Goal: Task Accomplishment & Management: Complete application form

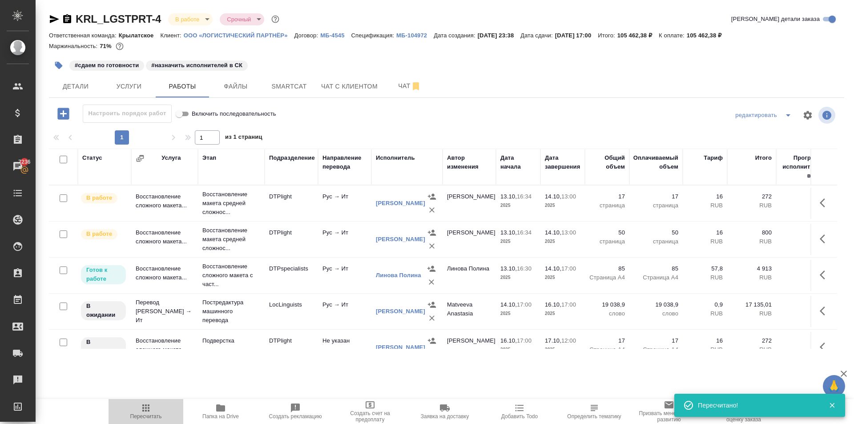
click at [125, 405] on span "Пересчитать" at bounding box center [146, 411] width 64 height 17
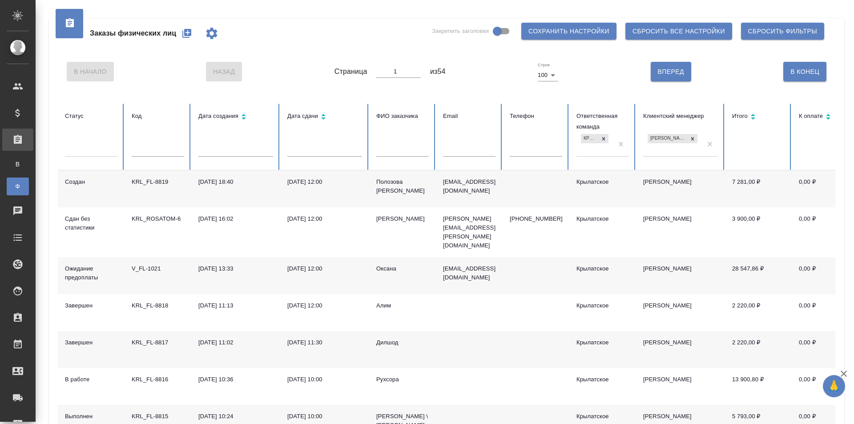
click at [186, 35] on icon "button" at bounding box center [186, 33] width 9 height 9
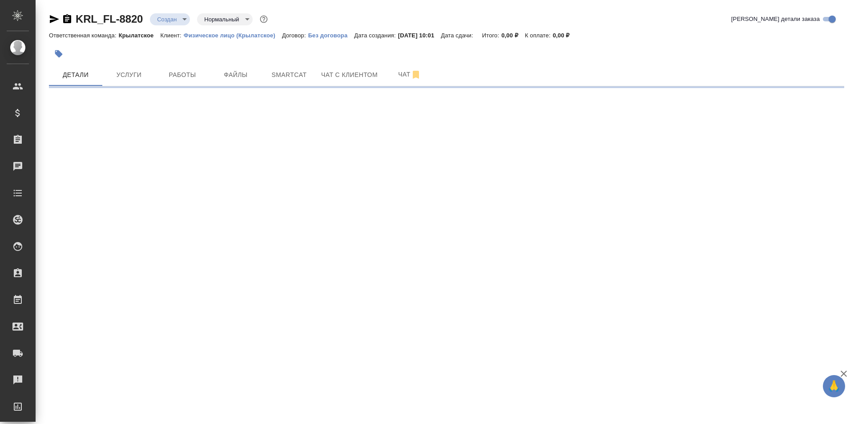
select select "RU"
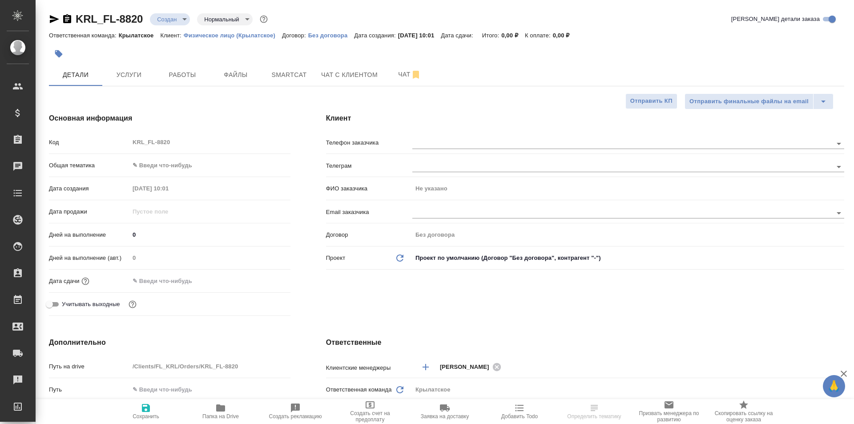
type textarea "x"
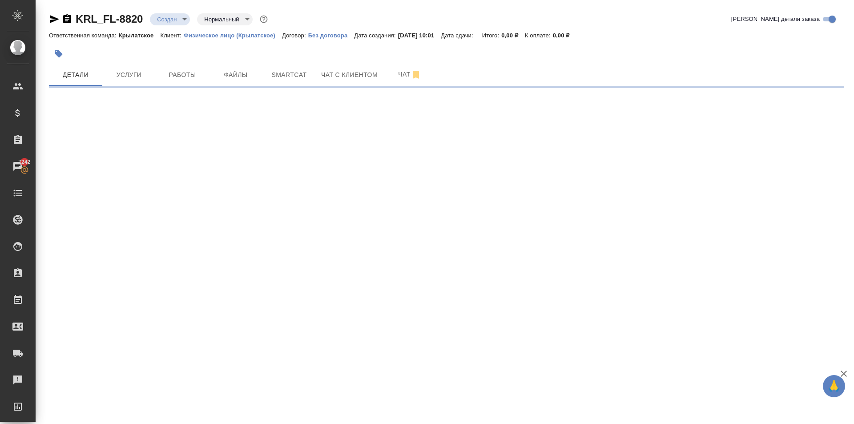
select select "RU"
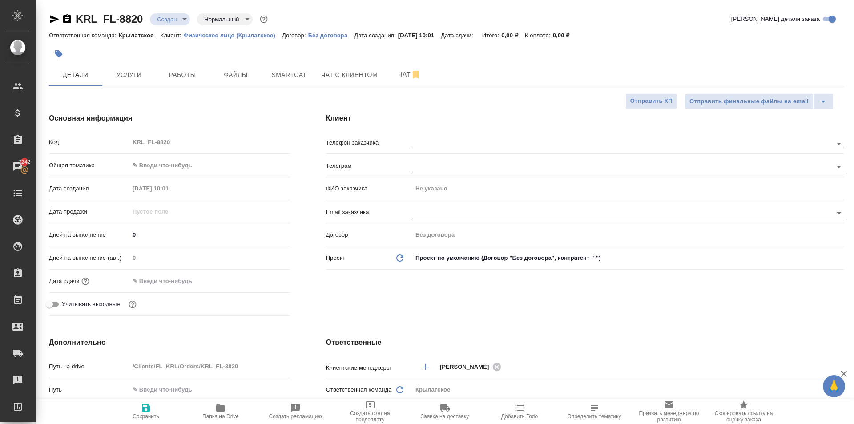
type textarea "x"
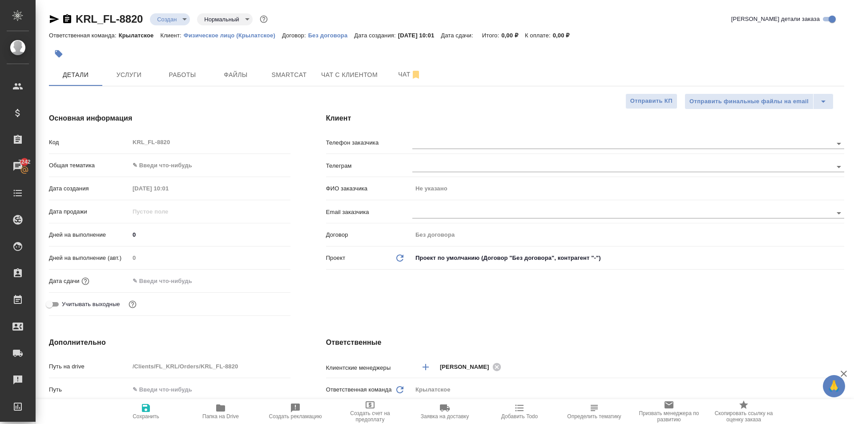
type textarea "x"
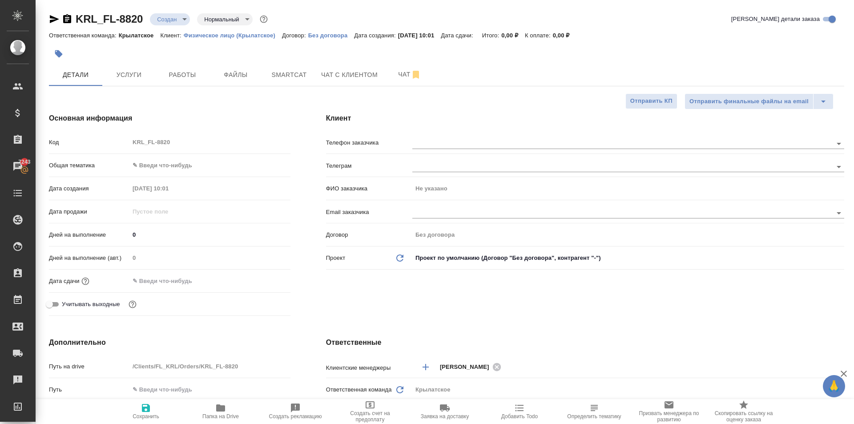
type textarea "x"
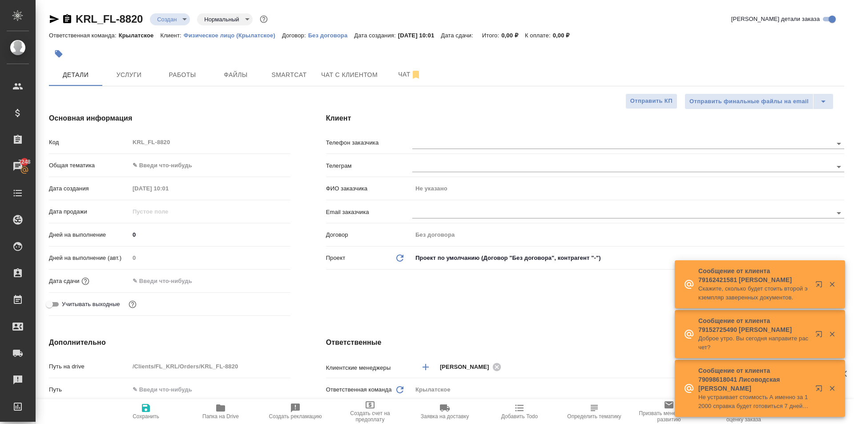
type textarea "x"
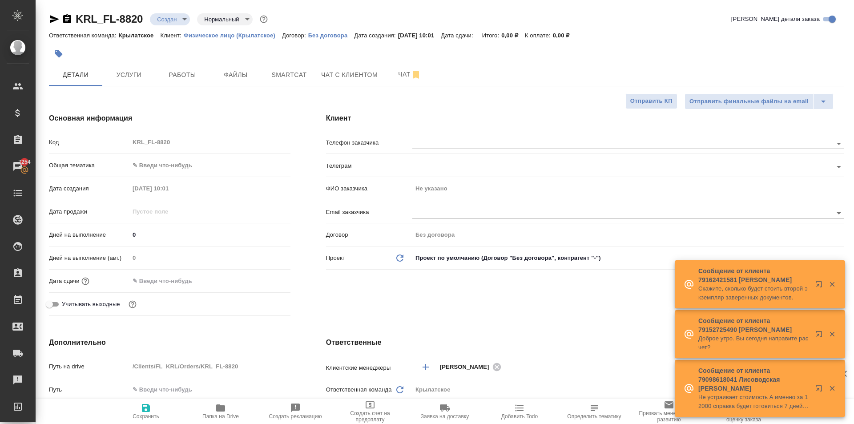
type textarea "x"
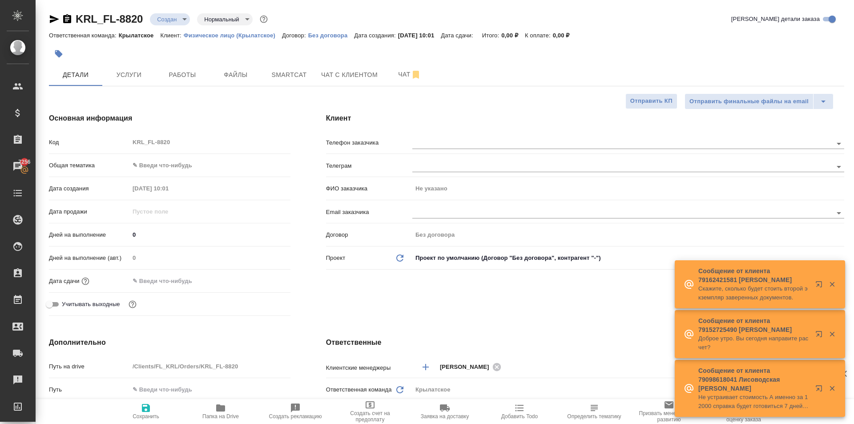
type textarea "x"
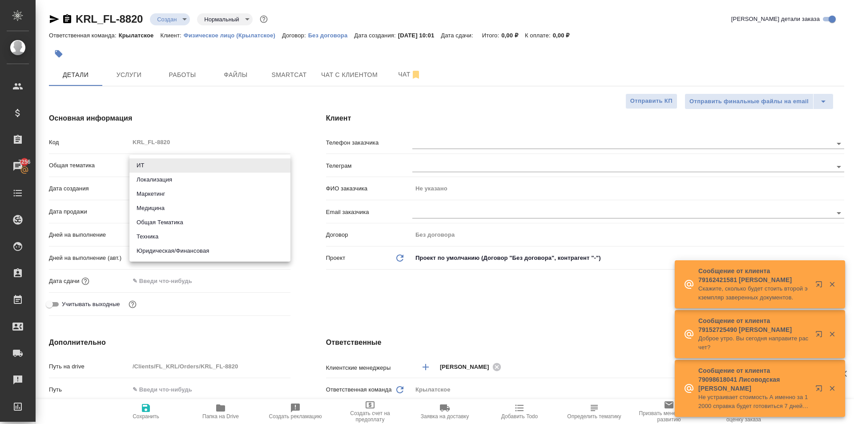
click at [189, 158] on body "🙏 .cls-1 fill:#fff; AWATERA Kasymov Timur Клиенты Спецификации Заказы 7256 Чаты…" at bounding box center [427, 212] width 854 height 424
click at [191, 247] on li "Юридическая/Финансовая" at bounding box center [209, 251] width 161 height 14
type input "yr-fn"
type textarea "x"
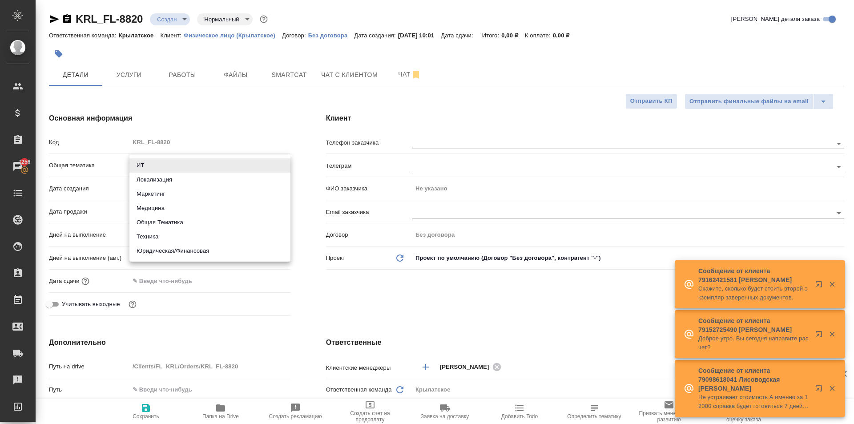
type textarea "x"
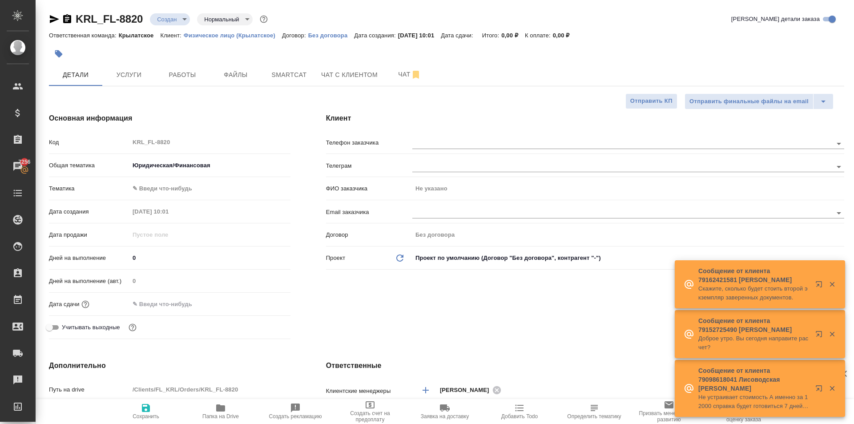
click at [154, 199] on div "Тематика ✎ Введи что-нибудь" at bounding box center [170, 192] width 242 height 23
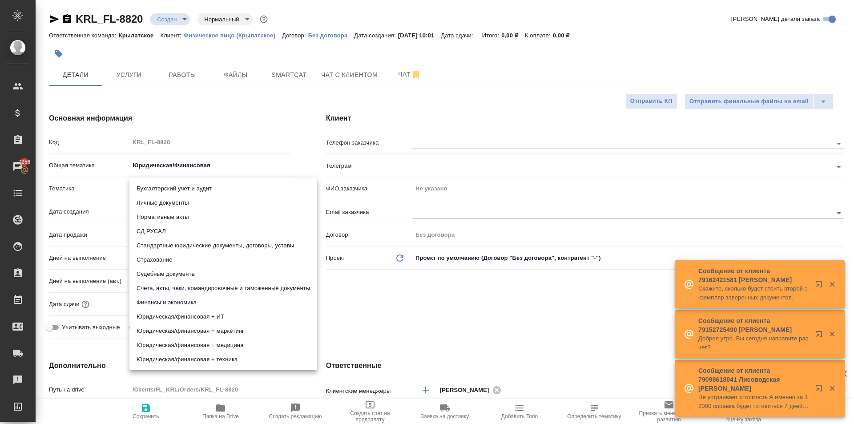
drag, startPoint x: 153, startPoint y: 194, endPoint x: 152, endPoint y: 200, distance: 5.4
click at [152, 194] on body "🙏 .cls-1 fill:#fff; AWATERA Kasymov Timur Клиенты Спецификации Заказы 7256 Чаты…" at bounding box center [427, 212] width 854 height 424
click at [152, 204] on li "Личные документы" at bounding box center [223, 203] width 188 height 14
type textarea "x"
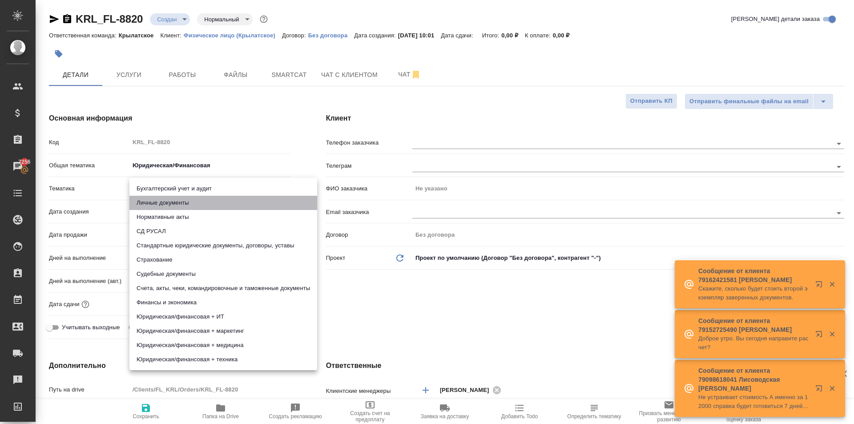
type textarea "x"
type input "5a8b8b956a9677013d343cfe"
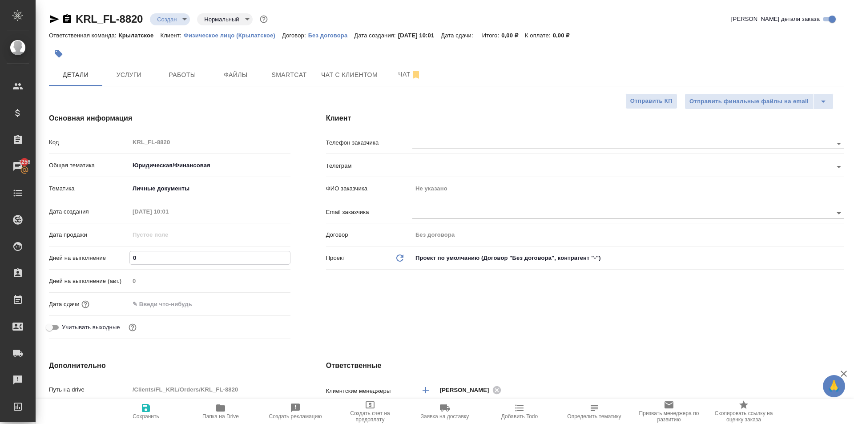
drag, startPoint x: 151, startPoint y: 260, endPoint x: 131, endPoint y: 261, distance: 20.5
click at [131, 261] on input "0" at bounding box center [210, 257] width 160 height 13
type input "1"
type textarea "x"
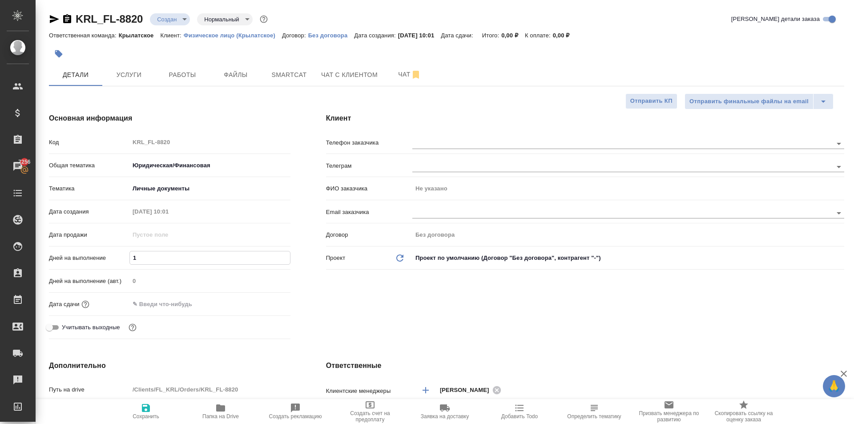
type textarea "x"
type input "1"
drag, startPoint x: 160, startPoint y: 303, endPoint x: 166, endPoint y: 303, distance: 5.8
click at [160, 304] on input "text" at bounding box center [168, 304] width 78 height 13
click at [260, 303] on icon "button" at bounding box center [264, 303] width 11 height 11
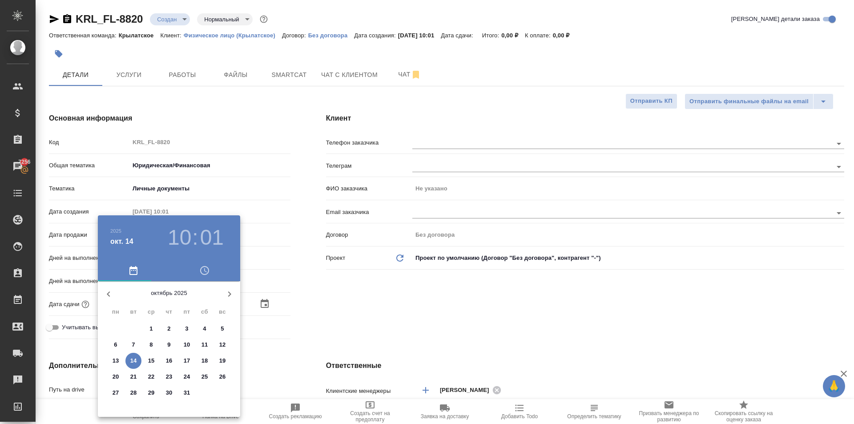
click at [153, 362] on p "15" at bounding box center [151, 360] width 7 height 9
type input "15.10.2025 10:01"
type textarea "x"
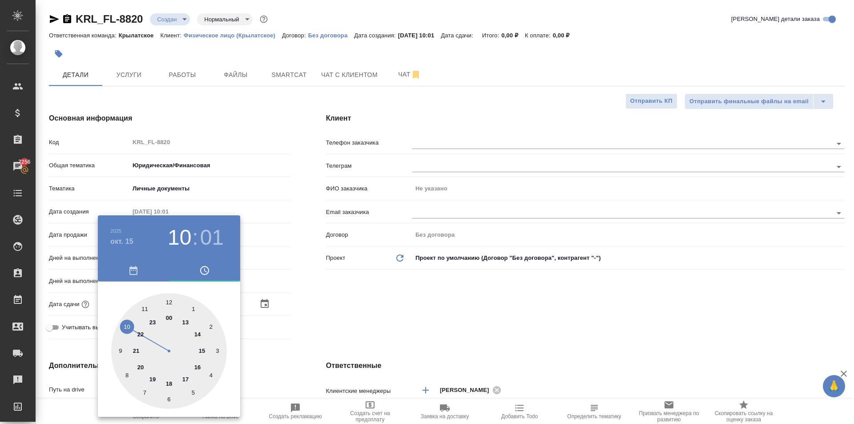
click at [128, 325] on div at bounding box center [169, 351] width 116 height 116
type textarea "x"
type input "15.10.2025 10:59"
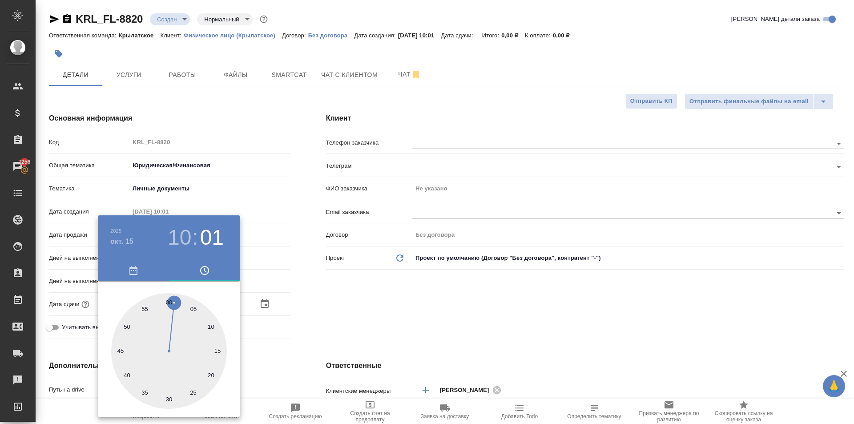
type textarea "x"
type input "15.10.2025 10:00"
type textarea "x"
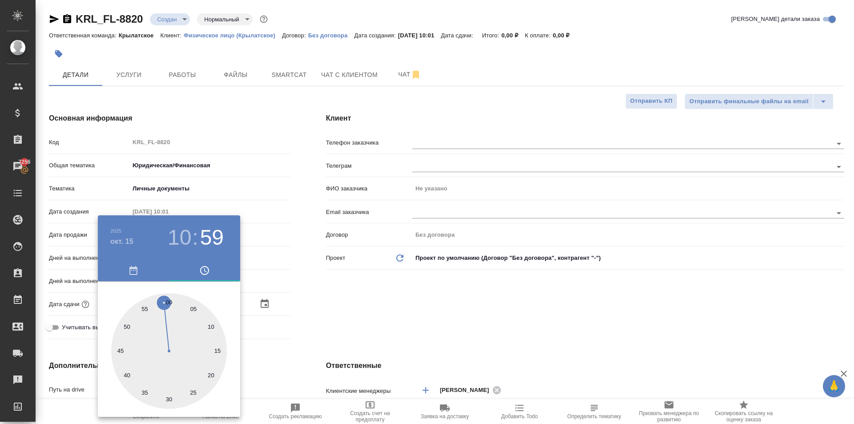
type textarea "x"
click at [167, 299] on div at bounding box center [169, 351] width 116 height 116
type textarea "x"
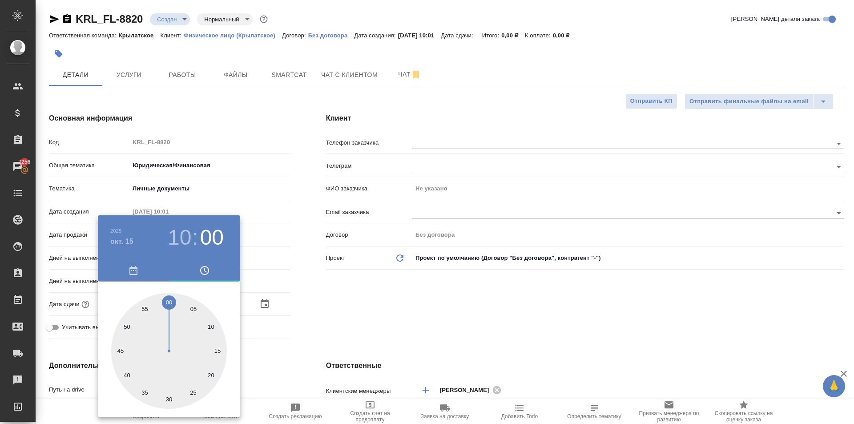
type textarea "x"
click at [375, 303] on div at bounding box center [427, 212] width 854 height 424
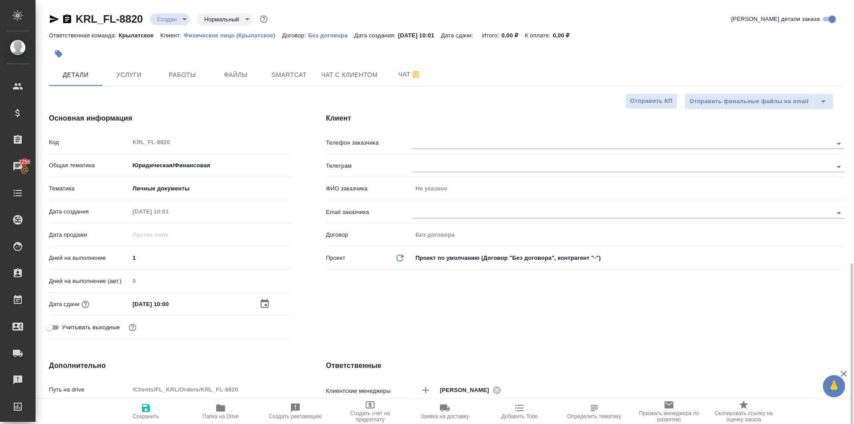
scroll to position [178, 0]
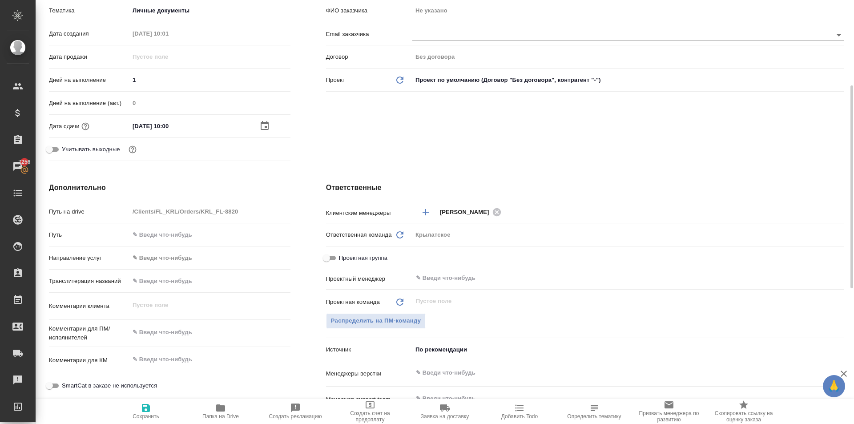
click at [164, 260] on body "🙏 .cls-1 fill:#fff; AWATERA Kasymov Timur Клиенты Спецификации Заказы 7256 Чаты…" at bounding box center [427, 212] width 854 height 424
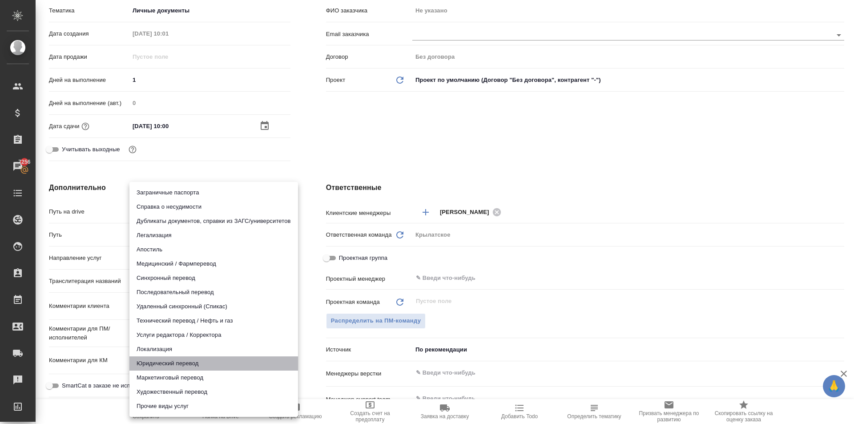
click at [150, 364] on li "Юридический перевод" at bounding box center [213, 363] width 169 height 14
type input "legalTranslation"
type textarea "x"
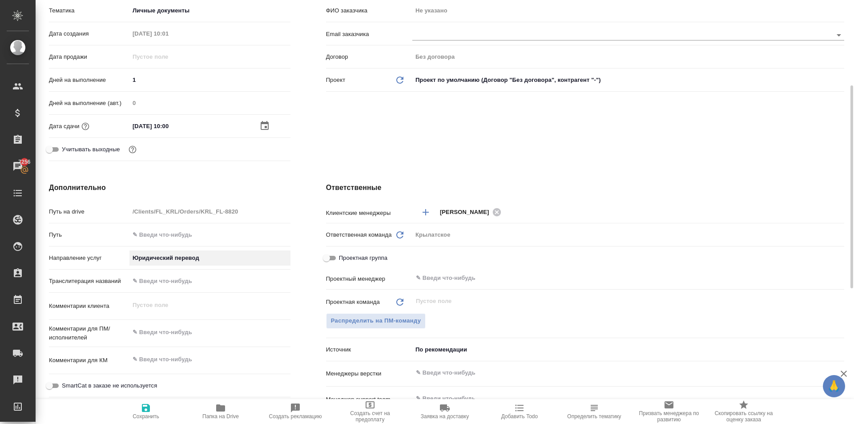
scroll to position [445, 0]
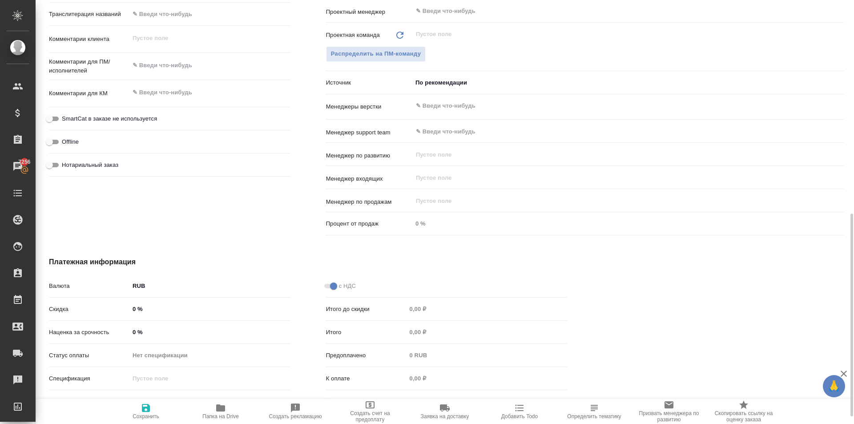
click at [105, 165] on span "Нотариальный заказ" at bounding box center [90, 165] width 57 height 9
click at [65, 165] on input "Нотариальный заказ" at bounding box center [49, 165] width 32 height 11
checkbox input "true"
type textarea "x"
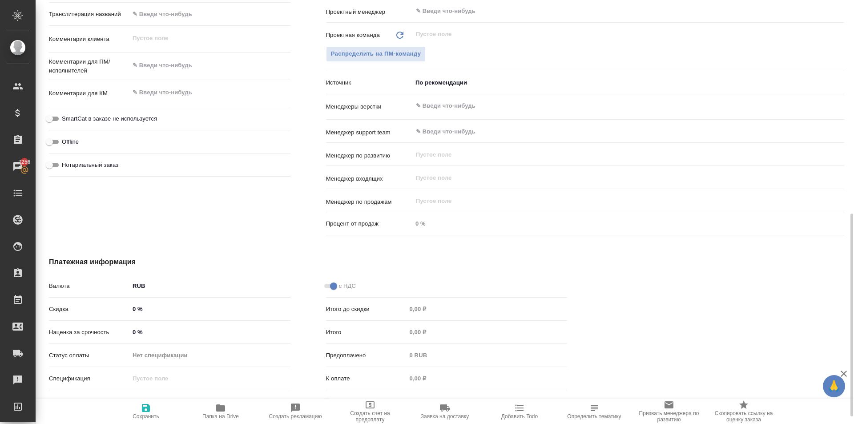
type textarea "x"
click at [101, 117] on span "SmartCat в заказе не используется" at bounding box center [109, 118] width 95 height 9
click at [65, 117] on input "SmartCat в заказе не используется" at bounding box center [49, 118] width 32 height 11
checkbox input "true"
type textarea "x"
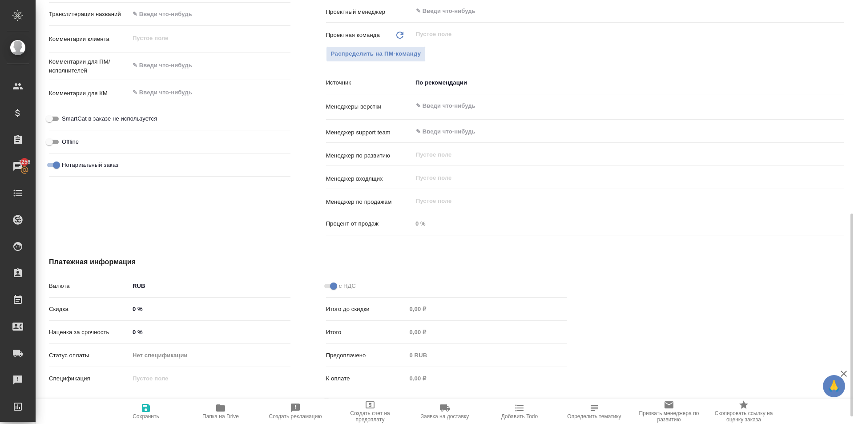
type textarea "x"
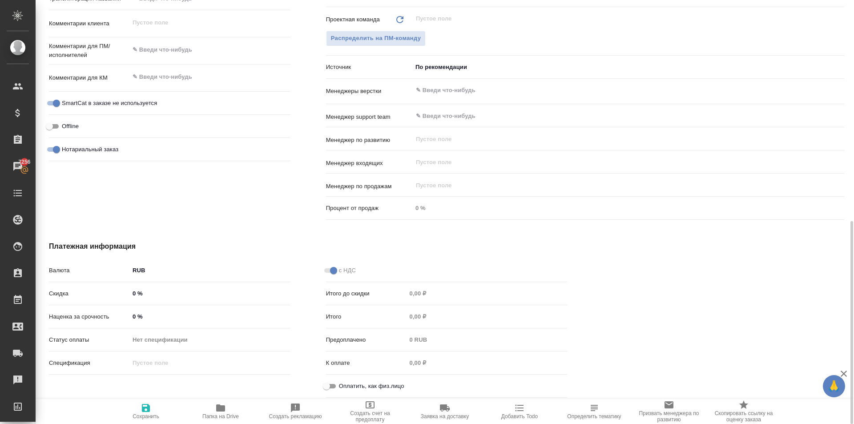
click at [324, 388] on input "Оплатить, как физ.лицо" at bounding box center [327, 386] width 32 height 11
checkbox input "true"
type textarea "x"
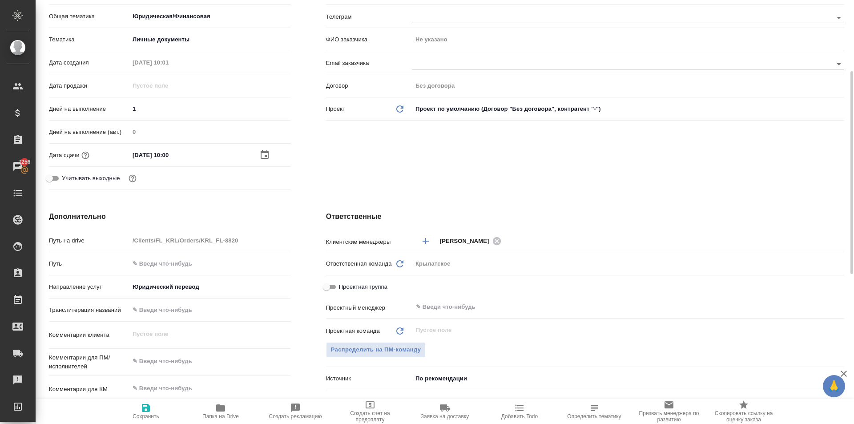
scroll to position [372, 0]
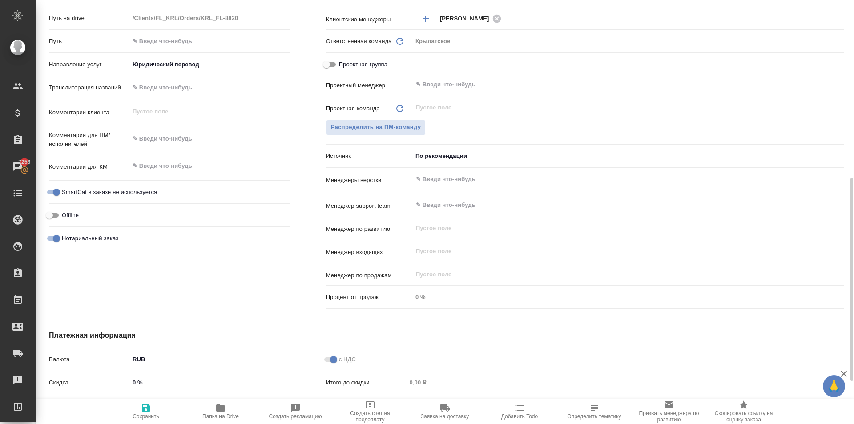
type textarea "x"
click at [157, 137] on textarea at bounding box center [210, 139] width 160 height 15
type textarea "x"
type textarea "Y"
type textarea "x"
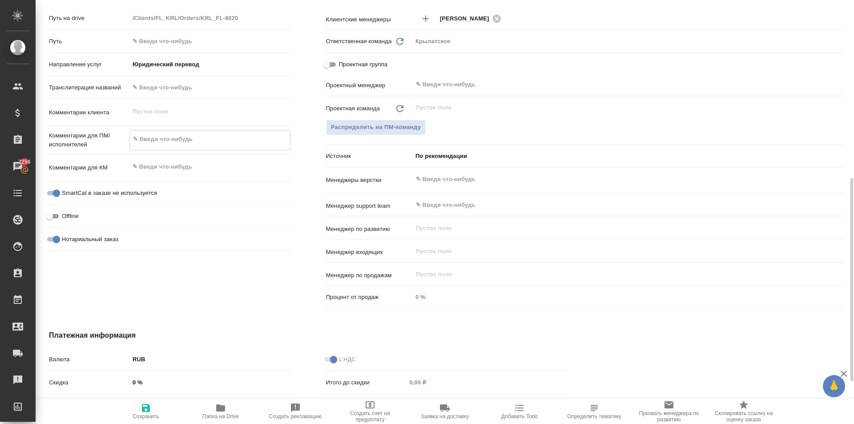
type textarea "x"
type textarea "YJ"
type textarea "x"
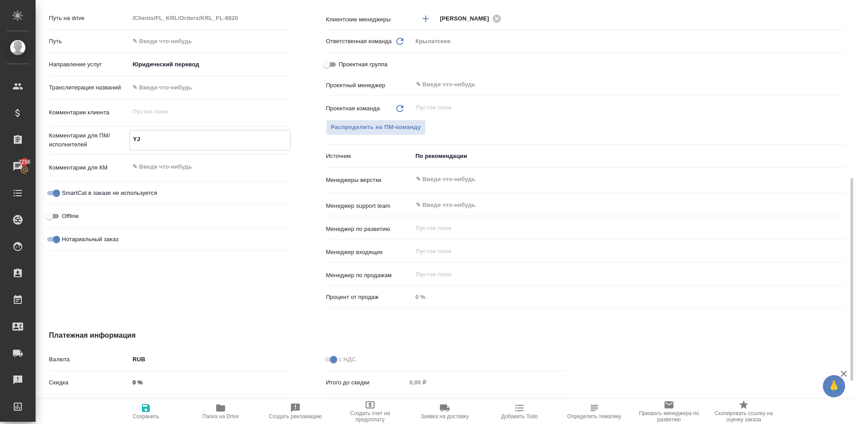
type textarea "x"
type textarea "YJN"
type textarea "x"
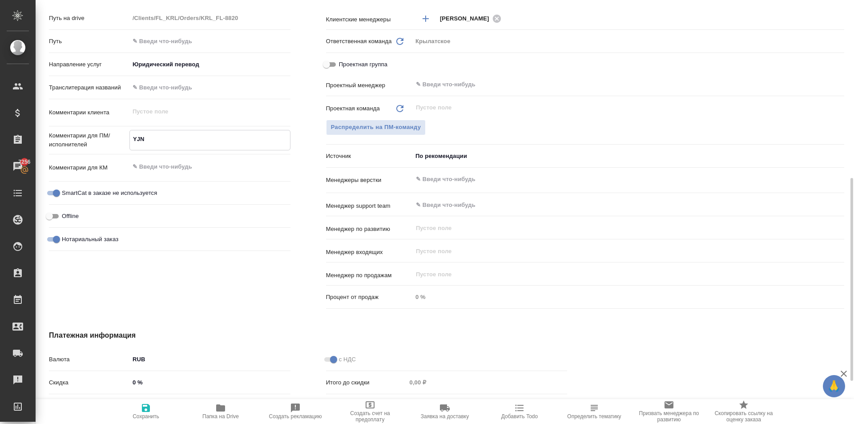
type textarea "YJN"
type textarea "x"
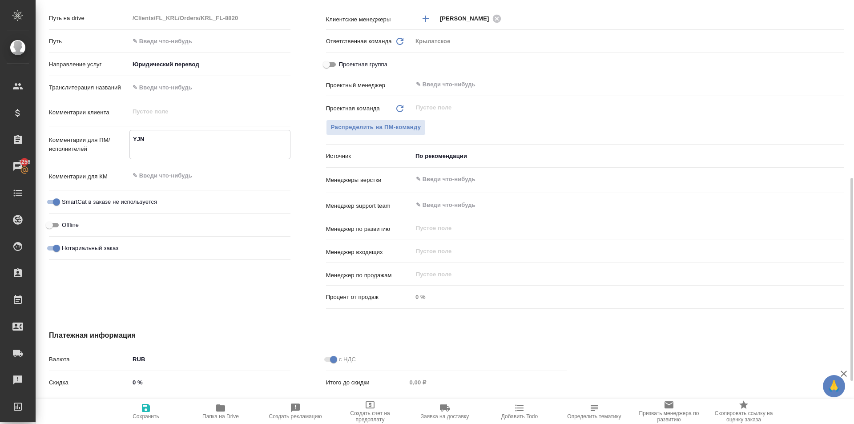
type textarea "x"
type textarea "YJN"
type textarea "x"
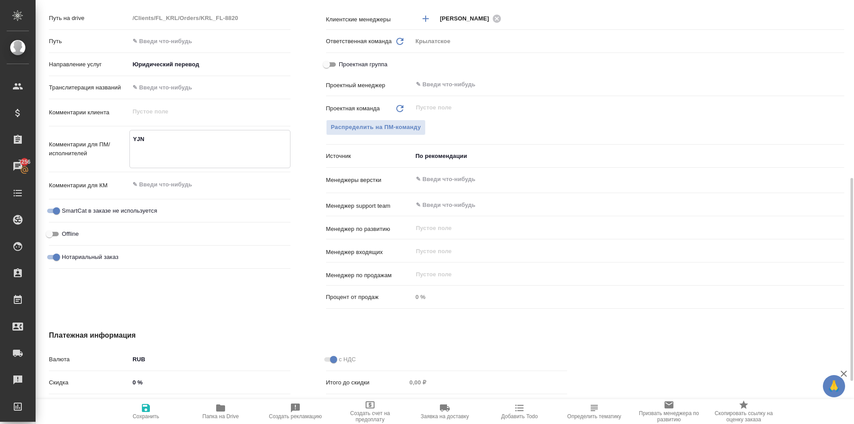
type textarea "x"
type textarea "YJN"
type textarea "x"
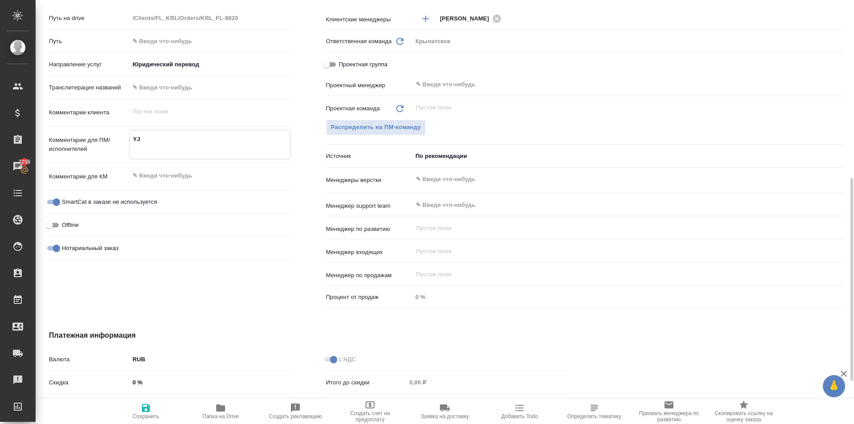
type textarea "Y"
type textarea "x"
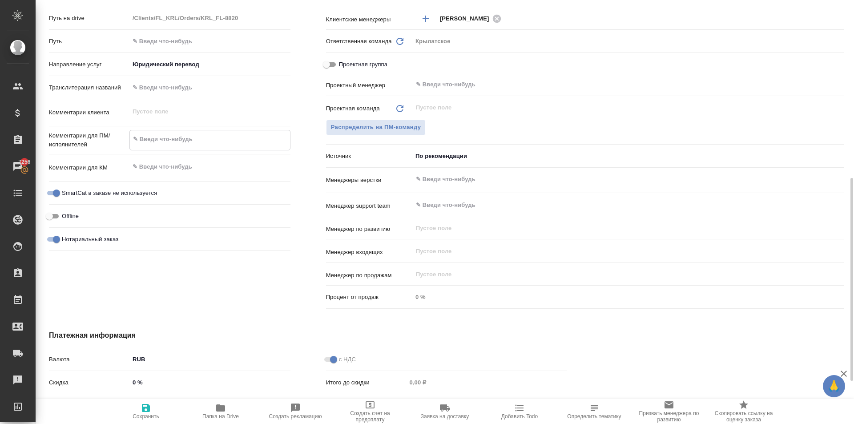
type textarea "x"
type textarea "Г"
type textarea "x"
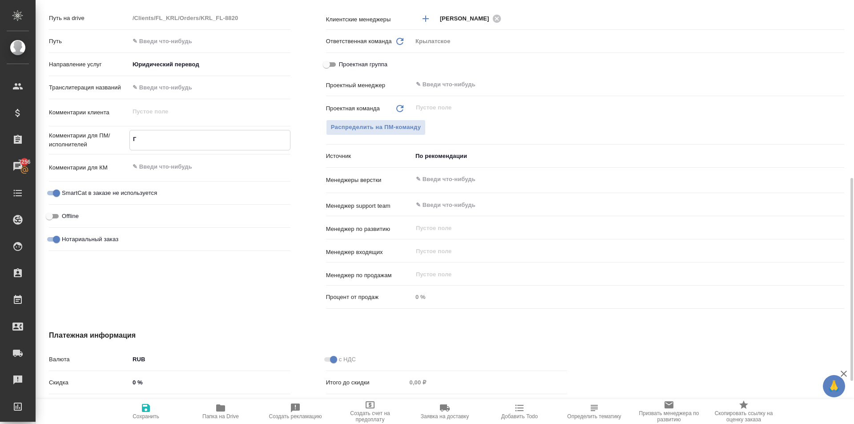
type textarea "ГО"
type textarea "x"
type textarea "ГОТ"
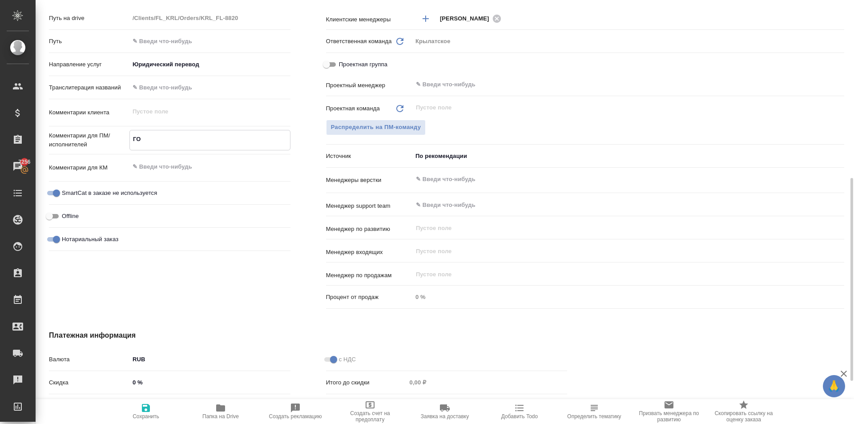
type textarea "x"
type textarea "ГОТ"
type textarea "x"
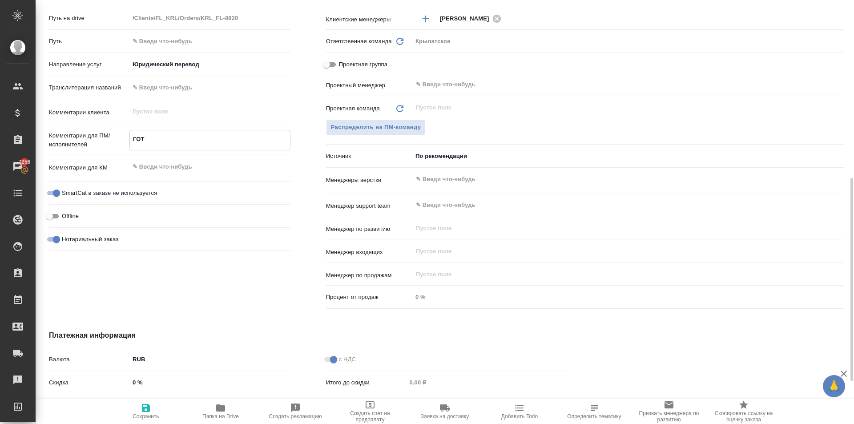
type textarea "x"
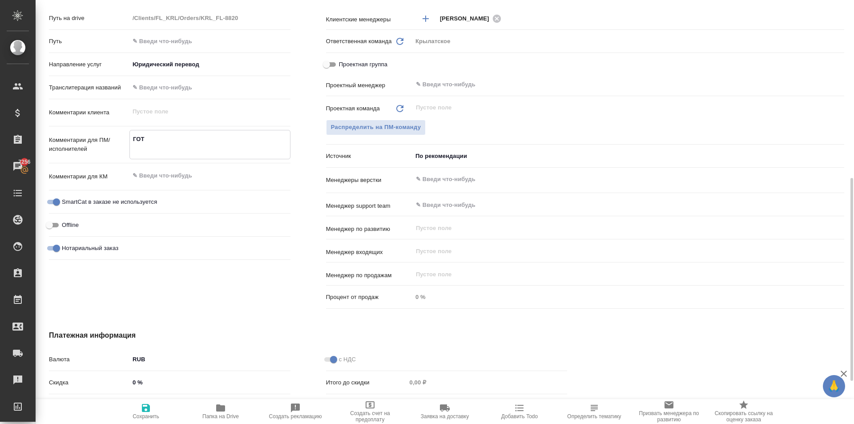
type textarea "x"
type textarea "ГОТ"
type textarea "x"
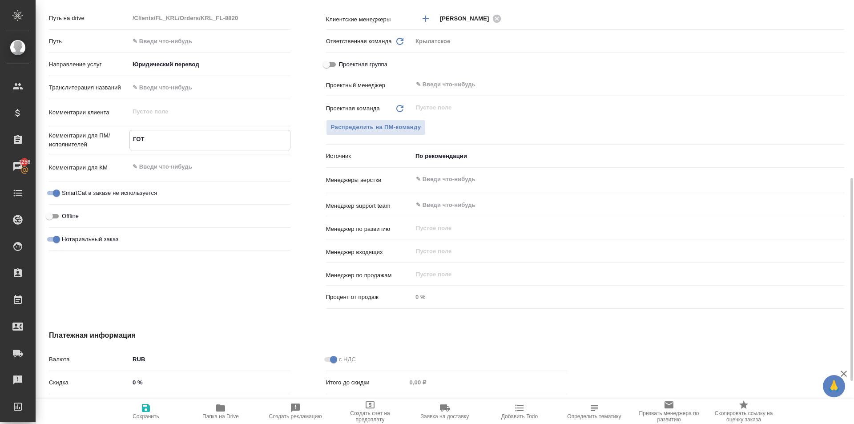
type textarea "x"
type textarea "ГО"
type textarea "x"
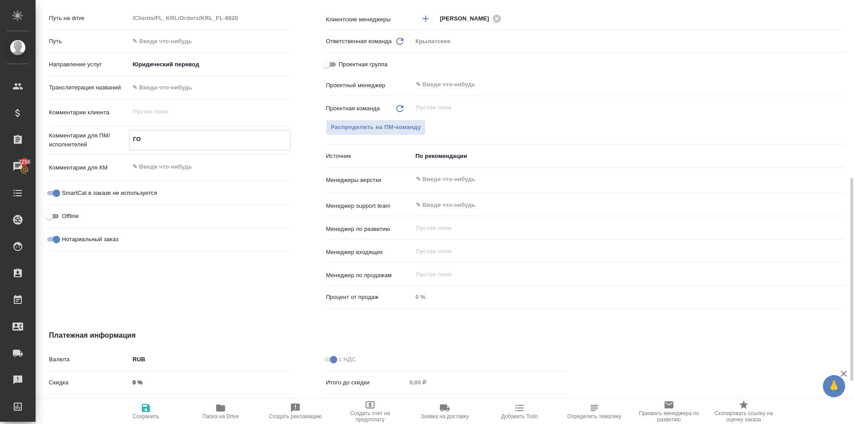
type textarea "Г"
type textarea "x"
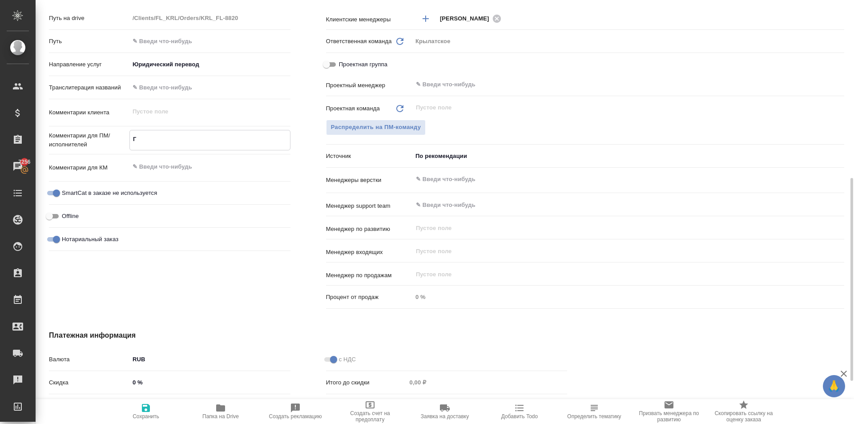
type textarea "x"
type textarea "[PERSON_NAME]"
type textarea "x"
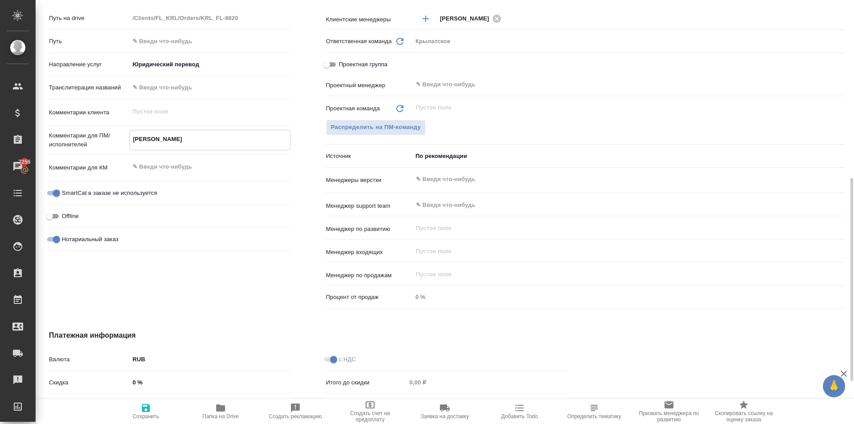
type textarea "НО"
type textarea "x"
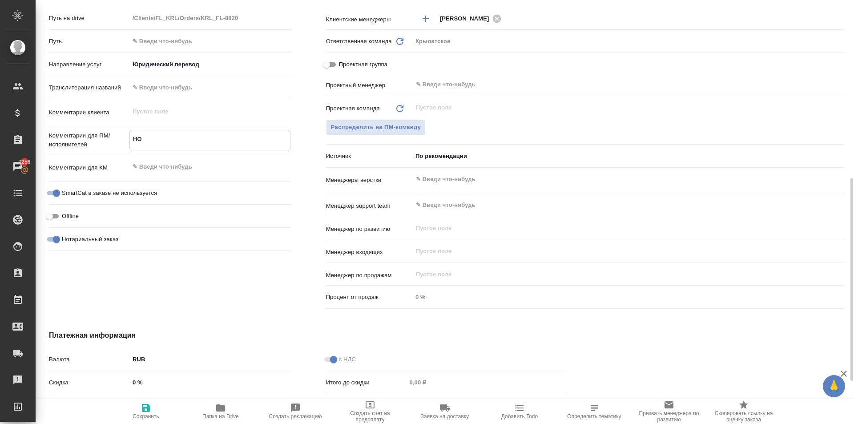
type textarea "НОТ"
type textarea "x"
type textarea "НОТ"
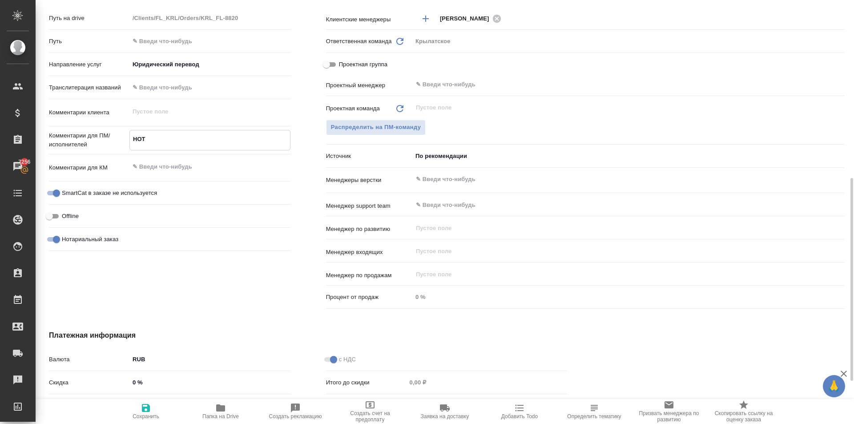
type textarea "x"
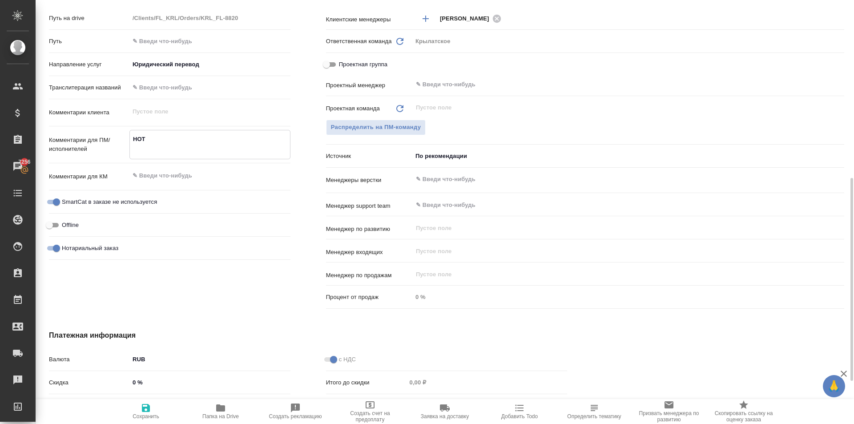
type textarea "НОТ"
type textarea "x"
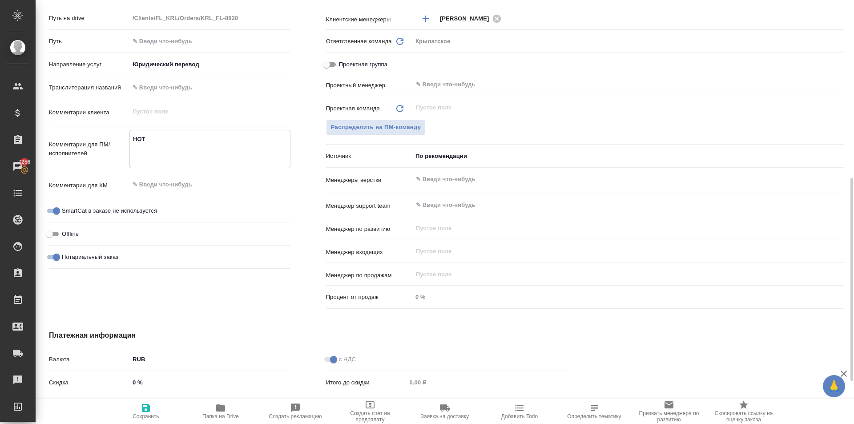
type textarea "x"
type textarea "НОТ Г"
type textarea "x"
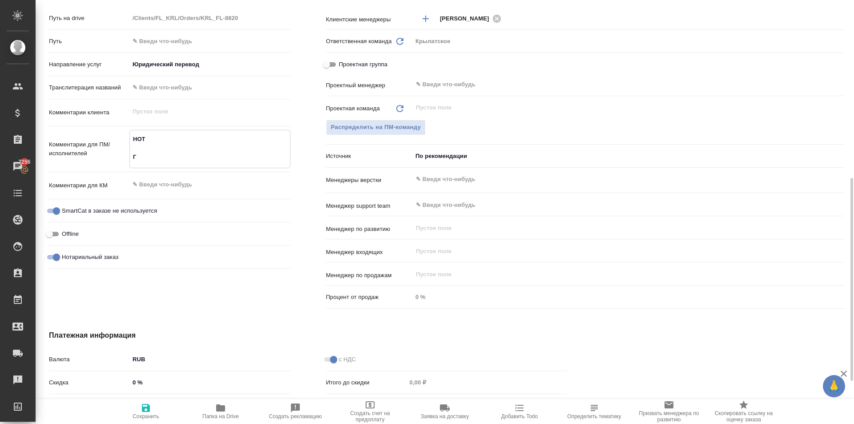
type textarea "НОТ Гр"
type textarea "x"
type textarea "НОТ Гра"
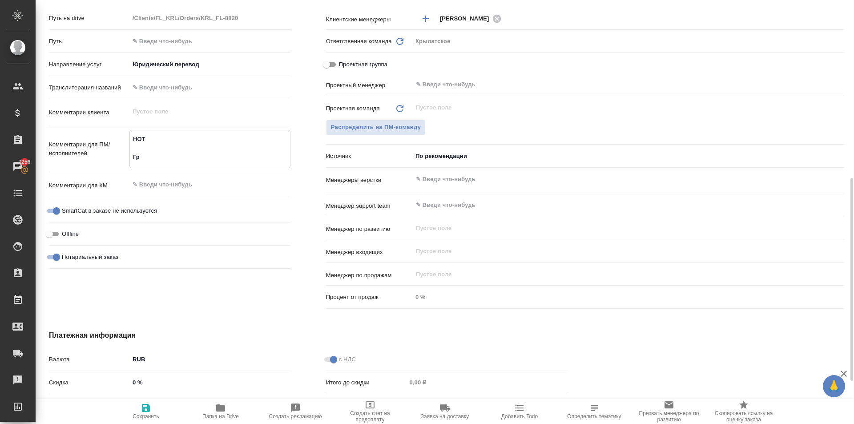
type textarea "x"
type textarea "НОТ Граж"
type textarea "x"
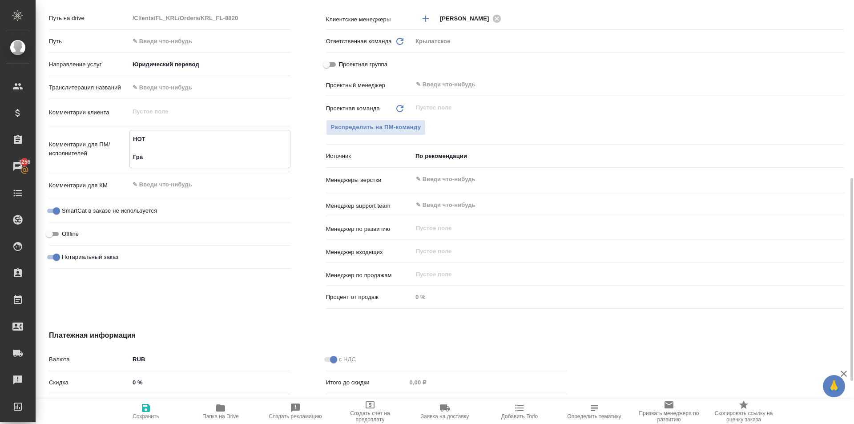
type textarea "x"
type textarea "НОТ Гражд"
type textarea "x"
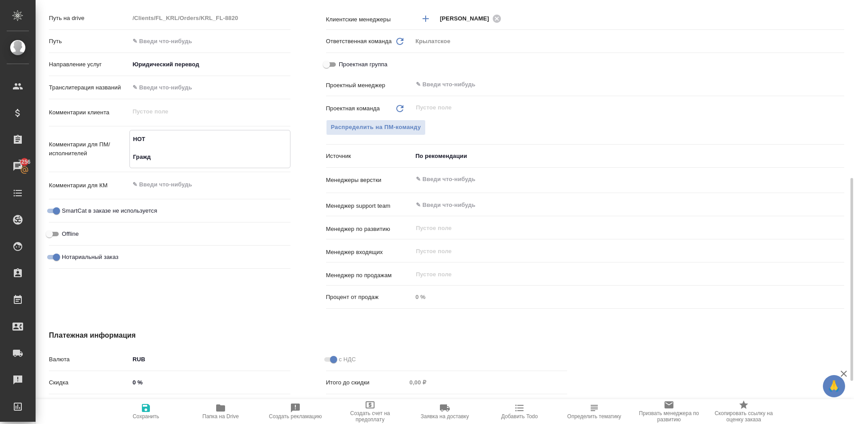
type textarea "x"
type textarea "НОТ Гражда"
type textarea "x"
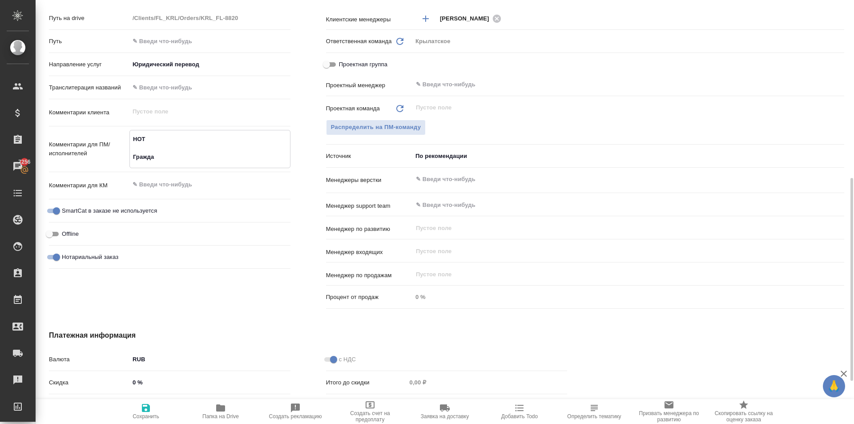
type textarea "НОТ Граждан"
type textarea "x"
type textarea "НОТ Гражданс"
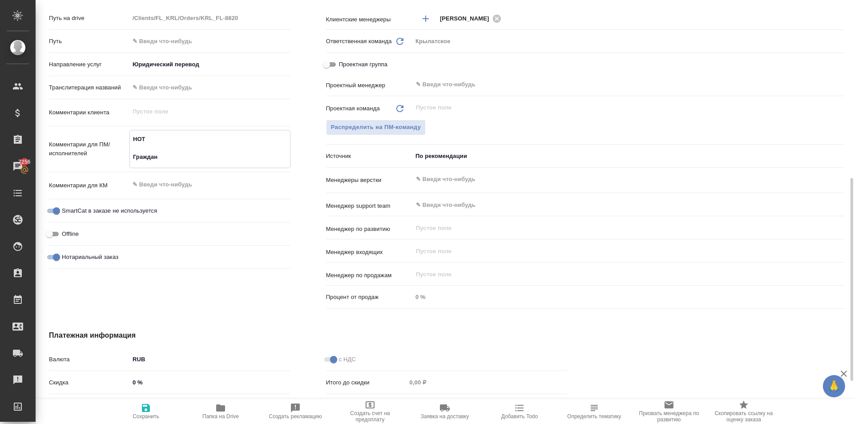
type textarea "x"
type textarea "НОТ Гражданст"
type textarea "x"
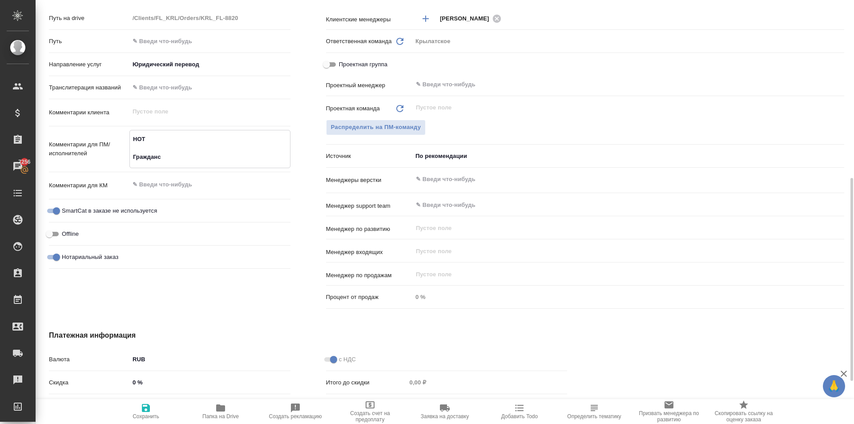
type textarea "x"
type textarea "НОТ Гражданств"
type textarea "x"
click at [174, 94] on input "text" at bounding box center [210, 87] width 160 height 13
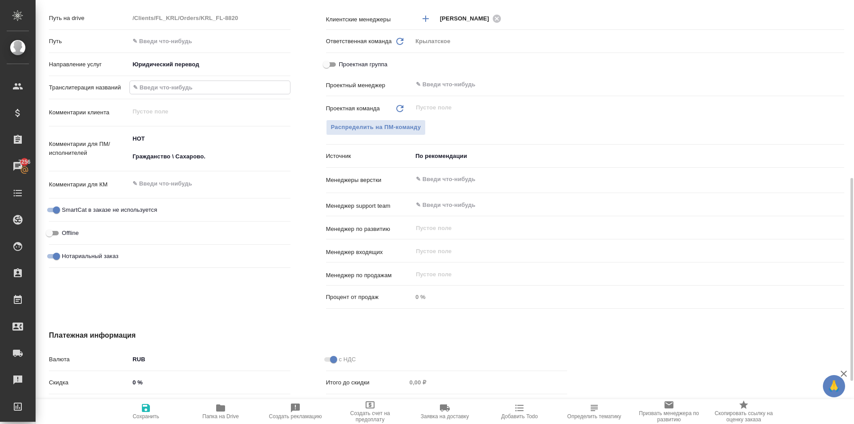
paste input "ЧУЙГУК"
click at [129, 408] on span "Сохранить" at bounding box center [146, 411] width 64 height 17
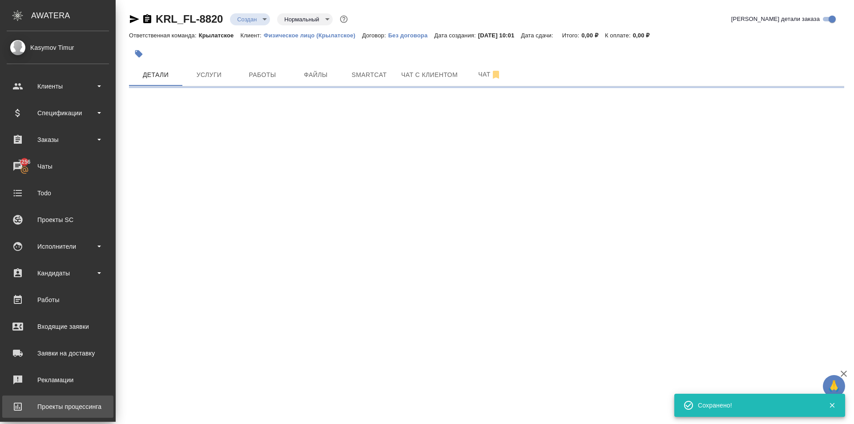
scroll to position [0, 0]
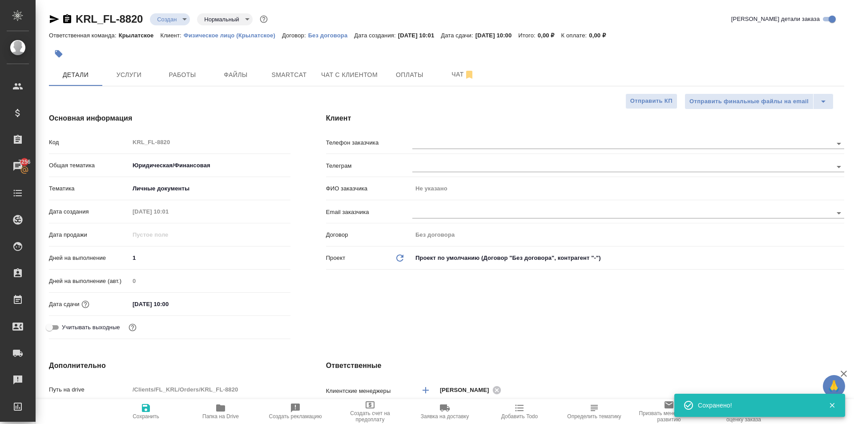
click at [159, 410] on span "Сохранить" at bounding box center [146, 411] width 64 height 17
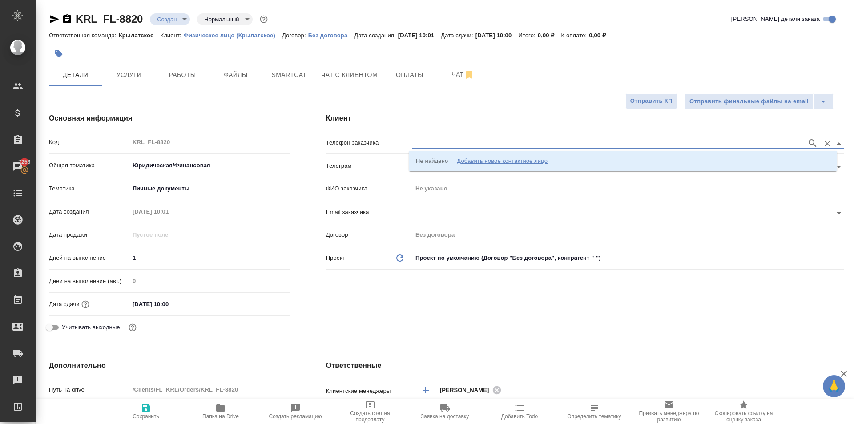
click at [426, 147] on input "text" at bounding box center [607, 143] width 390 height 11
click at [458, 163] on div "Добавить новое контактное лицо" at bounding box center [502, 161] width 91 height 9
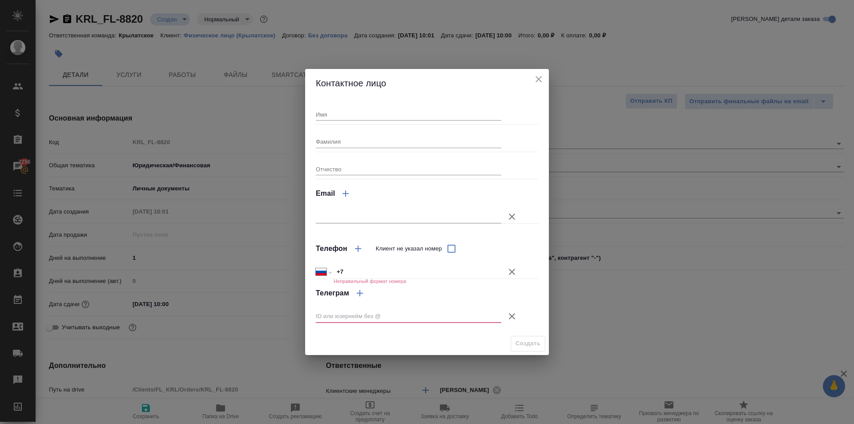
drag, startPoint x: 547, startPoint y: 75, endPoint x: 532, endPoint y: 85, distance: 18.3
click at [545, 78] on div "Контактное лицо" at bounding box center [427, 83] width 244 height 28
drag, startPoint x: 534, startPoint y: 76, endPoint x: 539, endPoint y: 79, distance: 6.2
click at [537, 77] on icon "close" at bounding box center [538, 79] width 11 height 11
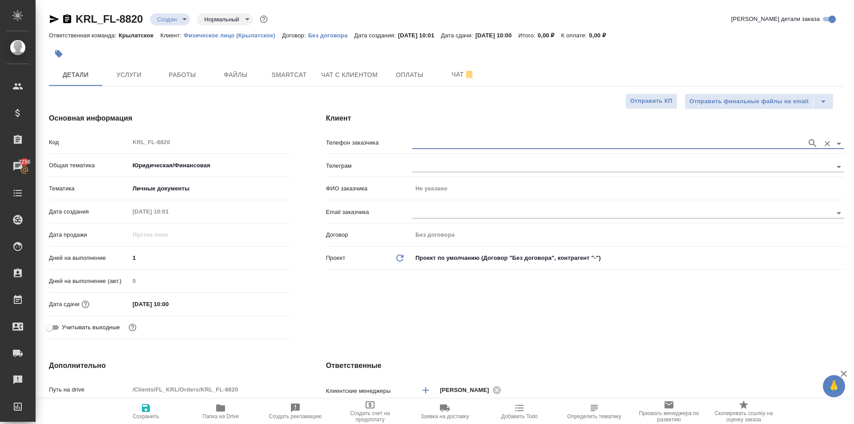
paste input "79779575505"
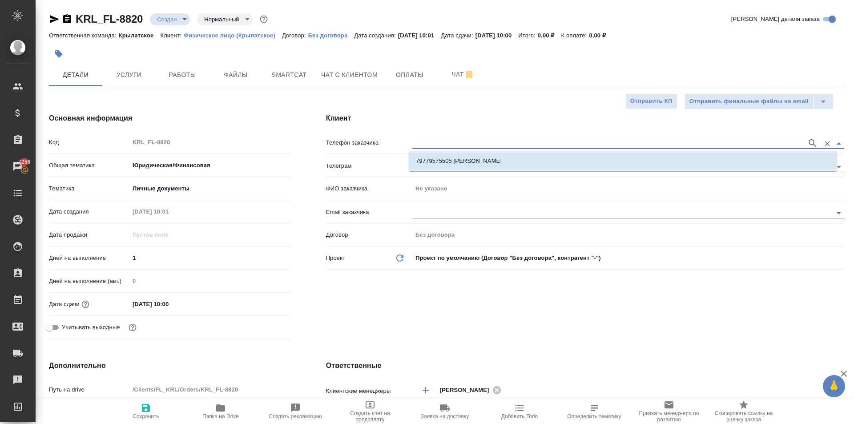
click at [494, 161] on li "79779575505 Чуйгук Максим" at bounding box center [623, 161] width 428 height 16
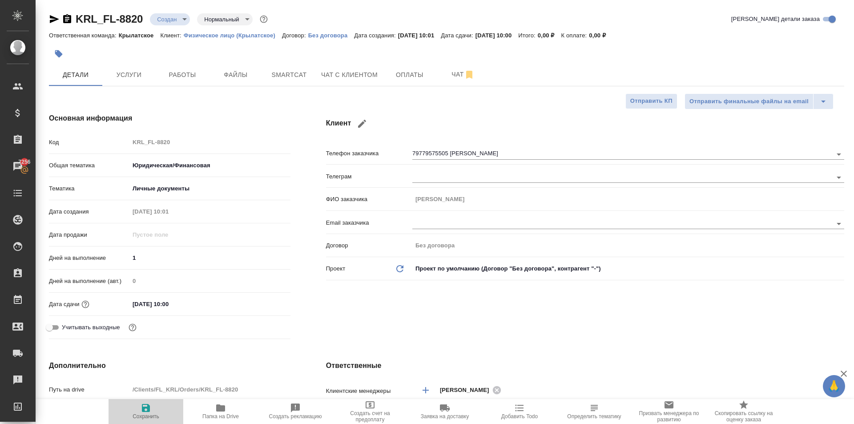
click at [160, 415] on span "Сохранить" at bounding box center [146, 411] width 64 height 17
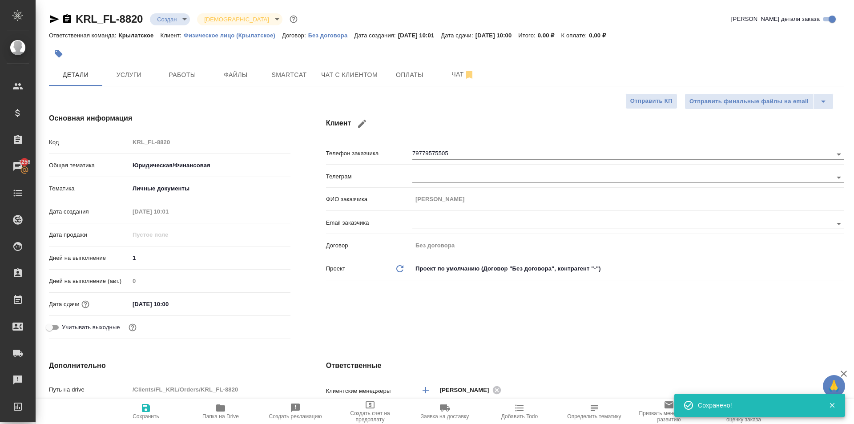
click at [363, 118] on button "button" at bounding box center [361, 123] width 21 height 21
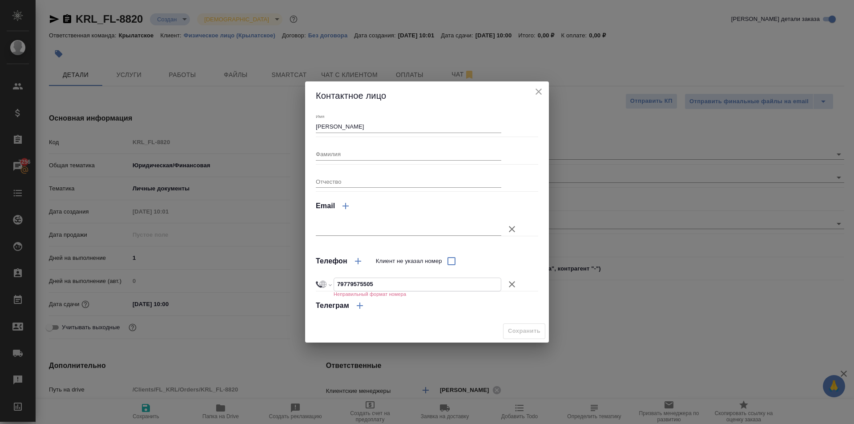
click at [401, 281] on input "79779575505" at bounding box center [417, 284] width 167 height 13
drag, startPoint x: 514, startPoint y: 323, endPoint x: 382, endPoint y: 89, distance: 269.0
click at [425, 263] on div "Контактное лицо Имя Чуйгук Максим Фамилия Отчество Email Телефон Клиент не указ…" at bounding box center [427, 211] width 244 height 261
click at [324, 123] on input "Чуйгук Максим" at bounding box center [409, 127] width 186 height 12
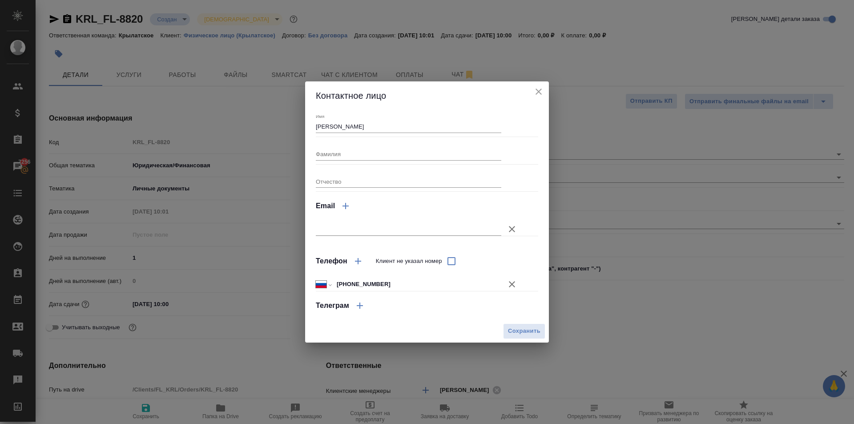
click at [327, 147] on div "Фамилия" at bounding box center [409, 151] width 186 height 20
click at [330, 152] on input "Фамилия" at bounding box center [409, 154] width 186 height 12
paste input "Чуйгук"
click at [328, 128] on input "Чуйгук Максим" at bounding box center [409, 127] width 186 height 12
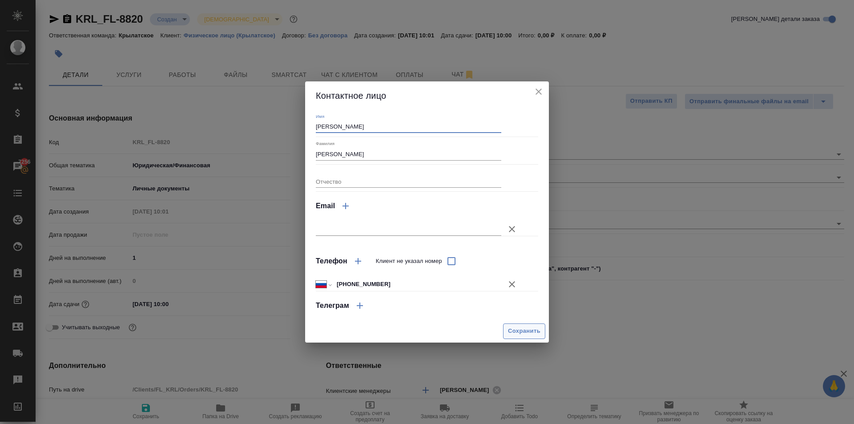
click at [515, 328] on span "Сохранить" at bounding box center [524, 331] width 32 height 10
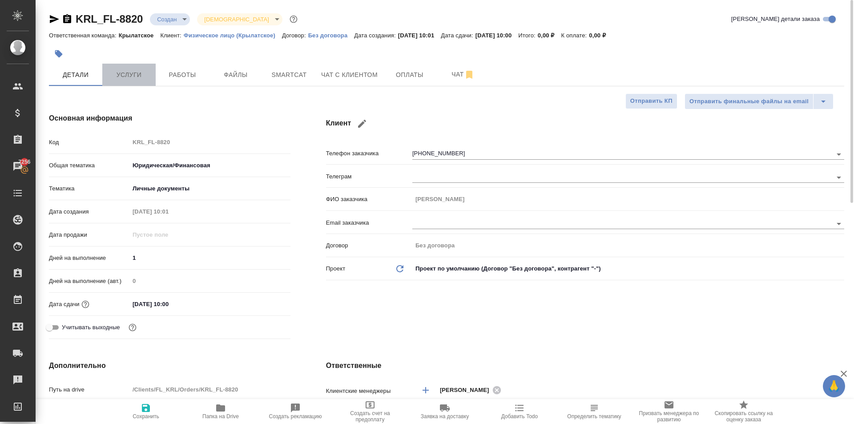
click at [141, 84] on button "Услуги" at bounding box center [128, 75] width 53 height 22
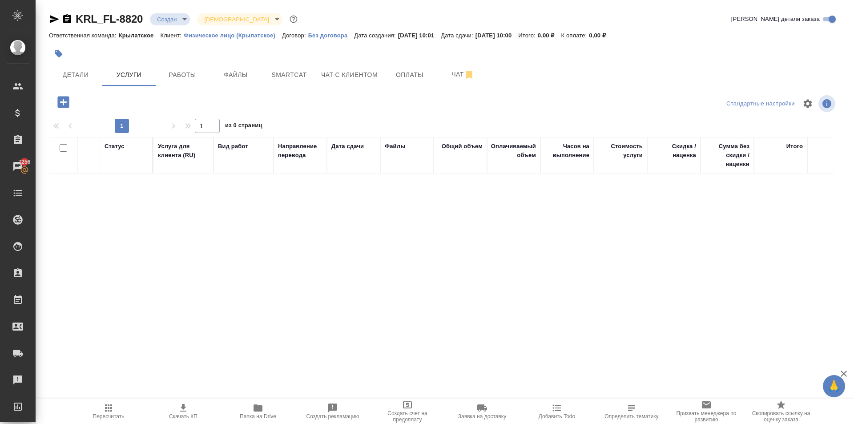
click at [67, 106] on icon "button" at bounding box center [63, 102] width 12 height 12
click at [375, 68] on button "Чат с клиентом" at bounding box center [349, 75] width 67 height 22
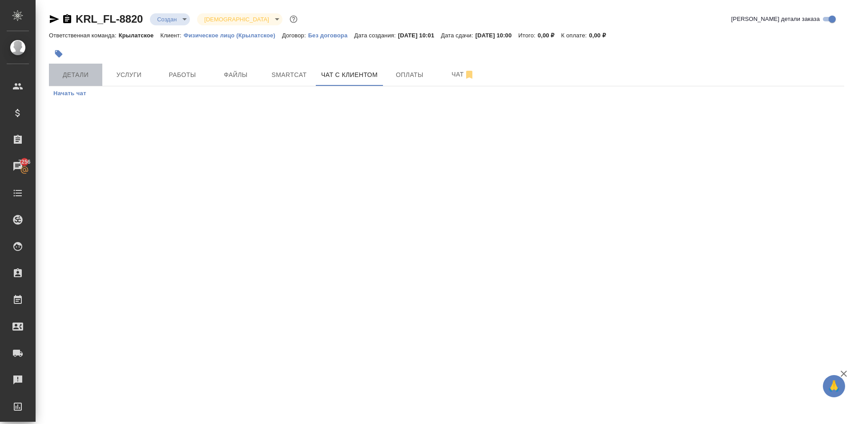
click at [97, 73] on button "Детали" at bounding box center [75, 75] width 53 height 22
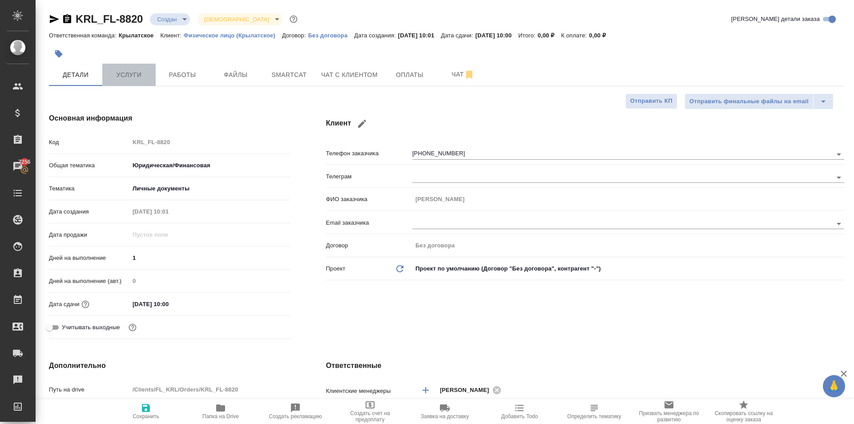
click at [129, 74] on span "Услуги" at bounding box center [129, 74] width 43 height 11
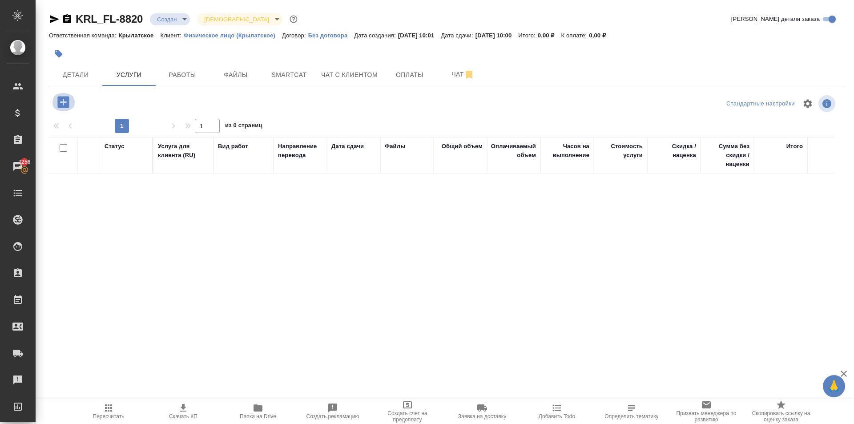
click at [72, 104] on button "button" at bounding box center [63, 102] width 24 height 18
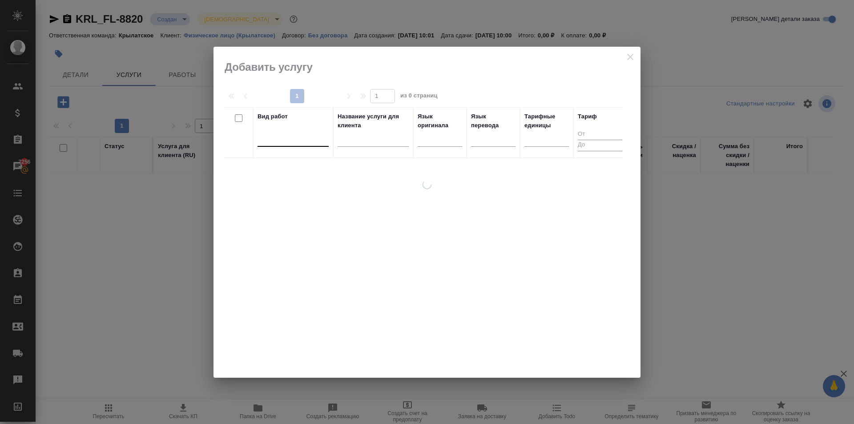
click at [298, 138] on div at bounding box center [293, 137] width 71 height 13
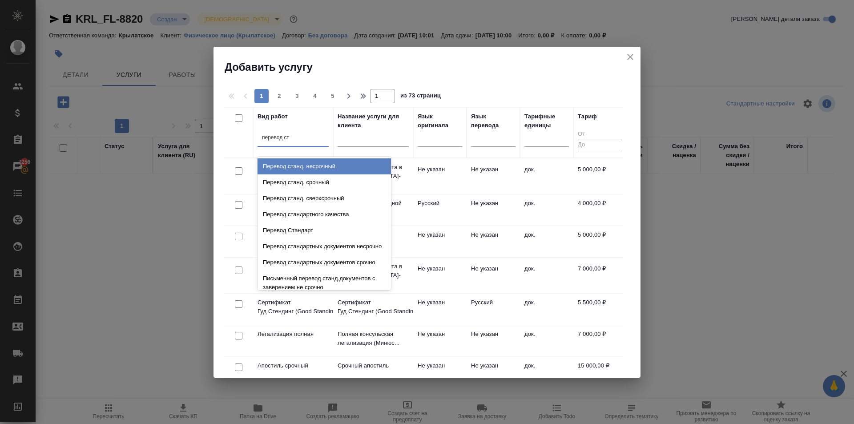
click at [350, 169] on div "Перевод станд. несрочный" at bounding box center [324, 166] width 133 height 16
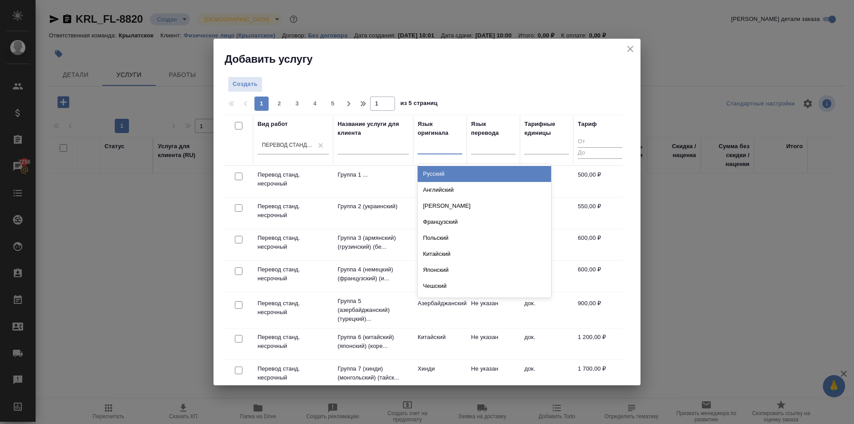
click at [432, 146] on div at bounding box center [440, 145] width 44 height 13
click at [443, 172] on div "Румынский" at bounding box center [484, 174] width 133 height 16
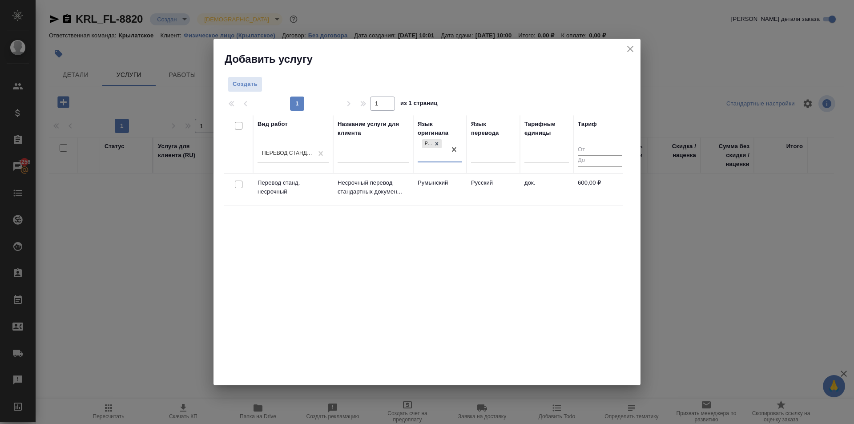
click at [410, 174] on td "Несрочный перевод стандартных докумен..." at bounding box center [373, 189] width 80 height 31
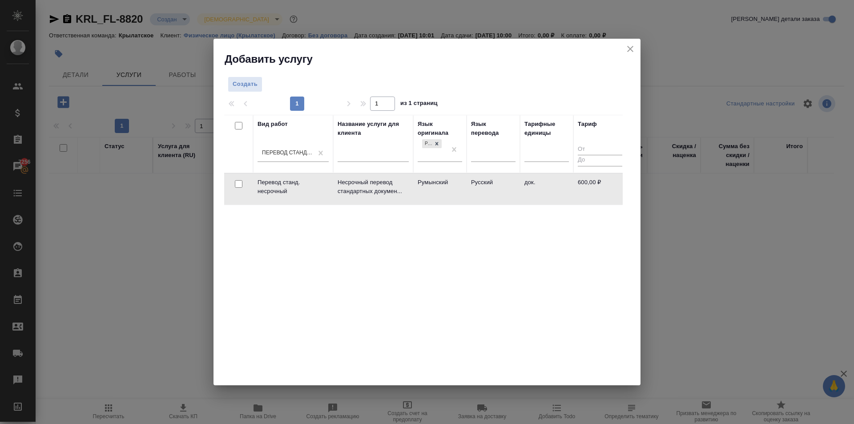
click at [410, 174] on td "Несрочный перевод стандартных докумен..." at bounding box center [373, 189] width 80 height 31
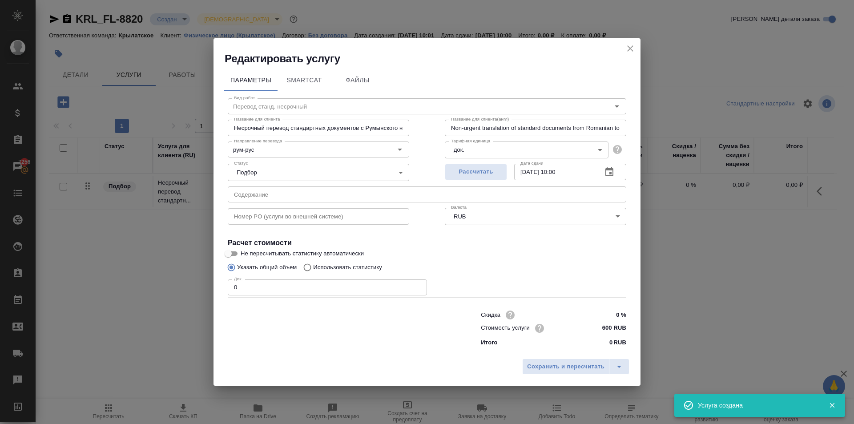
drag, startPoint x: 212, startPoint y: 287, endPoint x: 147, endPoint y: 283, distance: 65.5
click at [147, 283] on div "Редактировать услугу Параметры SmartCat Файлы Вид работ Перевод станд. несрочны…" at bounding box center [427, 212] width 854 height 424
click at [545, 366] on span "Сохранить и пересчитать" at bounding box center [565, 367] width 77 height 10
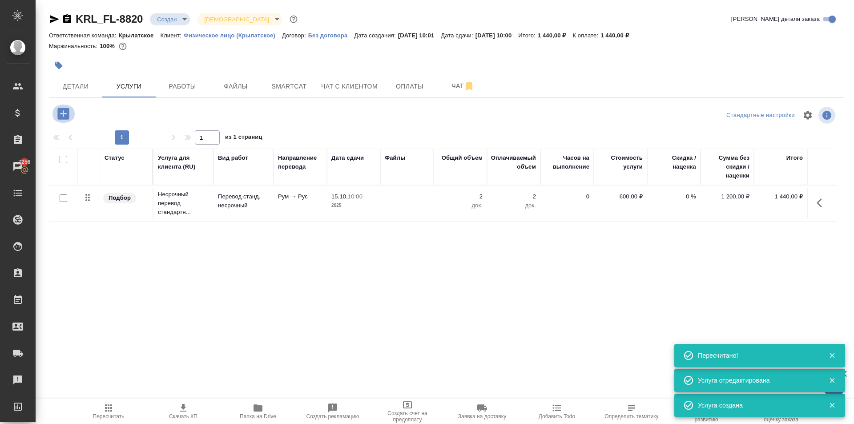
click at [69, 113] on icon "button" at bounding box center [63, 114] width 12 height 12
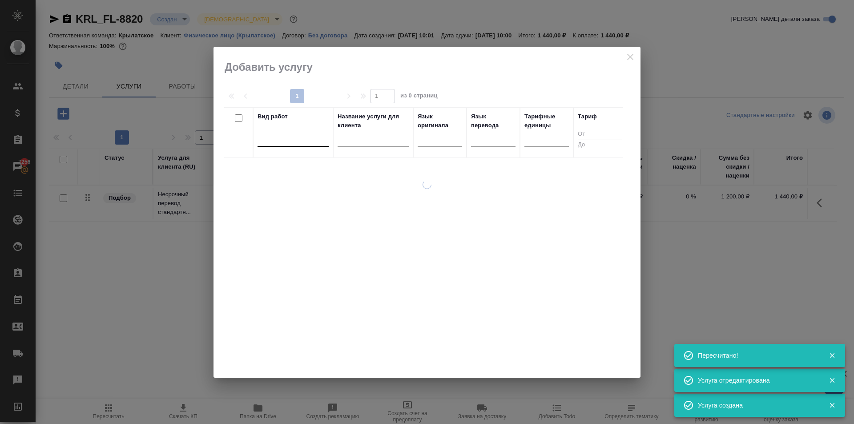
click at [268, 141] on div at bounding box center [293, 137] width 71 height 13
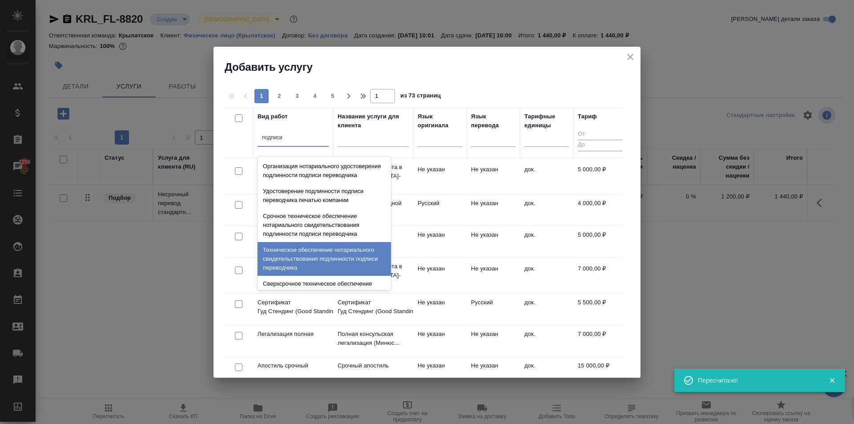
drag, startPoint x: 351, startPoint y: 266, endPoint x: 381, endPoint y: 236, distance: 42.2
click at [354, 262] on div "Техническое обеспечение нотариального свидетельствования подлинности подписи пе…" at bounding box center [324, 259] width 133 height 34
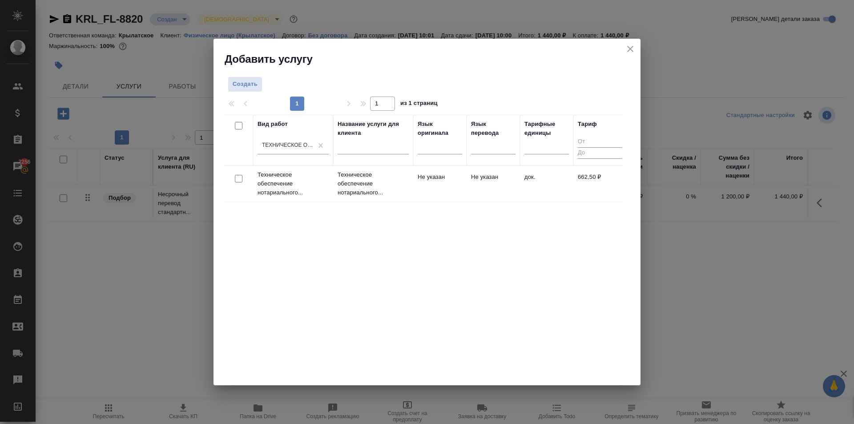
click at [448, 196] on td "Не указан" at bounding box center [439, 183] width 53 height 31
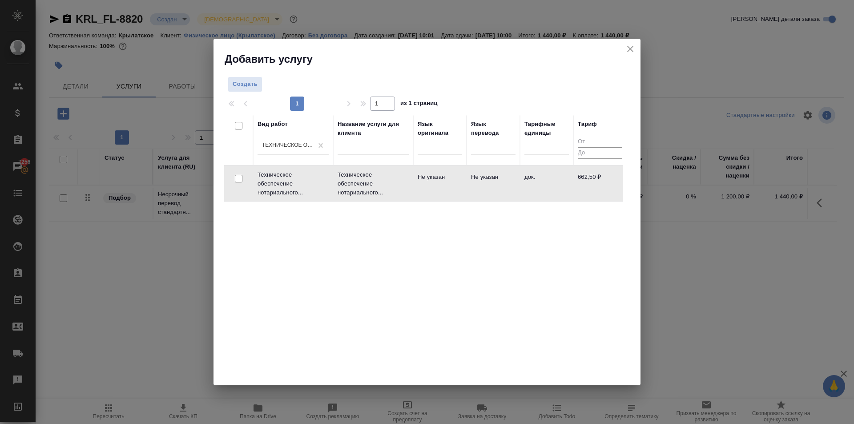
click at [449, 196] on td "Не указан" at bounding box center [439, 183] width 53 height 31
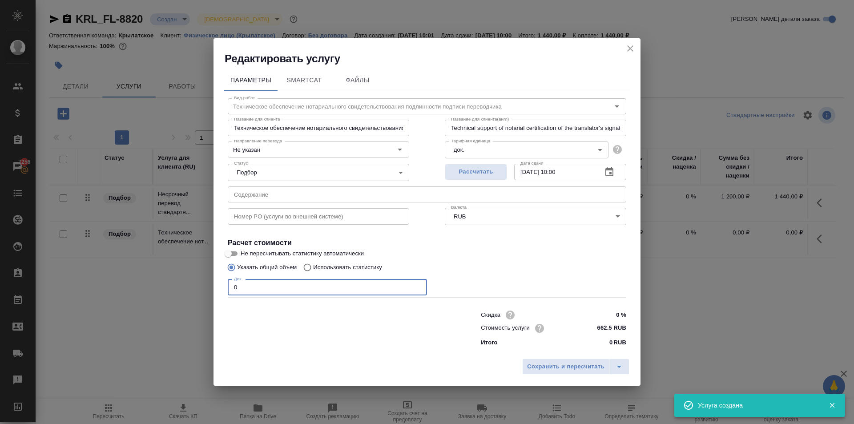
drag, startPoint x: 235, startPoint y: 285, endPoint x: 223, endPoint y: 286, distance: 12.0
click at [223, 286] on div "Параметры SmartCat Файлы Вид работ Техническое обеспечение нотариального свидет…" at bounding box center [427, 210] width 427 height 288
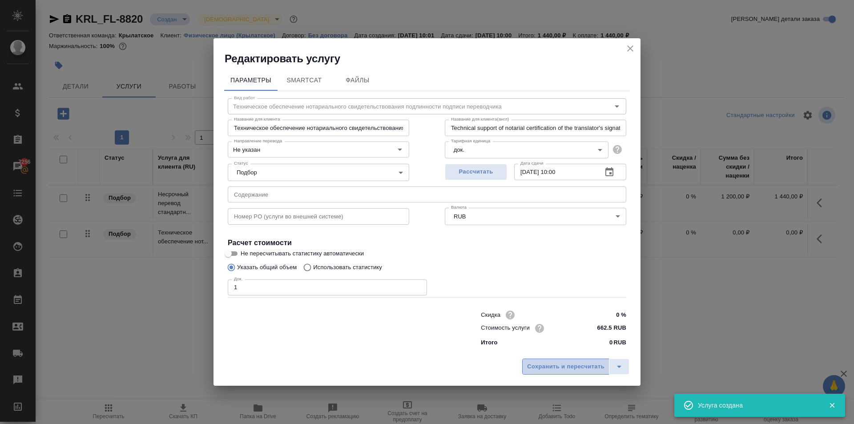
click at [536, 365] on span "Сохранить и пересчитать" at bounding box center [565, 367] width 77 height 10
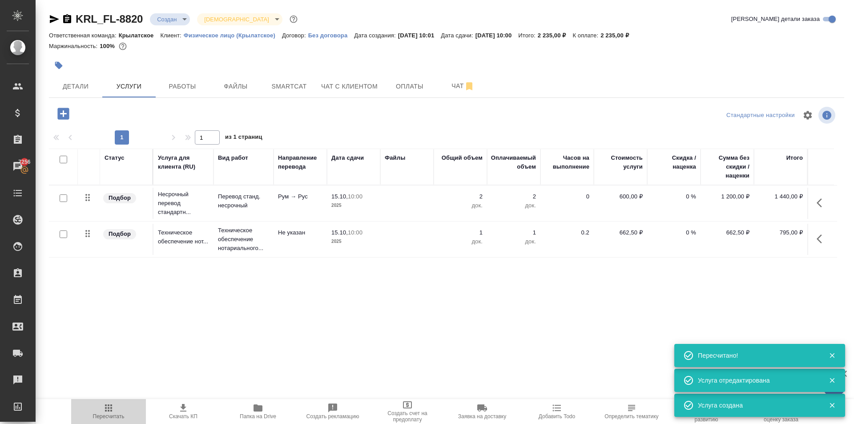
click at [100, 402] on button "Пересчитать" at bounding box center [108, 411] width 75 height 25
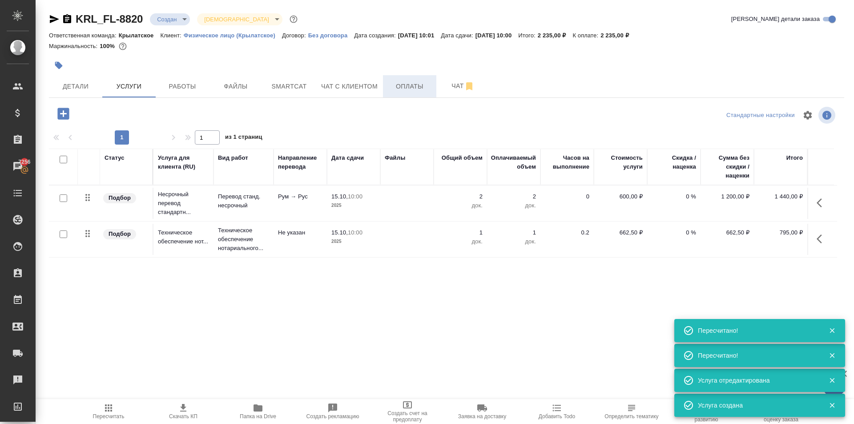
click at [389, 92] on div "KRL_FL-8820 Создан new Святая троица holyTrinity Кратко детали заказа Ответстве…" at bounding box center [446, 181] width 805 height 363
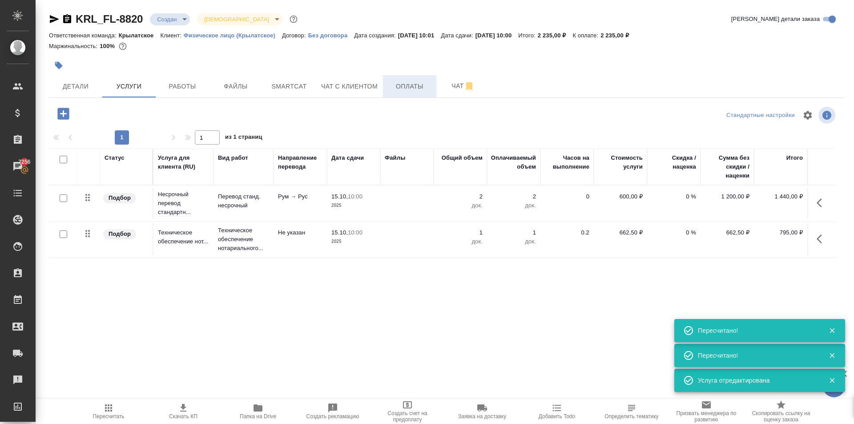
click at [389, 92] on button "Оплаты" at bounding box center [409, 86] width 53 height 22
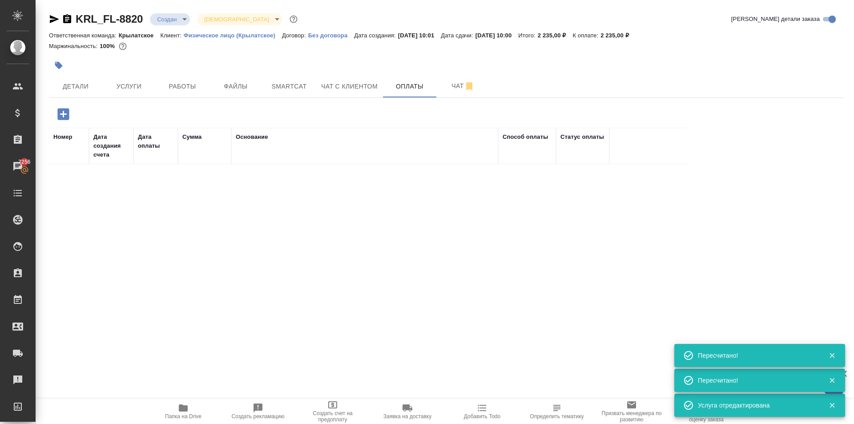
click at [60, 107] on div "KRL_FL-8820 Создан new Святая троица holyTrinity Кратко детали заказа Ответстве…" at bounding box center [446, 208] width 805 height 417
click at [64, 114] on icon "button" at bounding box center [64, 114] width 16 height 16
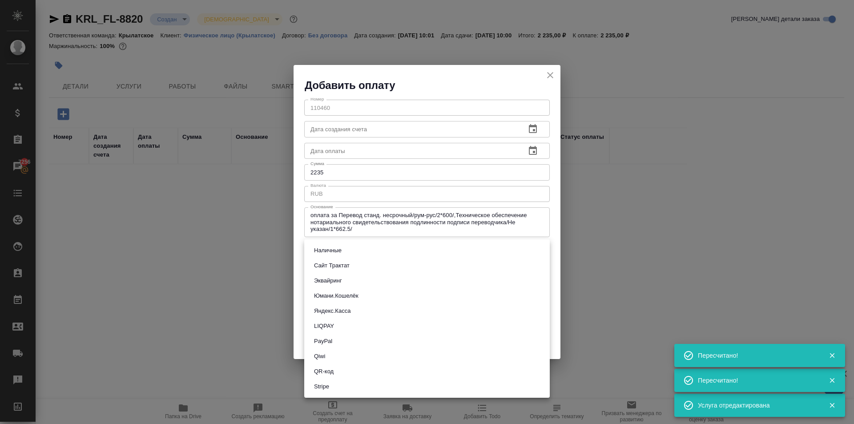
click at [364, 255] on body "🙏 .cls-1 fill:#fff; AWATERA Kasymov Timur Клиенты Спецификации Заказы 7256 Чаты…" at bounding box center [427, 212] width 854 height 424
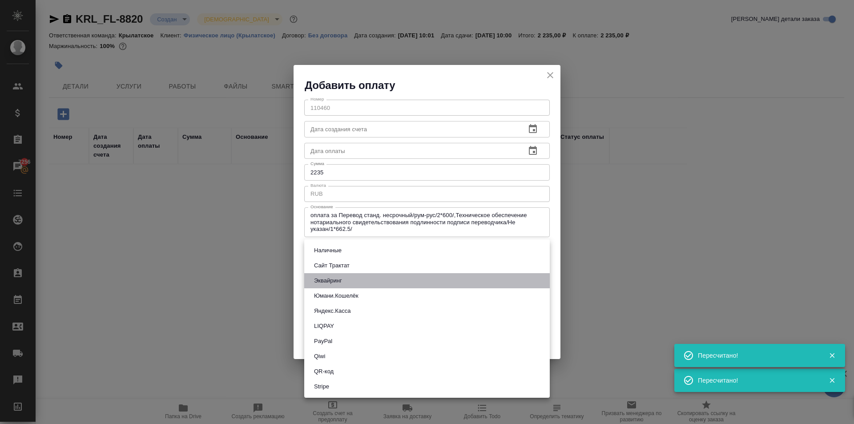
click at [359, 281] on li "Эквайринг" at bounding box center [427, 280] width 246 height 15
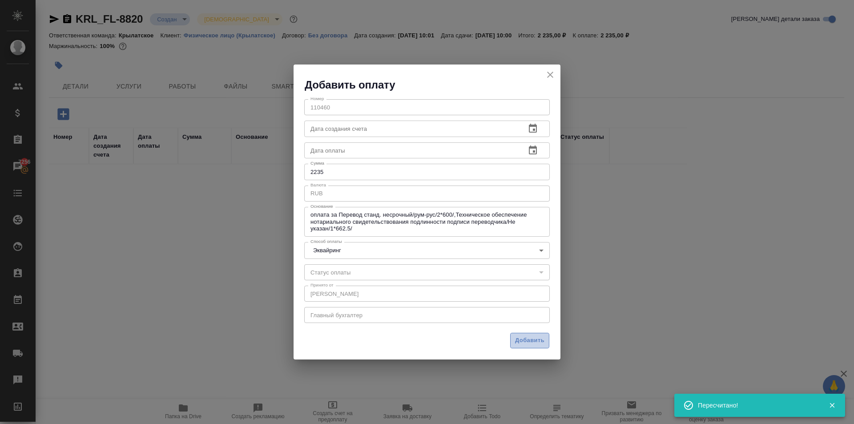
click at [526, 338] on span "Добавить" at bounding box center [529, 340] width 29 height 10
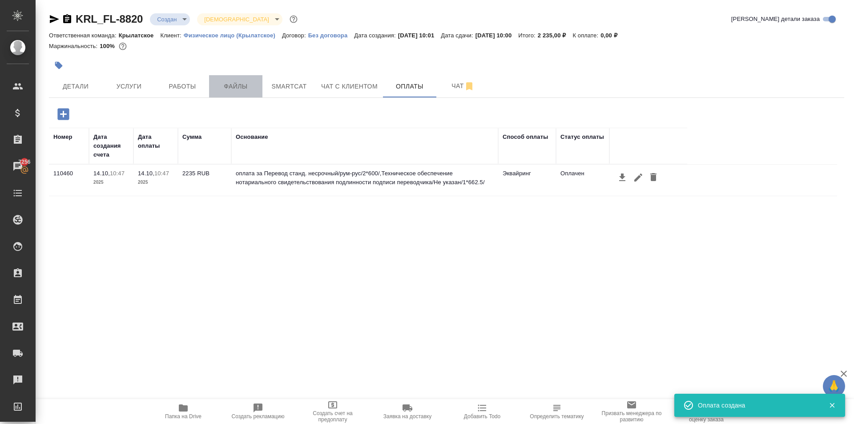
drag, startPoint x: 237, startPoint y: 87, endPoint x: 229, endPoint y: 92, distance: 9.0
click at [236, 87] on span "Файлы" at bounding box center [235, 86] width 43 height 11
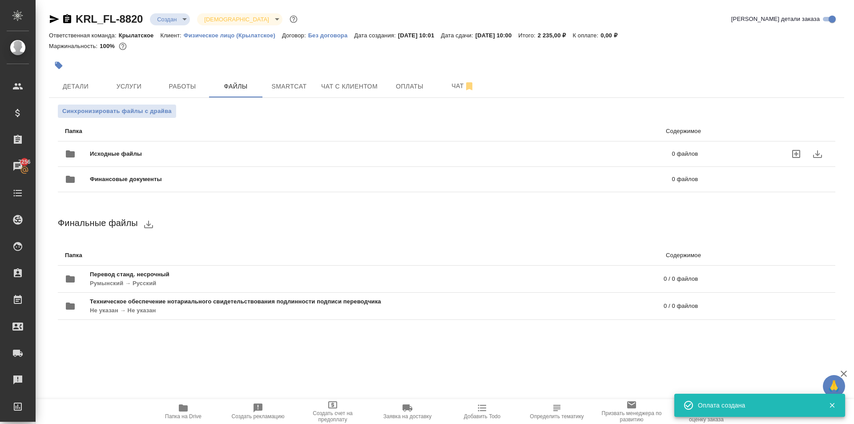
click at [129, 145] on div "Исходные файлы 0 файлов" at bounding box center [381, 153] width 633 height 21
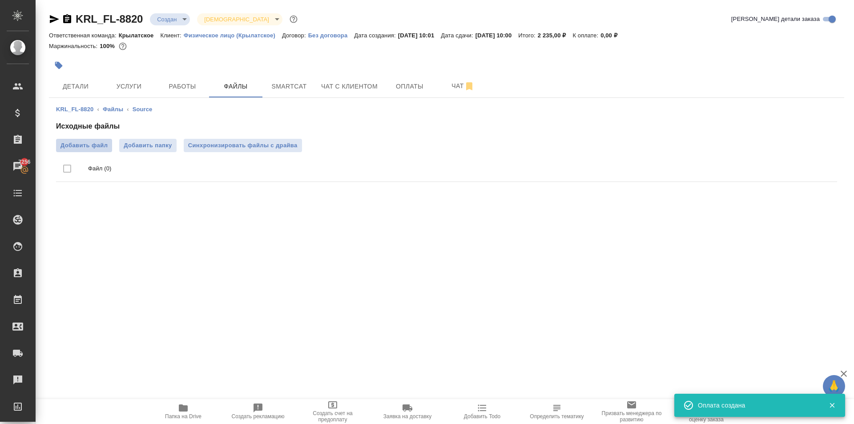
click at [88, 144] on span "Добавить файл" at bounding box center [84, 145] width 47 height 9
click at [0, 0] on input "Добавить файл" at bounding box center [0, 0] width 0 height 0
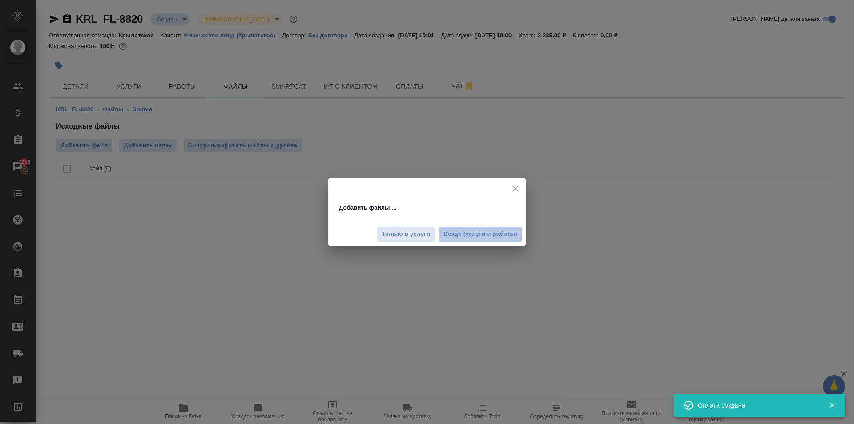
click at [516, 237] on span "Везде (услуги и работы)" at bounding box center [481, 234] width 74 height 10
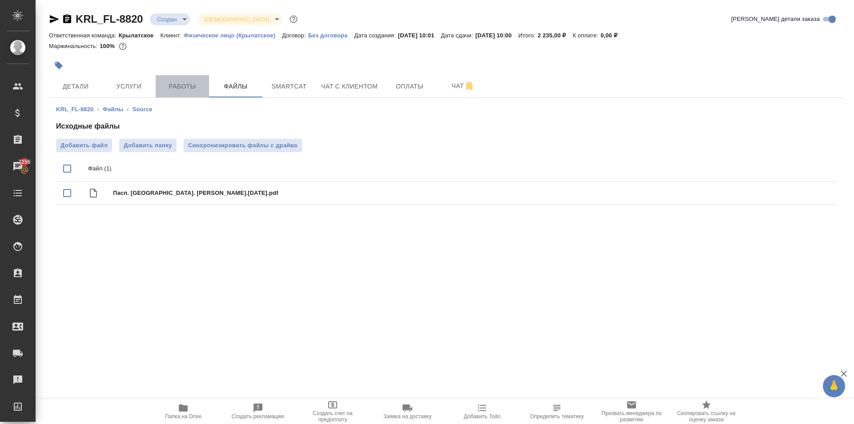
click at [171, 92] on button "Работы" at bounding box center [182, 86] width 53 height 22
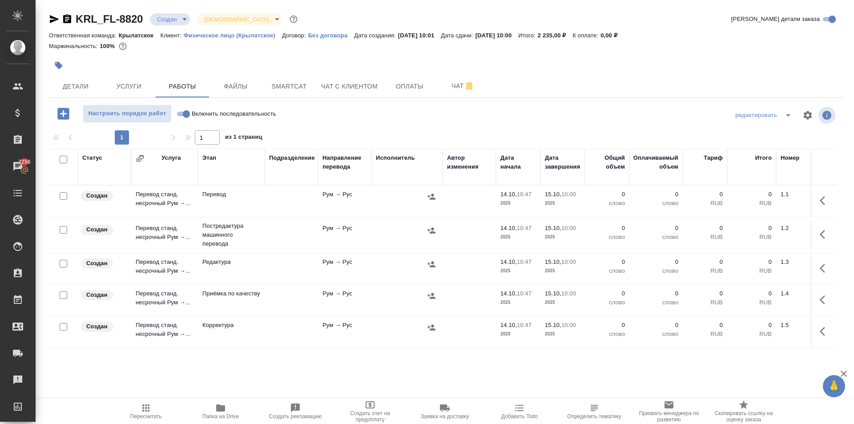
click at [184, 117] on input "Включить последовательность" at bounding box center [186, 114] width 32 height 11
click at [63, 162] on input "checkbox" at bounding box center [64, 160] width 8 height 8
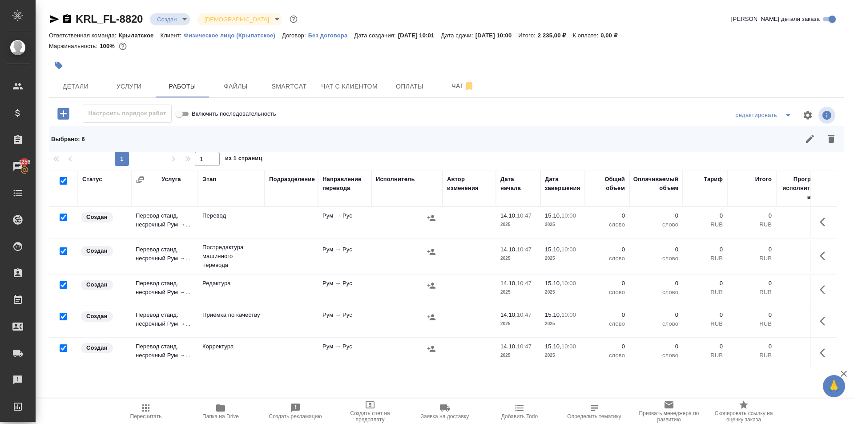
click at [62, 218] on input "checkbox" at bounding box center [64, 218] width 8 height 8
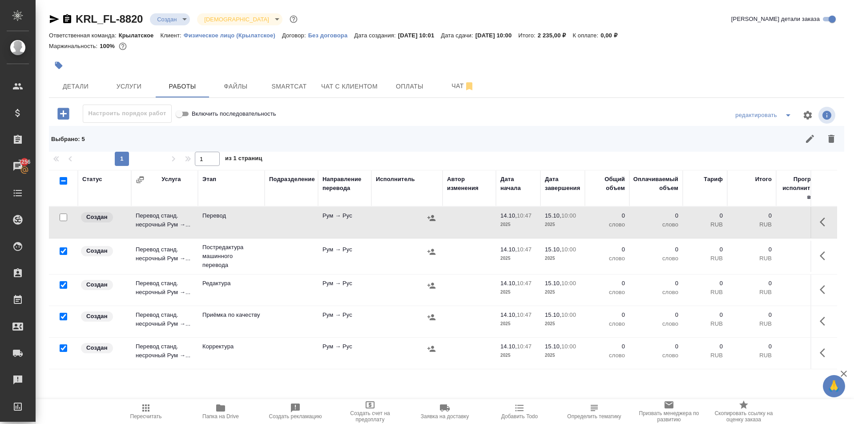
click at [65, 315] on input "checkbox" at bounding box center [64, 317] width 8 height 8
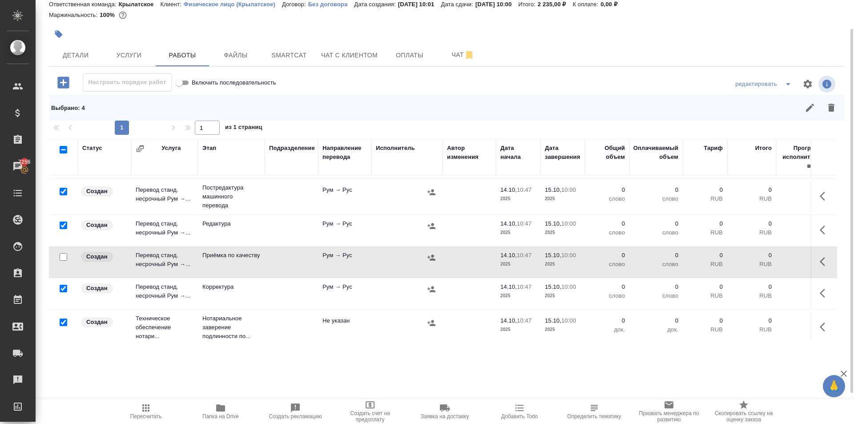
scroll to position [42, 0]
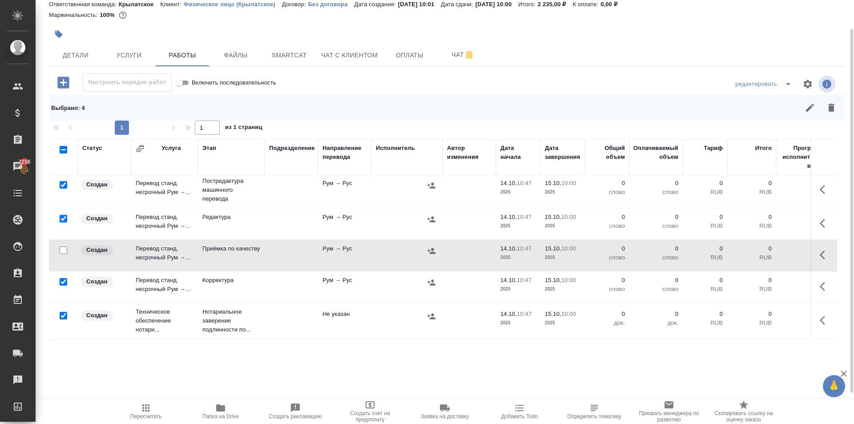
click at [62, 312] on input "checkbox" at bounding box center [64, 316] width 8 height 8
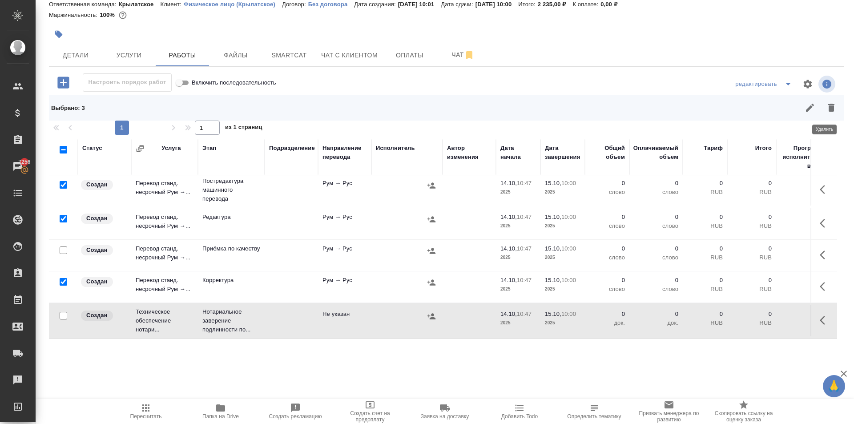
click at [830, 112] on icon "button" at bounding box center [831, 107] width 11 height 11
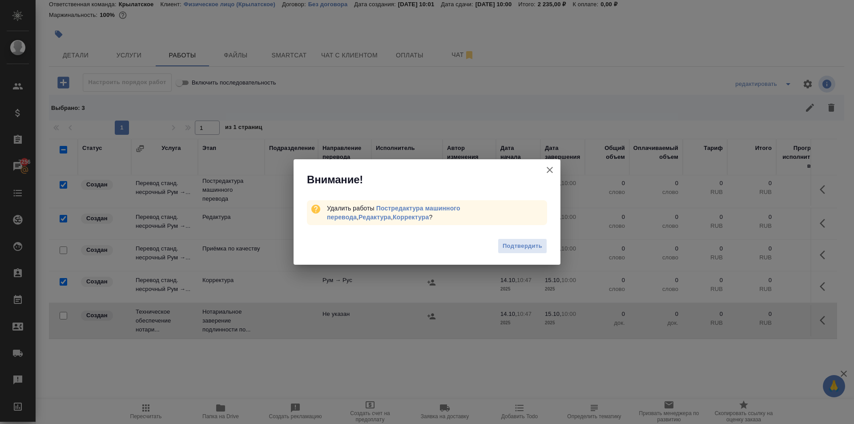
click at [535, 243] on span "Подтвердить" at bounding box center [523, 246] width 40 height 10
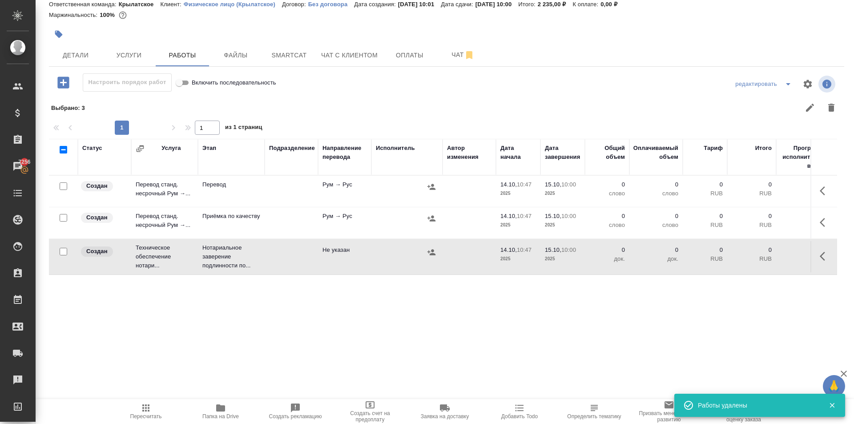
scroll to position [0, 0]
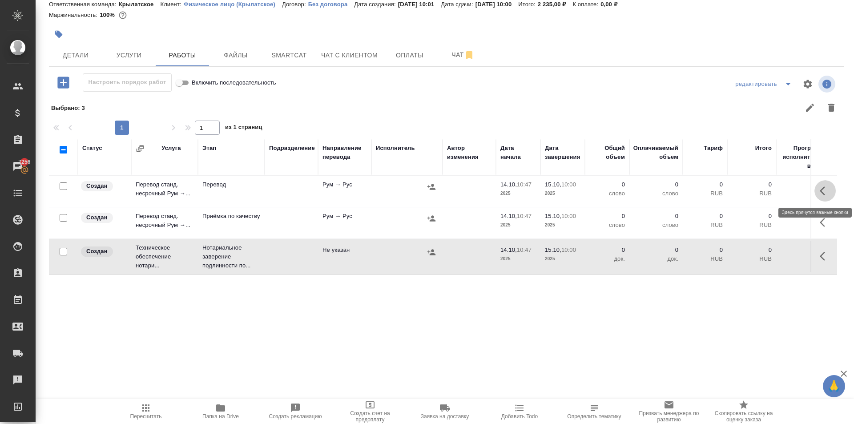
click at [820, 191] on icon "button" at bounding box center [825, 191] width 11 height 11
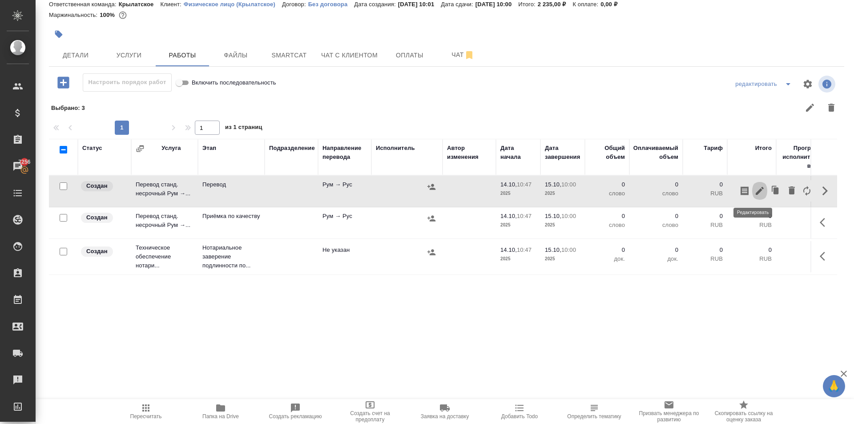
click at [755, 196] on icon "button" at bounding box center [760, 191] width 11 height 11
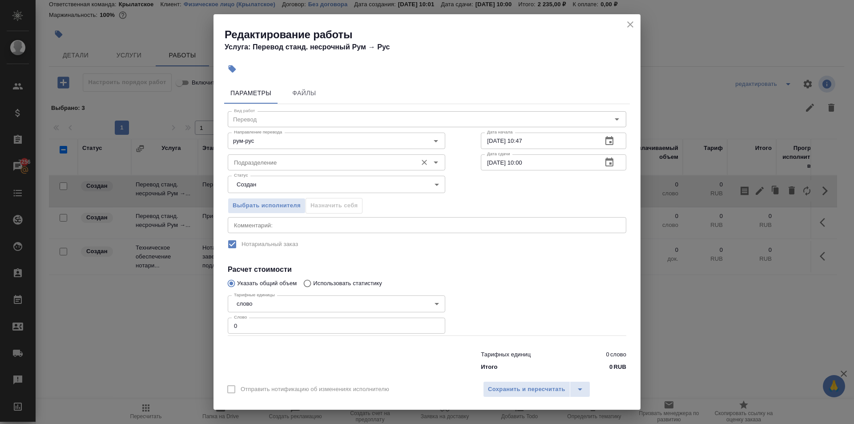
click at [339, 158] on input "Подразделение" at bounding box center [321, 162] width 182 height 11
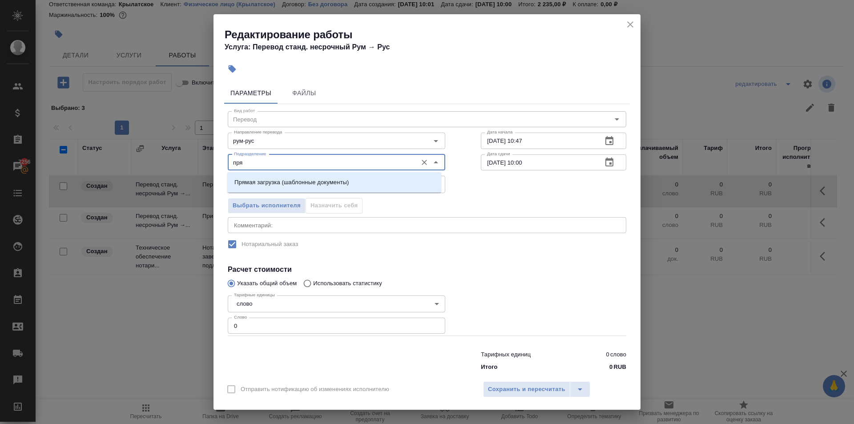
click at [336, 190] on li "Прямая загрузка (шаблонные документы)" at bounding box center [334, 182] width 214 height 16
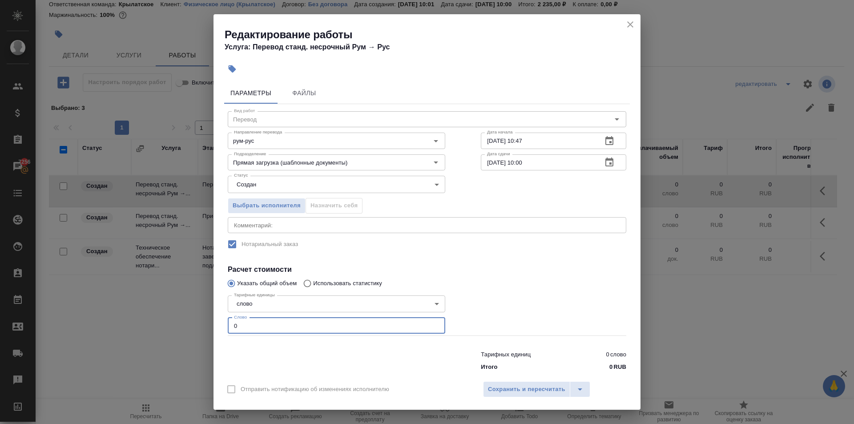
drag, startPoint x: 253, startPoint y: 327, endPoint x: 207, endPoint y: 317, distance: 47.5
click at [207, 317] on div "Редактирование работы Услуга: Перевод станд. несрочный Рум → Рус Параметры Файл…" at bounding box center [427, 212] width 854 height 424
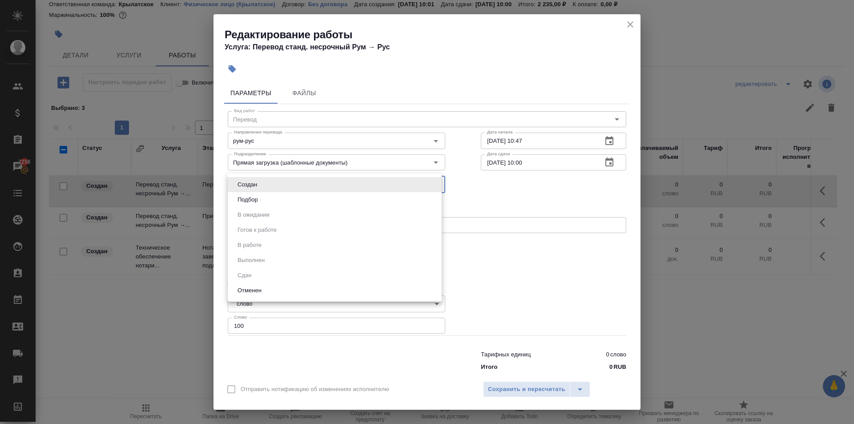
click at [257, 176] on body "🙏 .cls-1 fill:#fff; AWATERA Kasymov Timur Клиенты Спецификации Заказы 7256 Чаты…" at bounding box center [427, 212] width 854 height 424
drag, startPoint x: 256, startPoint y: 180, endPoint x: 256, endPoint y: 185, distance: 5.4
click at [256, 180] on button "Создан" at bounding box center [247, 185] width 25 height 10
click at [255, 182] on body "🙏 .cls-1 fill:#fff; AWATERA Kasymov Timur Клиенты Спецификации Заказы 7256 Чаты…" at bounding box center [427, 212] width 854 height 424
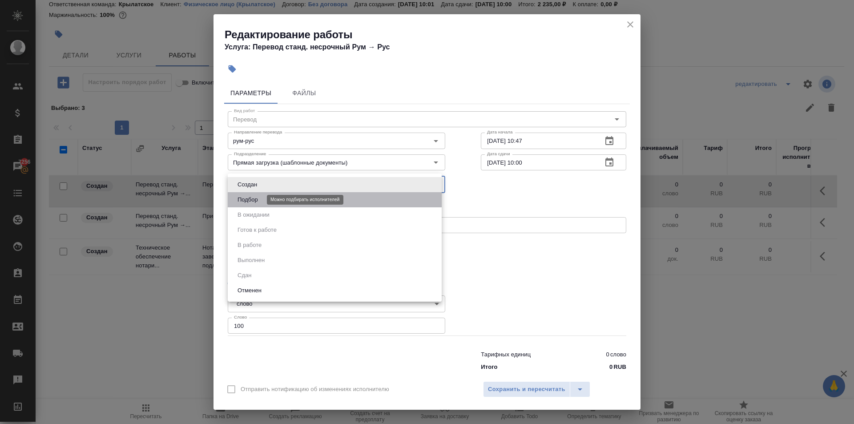
click at [250, 196] on button "Подбор" at bounding box center [248, 200] width 26 height 10
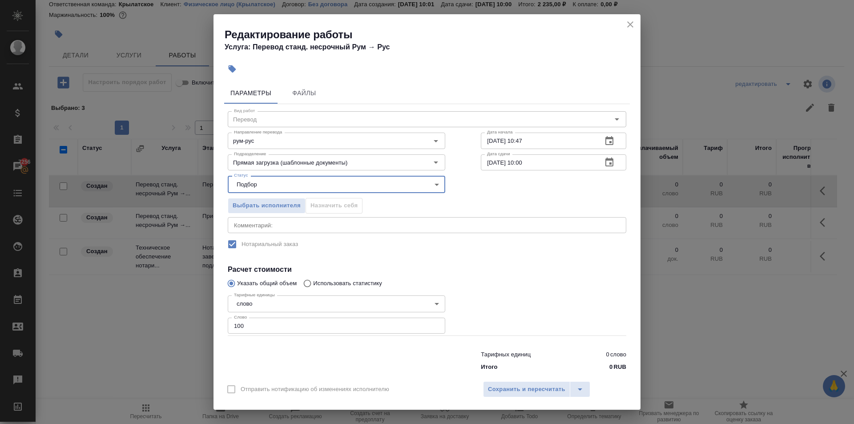
click at [539, 162] on input "[DATE] 10:00" at bounding box center [538, 162] width 114 height 16
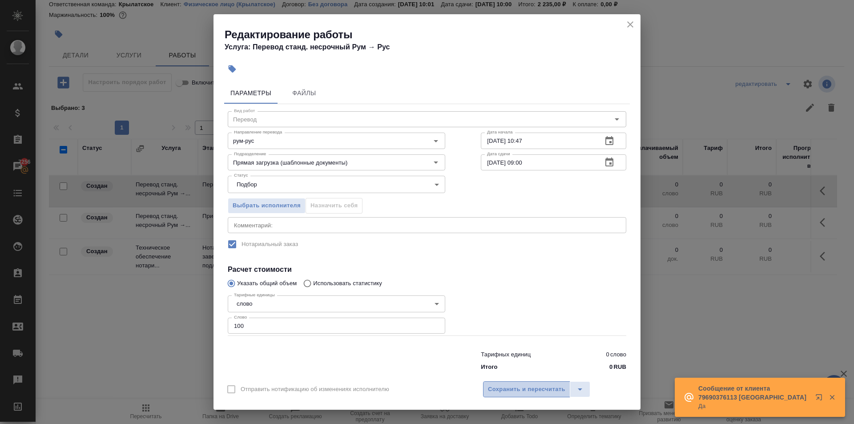
click at [550, 397] on button "Сохранить и пересчитать" at bounding box center [526, 389] width 87 height 16
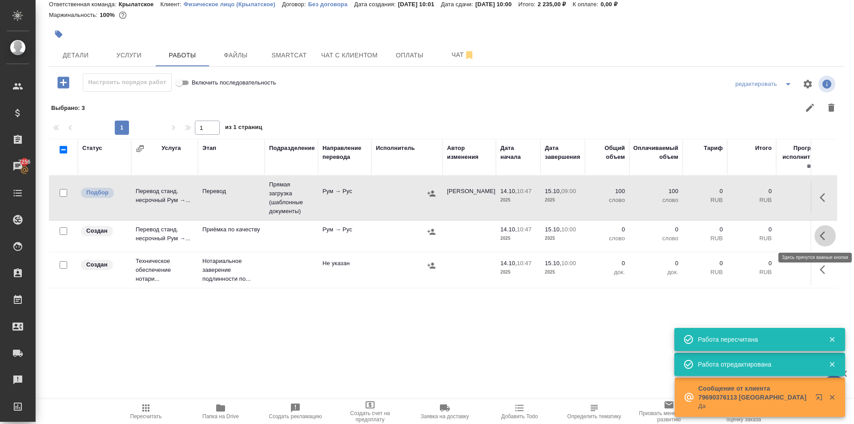
drag, startPoint x: 823, startPoint y: 239, endPoint x: 775, endPoint y: 251, distance: 49.0
click at [822, 239] on icon "button" at bounding box center [825, 235] width 11 height 11
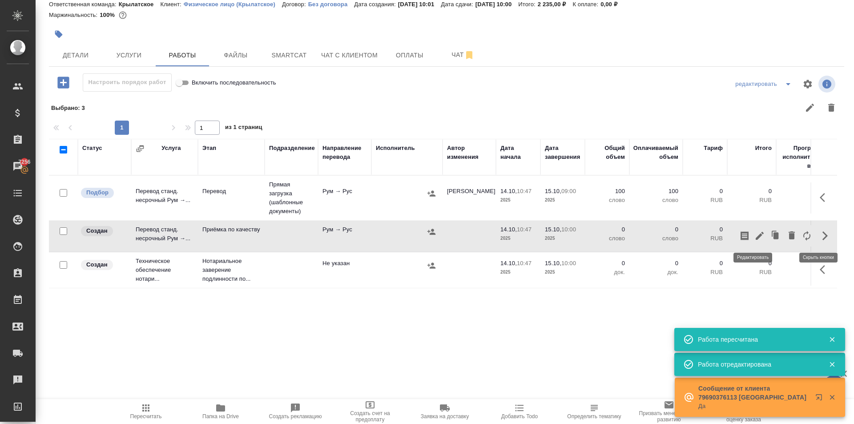
click at [755, 236] on icon "button" at bounding box center [760, 235] width 11 height 11
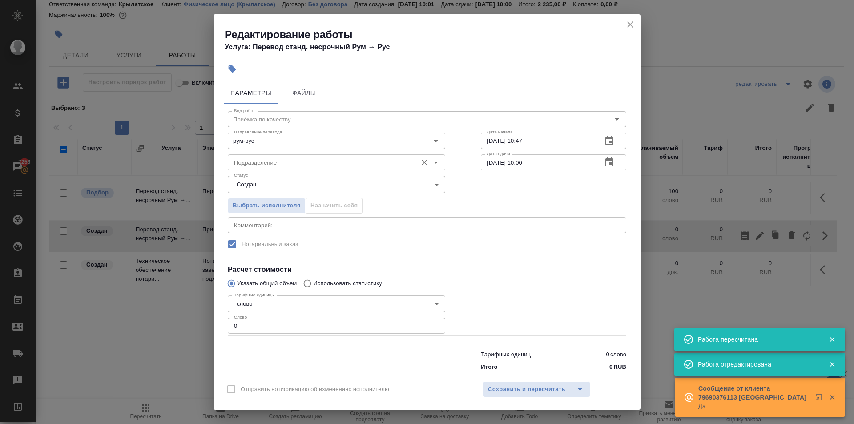
click at [301, 158] on input "Подразделение" at bounding box center [321, 162] width 182 height 11
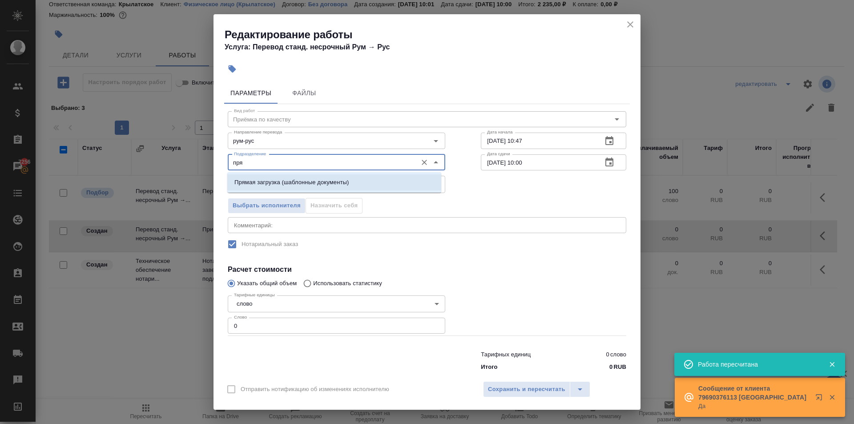
click at [315, 181] on p "Прямая загрузка (шаблонные документы)" at bounding box center [291, 182] width 114 height 9
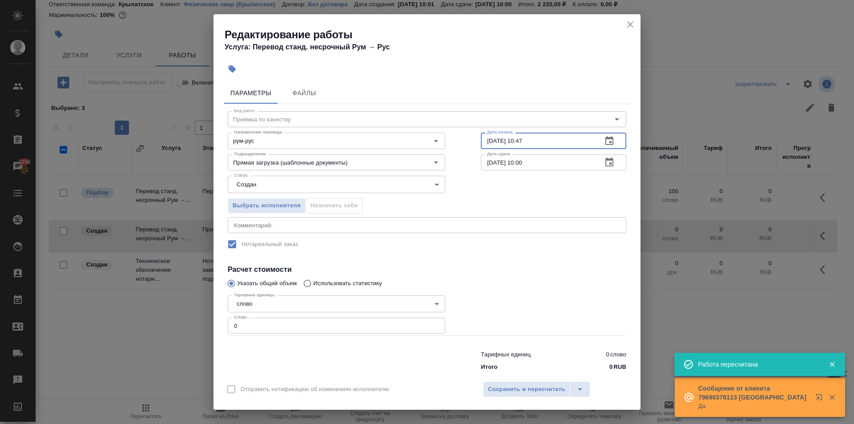
drag, startPoint x: 557, startPoint y: 137, endPoint x: 400, endPoint y: 122, distance: 157.8
click at [400, 122] on div "Направление перевода рум-рус Направление перевода Дата начала 14.10.2025 10:47 …" at bounding box center [427, 139] width 434 height 57
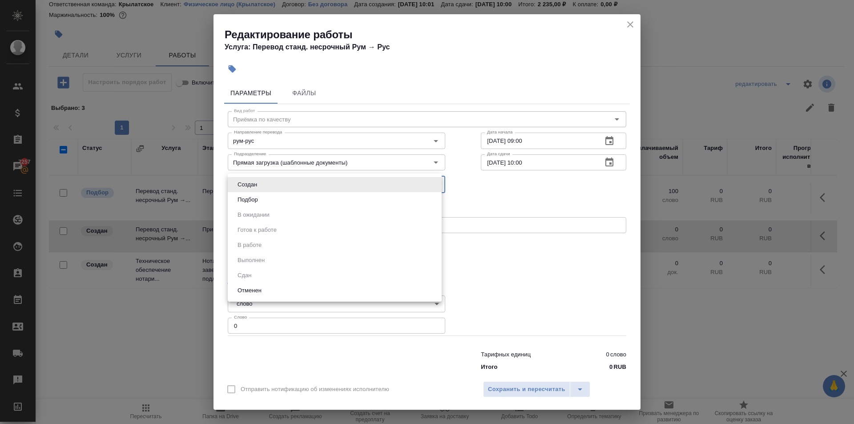
drag, startPoint x: 273, startPoint y: 184, endPoint x: 264, endPoint y: 206, distance: 23.0
click at [271, 194] on body "🙏 .cls-1 fill:#fff; AWATERA Kasymov Timur Клиенты Спецификации Заказы 7257 Чаты…" at bounding box center [427, 212] width 854 height 424
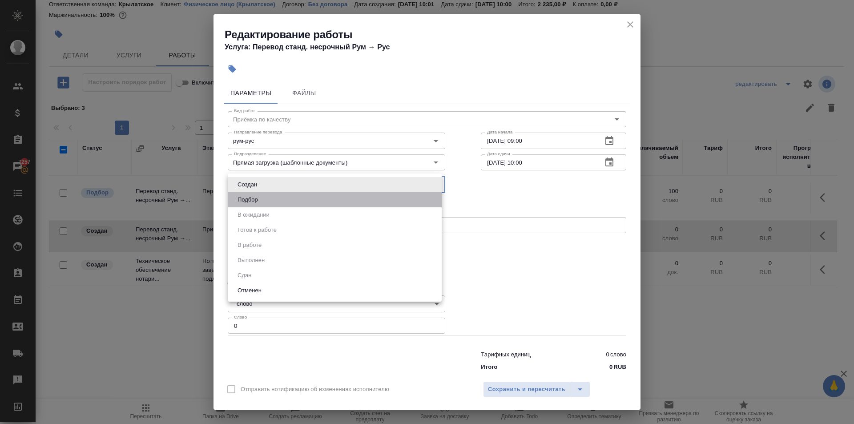
click at [264, 206] on li "Подбор" at bounding box center [335, 199] width 214 height 15
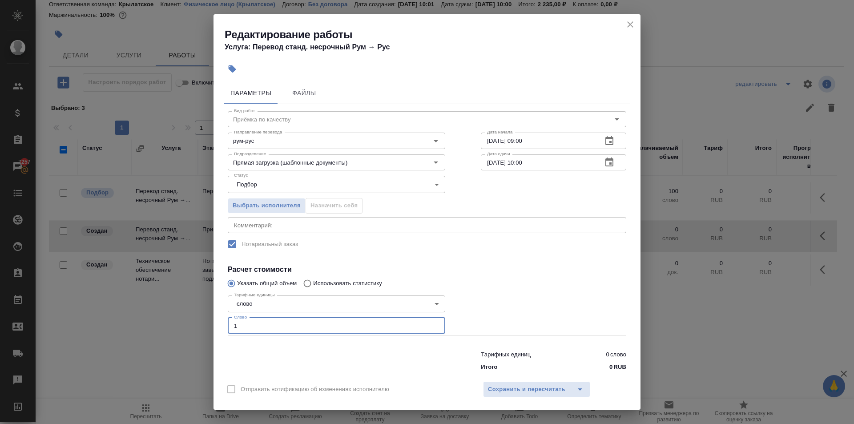
drag, startPoint x: 215, startPoint y: 327, endPoint x: 162, endPoint y: 322, distance: 53.2
click at [162, 322] on div "Редактирование работы Услуга: Перевод станд. несрочный Рум → Рус Параметры Файл…" at bounding box center [427, 212] width 854 height 424
drag, startPoint x: 248, startPoint y: 327, endPoint x: 143, endPoint y: 330, distance: 105.1
click at [142, 330] on div "Редактирование работы Услуга: Перевод станд. несрочный Рум → Рус Параметры Файл…" at bounding box center [427, 212] width 854 height 424
click at [503, 387] on span "Сохранить и пересчитать" at bounding box center [526, 389] width 77 height 10
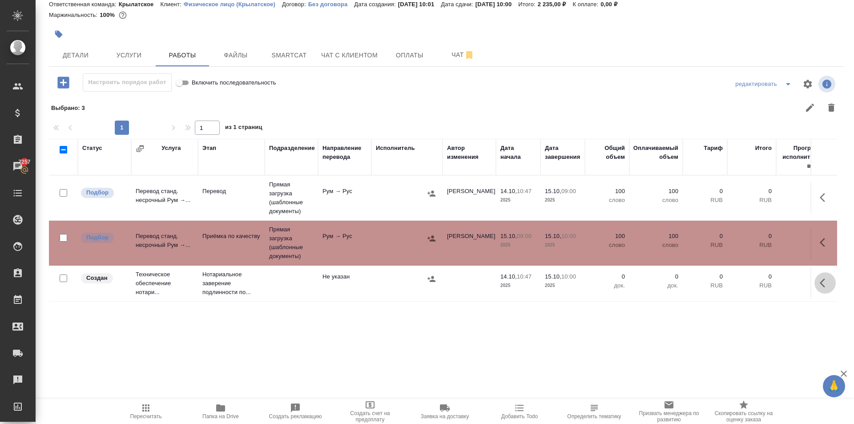
click at [820, 283] on icon "button" at bounding box center [822, 283] width 5 height 9
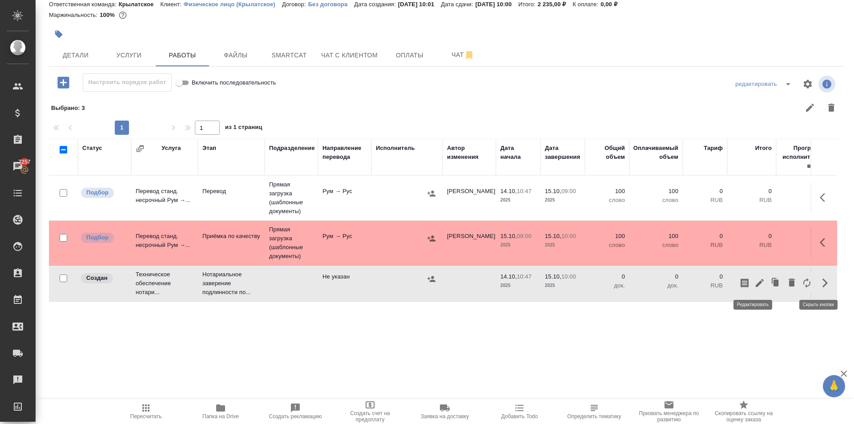
click at [756, 284] on icon "button" at bounding box center [760, 283] width 8 height 8
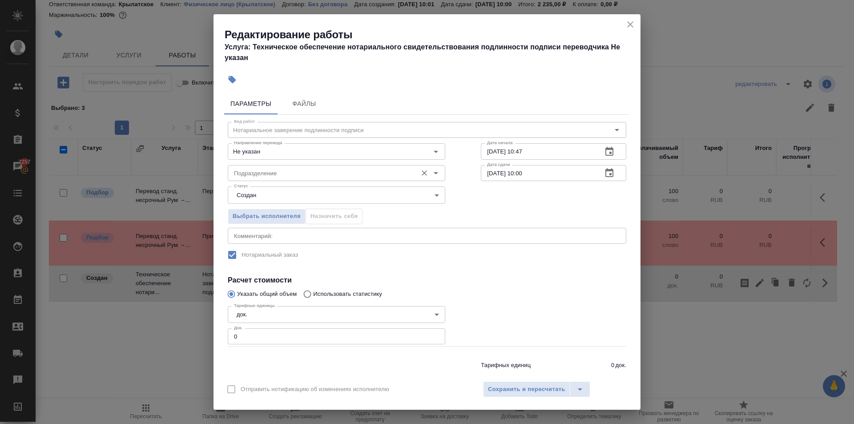
click at [248, 174] on input "Подразделение" at bounding box center [321, 173] width 182 height 11
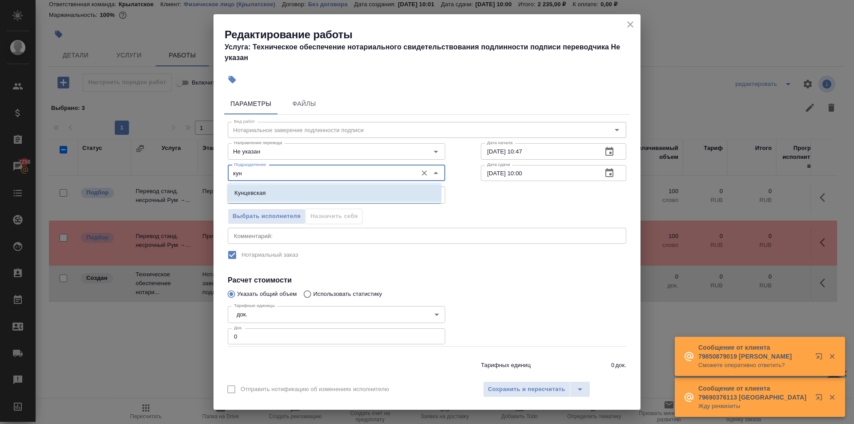
click at [262, 195] on p "Кунцевская" at bounding box center [250, 193] width 32 height 9
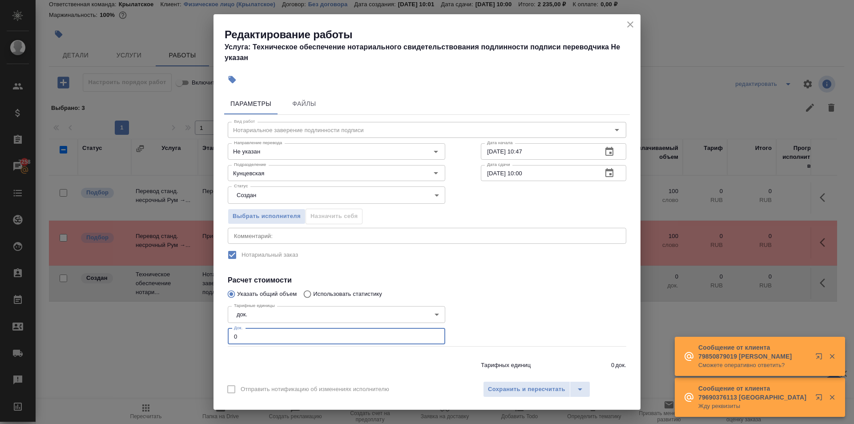
drag, startPoint x: 244, startPoint y: 340, endPoint x: 217, endPoint y: 338, distance: 27.3
click at [217, 338] on div "Параметры Файлы Вид работ Нотариальное заверение подлинности подписи Вид работ …" at bounding box center [427, 232] width 427 height 286
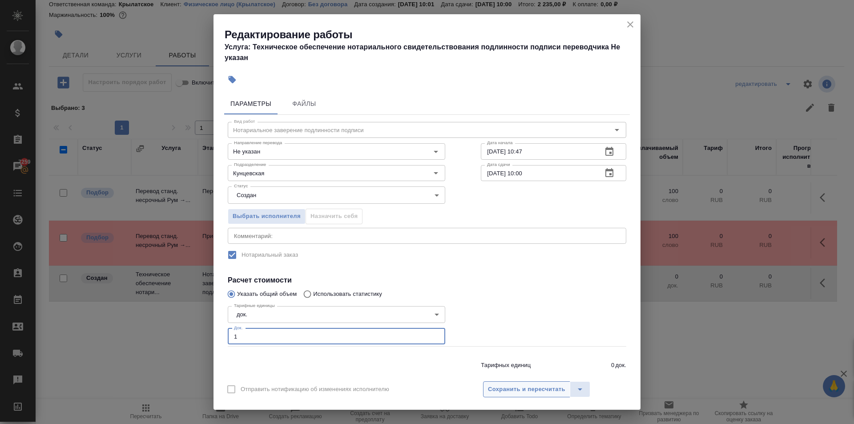
click at [516, 394] on span "Сохранить и пересчитать" at bounding box center [526, 389] width 77 height 10
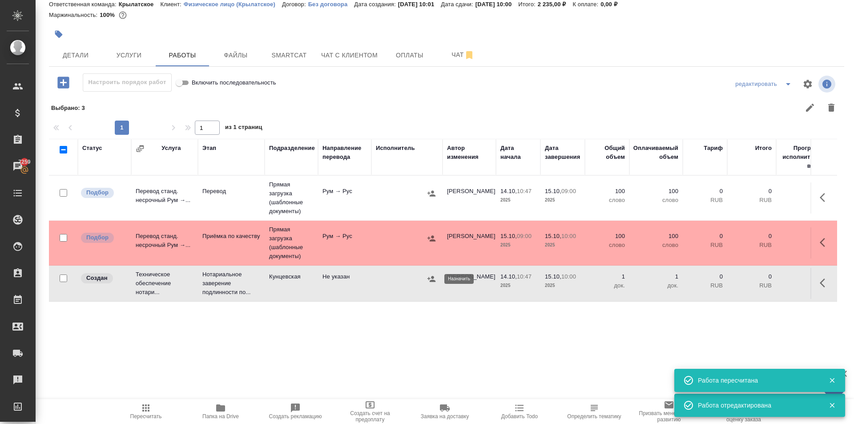
click at [439, 279] on td at bounding box center [407, 283] width 71 height 31
click at [435, 279] on icon "button" at bounding box center [431, 279] width 9 height 9
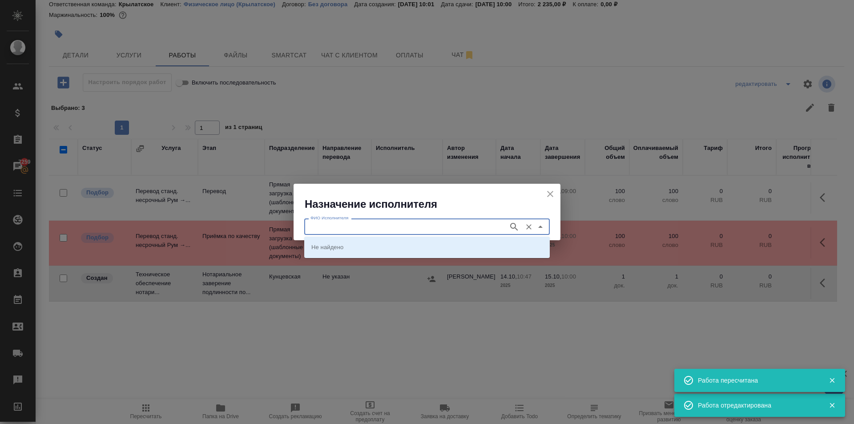
click at [350, 230] on input "ФИО Исполнителя" at bounding box center [405, 226] width 197 height 11
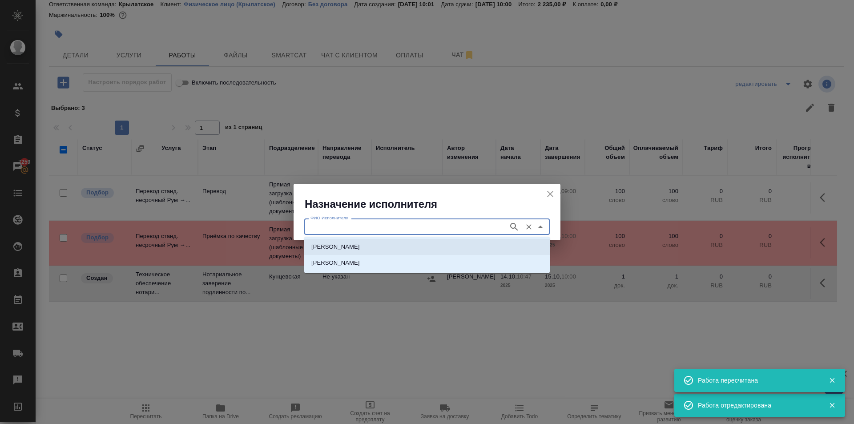
click at [360, 246] on p "НОТАРИУС Аристова Анна Дмитриевна" at bounding box center [335, 246] width 48 height 9
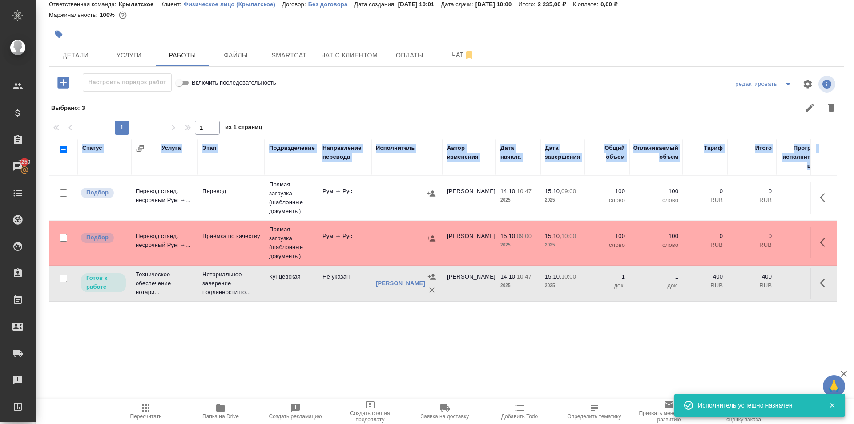
click at [159, 399] on div ".cls-1 fill:#fff; AWATERA Kasymov Timur Клиенты Спецификации Заказы 7259 Чаты T…" at bounding box center [427, 212] width 854 height 424
click at [156, 405] on span "Пересчитать" at bounding box center [146, 411] width 64 height 17
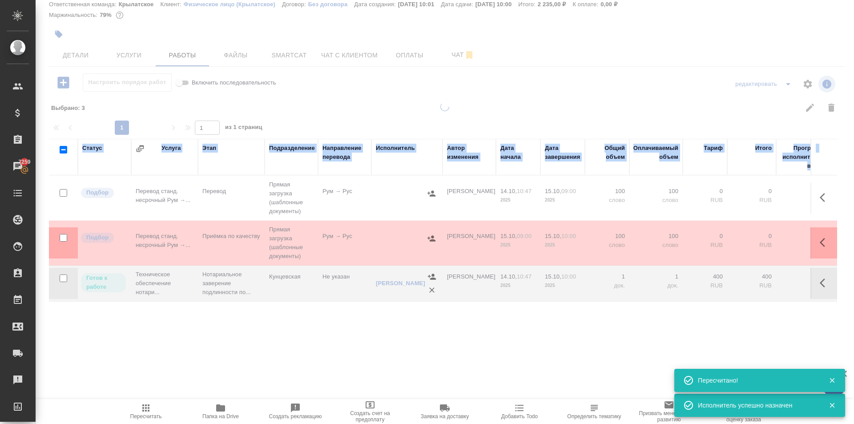
click at [179, 368] on div "KRL_FL-8820 Создан new Святая троица holyTrinity Кратко детали заказа Ответстве…" at bounding box center [445, 196] width 819 height 393
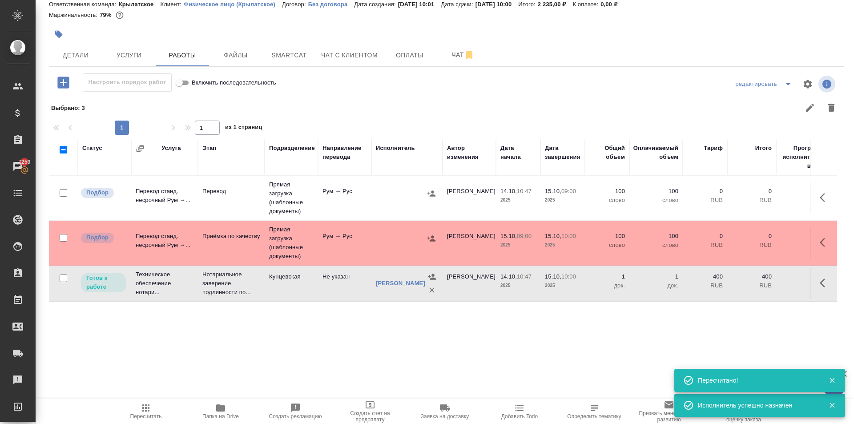
click at [261, 89] on label "Включить последовательность" at bounding box center [225, 82] width 102 height 18
click at [195, 88] on input "Включить последовательность" at bounding box center [179, 82] width 32 height 11
click at [261, 89] on label "Включить последовательность" at bounding box center [225, 82] width 102 height 18
click at [202, 88] on input "Включить последовательность" at bounding box center [186, 82] width 32 height 11
click at [136, 407] on span "Пересчитать" at bounding box center [146, 411] width 64 height 17
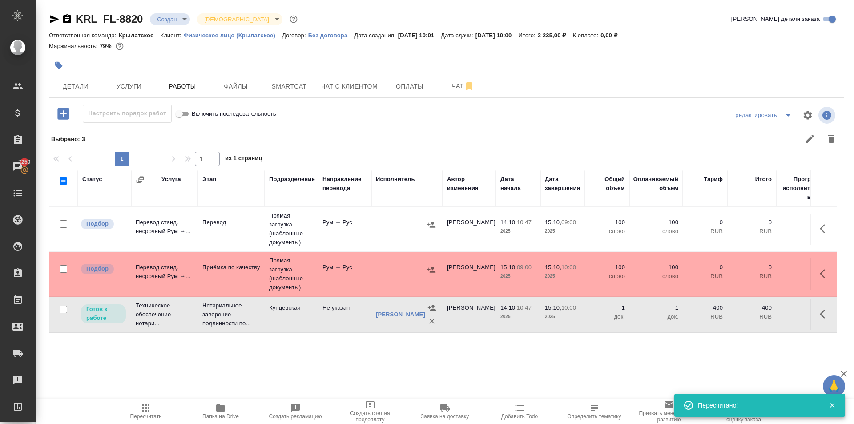
drag, startPoint x: 88, startPoint y: 82, endPoint x: 501, endPoint y: 113, distance: 413.6
click at [506, 74] on div "KRL_FL-8820 Создан new Святая троица holyTrinity Кратко детали заказа Ответстве…" at bounding box center [446, 196] width 805 height 393
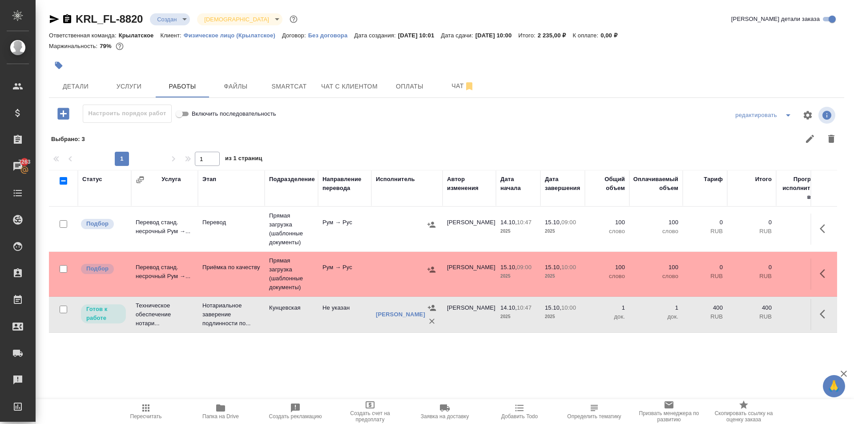
click at [93, 402] on div "Пересчитать Папка на Drive Создать рекламацию Создать счет на предоплату Заявка…" at bounding box center [445, 411] width 819 height 25
click at [113, 412] on button "Пересчитать" at bounding box center [146, 411] width 75 height 25
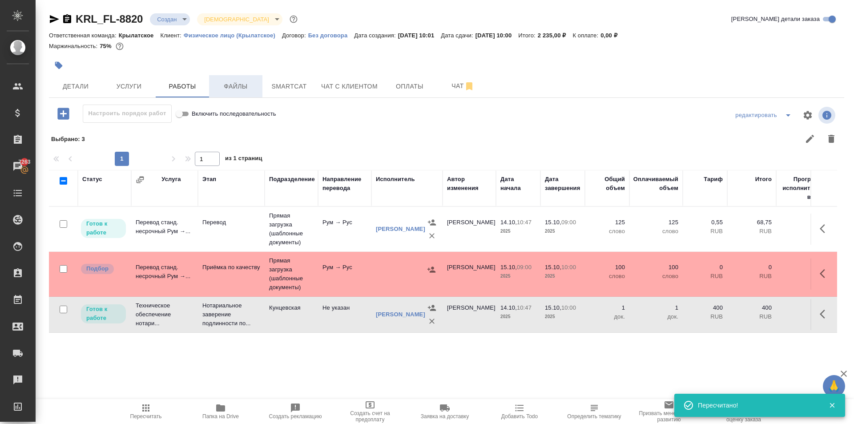
drag, startPoint x: 243, startPoint y: 75, endPoint x: 242, endPoint y: 80, distance: 5.6
click at [243, 75] on div "KRL_FL-8820 Создан new Святая троица holyTrinity Кратко детали заказа Ответстве…" at bounding box center [446, 196] width 805 height 393
click at [242, 81] on span "Файлы" at bounding box center [235, 86] width 43 height 11
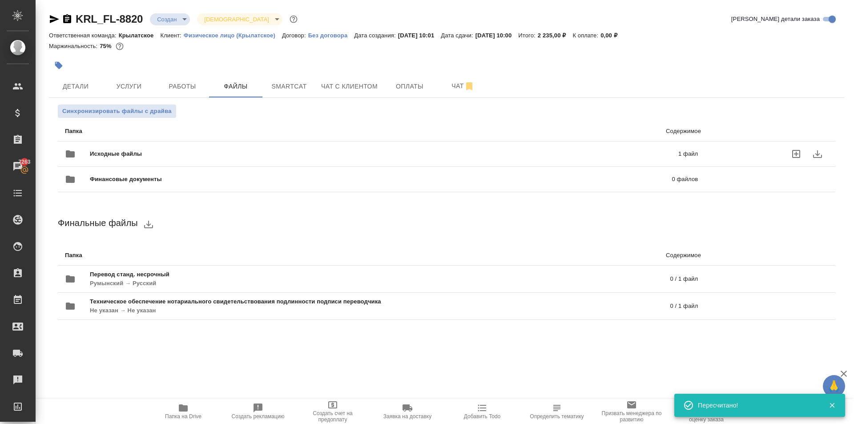
click at [192, 154] on span "Исходные файлы" at bounding box center [250, 153] width 320 height 9
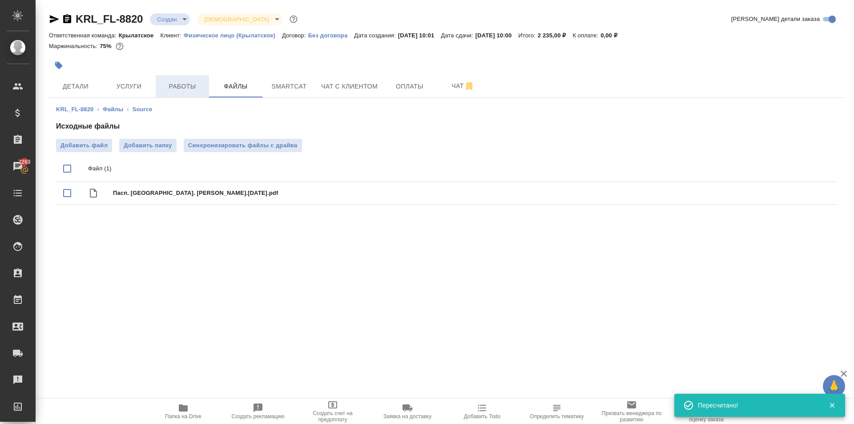
click at [177, 80] on button "Работы" at bounding box center [182, 86] width 53 height 22
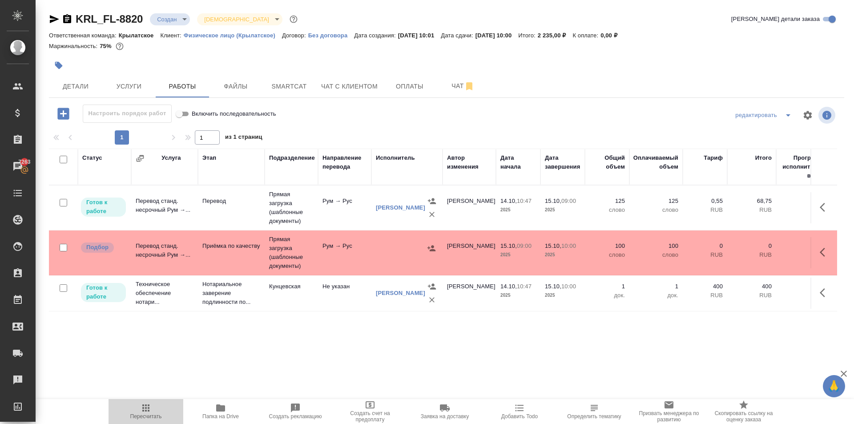
click at [137, 423] on button "Пересчитать" at bounding box center [146, 411] width 75 height 25
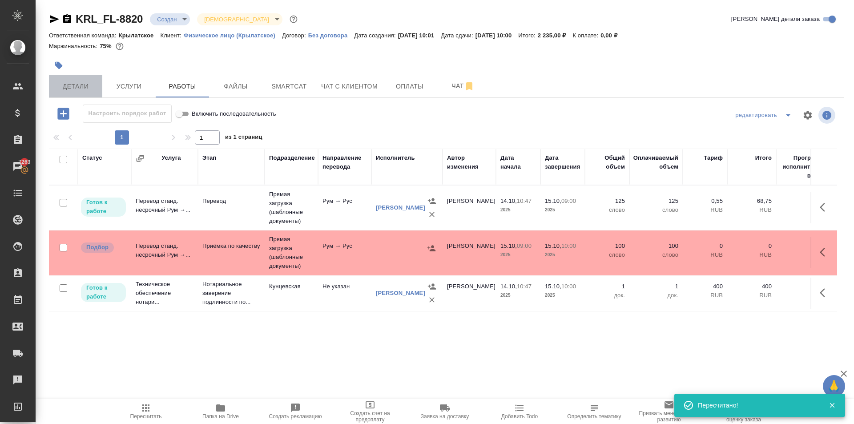
click at [96, 91] on span "Детали" at bounding box center [75, 86] width 43 height 11
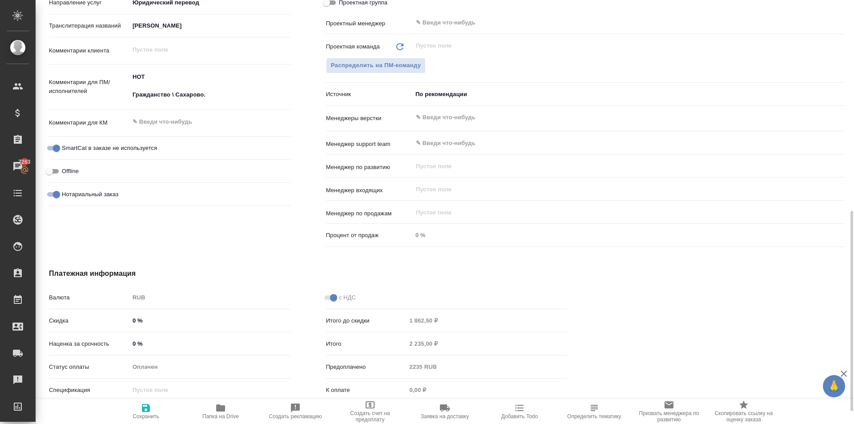
scroll to position [267, 0]
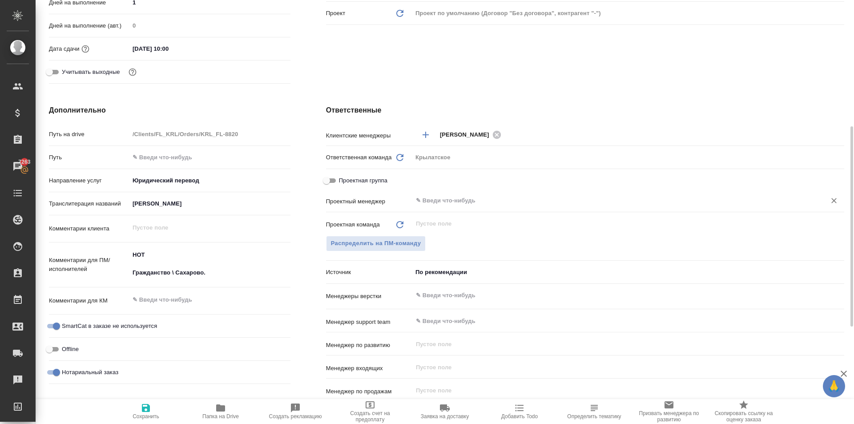
click at [437, 200] on input "text" at bounding box center [613, 200] width 397 height 11
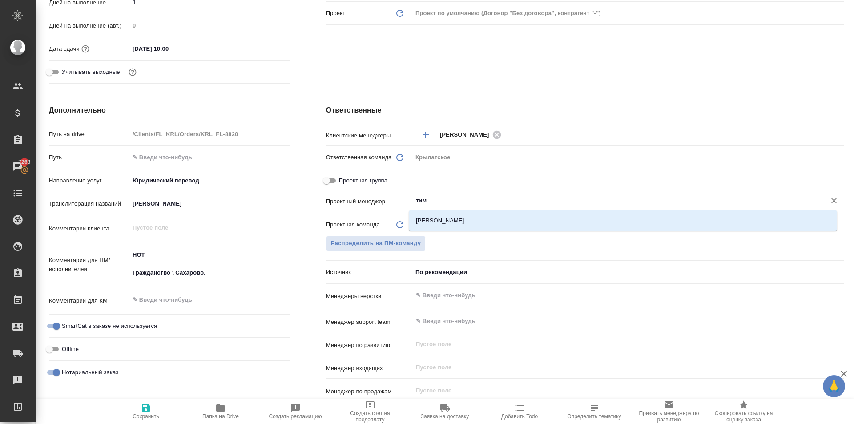
drag, startPoint x: 452, startPoint y: 219, endPoint x: 443, endPoint y: 237, distance: 19.7
click at [452, 219] on li "[PERSON_NAME]" at bounding box center [623, 221] width 428 height 16
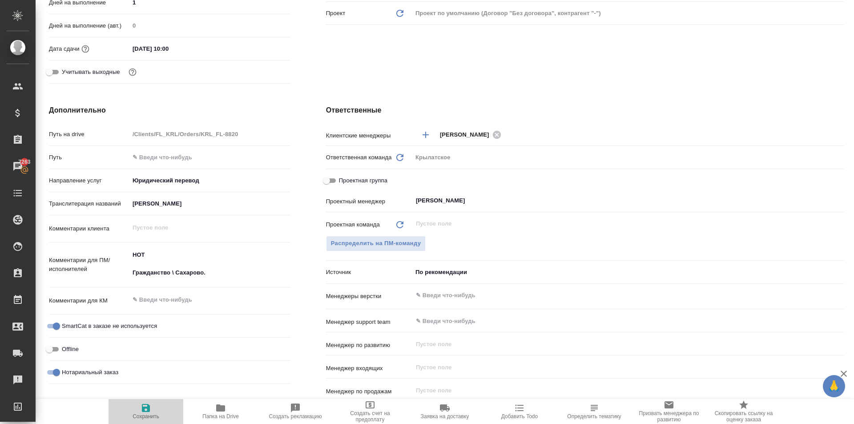
click at [132, 421] on button "Сохранить" at bounding box center [146, 411] width 75 height 25
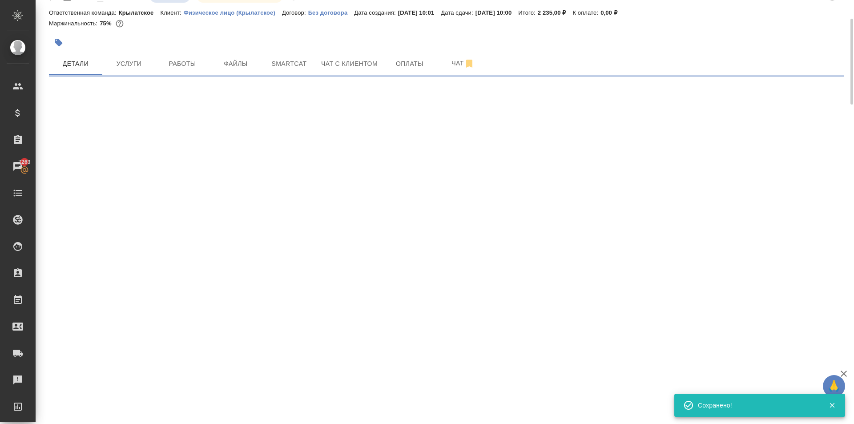
scroll to position [0, 0]
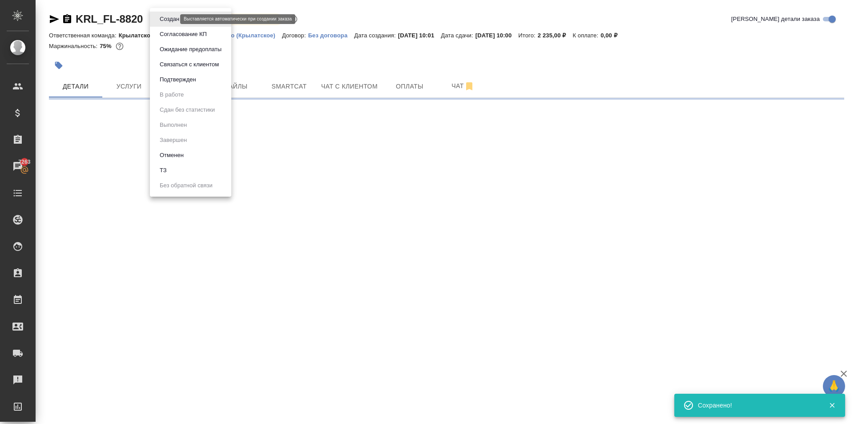
drag, startPoint x: 169, startPoint y: 18, endPoint x: 169, endPoint y: 43, distance: 25.4
click at [170, 20] on body "🙏 .cls-1 fill:#fff; AWATERA Kasymov Timur Клиенты Спецификации Заказы 7263 Чаты…" at bounding box center [427, 212] width 854 height 424
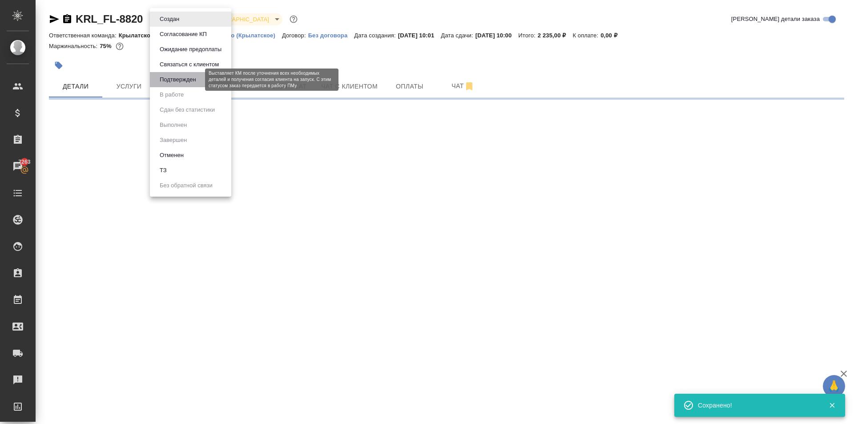
click at [174, 75] on button "Подтвержден" at bounding box center [178, 80] width 42 height 10
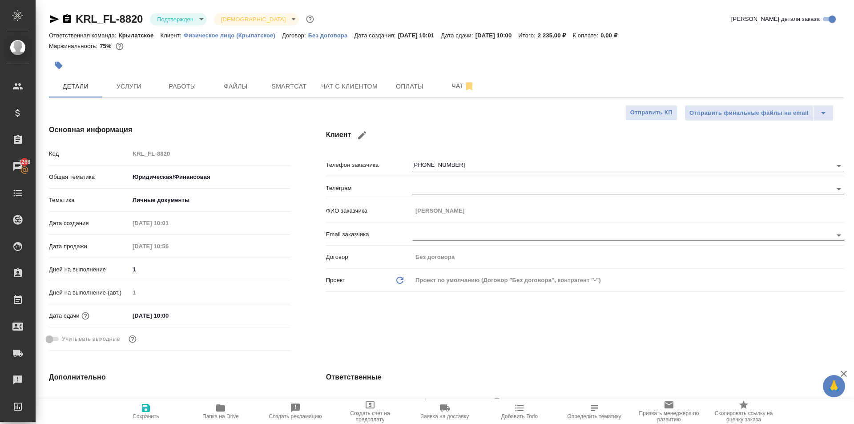
click at [188, 21] on body "🙏 .cls-1 fill:#fff; AWATERA Kasymov Timur Клиенты Спецификации Заказы 7268 Чаты…" at bounding box center [427, 212] width 854 height 424
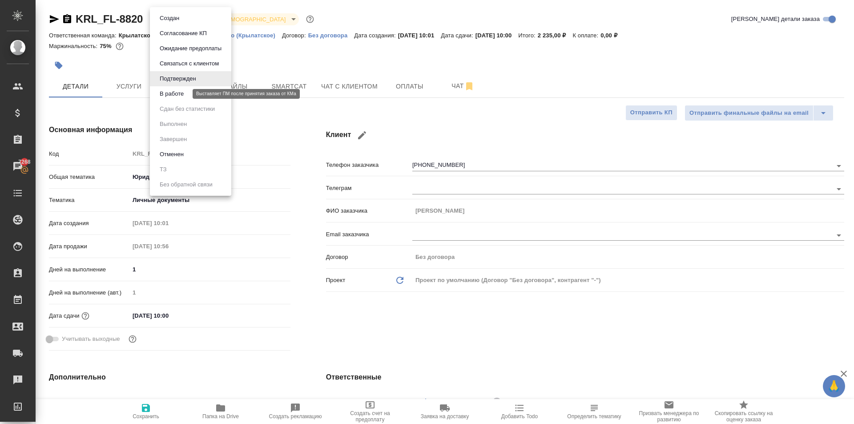
click at [167, 94] on button "В работе" at bounding box center [171, 94] width 29 height 10
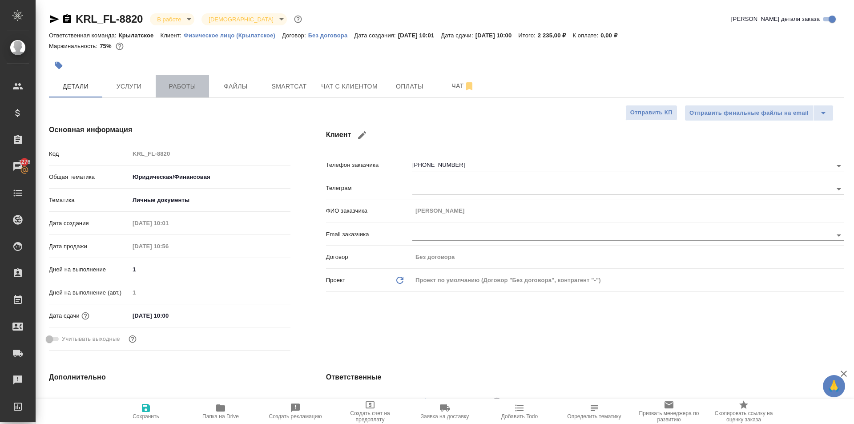
click at [185, 94] on button "Работы" at bounding box center [182, 86] width 53 height 22
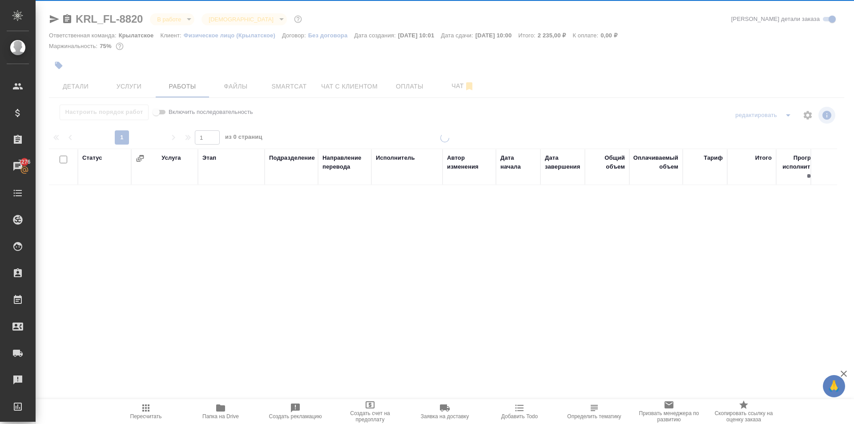
click at [138, 413] on span "Пересчитать" at bounding box center [146, 416] width 32 height 6
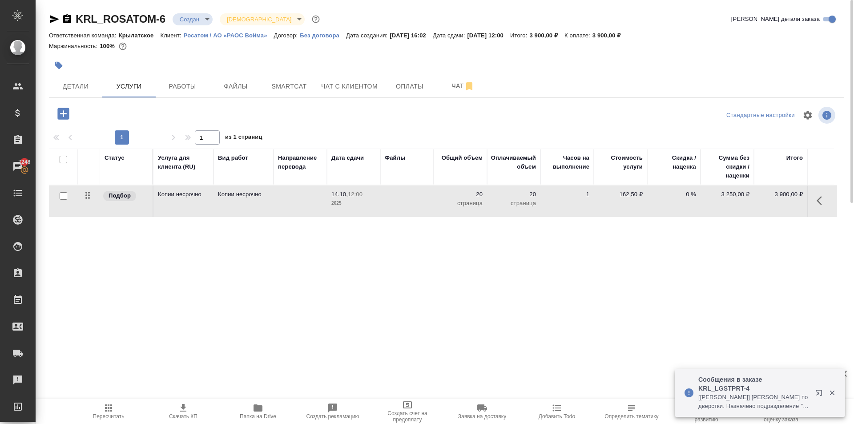
click at [113, 407] on icon "button" at bounding box center [108, 408] width 11 height 11
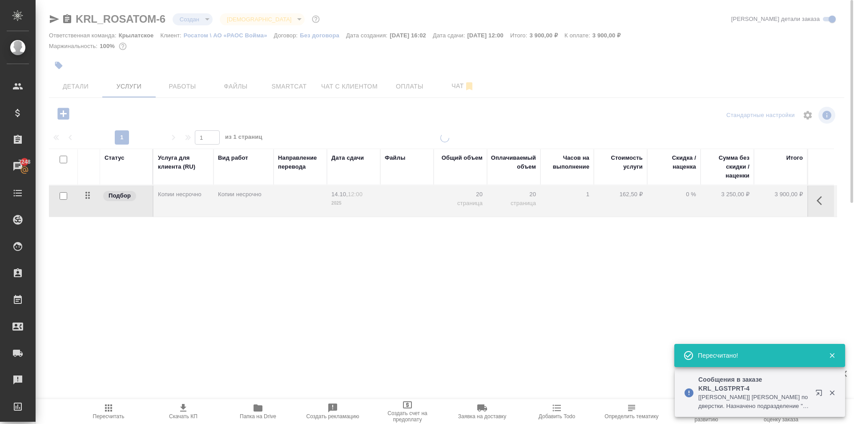
type input "distributed"
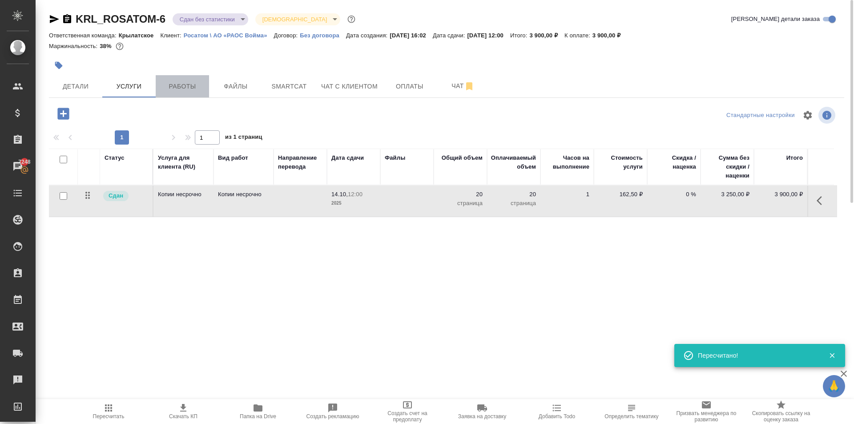
click at [192, 77] on button "Работы" at bounding box center [182, 86] width 53 height 22
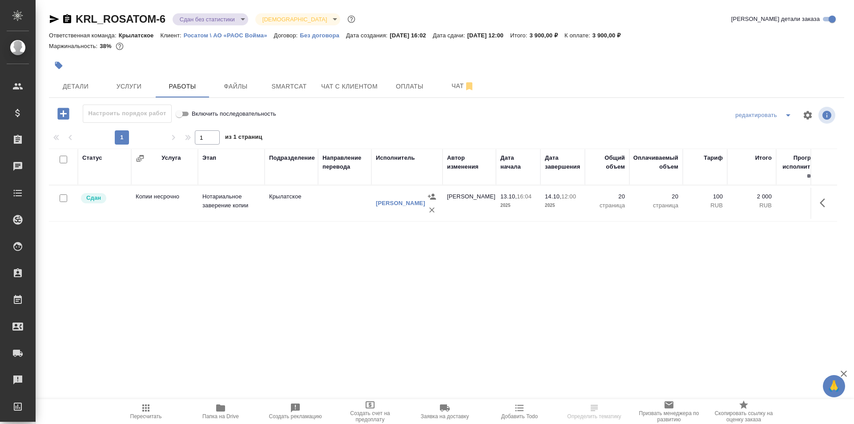
click at [148, 420] on button "Пересчитать" at bounding box center [146, 411] width 75 height 25
click at [396, 81] on span "Оплаты" at bounding box center [409, 86] width 43 height 11
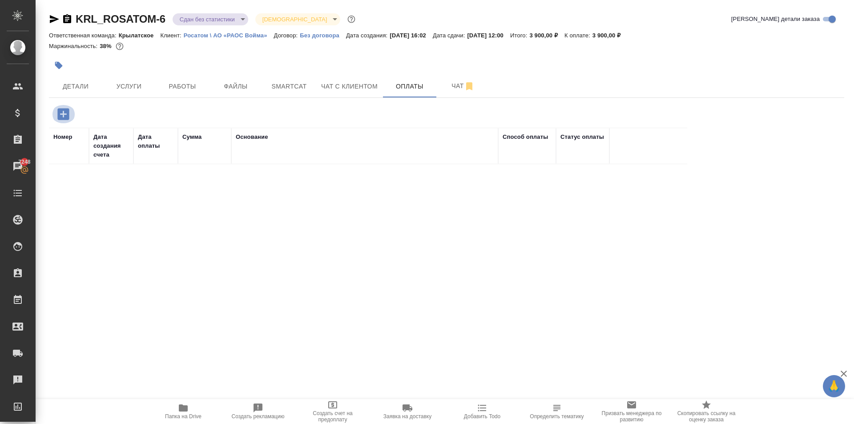
click at [65, 116] on icon "button" at bounding box center [63, 114] width 12 height 12
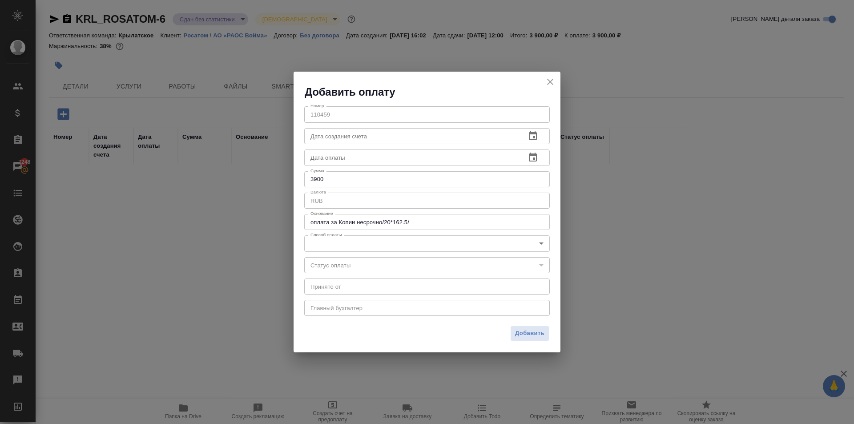
click at [368, 244] on body "🙏 .cls-1 fill:#fff; AWATERA Kasymov Timur Клиенты Спецификации Заказы 7248 Чаты…" at bounding box center [427, 212] width 854 height 424
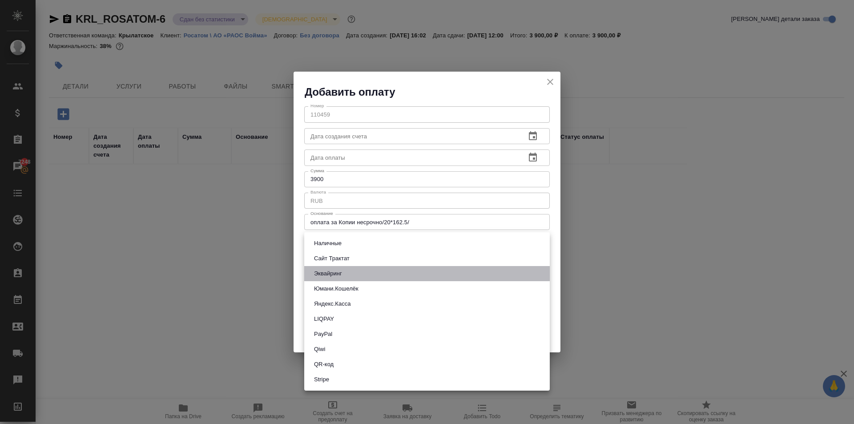
click at [358, 273] on li "Эквайринг" at bounding box center [427, 273] width 246 height 15
type input "acquiring"
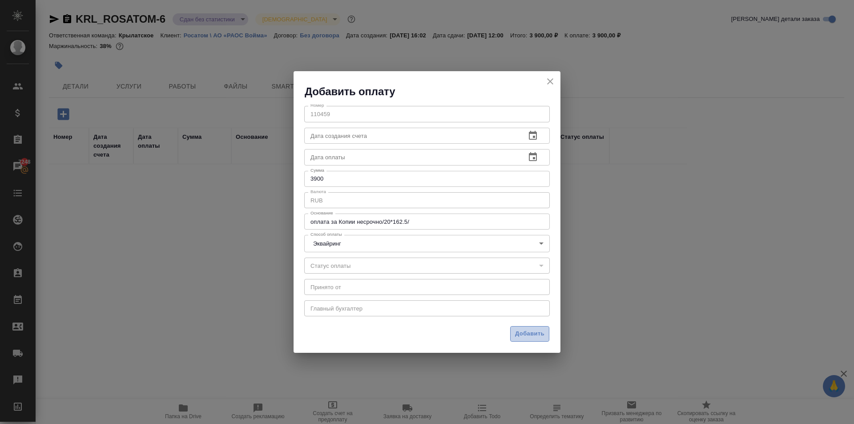
click at [533, 331] on span "Добавить" at bounding box center [529, 334] width 29 height 10
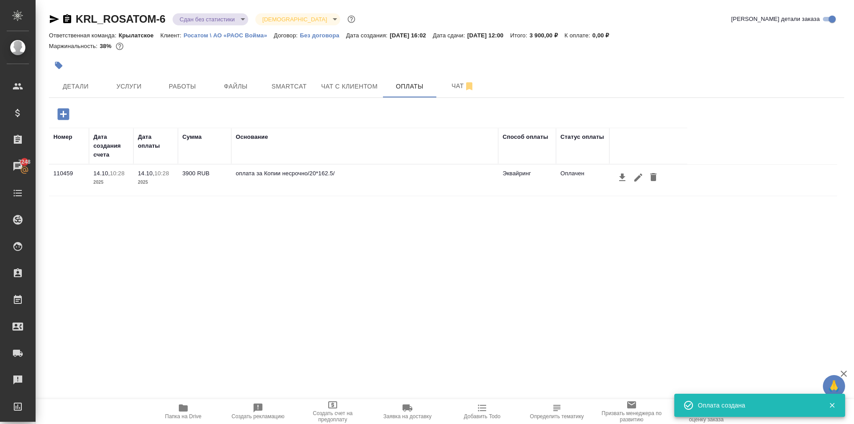
drag, startPoint x: 155, startPoint y: 240, endPoint x: 162, endPoint y: 238, distance: 7.0
click at [157, 239] on div "Номер Дата создания счета Дата оплаты Сумма Основание Способ оплаты Статус опла…" at bounding box center [443, 261] width 788 height 267
click at [625, 173] on icon "button" at bounding box center [622, 177] width 11 height 11
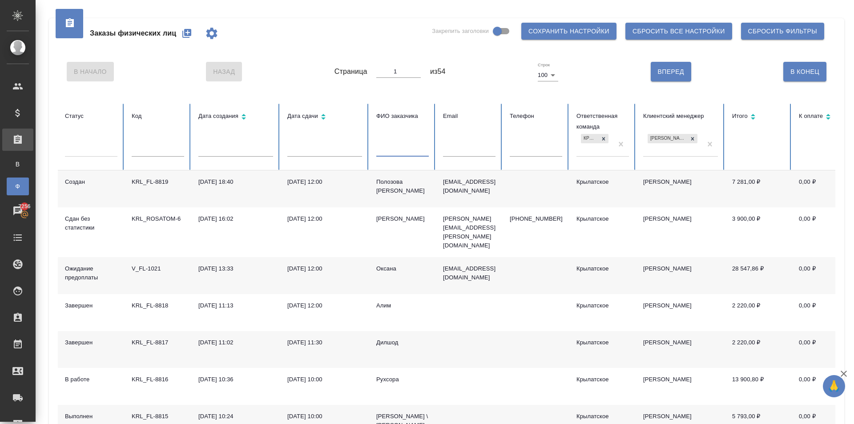
click at [400, 153] on input "text" at bounding box center [402, 150] width 53 height 12
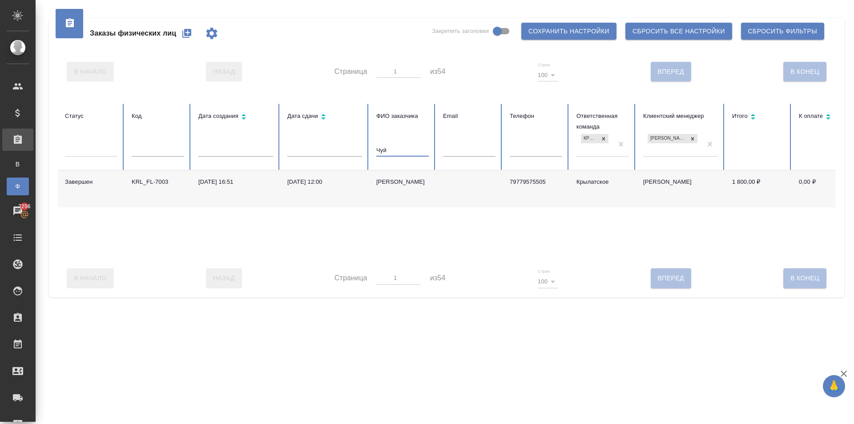
type input "Чуй"
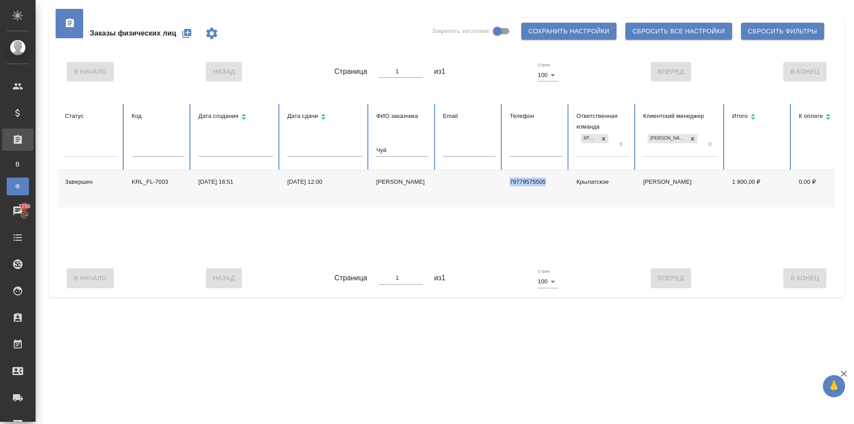
drag, startPoint x: 549, startPoint y: 179, endPoint x: 505, endPoint y: 175, distance: 44.7
click at [505, 175] on td "79779575505" at bounding box center [536, 188] width 67 height 37
copy p "79779575505"
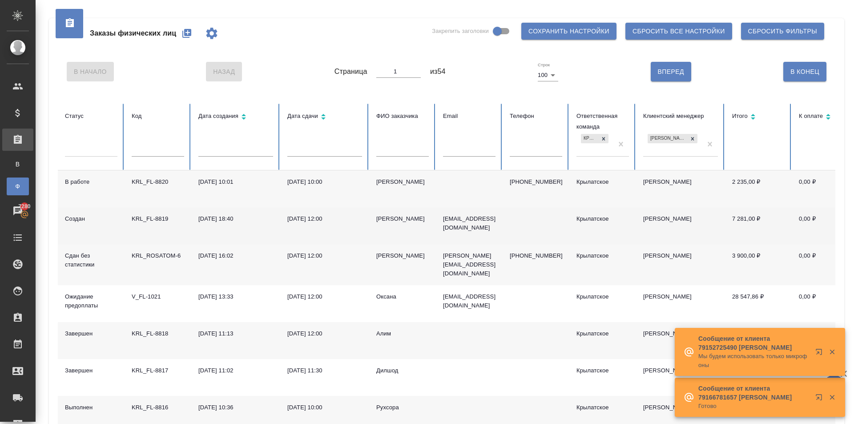
click at [408, 219] on div "[PERSON_NAME]" at bounding box center [402, 223] width 53 height 18
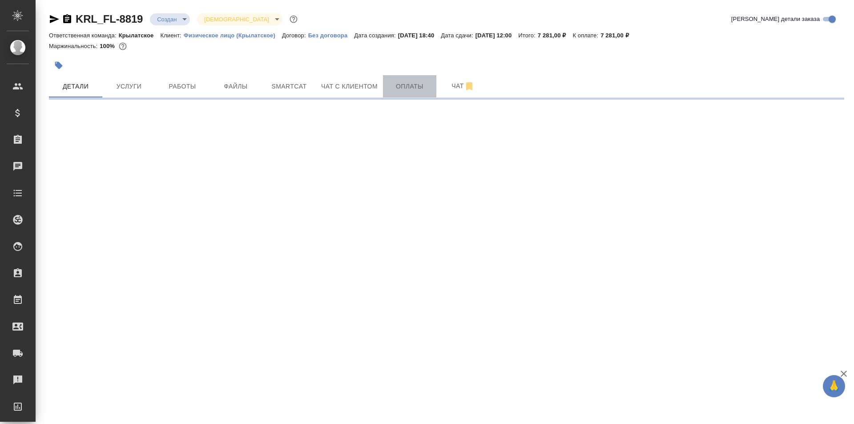
click at [422, 87] on span "Оплаты" at bounding box center [409, 86] width 43 height 11
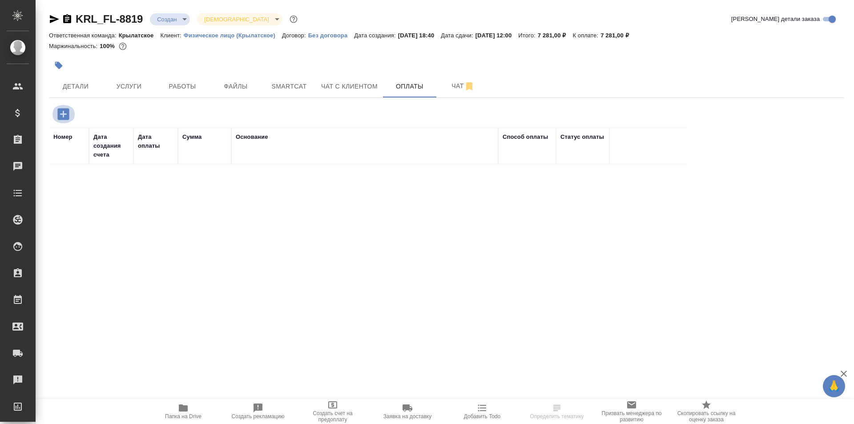
click at [70, 117] on icon "button" at bounding box center [64, 114] width 16 height 16
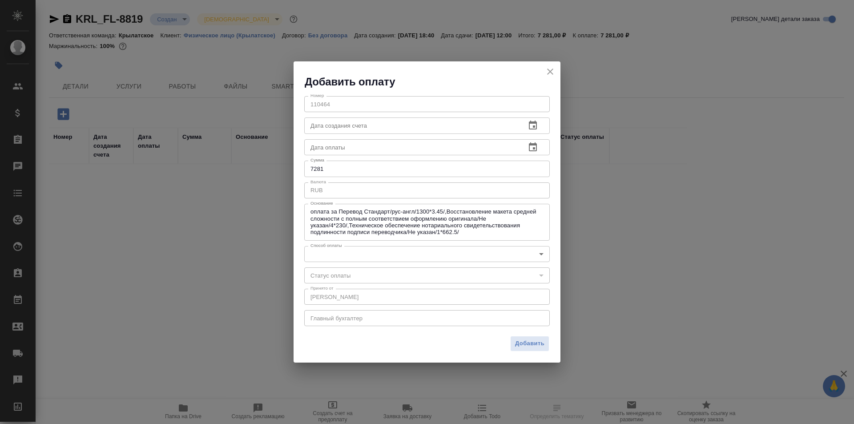
drag, startPoint x: 357, startPoint y: 268, endPoint x: 350, endPoint y: 259, distance: 11.3
click at [355, 267] on div "​" at bounding box center [427, 275] width 246 height 16
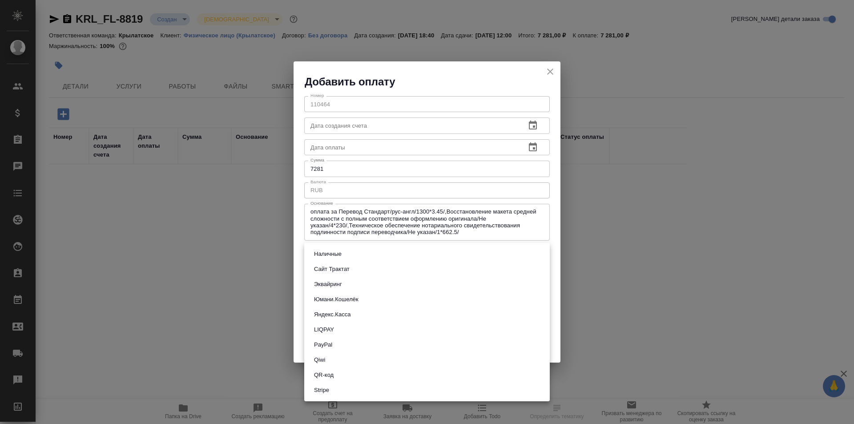
click at [350, 259] on body "🙏 .cls-1 fill:#fff; AWATERA [PERSON_NAME] Клиенты Спецификации Заказы Чаты Todo…" at bounding box center [427, 212] width 854 height 424
click at [333, 274] on li "Сайт Трактат" at bounding box center [427, 269] width 246 height 15
type input "site-traktat"
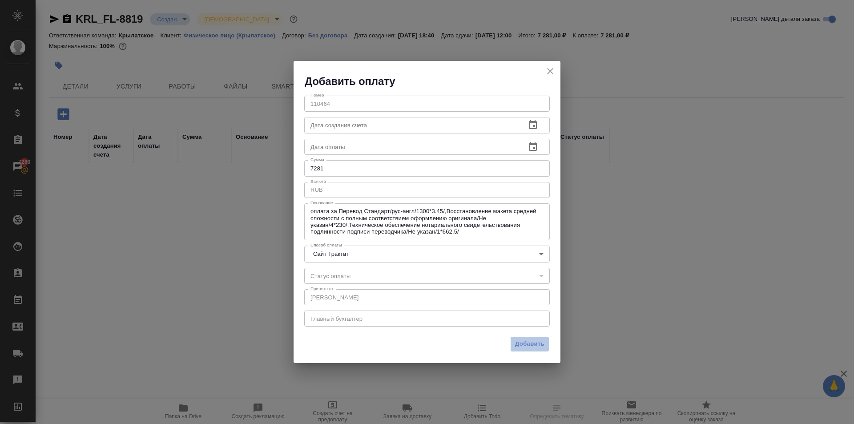
click at [535, 339] on button "Добавить" at bounding box center [529, 344] width 39 height 16
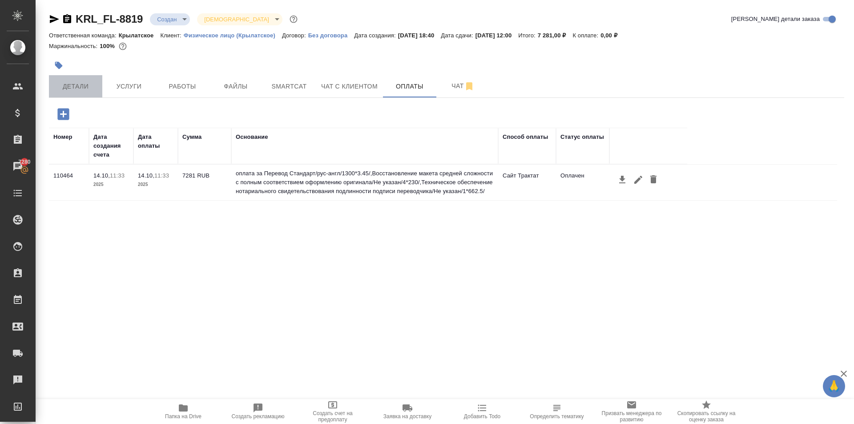
click at [87, 93] on button "Детали" at bounding box center [75, 86] width 53 height 22
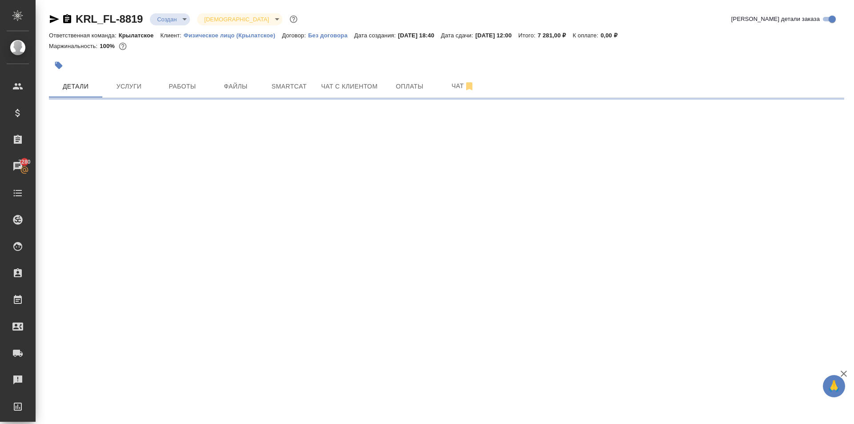
select select "RU"
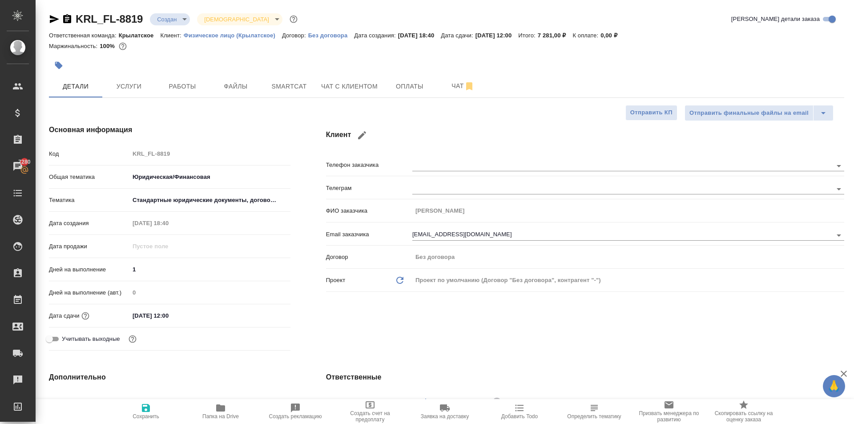
type textarea "x"
drag, startPoint x: 180, startPoint y: 8, endPoint x: 186, endPoint y: 16, distance: 10.9
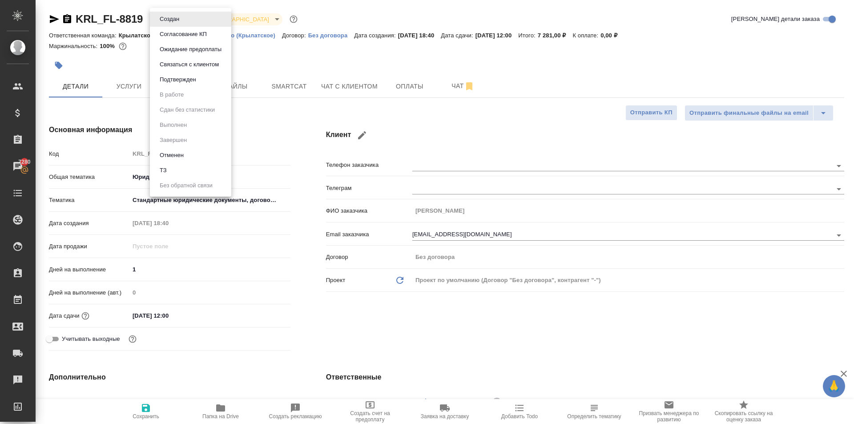
drag, startPoint x: 186, startPoint y: 16, endPoint x: 195, endPoint y: 40, distance: 25.2
click at [187, 17] on body "🙏 .cls-1 fill:#fff; AWATERA Kasymov Timur Клиенты Спецификации Заказы 7280 Чаты…" at bounding box center [427, 212] width 854 height 424
click at [176, 163] on li "ТЗ" at bounding box center [190, 170] width 81 height 15
type textarea "x"
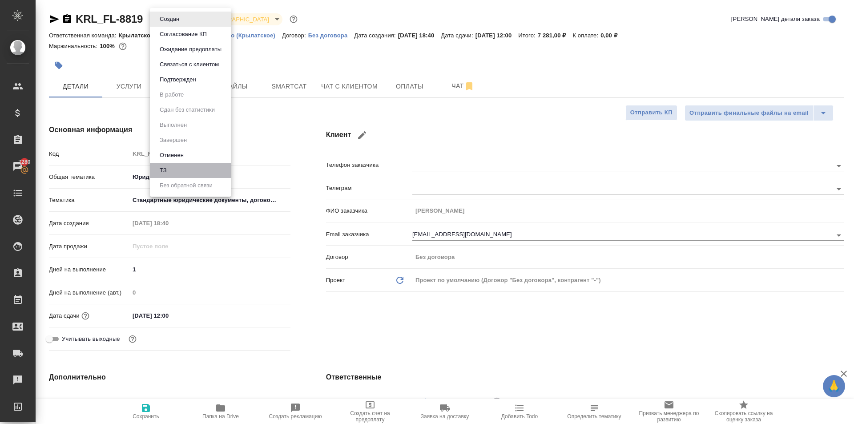
type textarea "x"
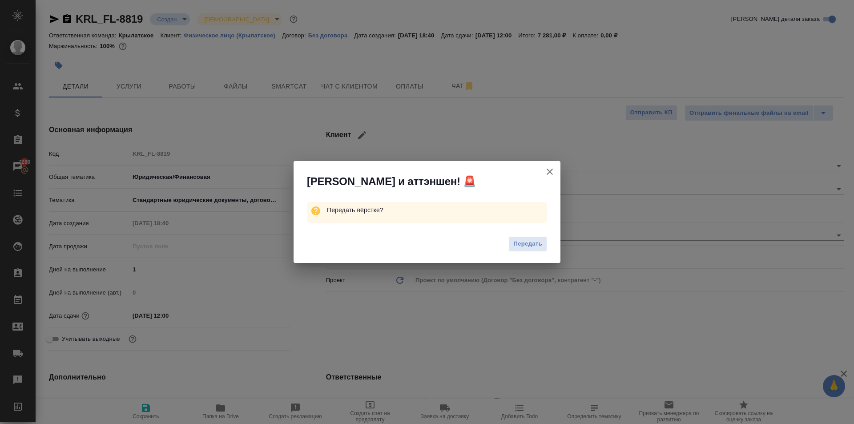
click at [524, 249] on button "Передать" at bounding box center [528, 244] width 39 height 16
type textarea "x"
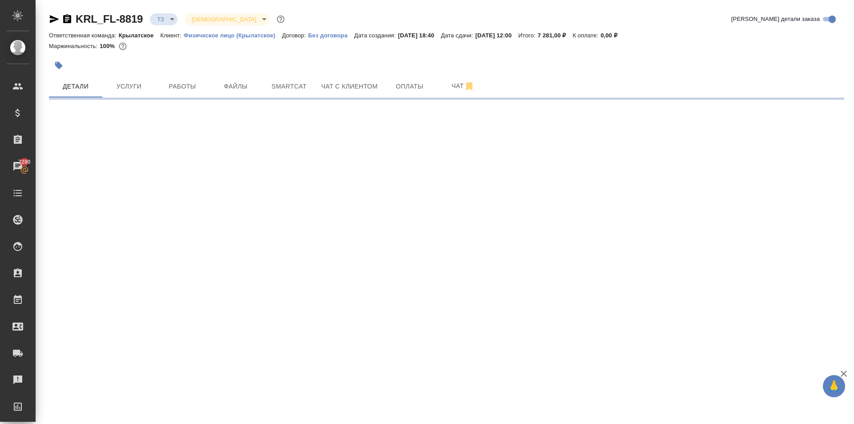
select select "RU"
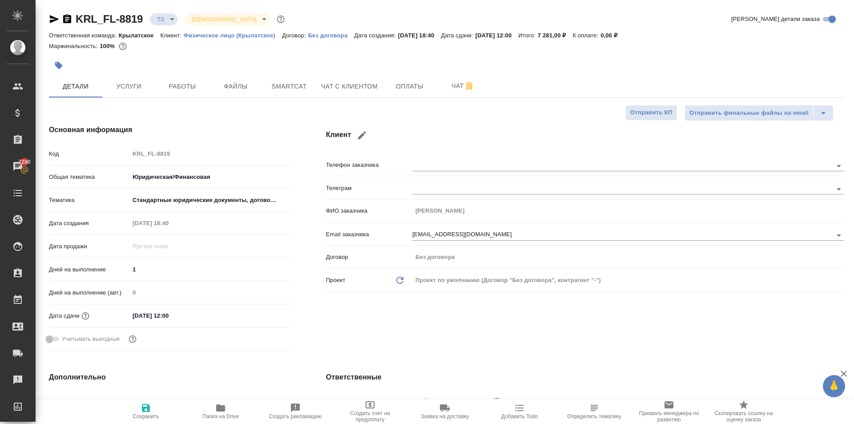
type textarea "x"
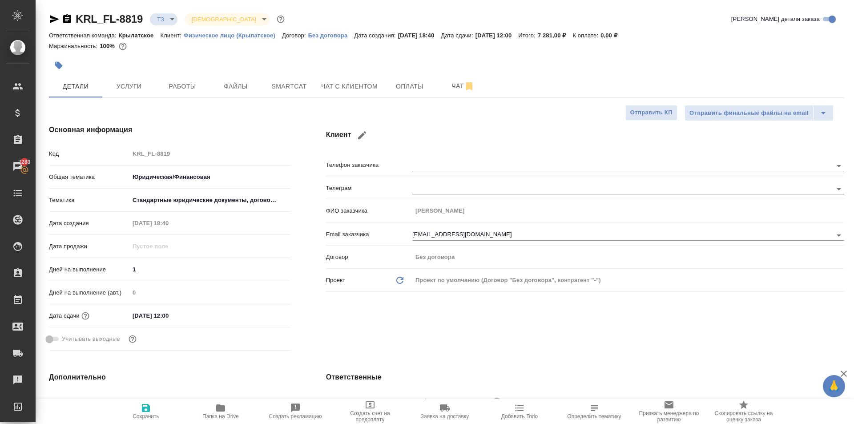
type textarea "x"
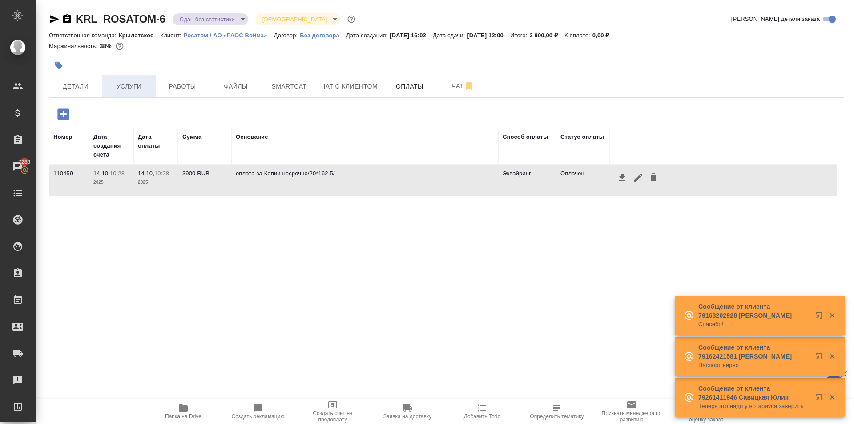
click at [139, 89] on span "Услуги" at bounding box center [129, 86] width 43 height 11
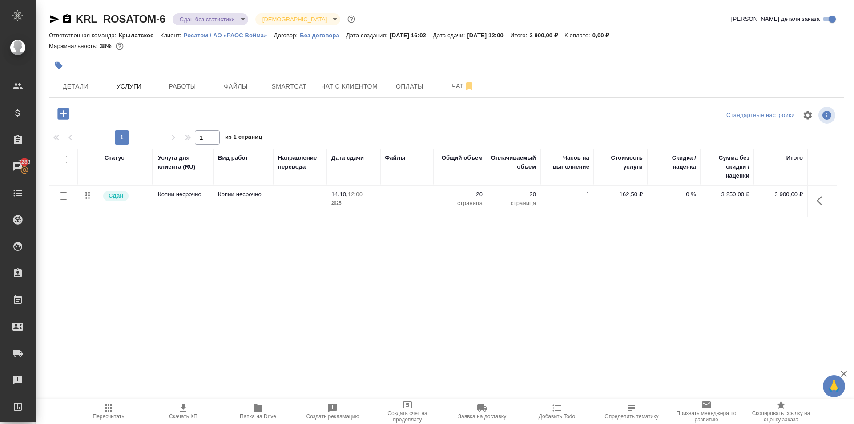
click at [823, 205] on icon "button" at bounding box center [822, 200] width 11 height 11
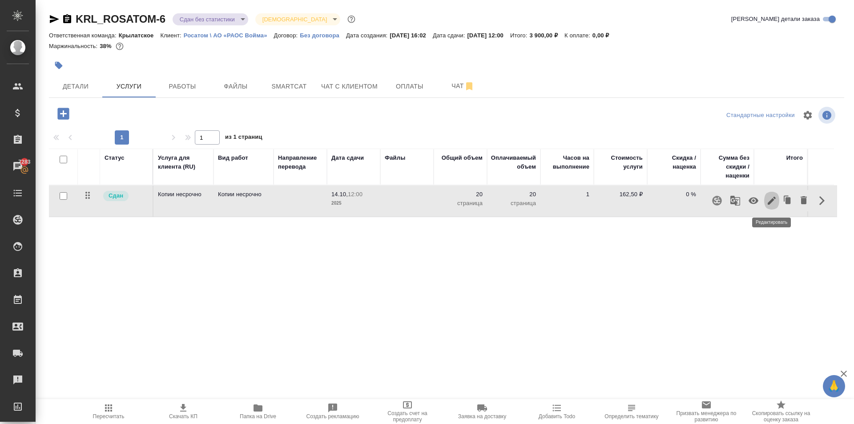
click at [769, 204] on icon "button" at bounding box center [772, 201] width 8 height 8
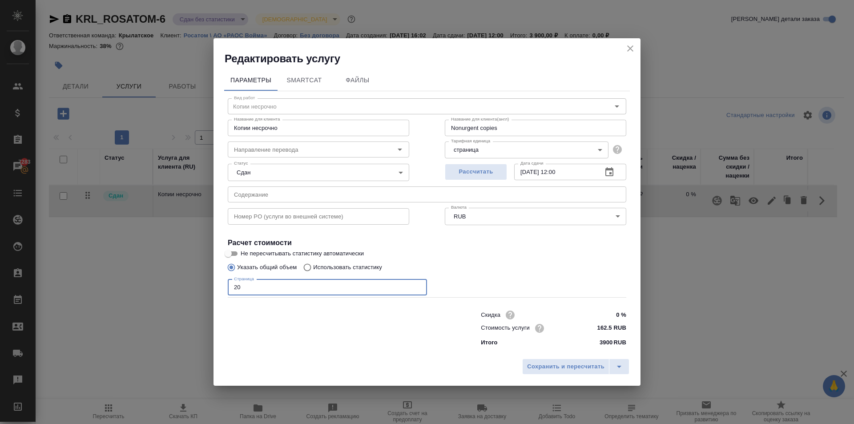
drag, startPoint x: 248, startPoint y: 296, endPoint x: 157, endPoint y: 300, distance: 91.3
click at [157, 300] on div "Редактировать услугу Параметры SmartCat Файлы Вид работ Копии несрочно Вид рабо…" at bounding box center [427, 212] width 854 height 424
type input "1"
click at [565, 365] on span "Сохранить и пересчитать" at bounding box center [565, 367] width 77 height 10
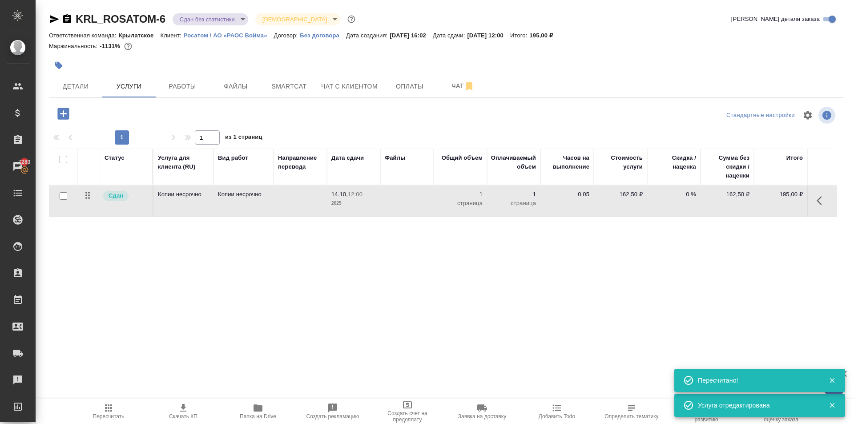
click at [109, 413] on icon "button" at bounding box center [108, 408] width 11 height 11
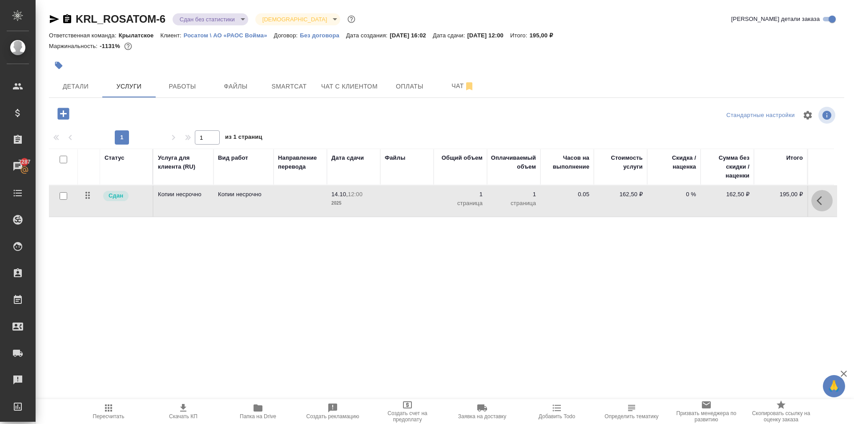
click at [828, 199] on button "button" at bounding box center [822, 200] width 21 height 21
click at [775, 204] on icon "button" at bounding box center [772, 200] width 11 height 11
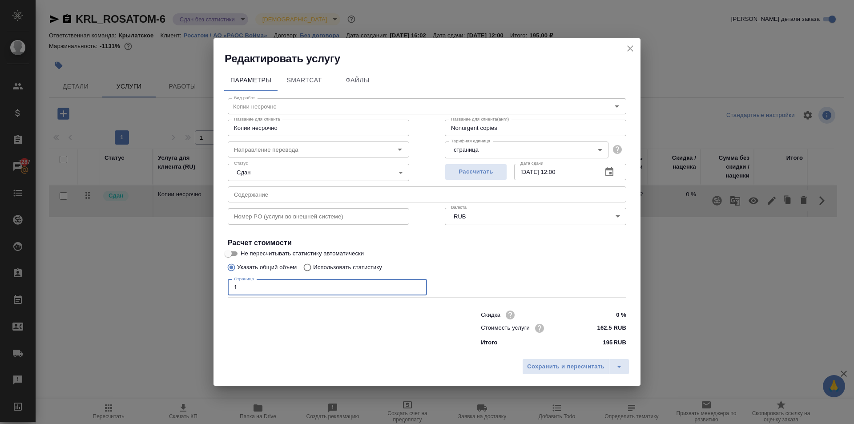
drag, startPoint x: 252, startPoint y: 291, endPoint x: 186, endPoint y: 289, distance: 65.4
click at [186, 289] on div "Редактировать услугу Параметры SmartCat Файлы Вид работ Копии несрочно Вид рабо…" at bounding box center [427, 212] width 854 height 424
type input "20"
click at [576, 377] on div "Сохранить и пересчитать" at bounding box center [427, 370] width 427 height 32
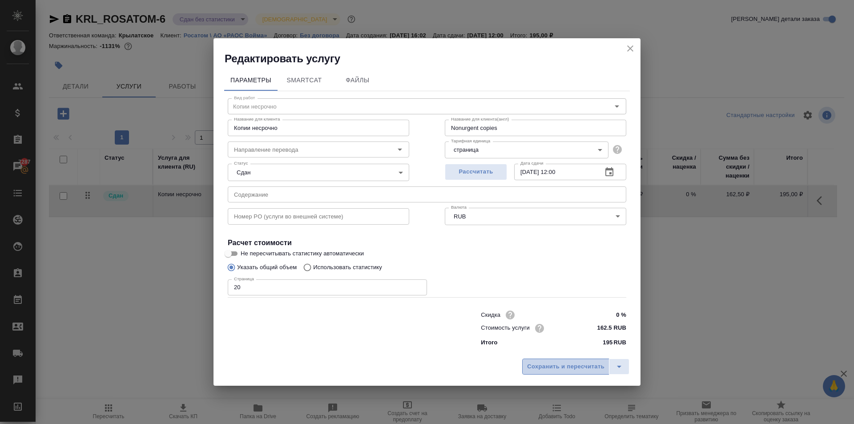
click at [571, 365] on span "Сохранить и пересчитать" at bounding box center [565, 367] width 77 height 10
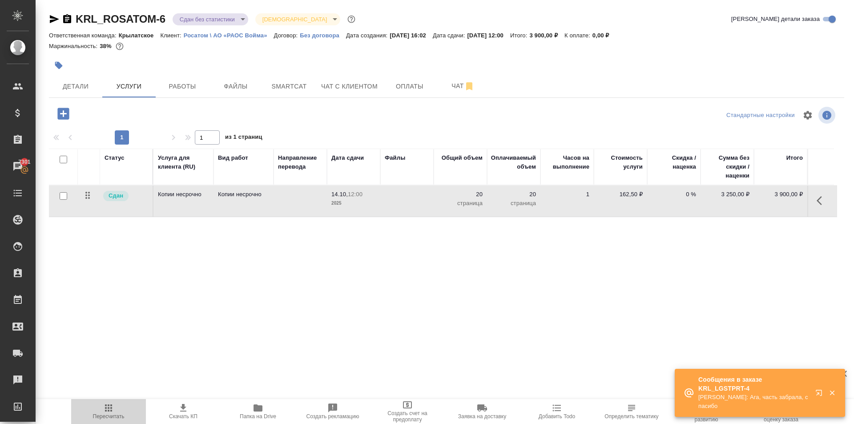
click at [110, 404] on icon "button" at bounding box center [108, 408] width 11 height 11
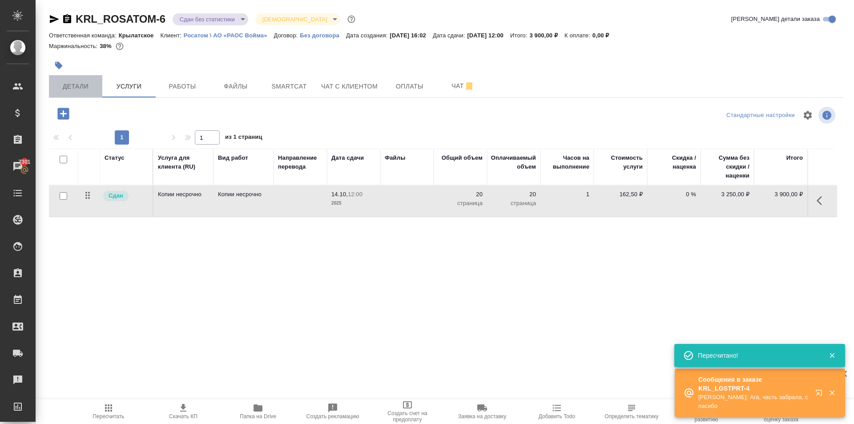
click at [100, 89] on button "Детали" at bounding box center [75, 86] width 53 height 22
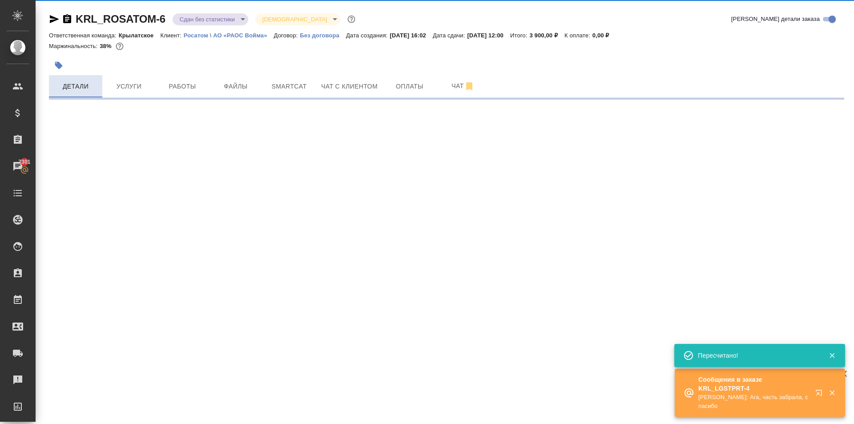
select select "RU"
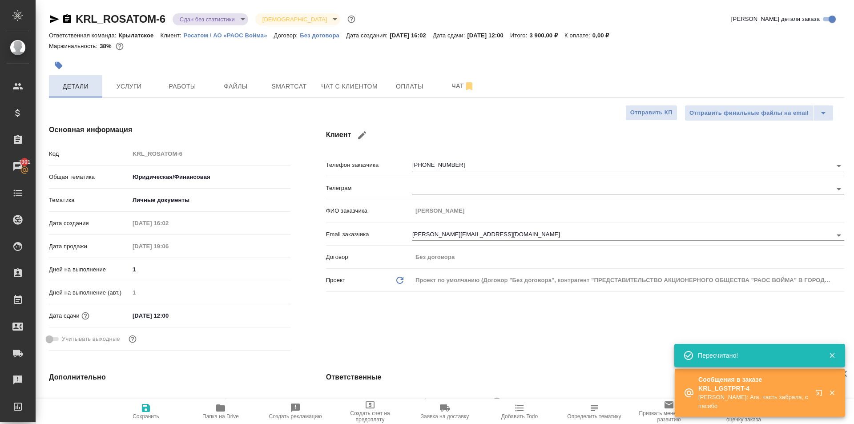
type textarea "x"
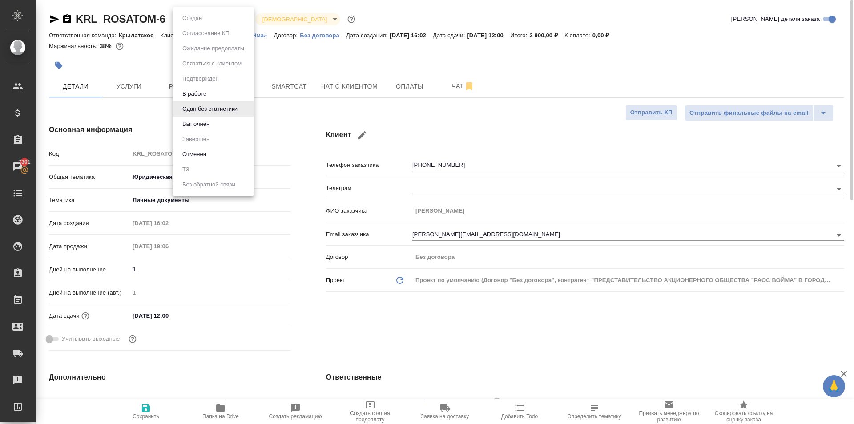
click at [222, 24] on body "🙏 .cls-1 fill:#fff; AWATERA Kasymov Timur Клиенты Спецификации Заказы 7301 Чаты…" at bounding box center [427, 212] width 854 height 424
click at [200, 123] on button "Выполнен" at bounding box center [196, 124] width 32 height 10
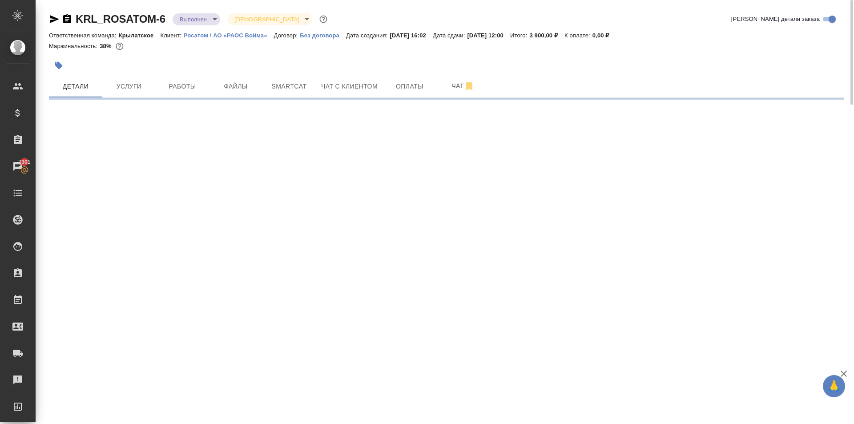
select select "RU"
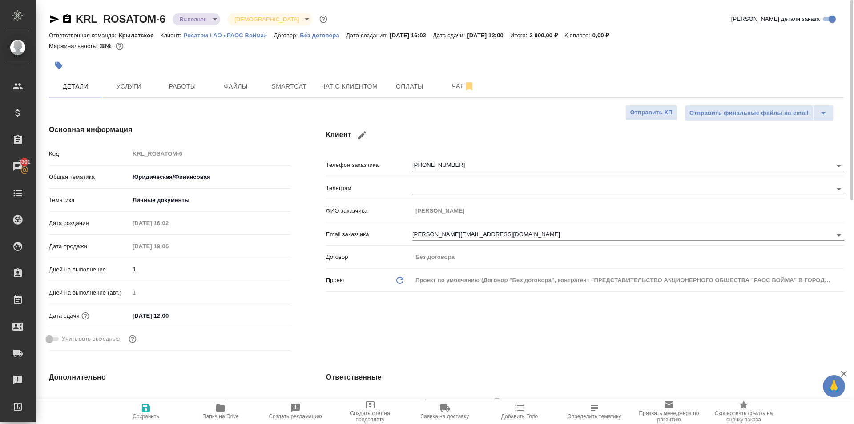
type textarea "x"
click at [210, 19] on body "🙏 .cls-1 fill:#fff; AWATERA Kasymov Timur Клиенты Спецификации Заказы 7301 Чаты…" at bounding box center [427, 212] width 854 height 424
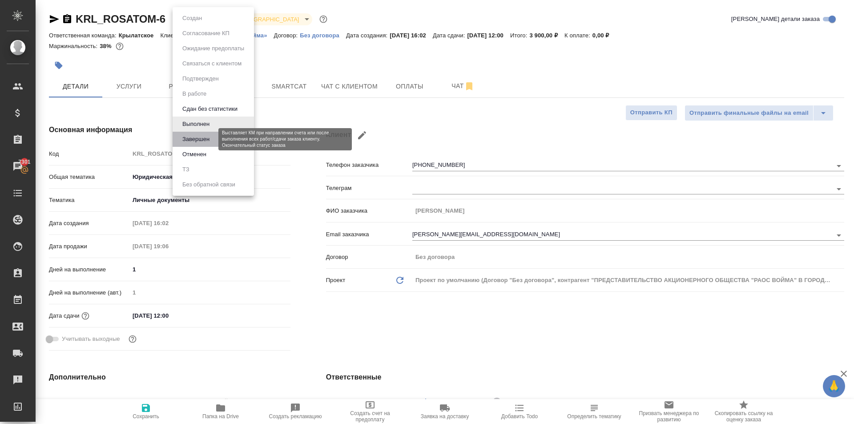
click at [210, 141] on button "Завершен" at bounding box center [196, 139] width 32 height 10
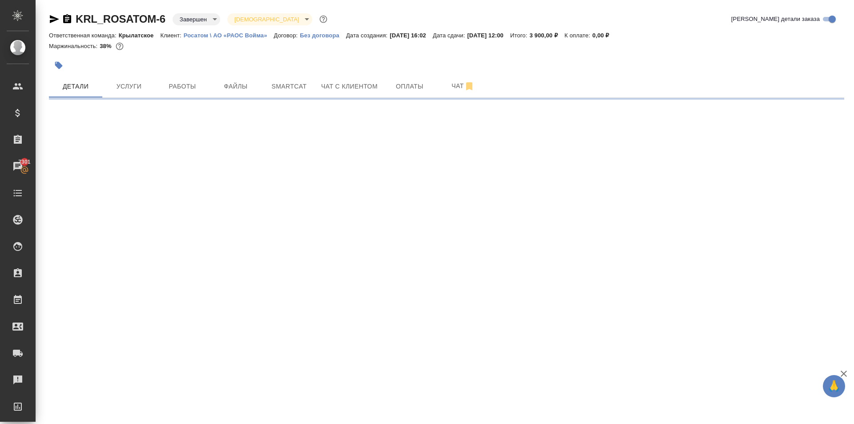
select select "RU"
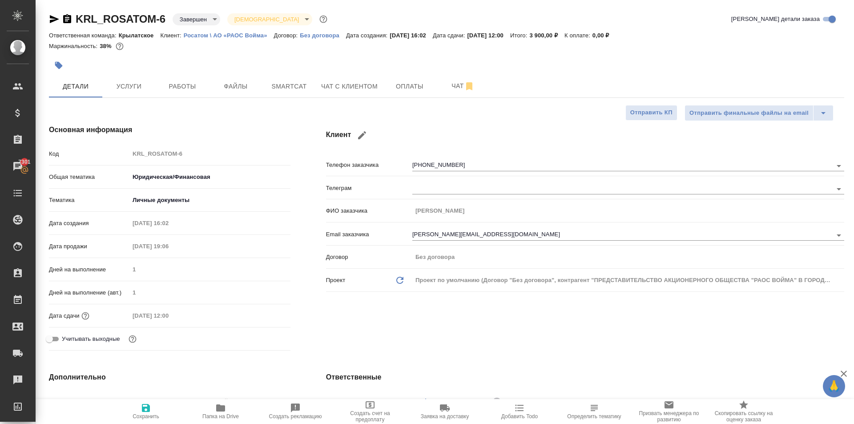
type textarea "x"
click at [178, 94] on button "Работы" at bounding box center [182, 86] width 53 height 22
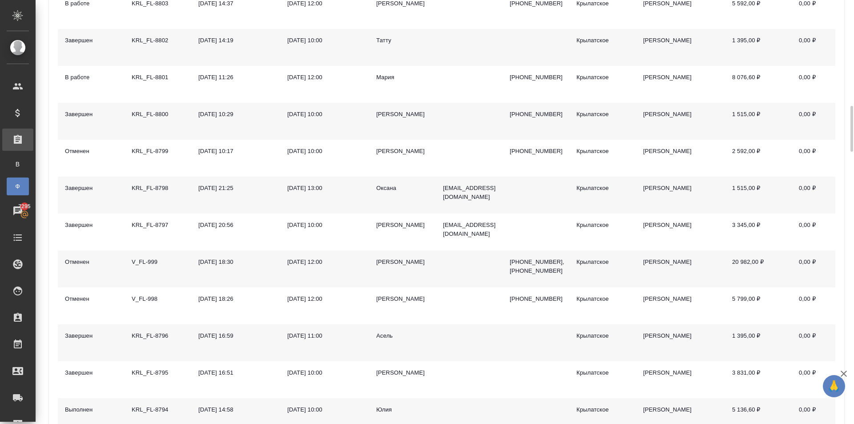
scroll to position [1068, 0]
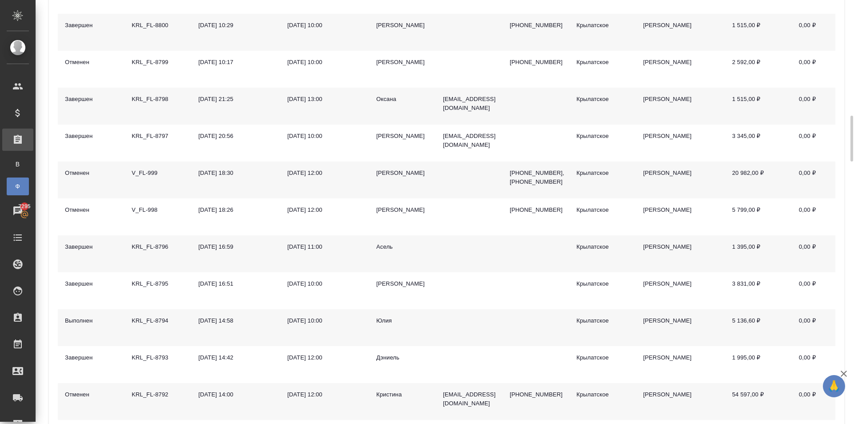
click at [386, 316] on div "Юлия" at bounding box center [402, 320] width 53 height 9
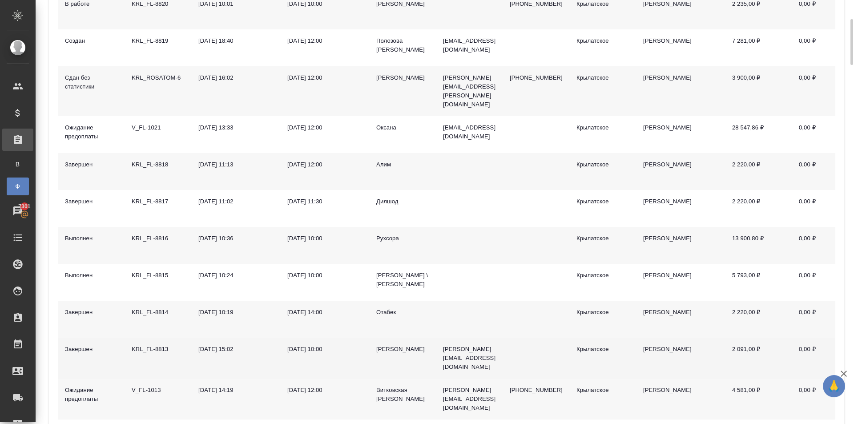
scroll to position [0, 0]
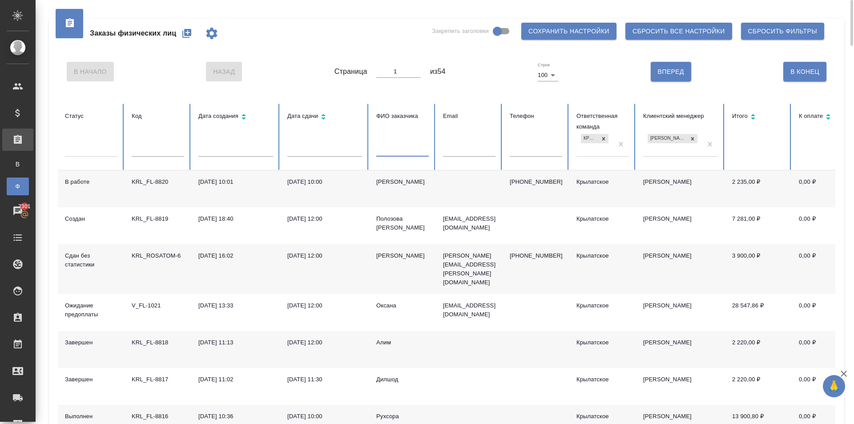
click at [415, 154] on input "text" at bounding box center [402, 150] width 53 height 12
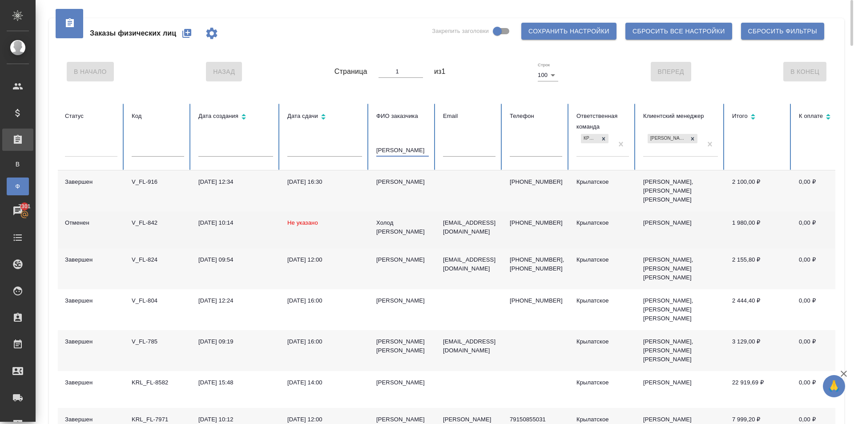
scroll to position [89, 0]
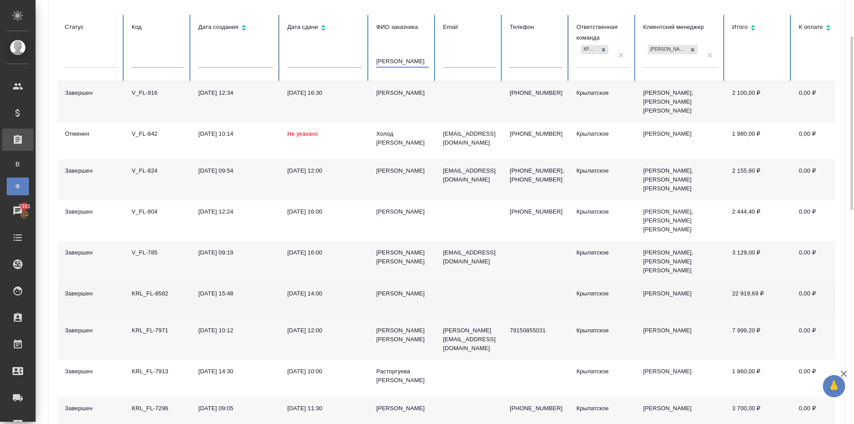
type input "Евгения"
click at [390, 289] on div "Евгения" at bounding box center [402, 293] width 53 height 9
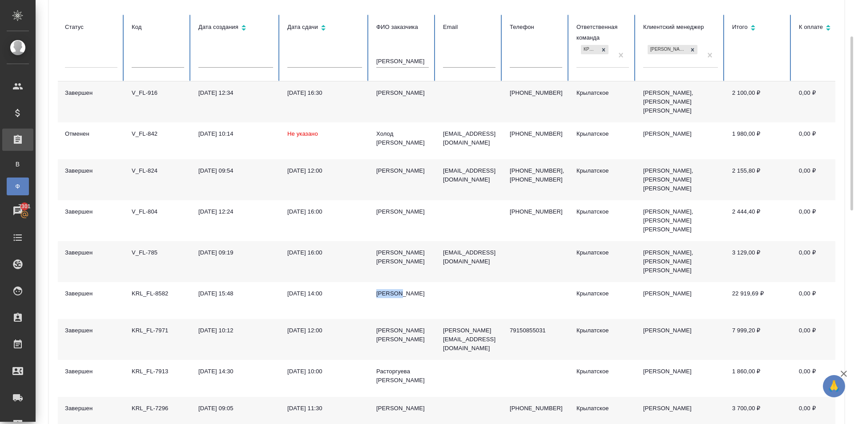
scroll to position [0, 0]
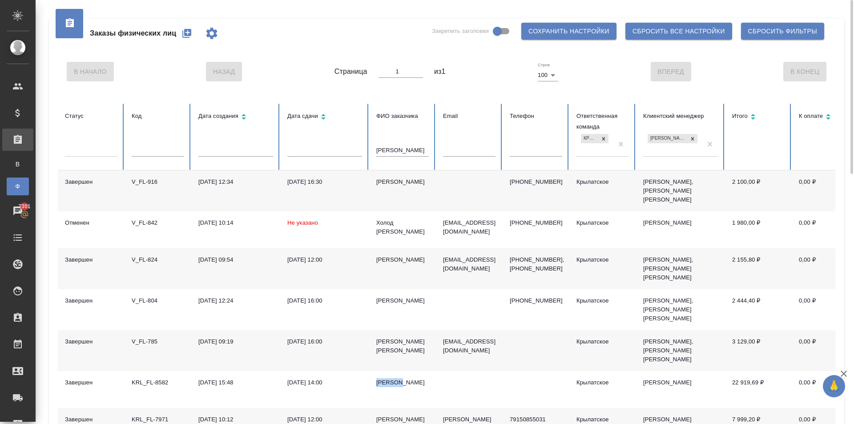
click at [196, 32] on button "button" at bounding box center [186, 33] width 21 height 21
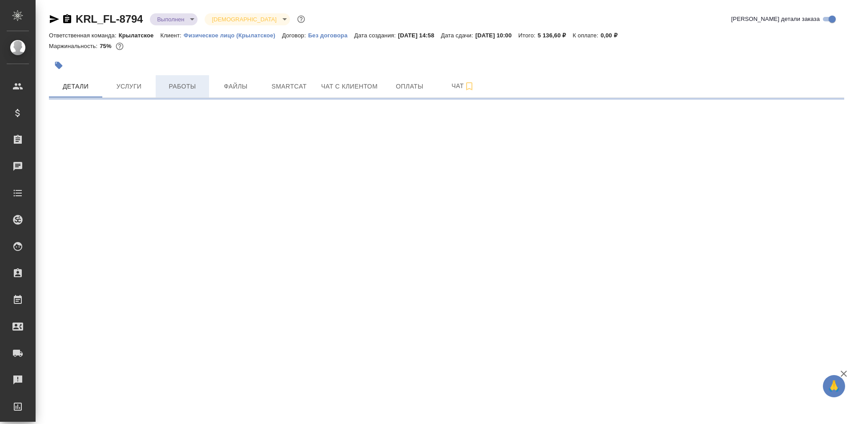
click at [186, 93] on button "Работы" at bounding box center [182, 86] width 53 height 22
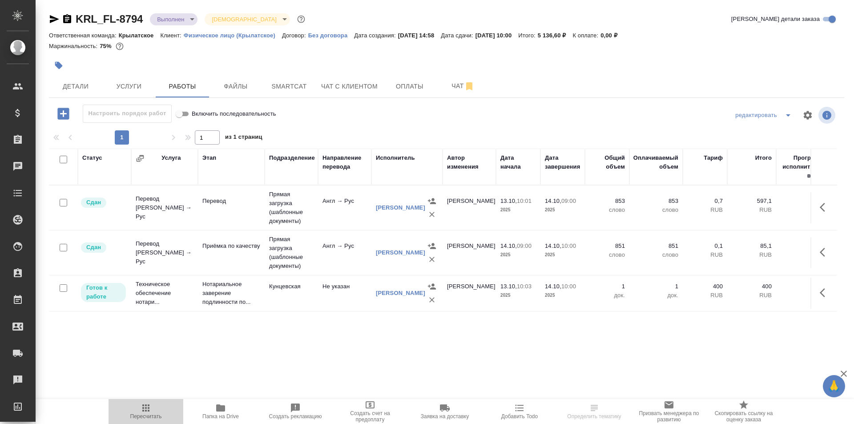
click at [152, 424] on button "Пересчитать" at bounding box center [146, 411] width 75 height 25
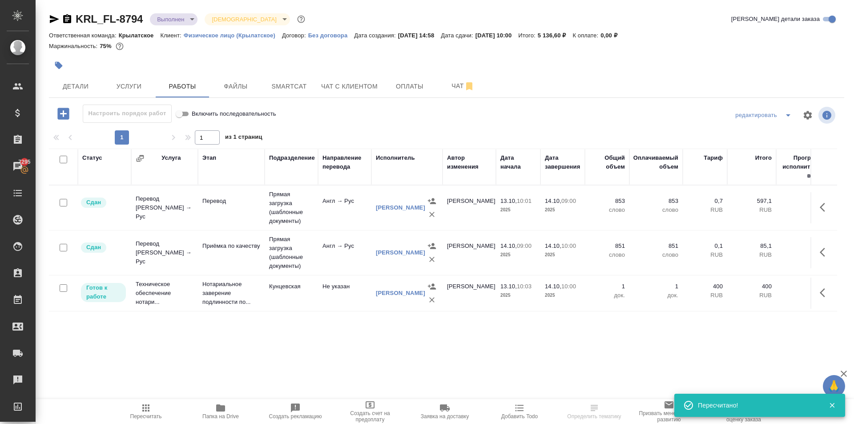
click at [47, 16] on div "KRL_FL-8794 Выполнен completed Святая троица holyTrinity Кратко детали заказа О…" at bounding box center [446, 186] width 805 height 372
click at [54, 18] on icon "button" at bounding box center [54, 19] width 9 height 8
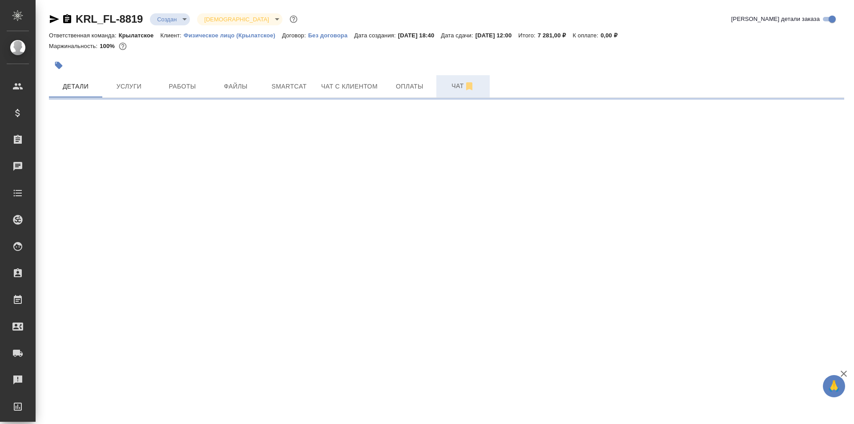
click at [439, 83] on button "Чат" at bounding box center [462, 86] width 53 height 22
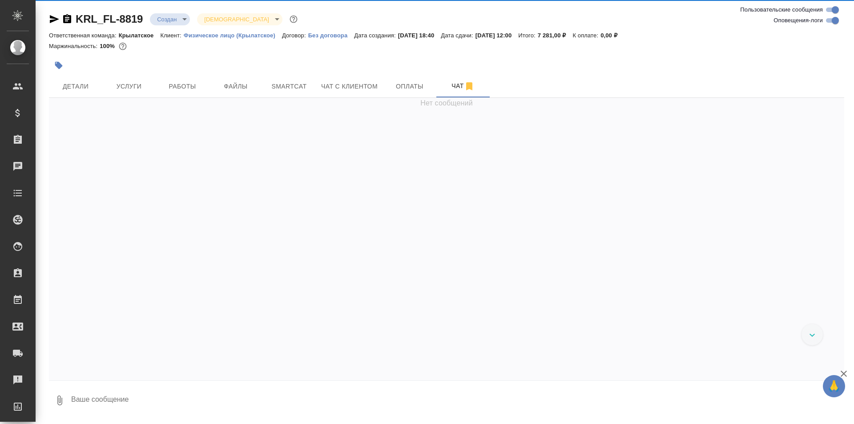
scroll to position [311, 0]
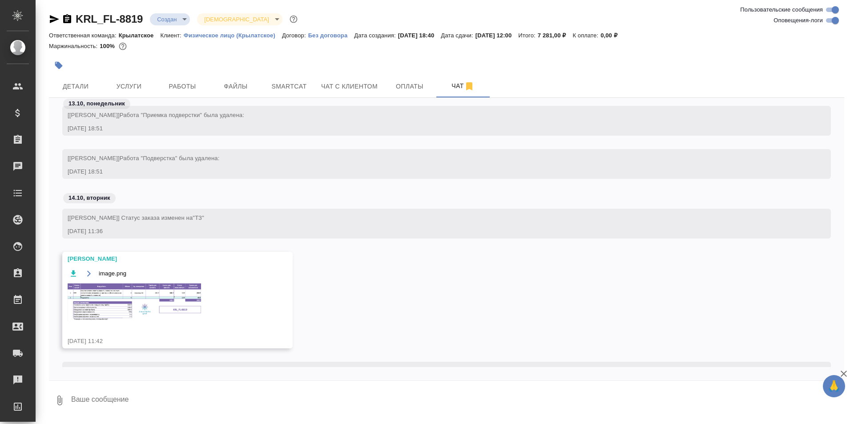
click at [127, 294] on img at bounding box center [134, 302] width 133 height 38
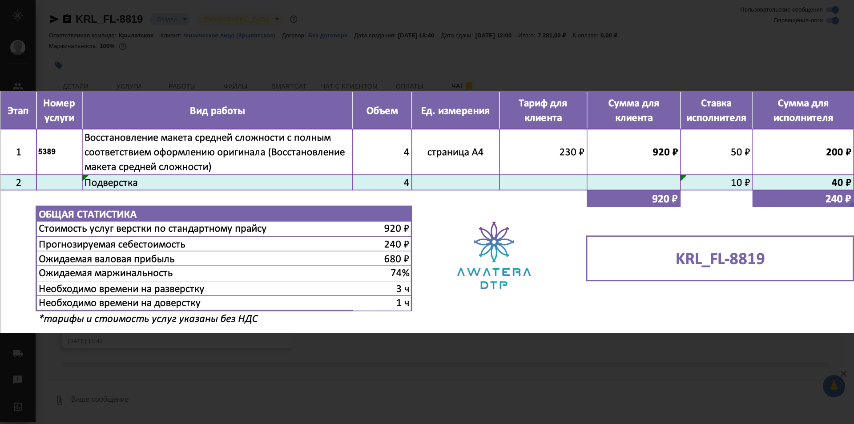
click at [441, 352] on div "image.png 1 of 1" at bounding box center [427, 212] width 854 height 424
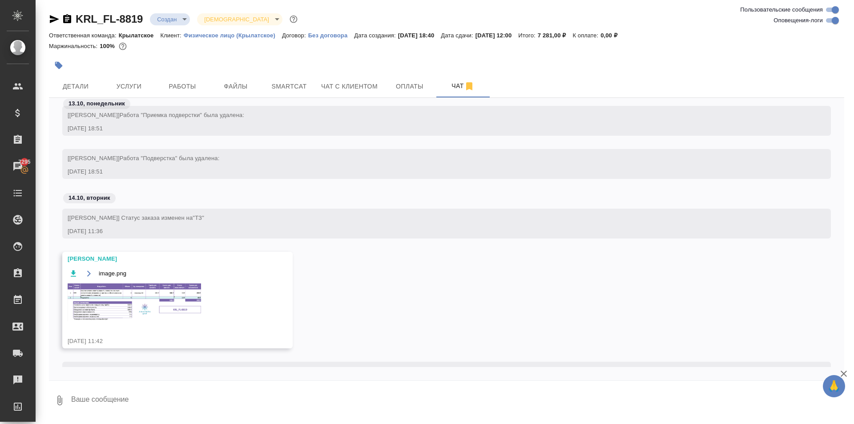
click at [127, 65] on div at bounding box center [314, 66] width 530 height 20
click at [136, 84] on span "Услуги" at bounding box center [129, 86] width 43 height 11
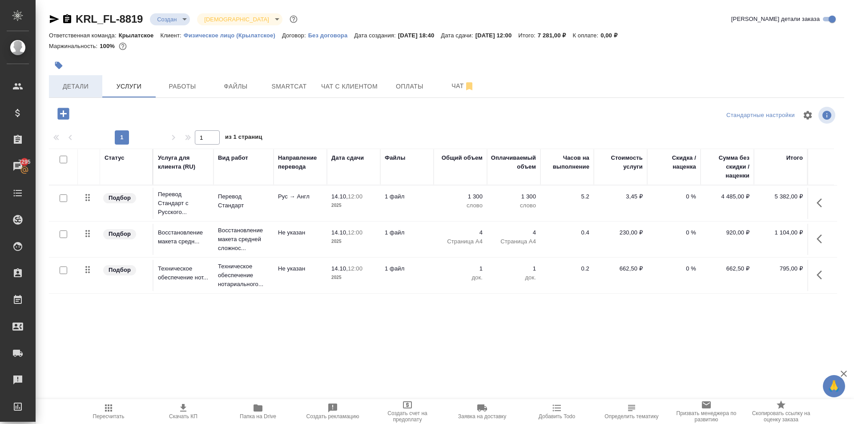
click at [87, 93] on button "Детали" at bounding box center [75, 86] width 53 height 22
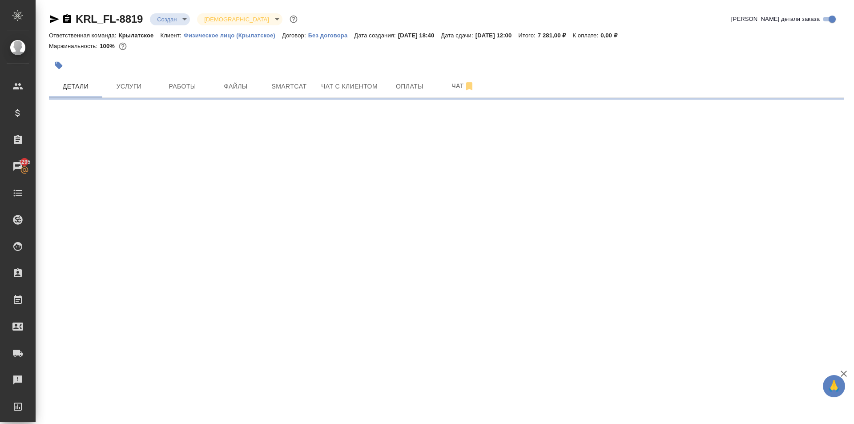
select select "RU"
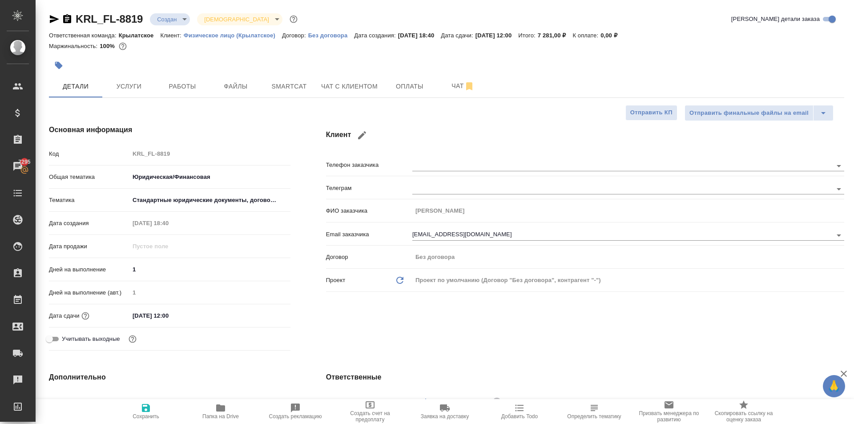
type textarea "x"
click at [202, 320] on input "14.10.2025 12:00" at bounding box center [169, 315] width 78 height 13
click at [271, 310] on div at bounding box center [274, 315] width 31 height 11
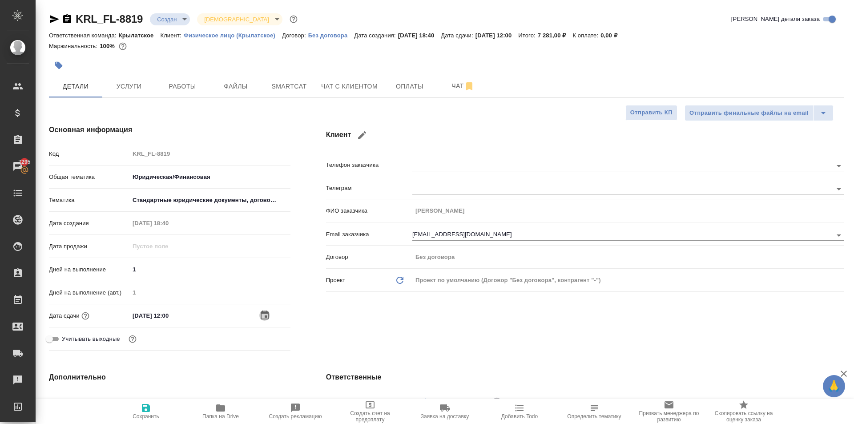
click at [264, 314] on icon "button" at bounding box center [264, 315] width 11 height 11
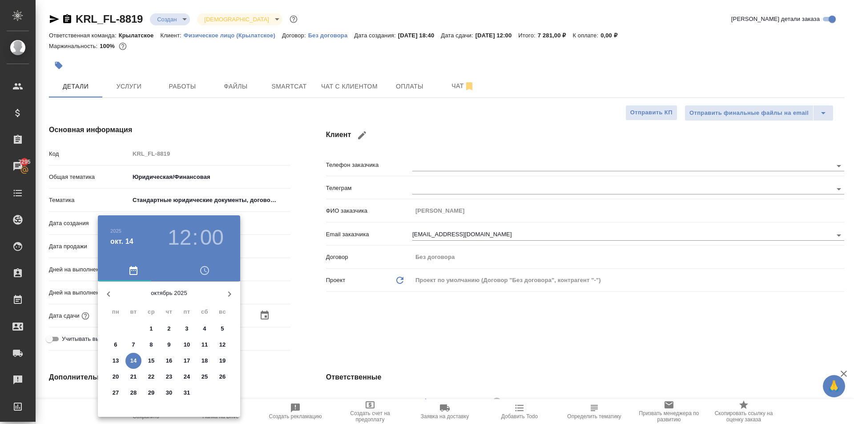
click at [151, 362] on p "15" at bounding box center [151, 360] width 7 height 9
type input "15.10.2025 12:00"
type textarea "x"
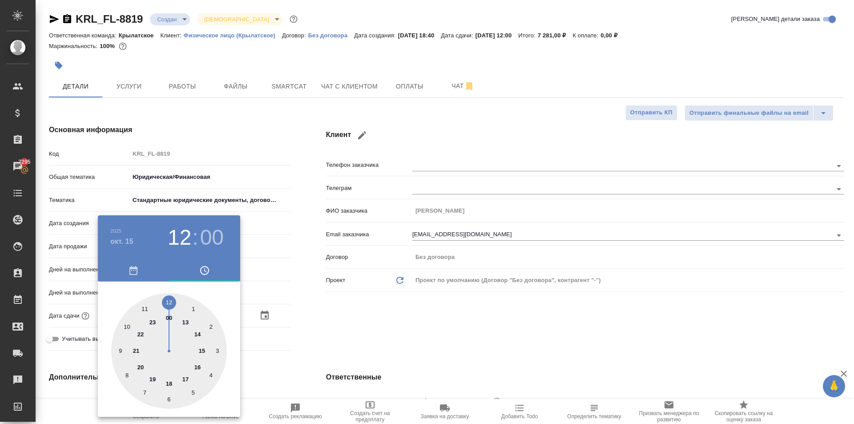
click at [126, 328] on div at bounding box center [169, 351] width 116 height 116
type input "15.10.2025 10:00"
type textarea "x"
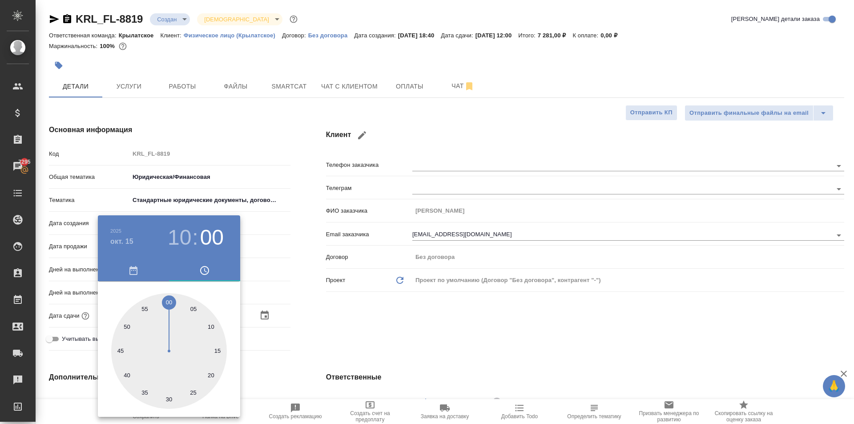
drag, startPoint x: 424, startPoint y: 318, endPoint x: 268, endPoint y: 351, distance: 159.2
click at [417, 318] on div at bounding box center [427, 212] width 854 height 424
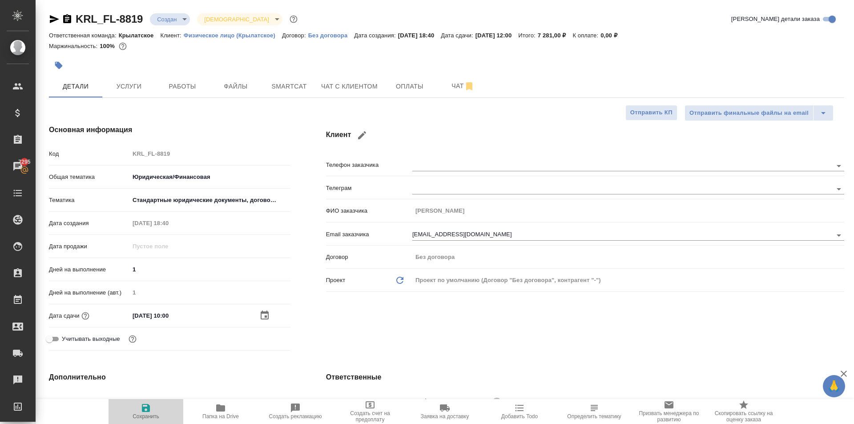
drag, startPoint x: 145, startPoint y: 408, endPoint x: 214, endPoint y: 392, distance: 71.5
click at [145, 407] on icon "button" at bounding box center [146, 408] width 8 height 8
type textarea "x"
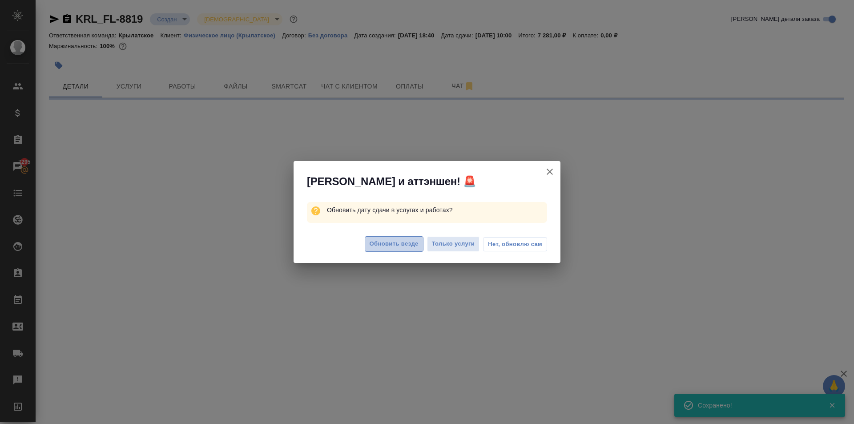
click at [402, 240] on span "Обновить везде" at bounding box center [394, 244] width 49 height 10
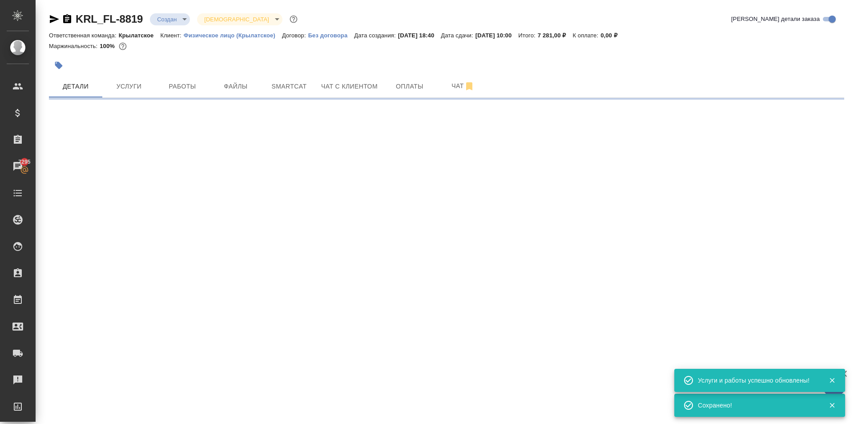
select select "RU"
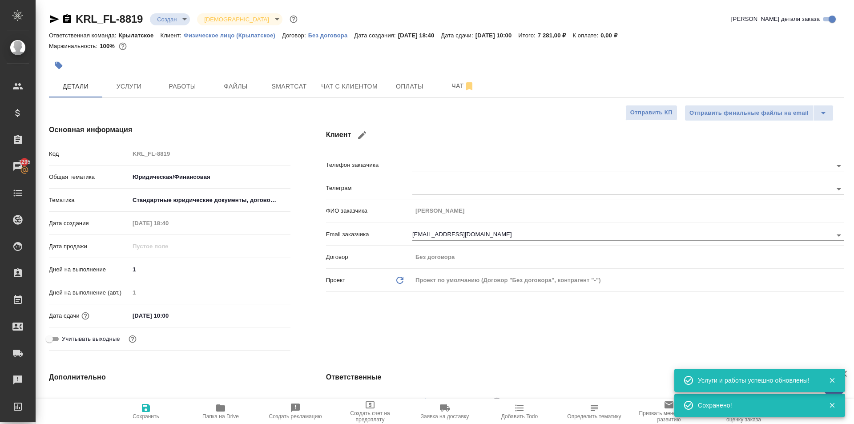
type textarea "x"
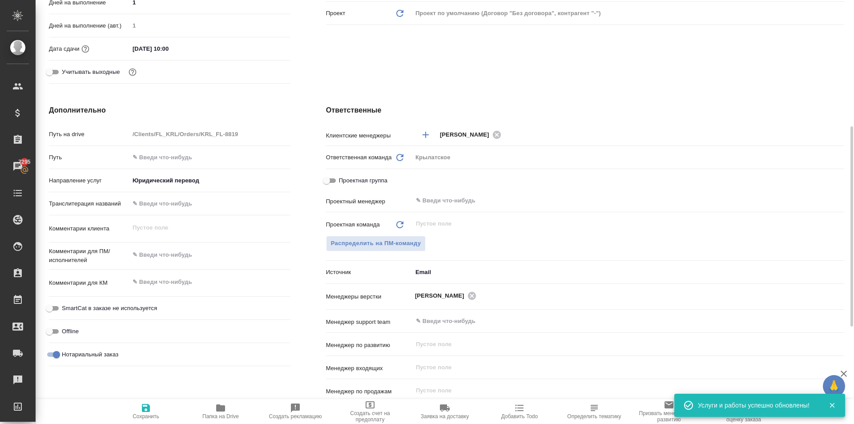
type textarea "x"
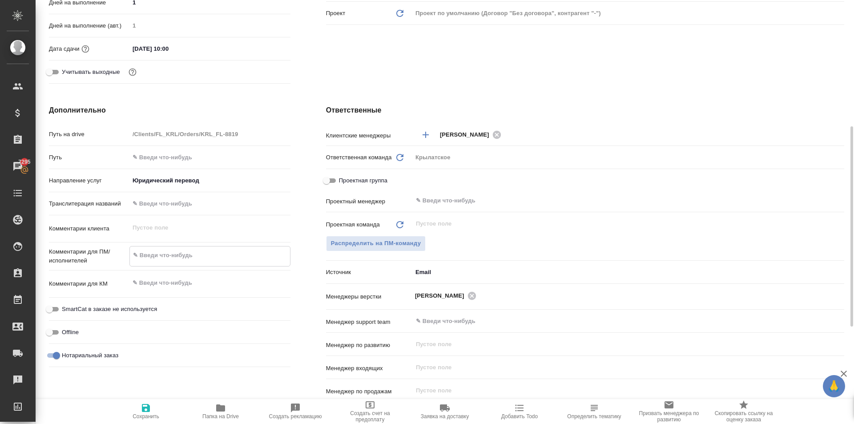
click at [211, 250] on textarea at bounding box center [210, 255] width 160 height 15
type textarea "x"
type textarea "Н"
type textarea "x"
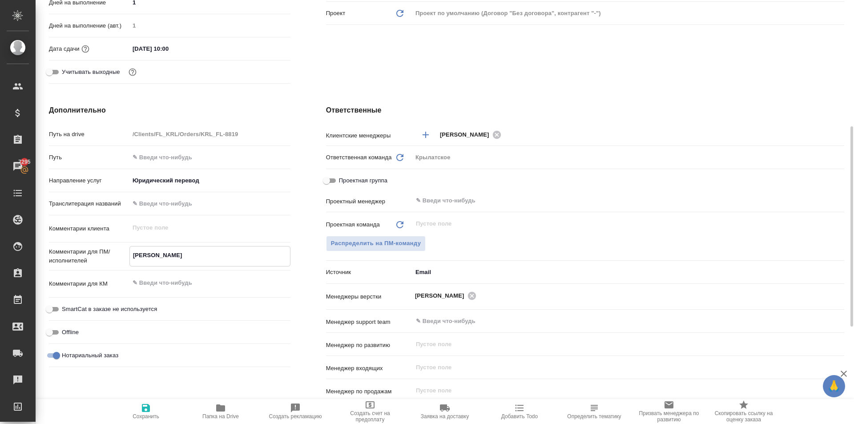
type textarea "x"
type textarea "НО"
type textarea "x"
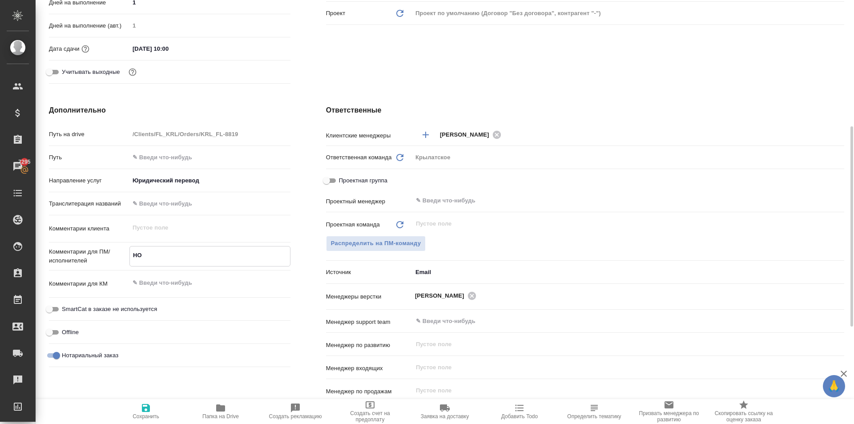
type textarea "НОТ"
type textarea "x"
type textarea "НОТ"
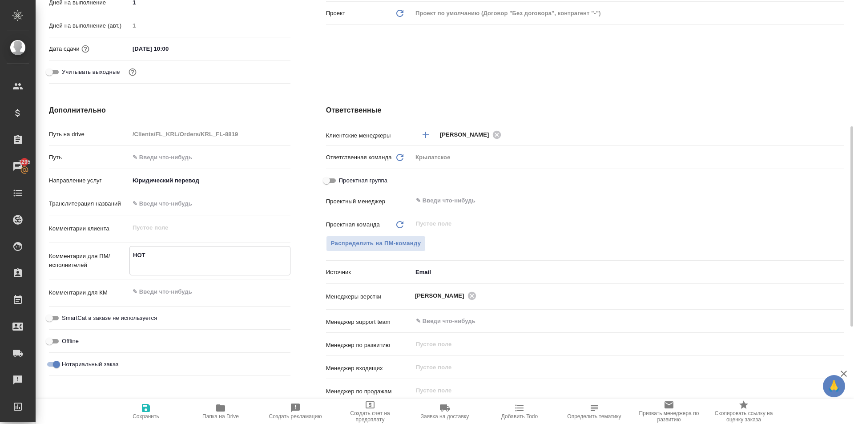
type textarea "x"
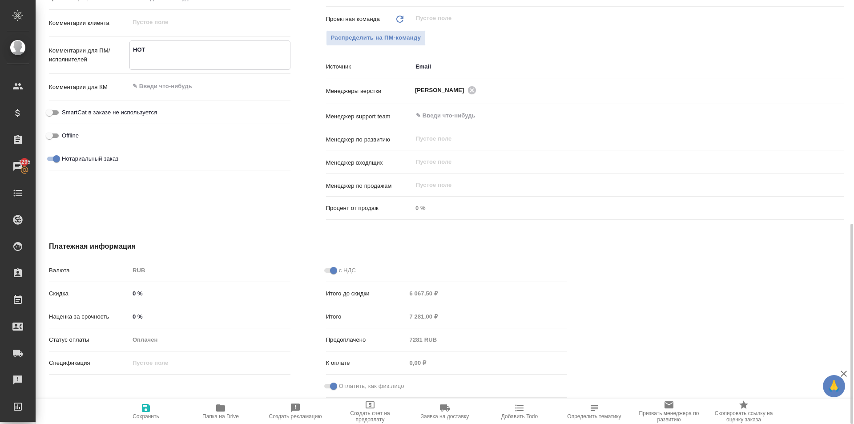
type textarea "НОТ"
type textarea "x"
click at [131, 403] on button "Сохранить" at bounding box center [146, 411] width 75 height 25
type textarea "x"
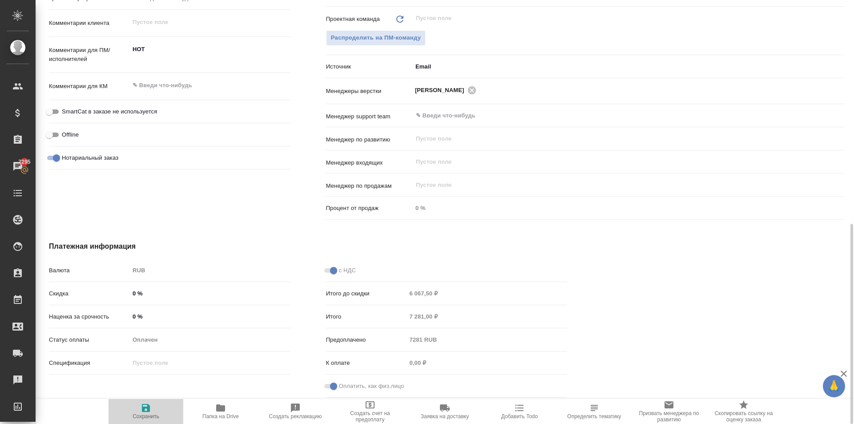
type textarea "x"
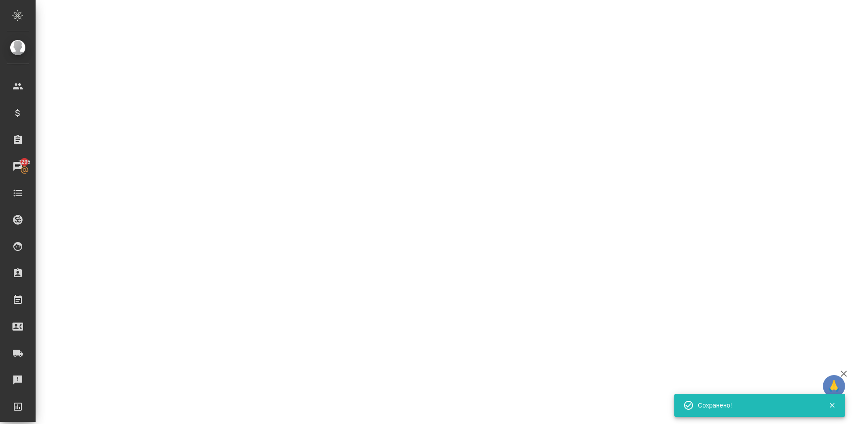
select select "RU"
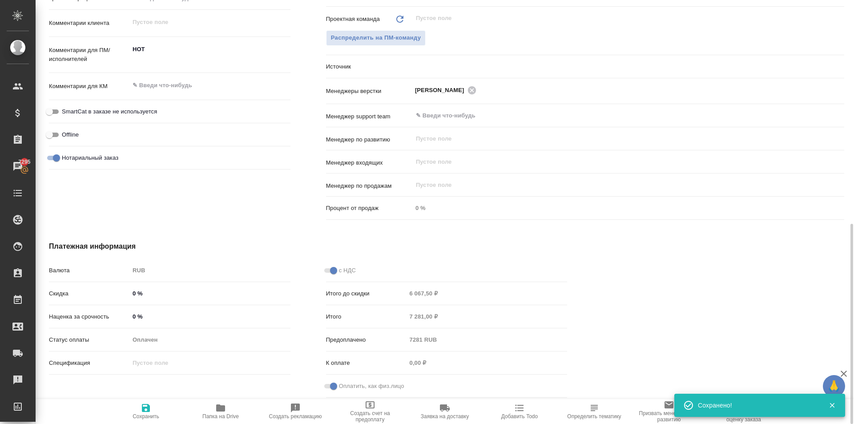
type textarea "x"
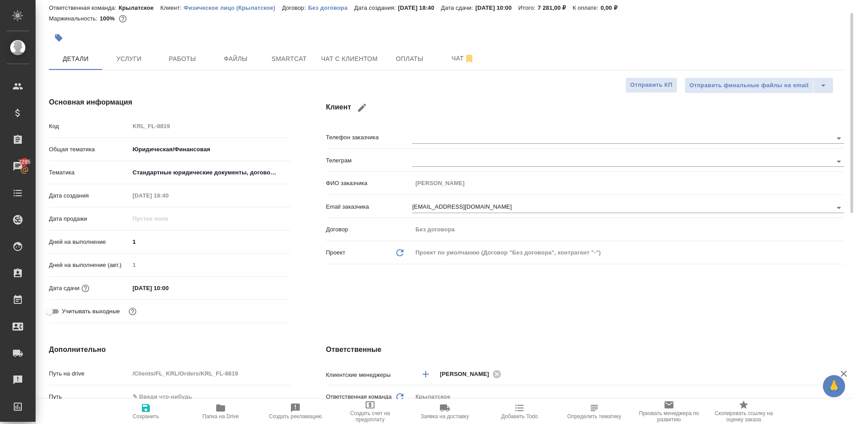
scroll to position [0, 0]
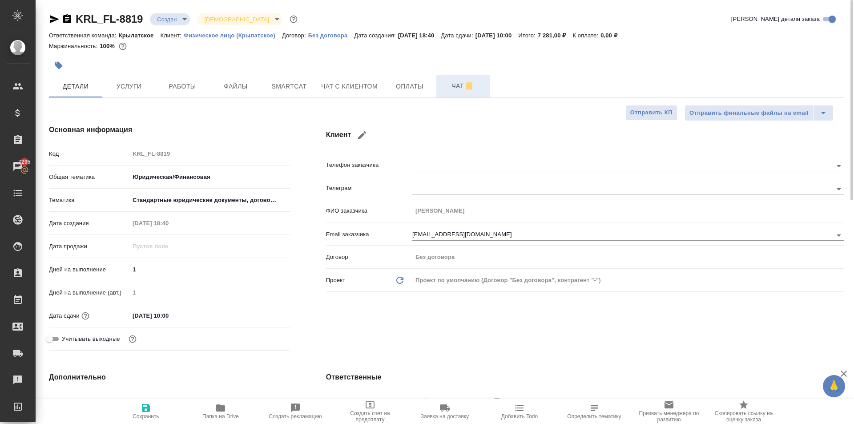
click at [448, 85] on span "Чат" at bounding box center [463, 86] width 43 height 11
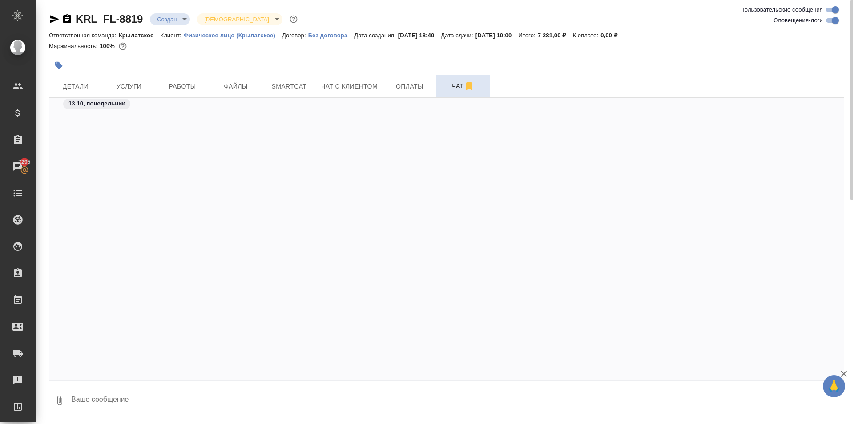
scroll to position [400, 0]
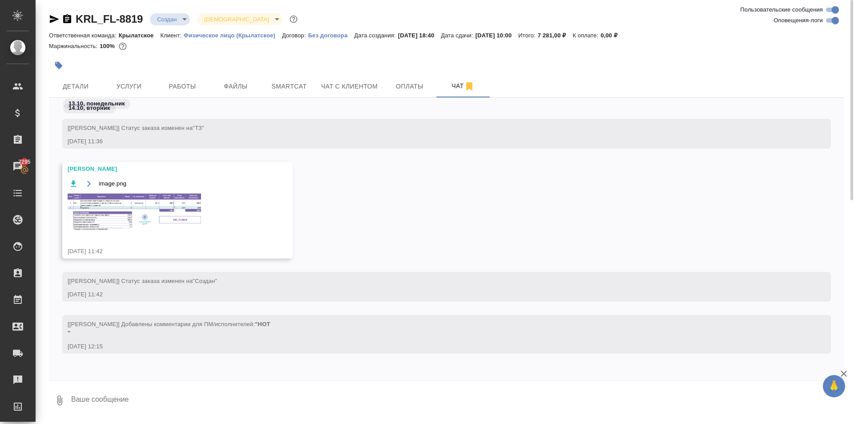
click at [165, 197] on img at bounding box center [134, 213] width 133 height 38
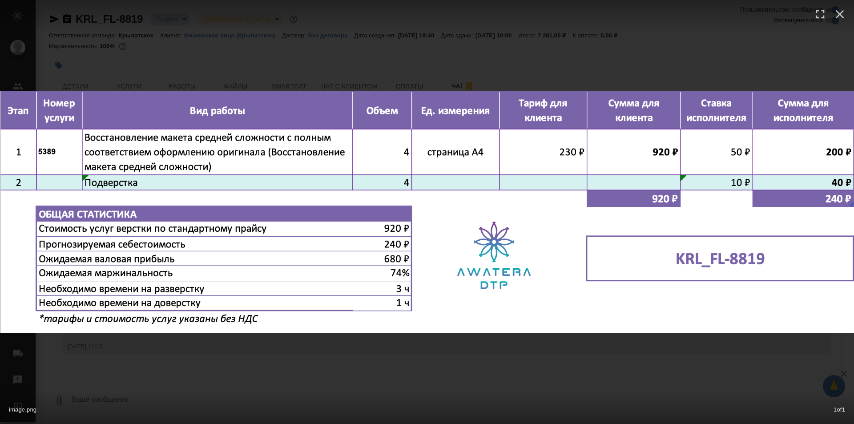
drag, startPoint x: 382, startPoint y: 374, endPoint x: 352, endPoint y: 335, distance: 48.9
click at [380, 374] on div "image.png 1 of 1" at bounding box center [427, 212] width 854 height 424
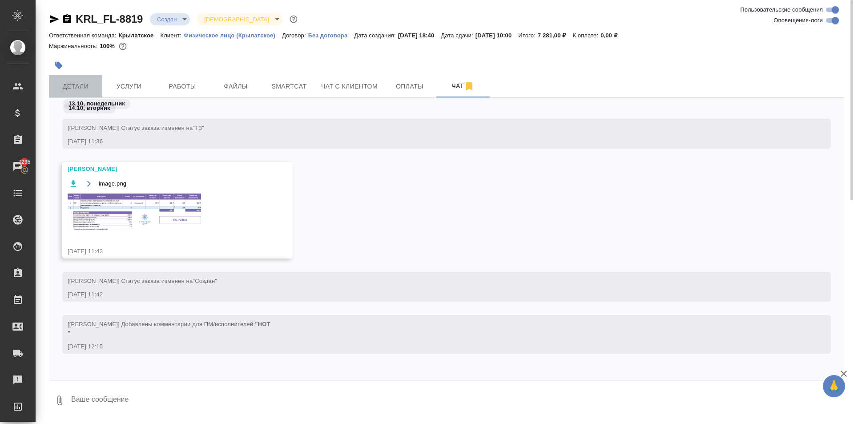
click at [89, 77] on button "Детали" at bounding box center [75, 86] width 53 height 22
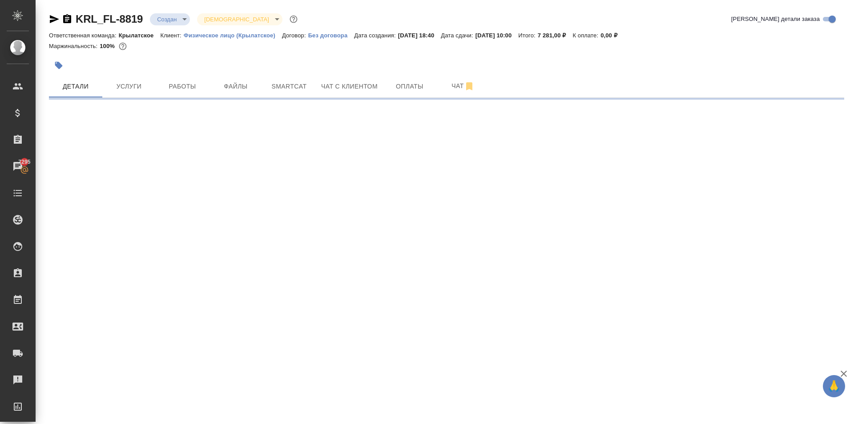
select select "RU"
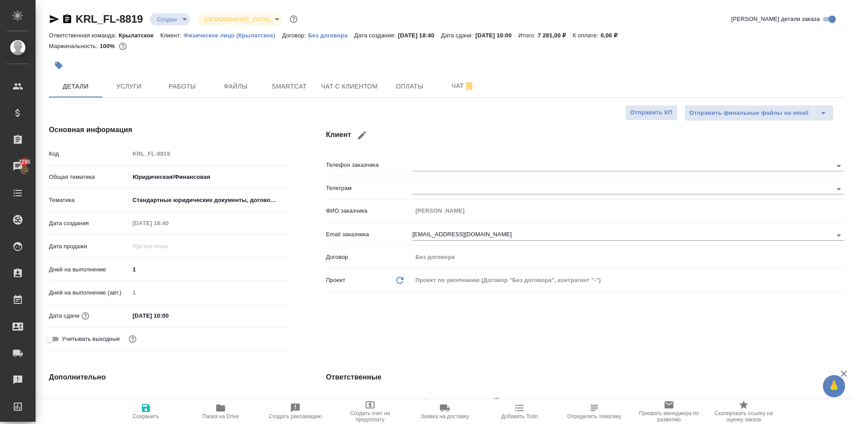
type textarea "x"
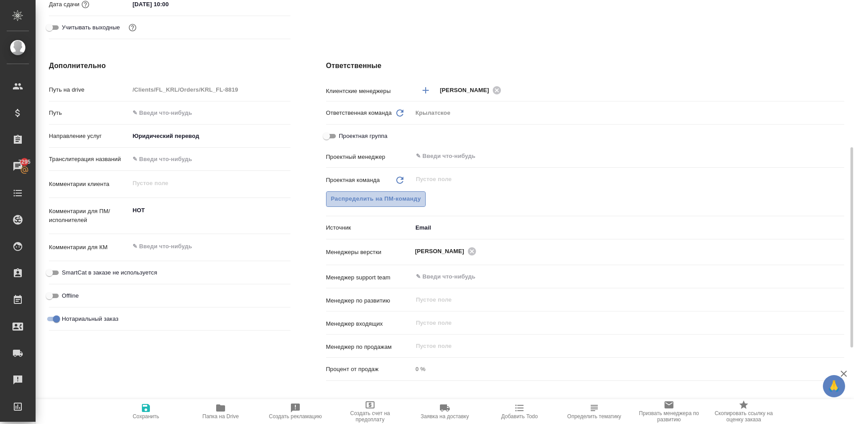
click at [416, 195] on span "Распределить на ПМ-команду" at bounding box center [376, 199] width 90 height 10
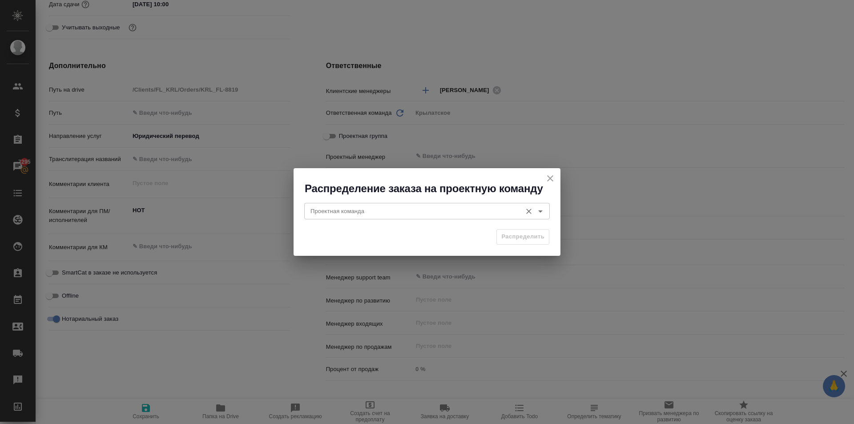
click at [353, 206] on input "Проектная команда" at bounding box center [412, 211] width 210 height 11
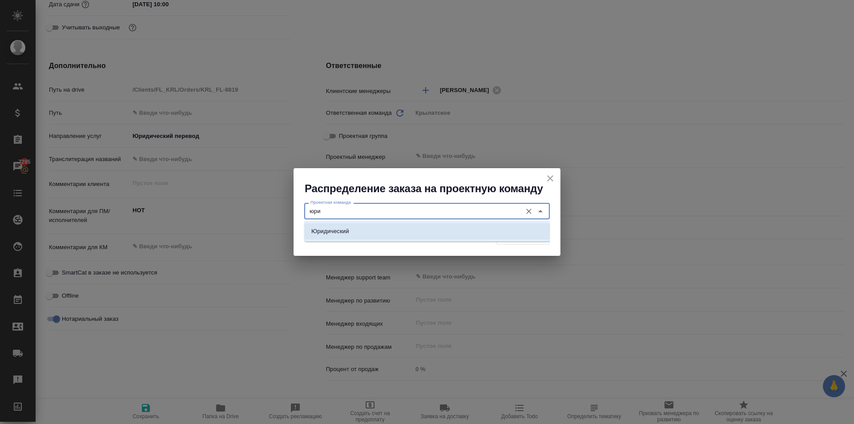
drag, startPoint x: 379, startPoint y: 232, endPoint x: 442, endPoint y: 235, distance: 62.8
click at [379, 232] on li "Юридический" at bounding box center [427, 231] width 246 height 16
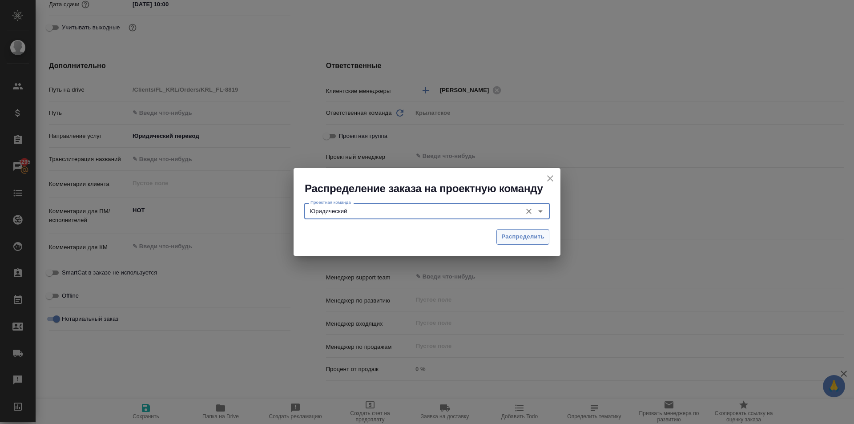
type input "Юридический"
click at [519, 233] on span "Распределить" at bounding box center [522, 237] width 43 height 10
type textarea "x"
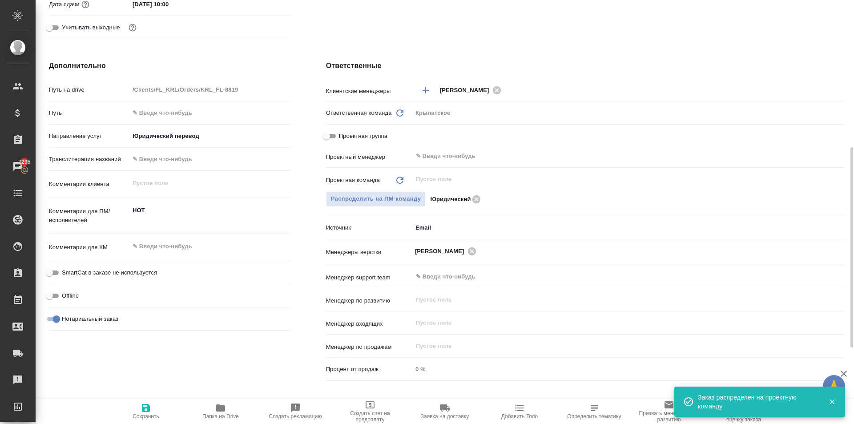
drag, startPoint x: 146, startPoint y: 405, endPoint x: 151, endPoint y: 402, distance: 6.4
click at [146, 405] on icon "button" at bounding box center [146, 408] width 11 height 11
type textarea "x"
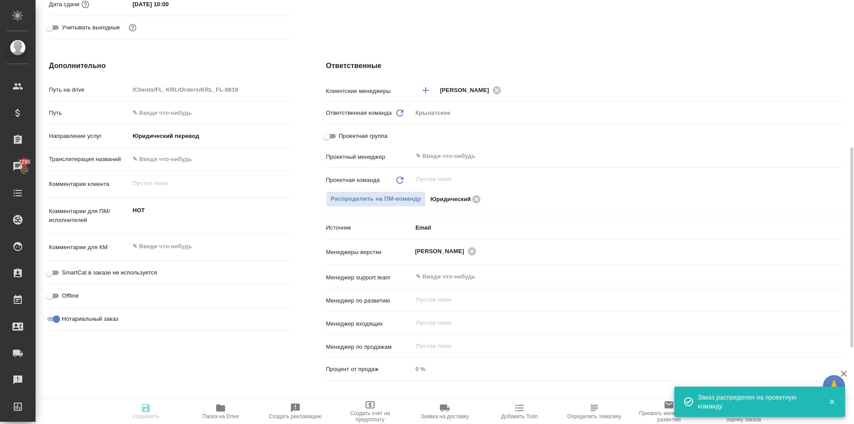
type textarea "x"
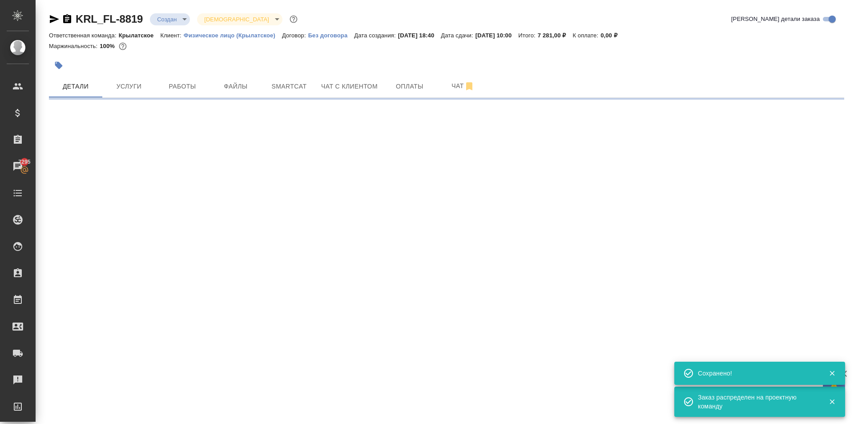
scroll to position [0, 0]
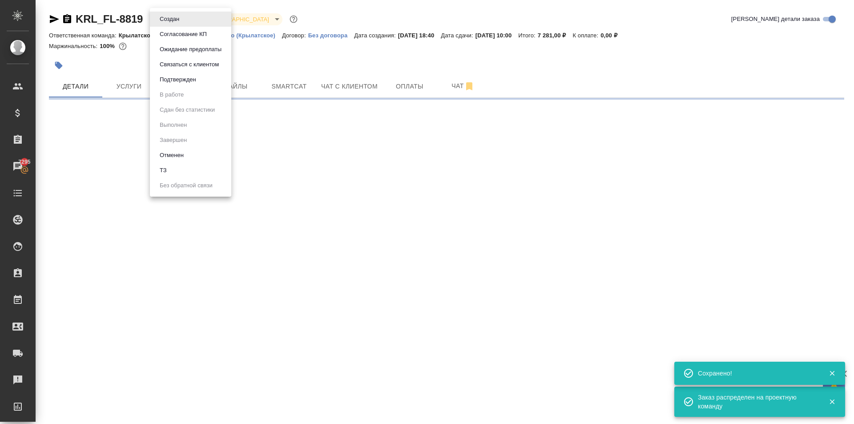
click at [182, 22] on body "🙏 .cls-1 fill:#fff; AWATERA Kasymov Timur Клиенты Спецификации Заказы 7295 Чаты…" at bounding box center [427, 212] width 854 height 424
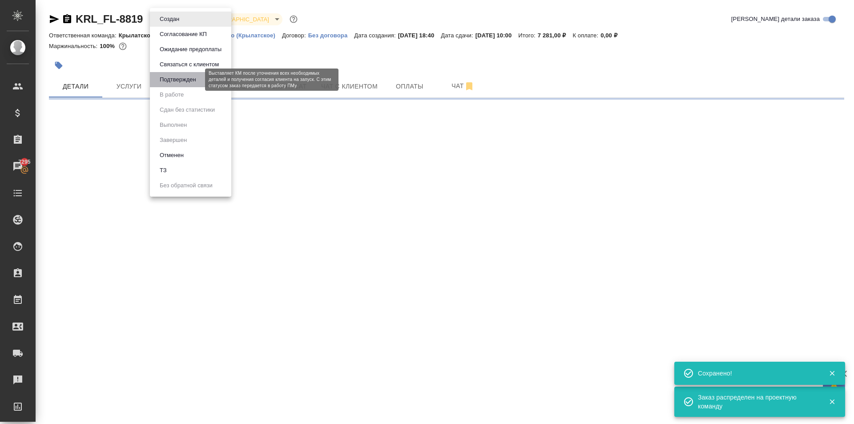
select select "RU"
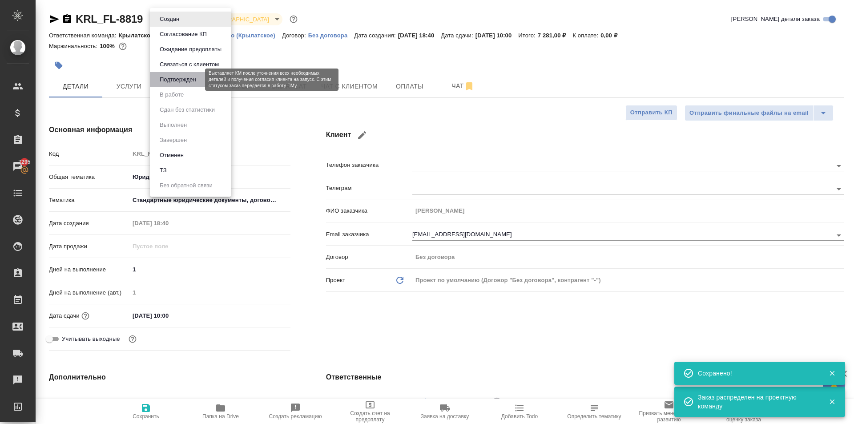
type textarea "x"
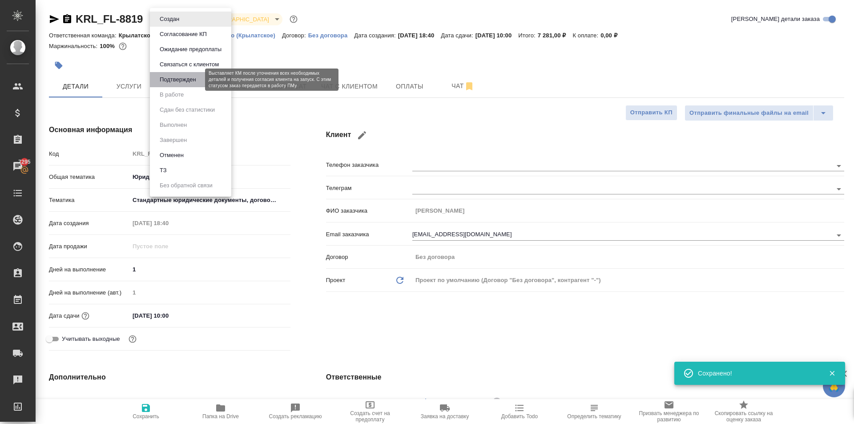
click at [194, 78] on button "Подтвержден" at bounding box center [178, 80] width 42 height 10
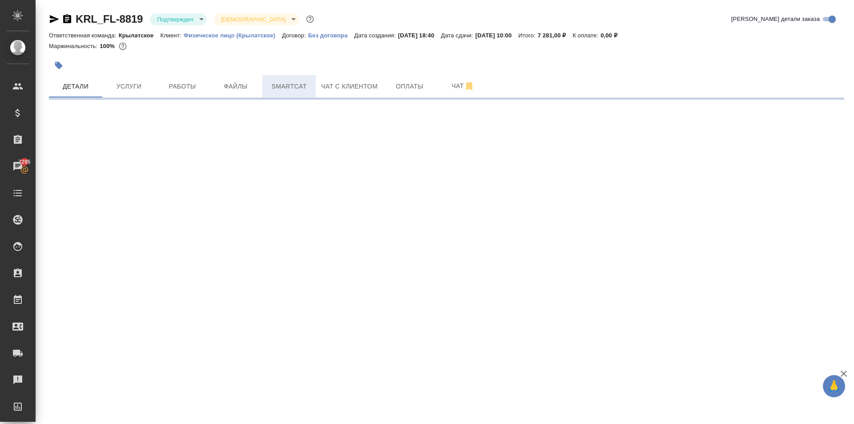
select select "RU"
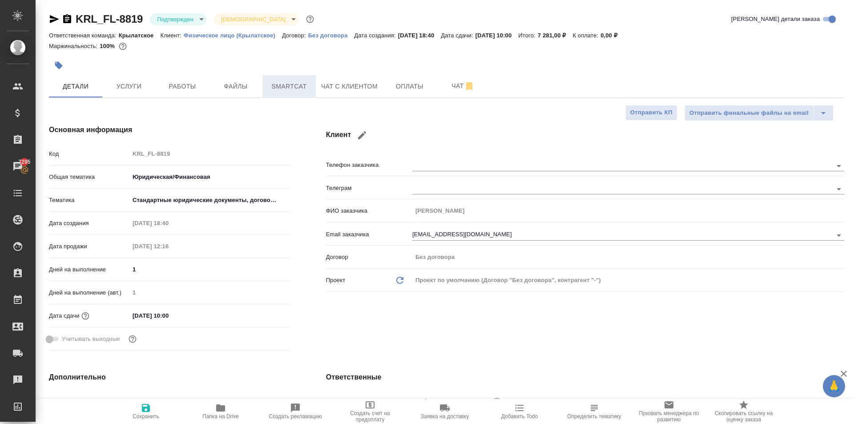
type textarea "x"
click at [293, 87] on span "Smartcat" at bounding box center [289, 86] width 43 height 11
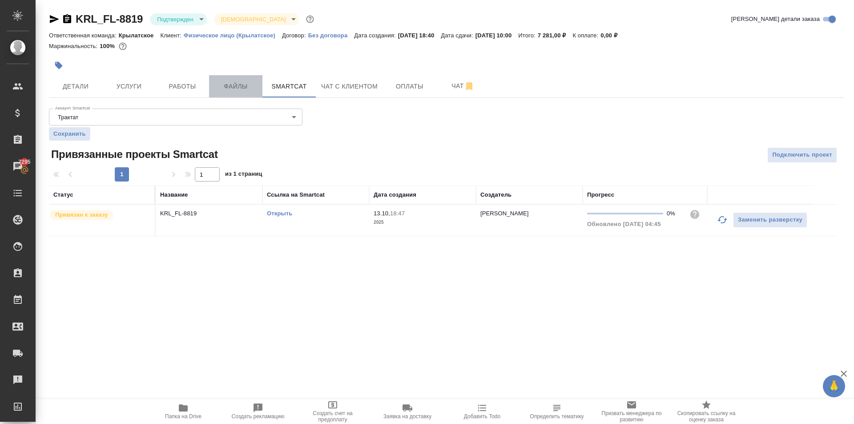
click at [241, 84] on span "Файлы" at bounding box center [235, 86] width 43 height 11
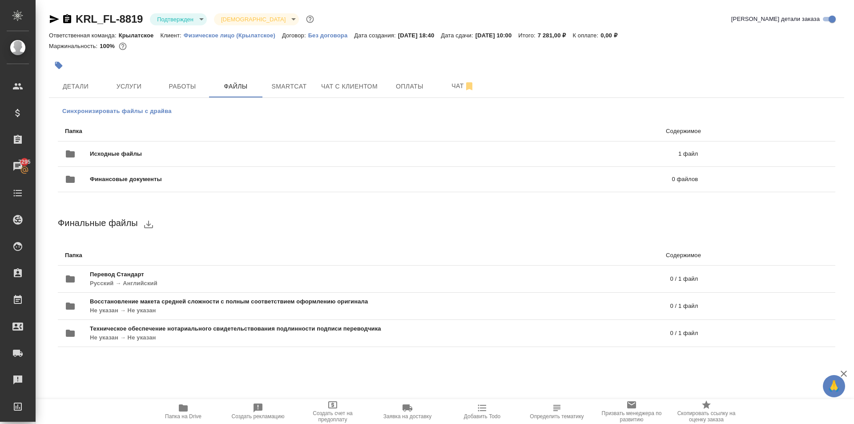
click at [140, 111] on span "Синхронизировать файлы с драйва" at bounding box center [116, 111] width 109 height 9
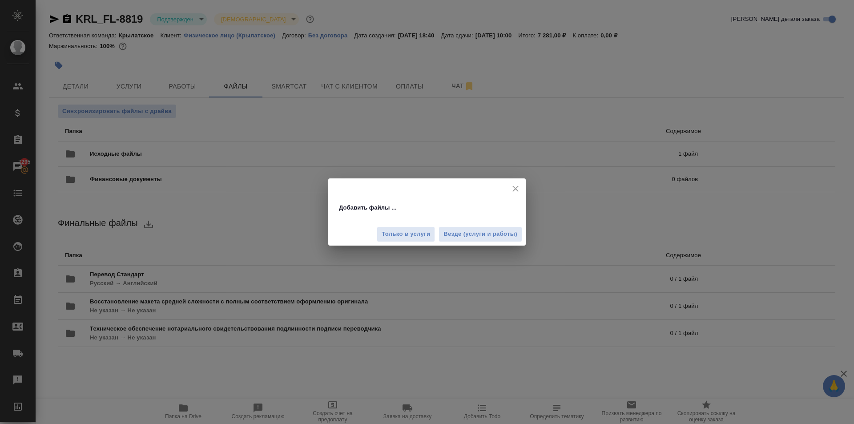
click at [506, 244] on div "Добавить файлы ... Только в услуги Везде (услуги и работы)" at bounding box center [427, 212] width 854 height 424
click at [502, 240] on button "Везде (услуги и работы)" at bounding box center [481, 234] width 84 height 16
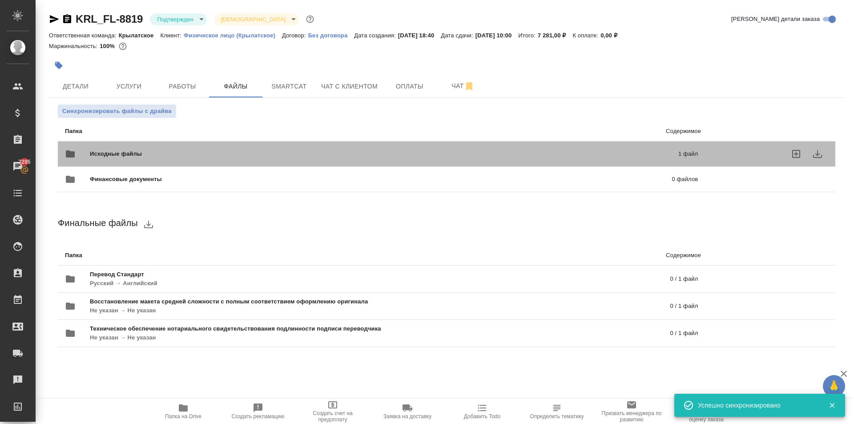
click at [518, 149] on div "Исходные файлы 1 файл" at bounding box center [381, 153] width 633 height 21
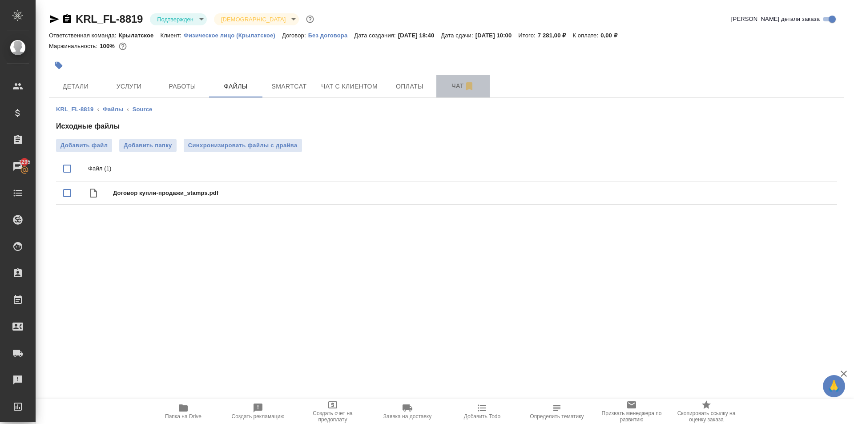
click at [464, 92] on button "Чат" at bounding box center [462, 86] width 53 height 22
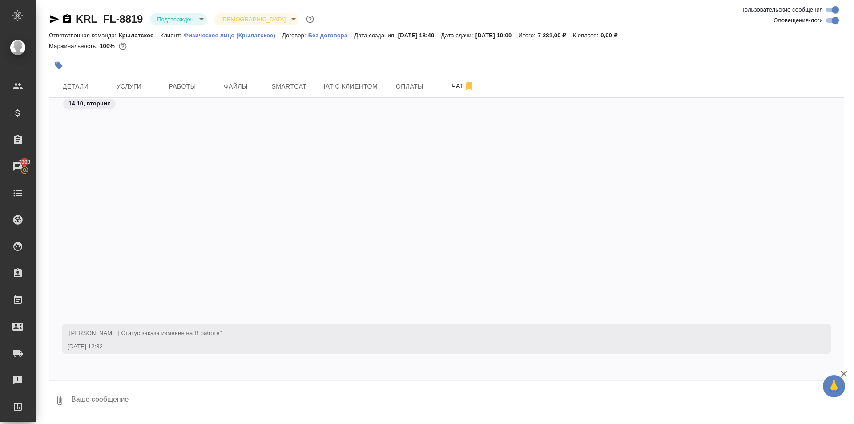
scroll to position [927, 0]
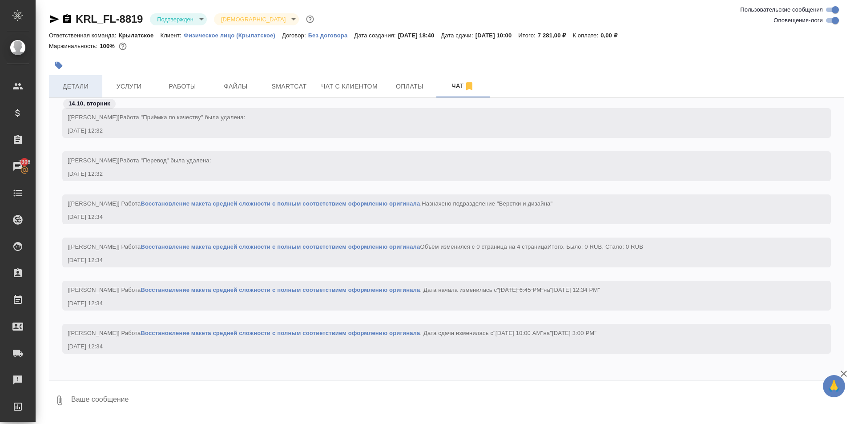
click at [85, 84] on span "Детали" at bounding box center [75, 86] width 43 height 11
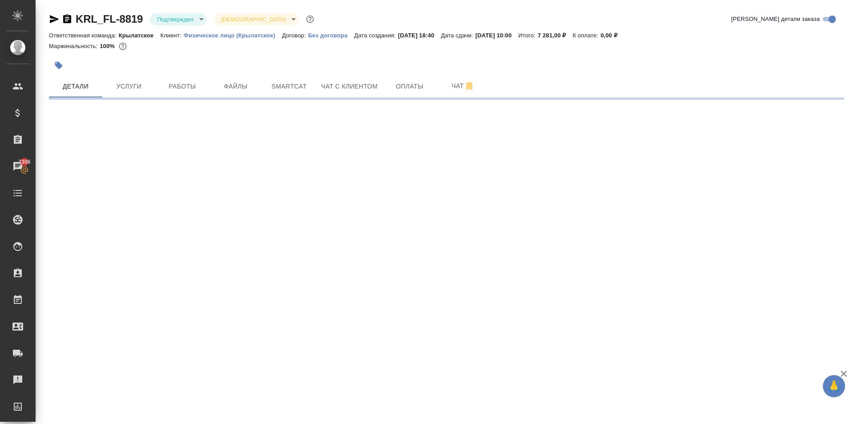
select select "RU"
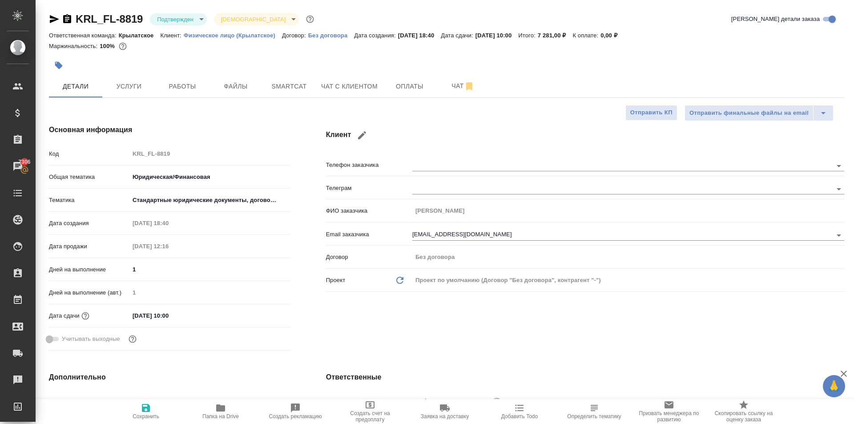
type textarea "x"
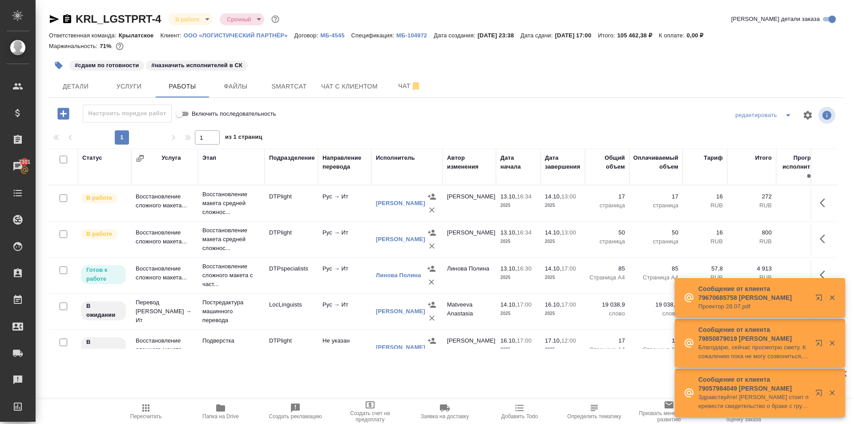
click at [143, 404] on icon "button" at bounding box center [146, 408] width 11 height 11
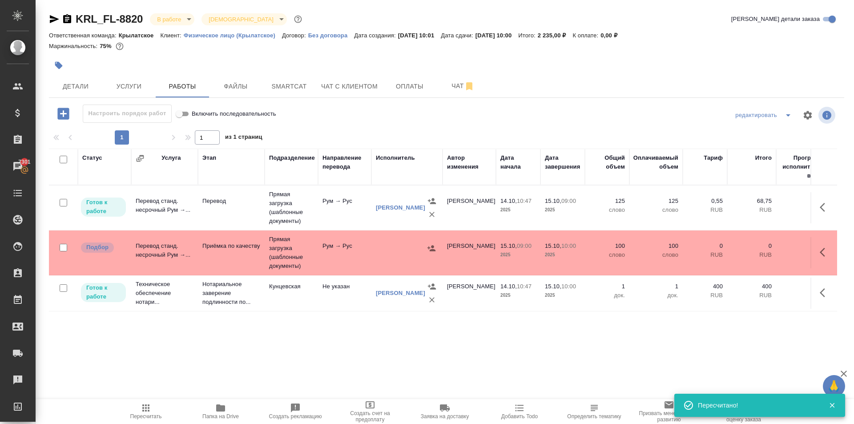
click at [151, 411] on span "Пересчитать" at bounding box center [146, 411] width 64 height 17
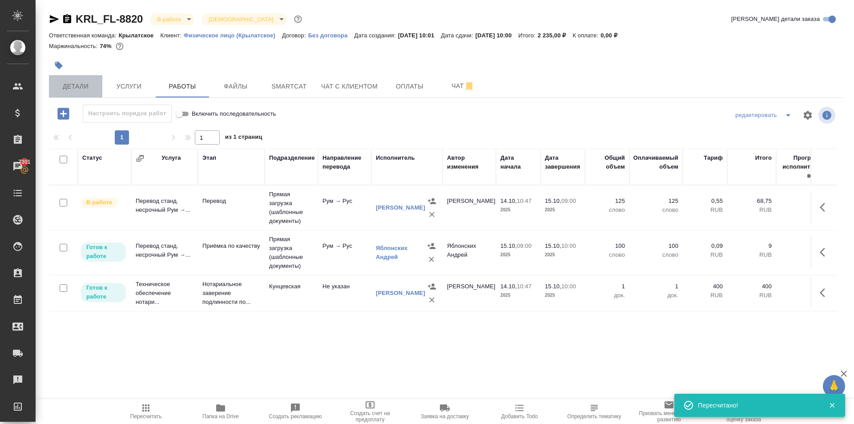
click at [93, 84] on span "Детали" at bounding box center [75, 86] width 43 height 11
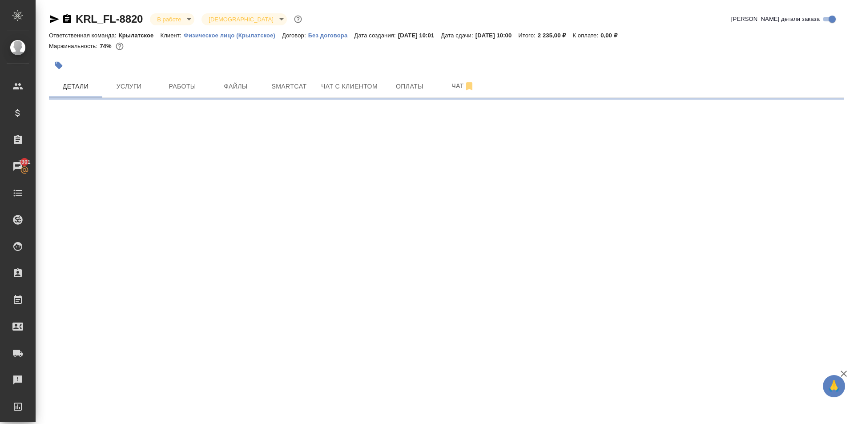
select select "RU"
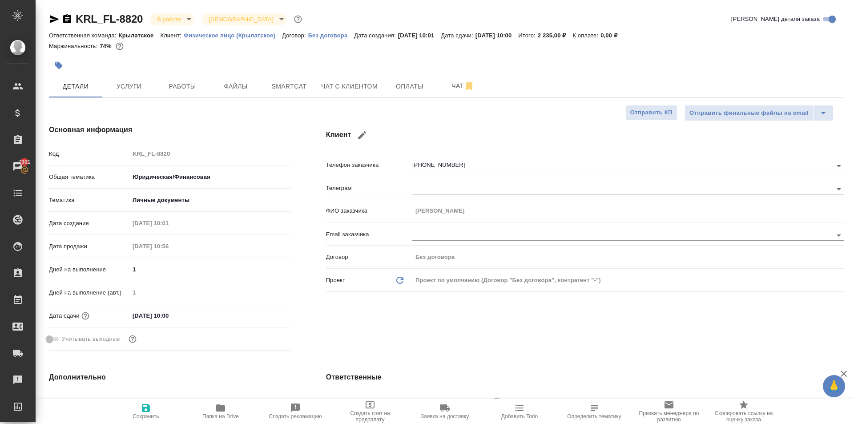
type textarea "x"
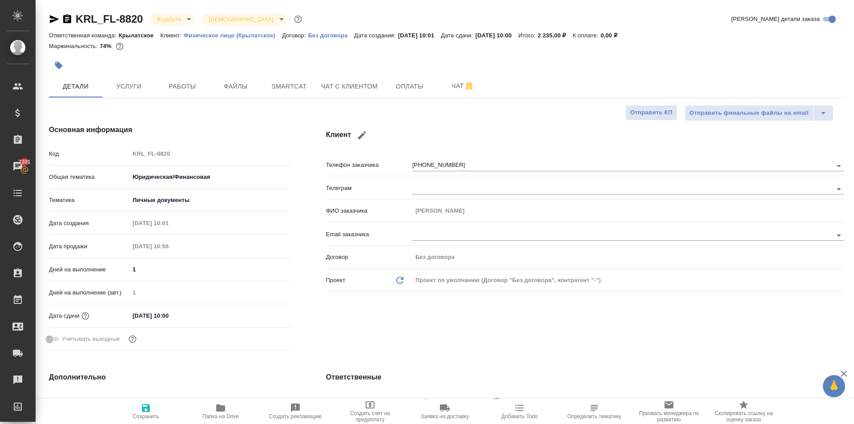
type textarea "x"
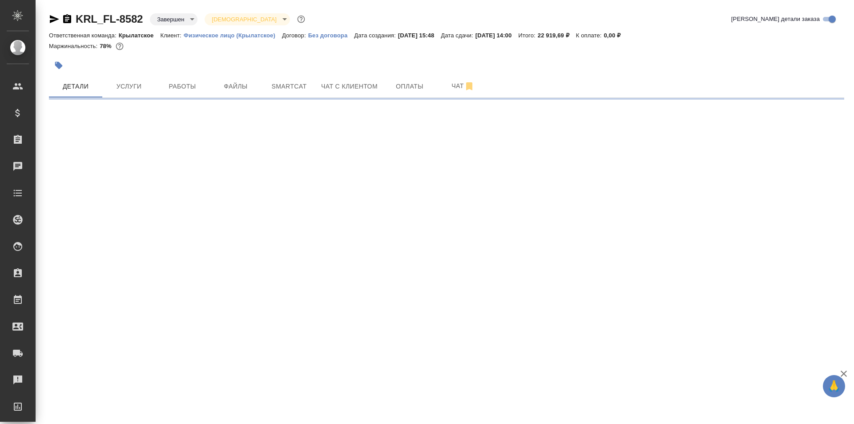
select select "RU"
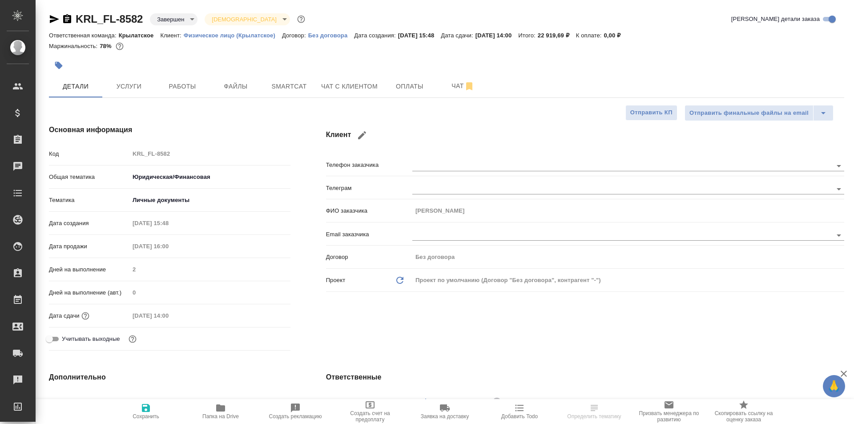
type textarea "x"
drag, startPoint x: 240, startPoint y: 96, endPoint x: 213, endPoint y: 119, distance: 36.3
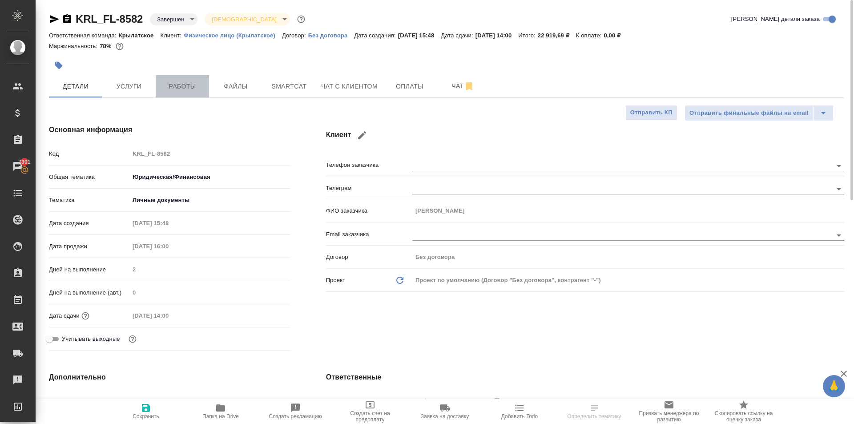
click at [202, 95] on button "Работы" at bounding box center [182, 86] width 53 height 22
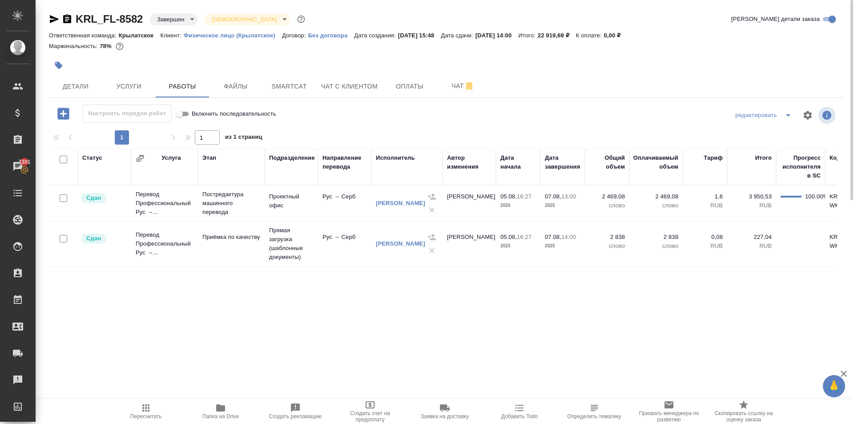
click at [163, 408] on span "Пересчитать" at bounding box center [146, 411] width 64 height 17
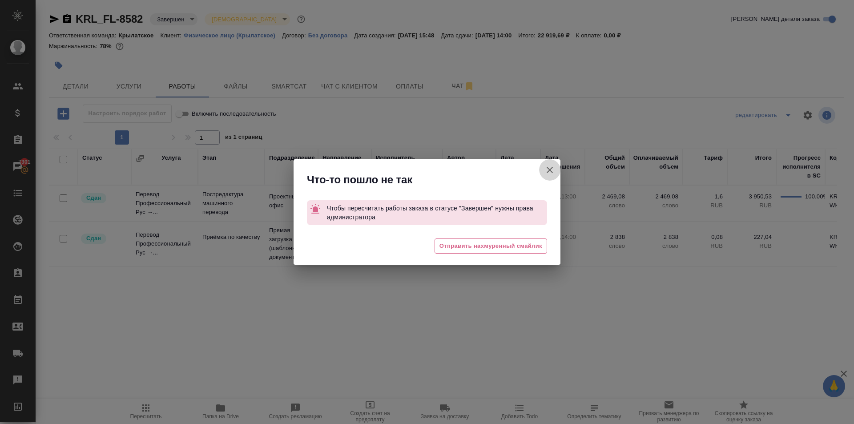
click at [552, 165] on icon "button" at bounding box center [550, 170] width 11 height 11
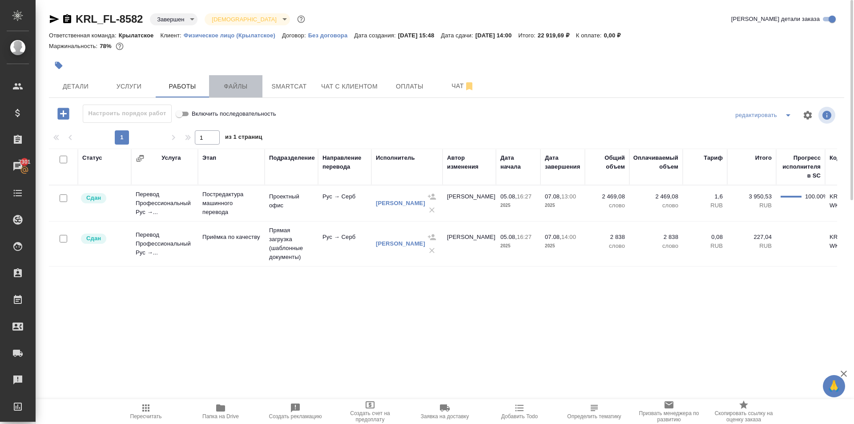
click at [245, 91] on span "Файлы" at bounding box center [235, 86] width 43 height 11
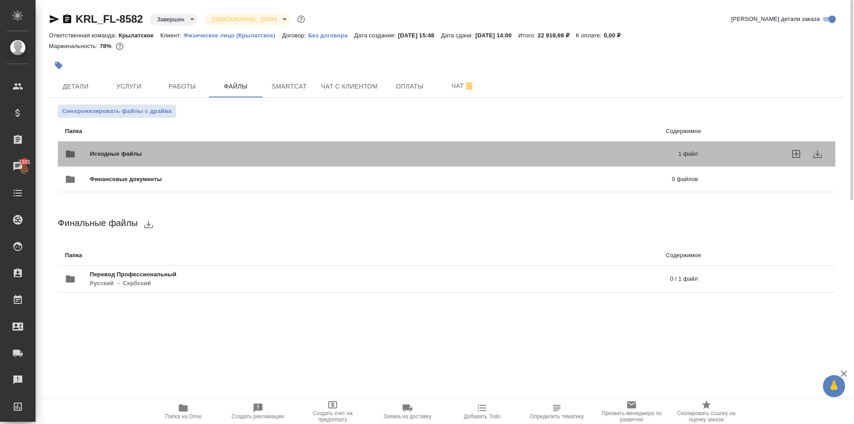
click at [159, 150] on span "Исходные файлы" at bounding box center [250, 153] width 320 height 9
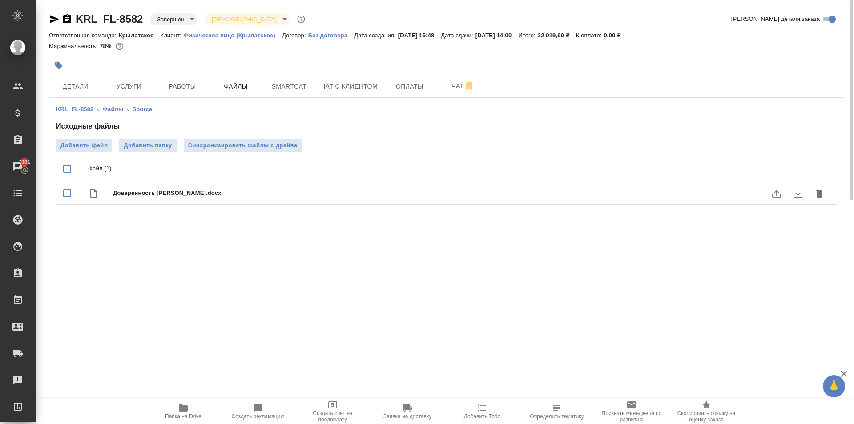
click at [174, 415] on span "Папка на Drive" at bounding box center [183, 416] width 36 height 6
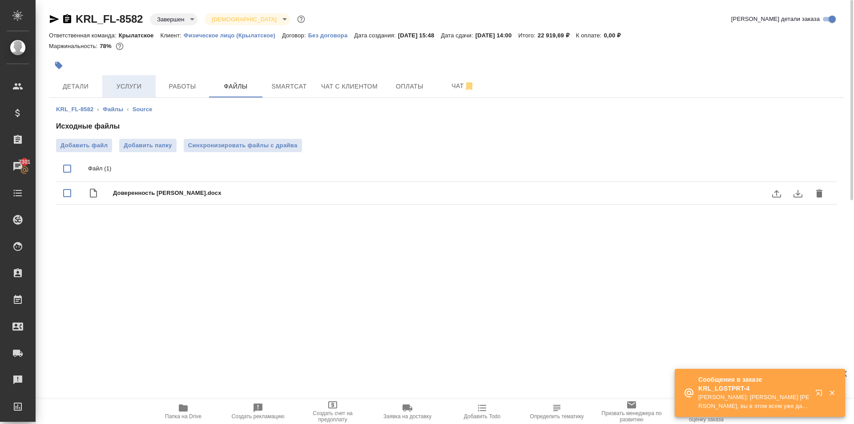
click at [139, 86] on span "Услуги" at bounding box center [129, 86] width 43 height 11
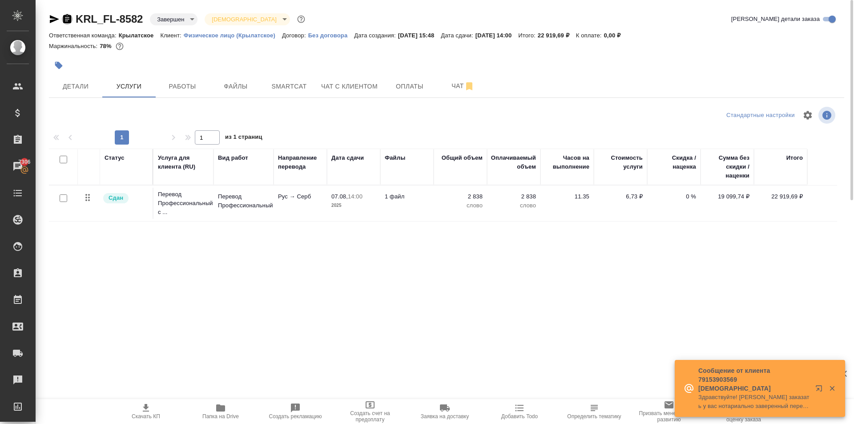
click at [68, 18] on icon "button" at bounding box center [67, 18] width 8 height 9
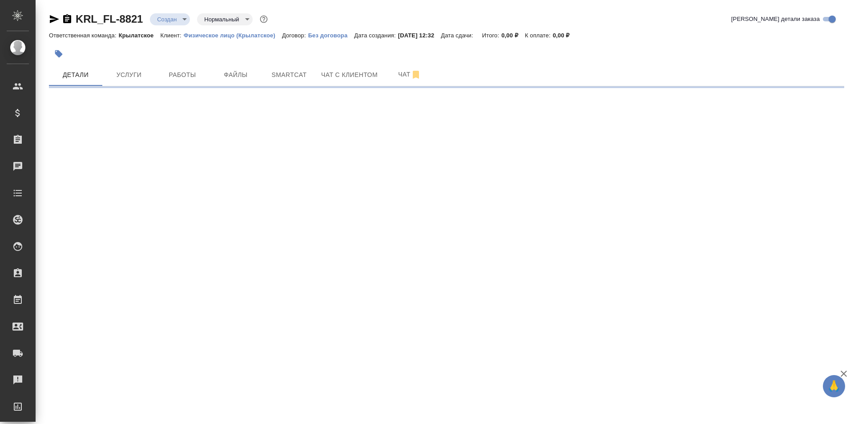
select select "RU"
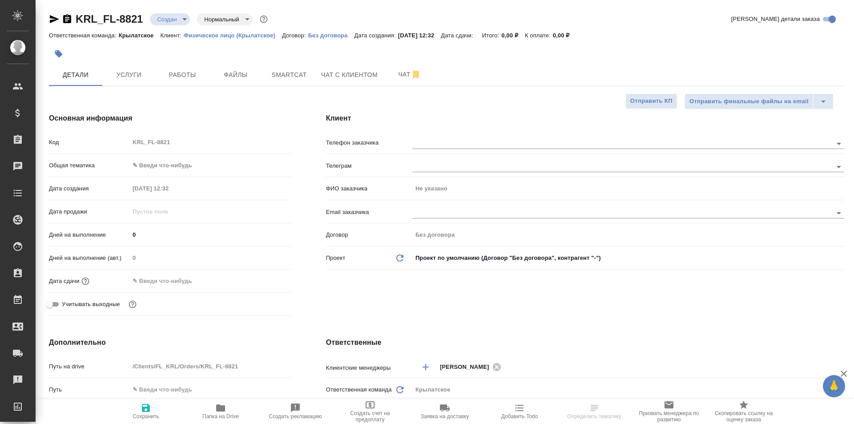
type textarea "x"
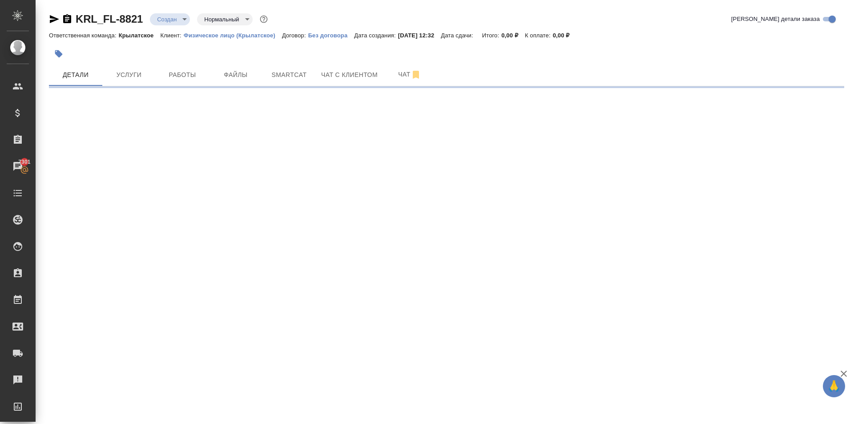
select select "RU"
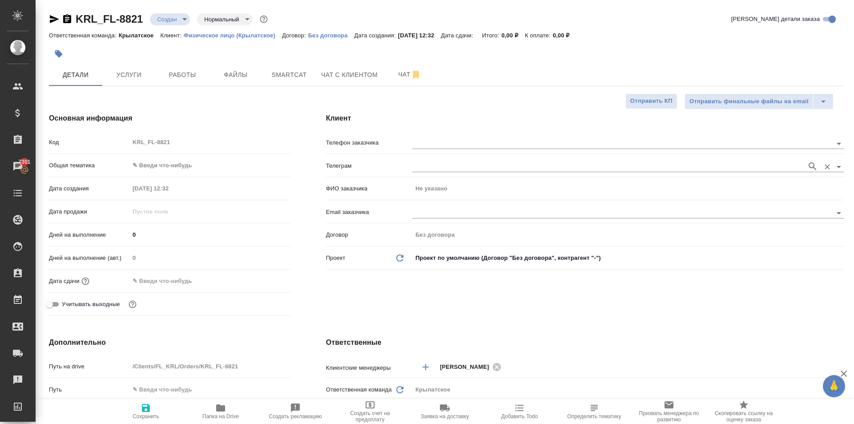
type textarea "x"
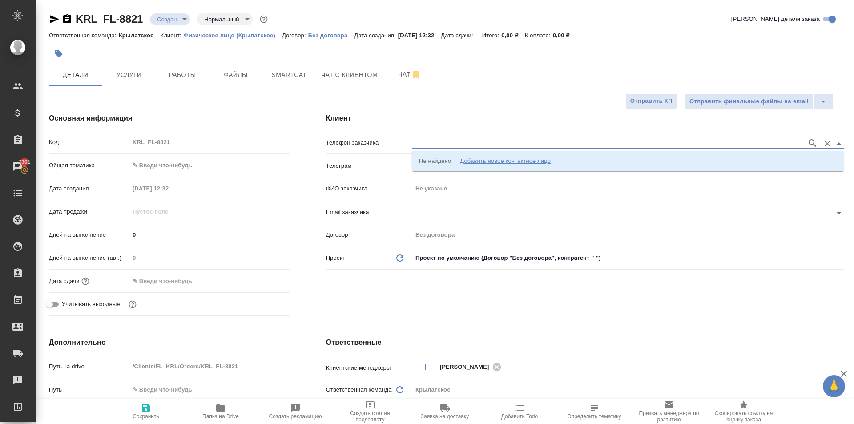
click at [466, 146] on input "text" at bounding box center [607, 143] width 390 height 11
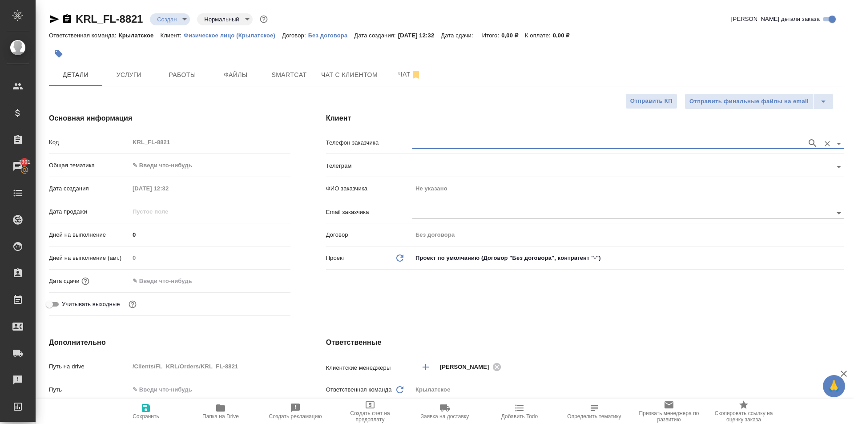
click at [481, 144] on input "text" at bounding box center [607, 143] width 390 height 11
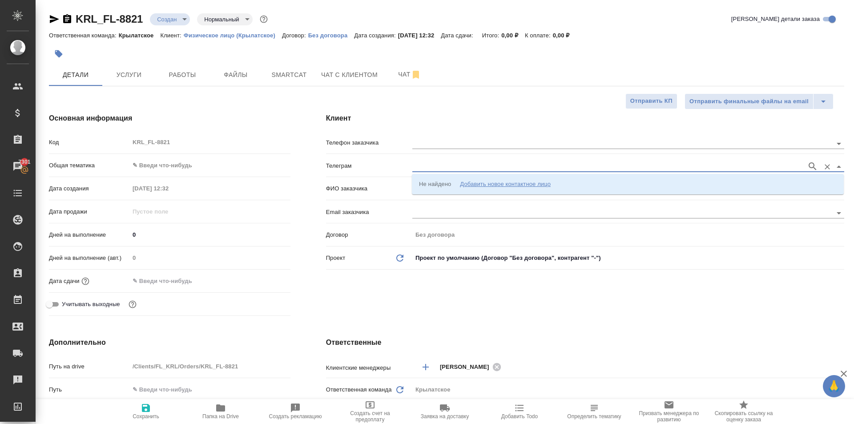
click at [477, 169] on input "text" at bounding box center [607, 166] width 390 height 11
click at [481, 149] on div at bounding box center [628, 143] width 432 height 11
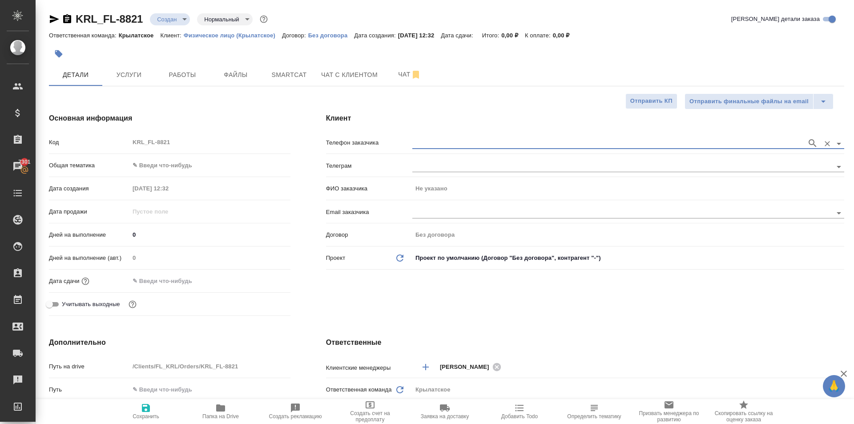
drag, startPoint x: 493, startPoint y: 140, endPoint x: 493, endPoint y: 145, distance: 5.3
click at [493, 144] on input "text" at bounding box center [607, 143] width 390 height 11
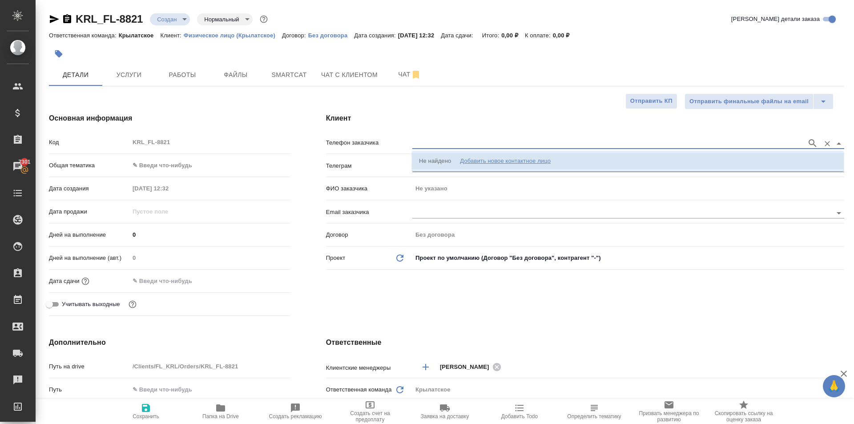
click at [500, 166] on li "Не найдено Добавить новое контактное лицо" at bounding box center [628, 161] width 432 height 16
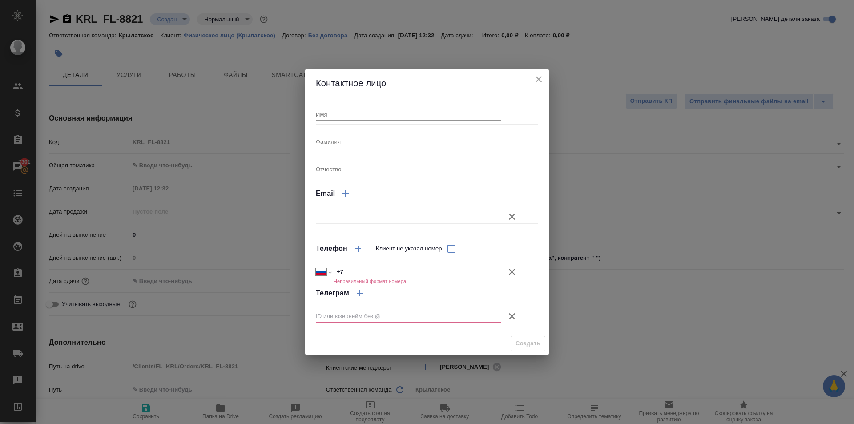
click at [360, 116] on input "Имя" at bounding box center [409, 114] width 186 height 12
type input "Евгения"
drag, startPoint x: 513, startPoint y: 269, endPoint x: 514, endPoint y: 297, distance: 28.0
click at [513, 271] on icon "button" at bounding box center [512, 272] width 11 height 11
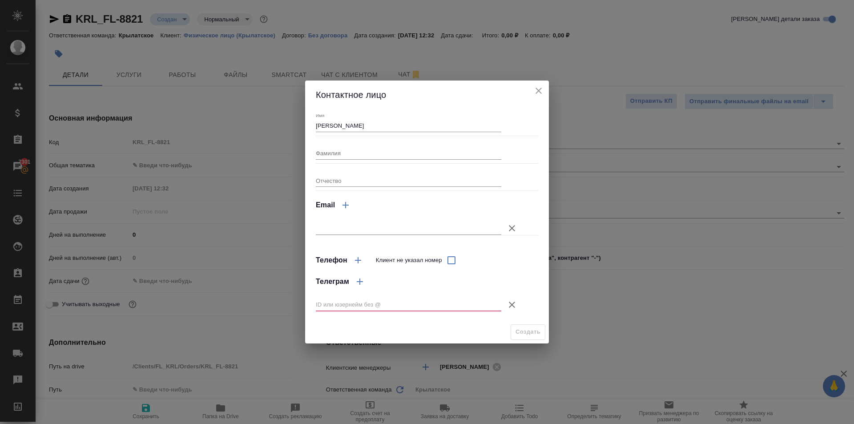
click at [513, 301] on icon "button" at bounding box center [512, 304] width 11 height 11
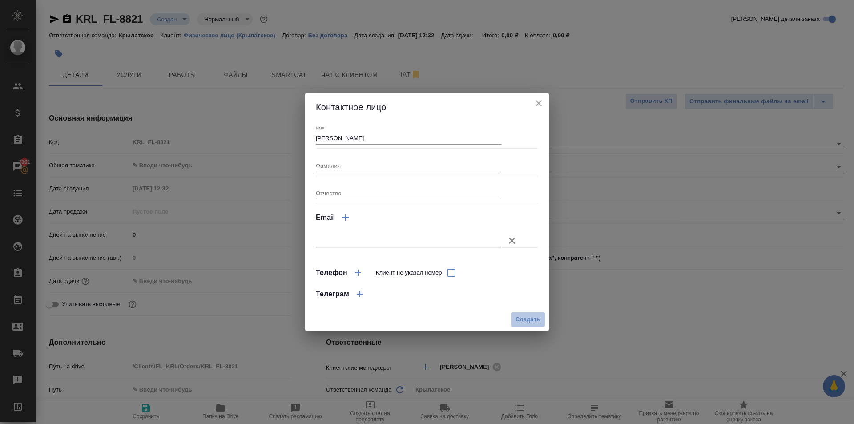
click at [521, 322] on span "Создать" at bounding box center [528, 320] width 25 height 10
type input "Евгения"
type textarea "x"
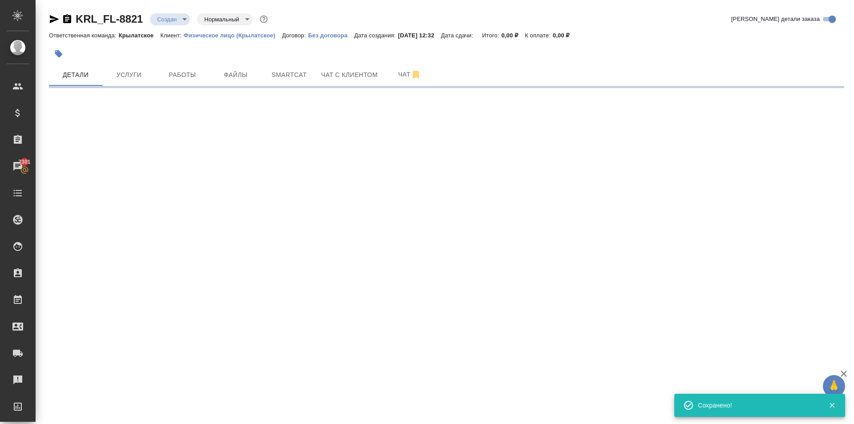
type input "holyTrinity"
select select "RU"
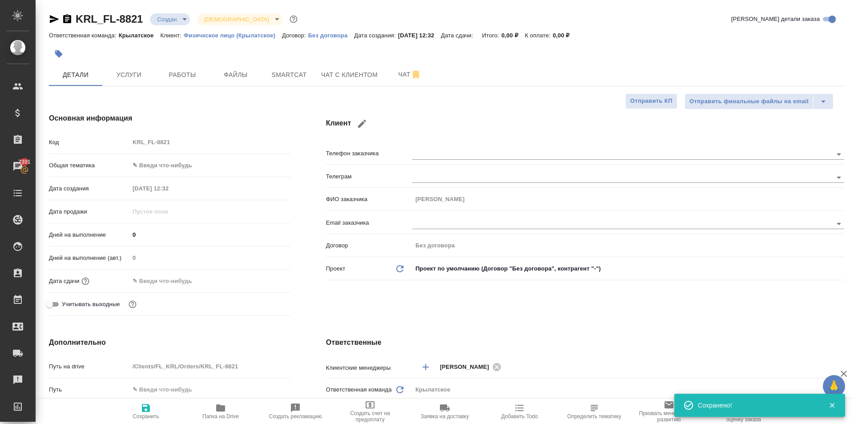
type textarea "x"
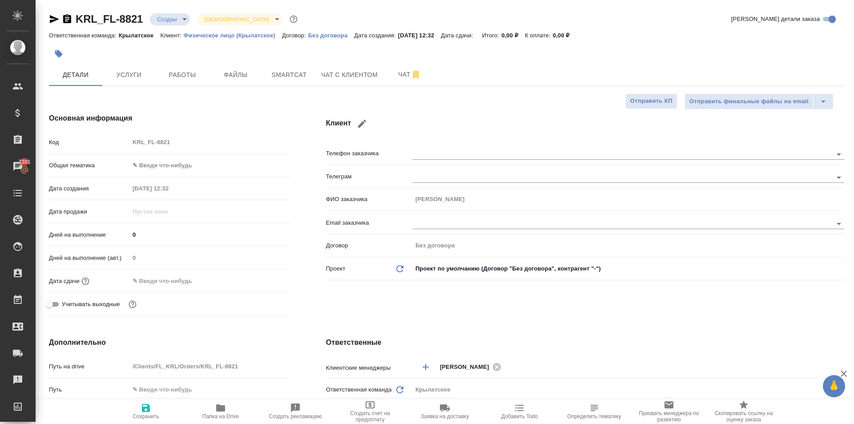
click at [173, 161] on body "🙏 .cls-1 fill:#fff; AWATERA Kasymov Timur Клиенты Спецификации Заказы 7301 Чаты…" at bounding box center [427, 212] width 854 height 424
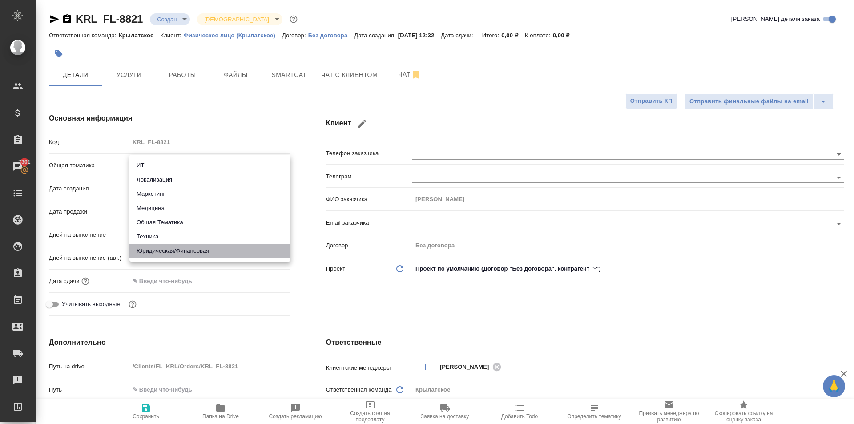
click at [185, 255] on li "Юридическая/Финансовая" at bounding box center [209, 251] width 161 height 14
type input "yr-fn"
type textarea "x"
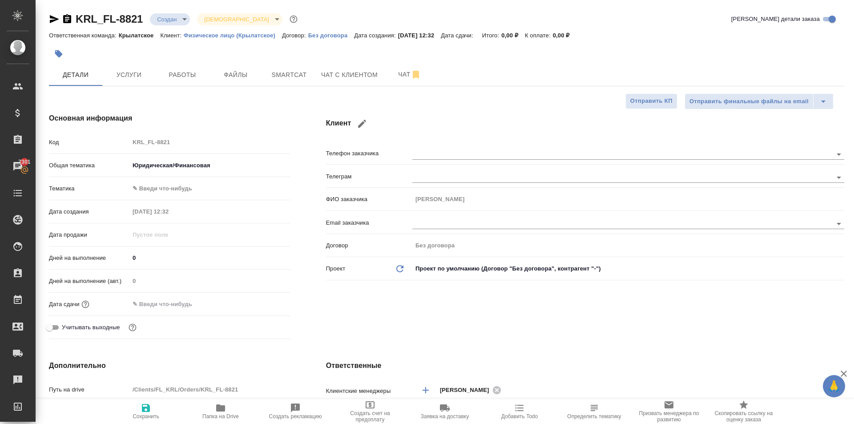
click at [157, 189] on body "🙏 .cls-1 fill:#fff; AWATERA Kasymov Timur Клиенты Спецификации Заказы 7301 Чаты…" at bounding box center [427, 212] width 854 height 424
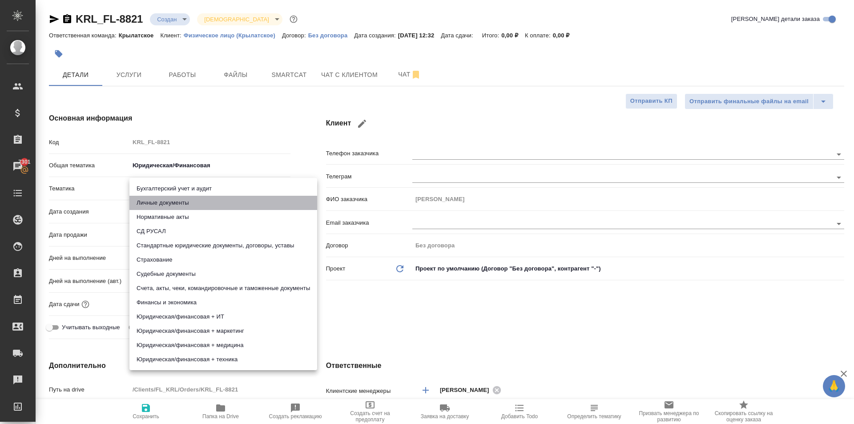
click at [163, 202] on li "Личные документы" at bounding box center [223, 203] width 188 height 14
type textarea "x"
type input "5a8b8b956a9677013d343cfe"
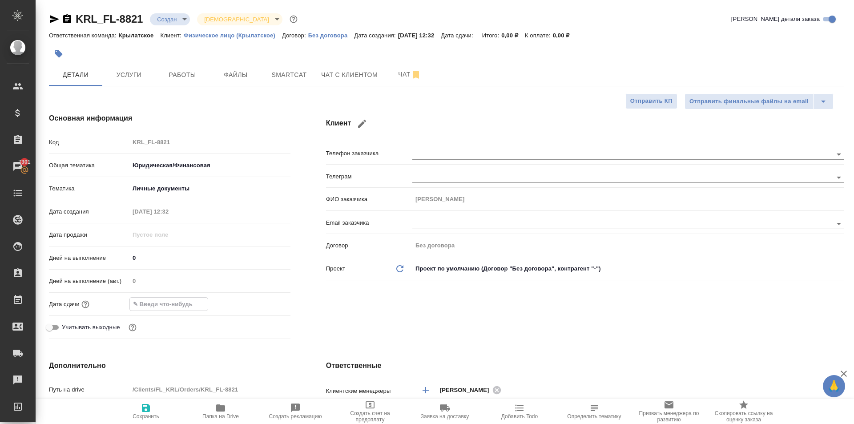
drag, startPoint x: 161, startPoint y: 308, endPoint x: 178, endPoint y: 299, distance: 18.9
click at [161, 307] on input "text" at bounding box center [169, 304] width 78 height 13
click at [266, 301] on icon "button" at bounding box center [265, 303] width 8 height 9
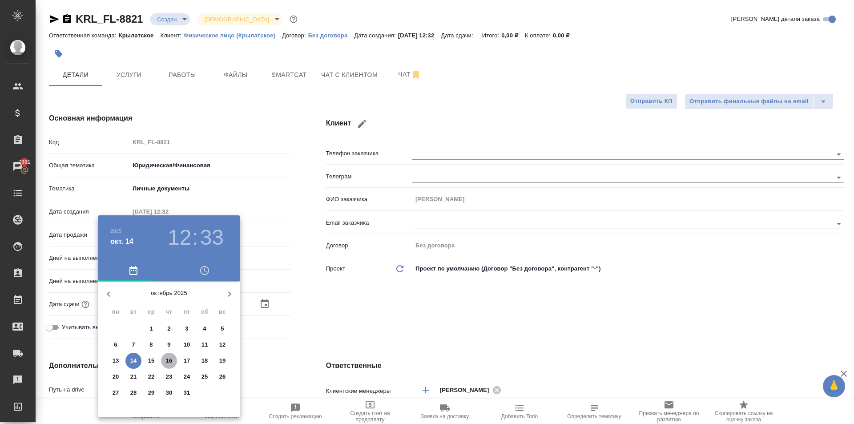
click at [173, 364] on span "16" at bounding box center [169, 360] width 16 height 9
type input "16.10.2025 12:33"
type textarea "x"
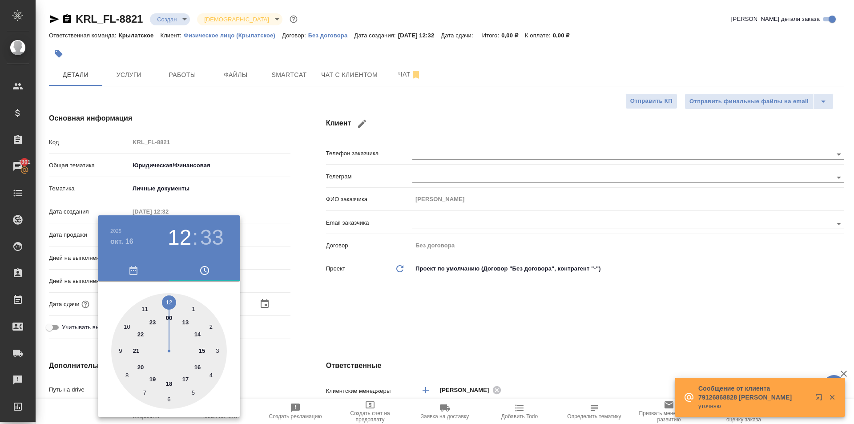
click at [168, 306] on div at bounding box center [169, 351] width 116 height 116
type textarea "x"
click at [172, 304] on div at bounding box center [169, 351] width 116 height 116
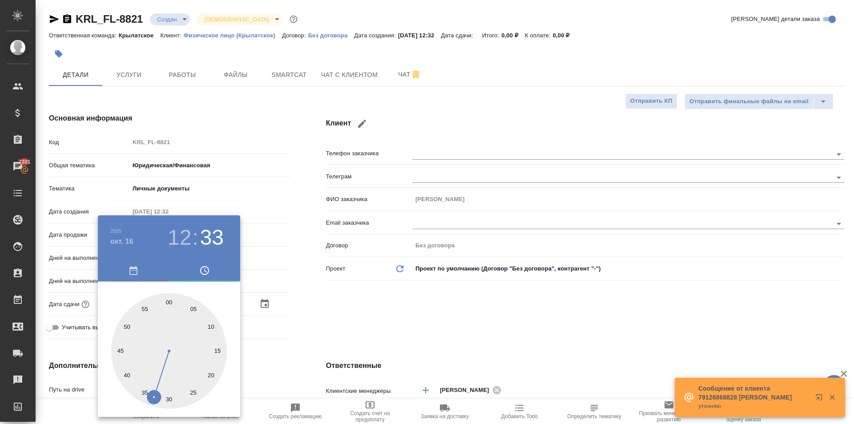
type input "16.10.2025 12:01"
type textarea "x"
type input "16.10.2025 12:00"
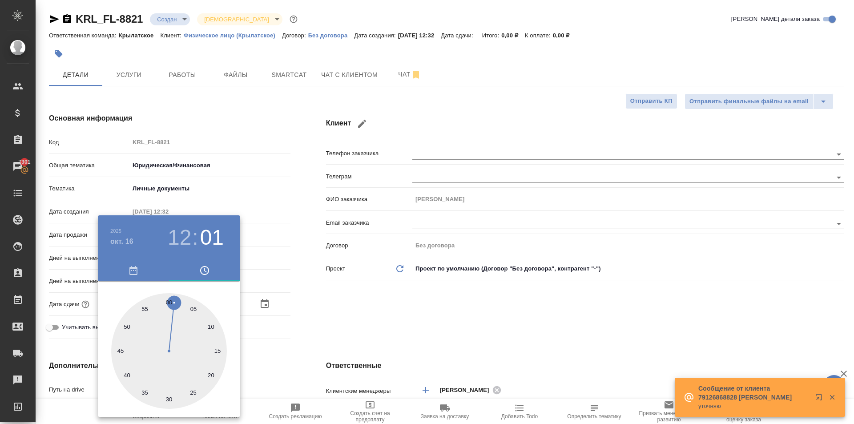
type textarea "x"
type input "16.10.2025 12:59"
type textarea "x"
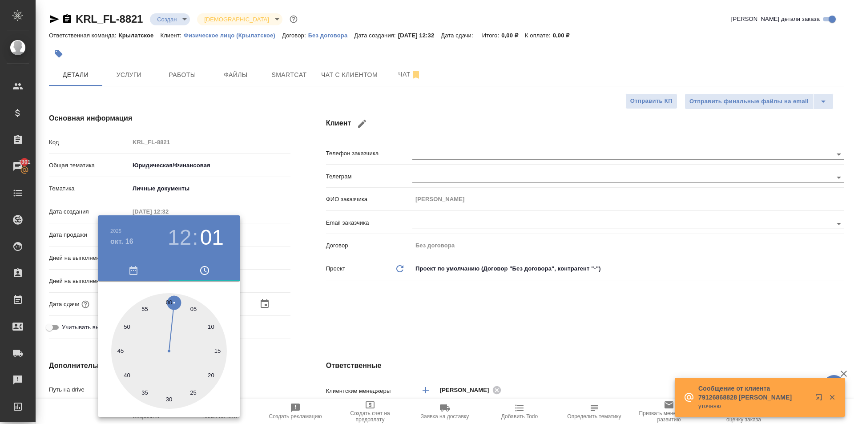
type textarea "x"
click at [166, 302] on div at bounding box center [169, 351] width 116 height 116
type textarea "x"
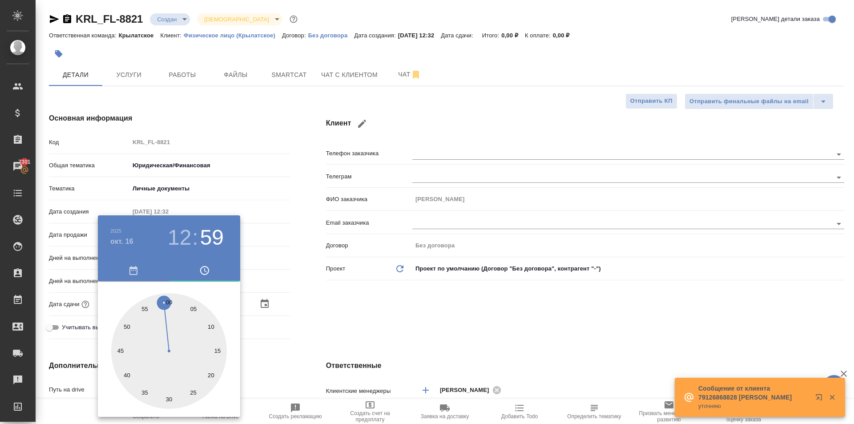
type textarea "x"
type input "16.10.2025 12:00"
type textarea "x"
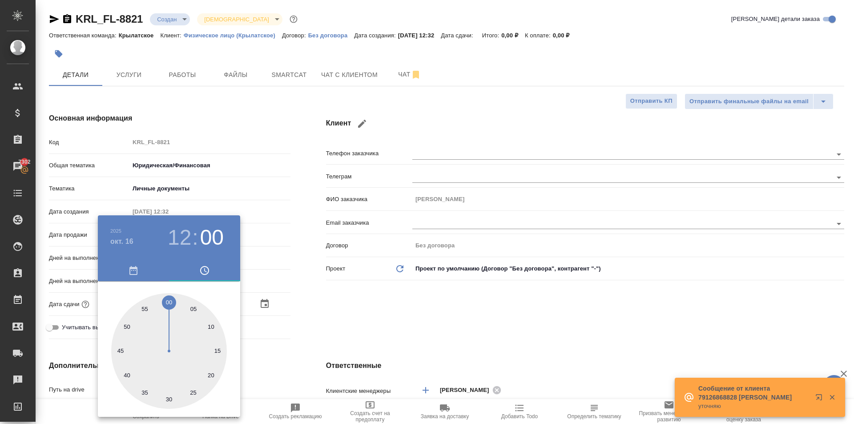
click at [170, 302] on div at bounding box center [169, 351] width 116 height 116
type textarea "x"
click at [363, 285] on div at bounding box center [427, 212] width 854 height 424
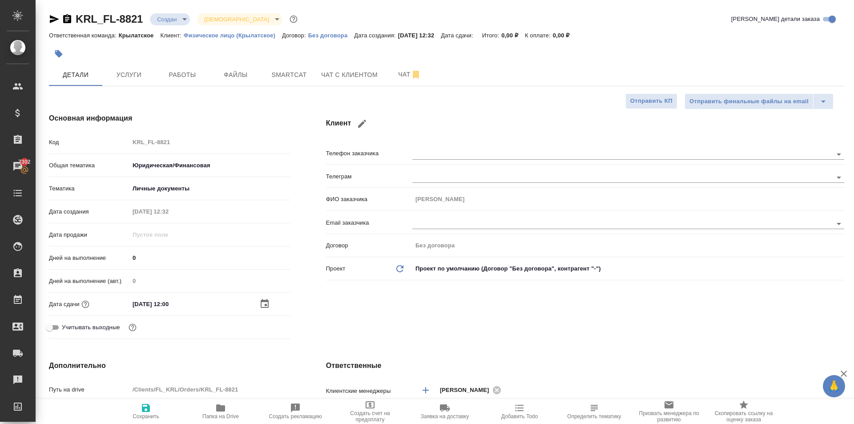
click at [151, 410] on icon "button" at bounding box center [146, 408] width 11 height 11
type textarea "x"
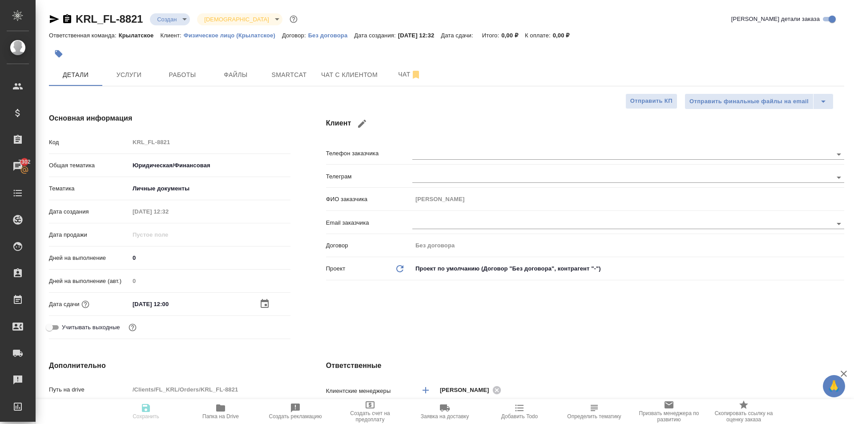
type textarea "x"
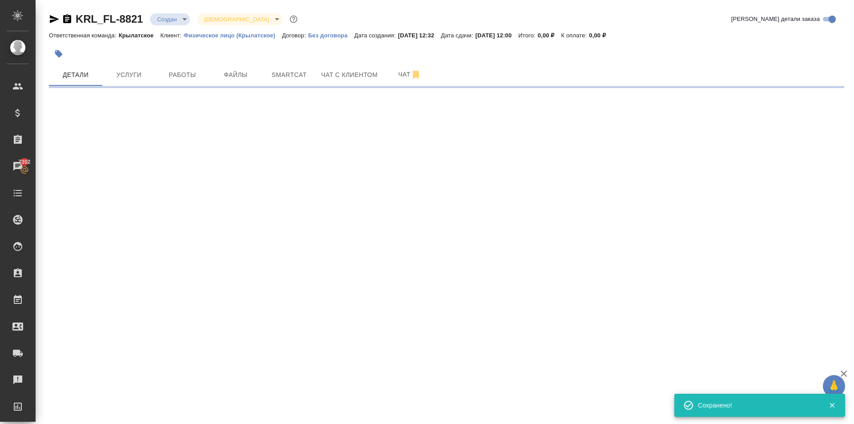
select select "RU"
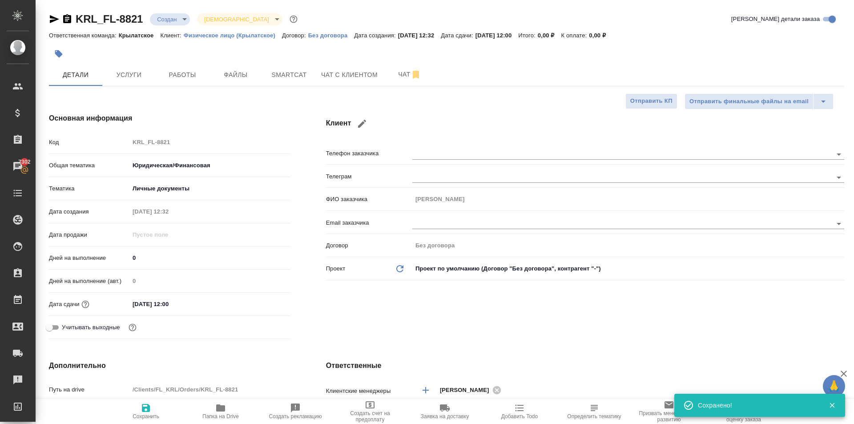
type textarea "x"
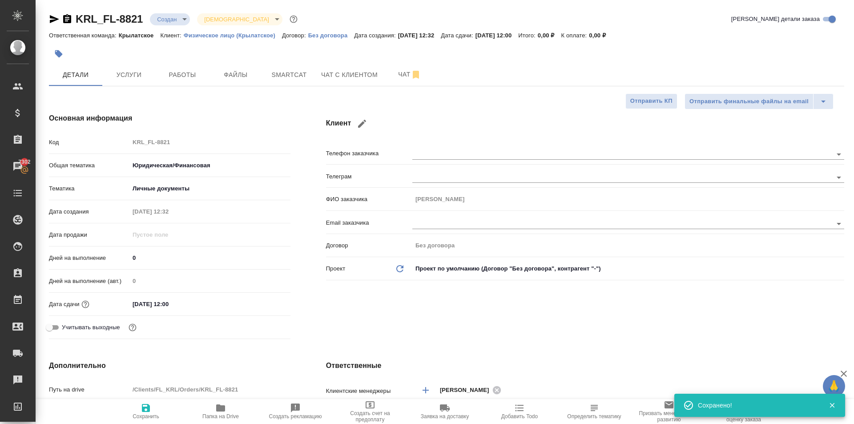
type textarea "x"
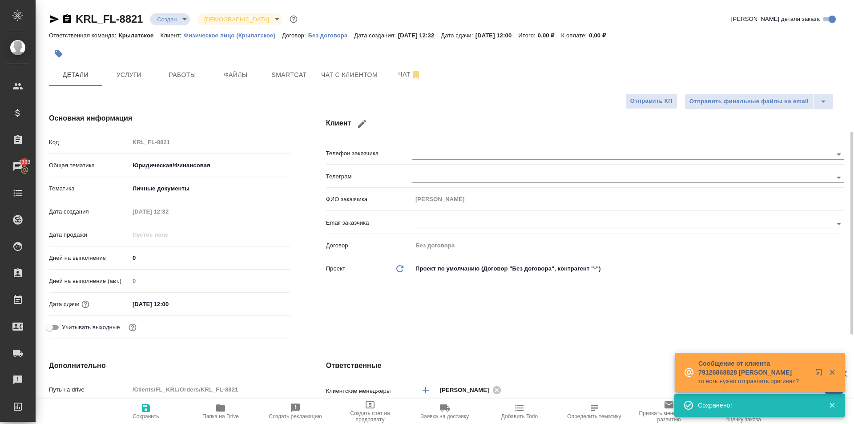
scroll to position [222, 0]
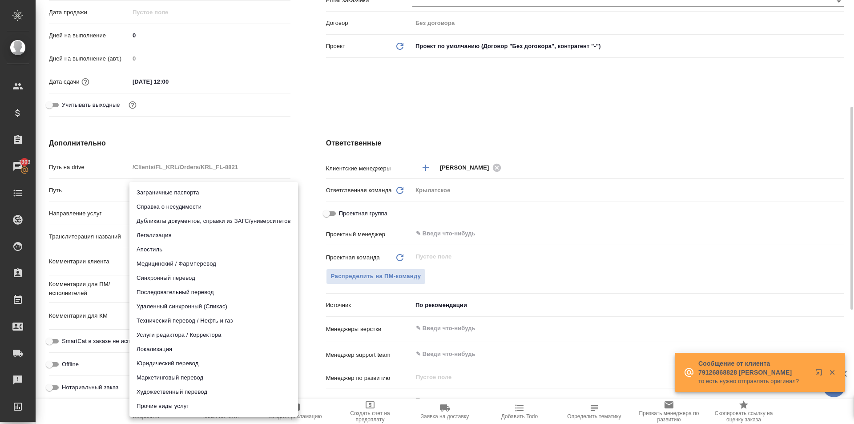
click at [179, 206] on body "🙏 .cls-1 fill:#fff; AWATERA Kasymov Timur Клиенты Спецификации Заказы 7303 Чаты…" at bounding box center [427, 212] width 854 height 424
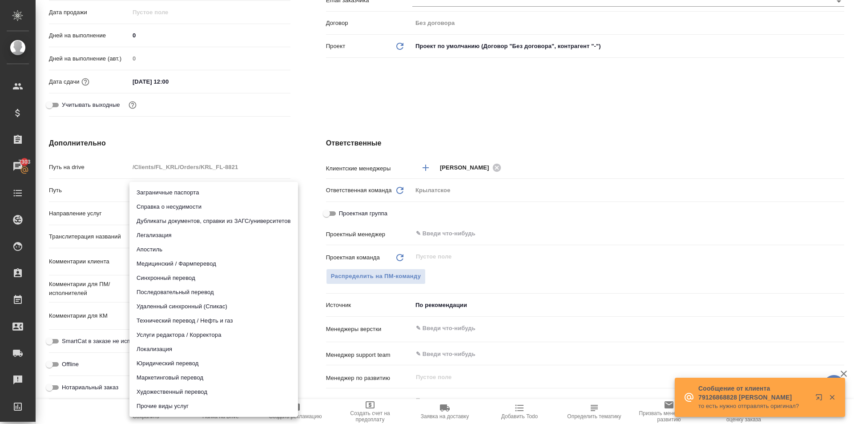
click at [154, 364] on li "Юридический перевод" at bounding box center [213, 363] width 169 height 14
type input "legalTranslation"
type textarea "x"
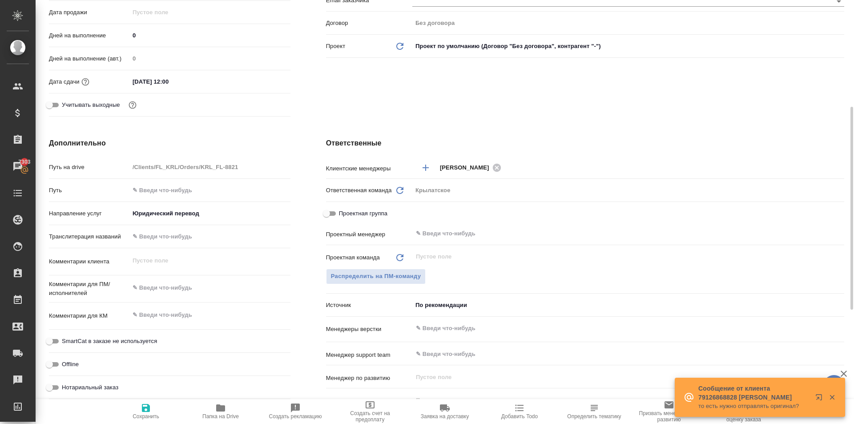
click at [158, 298] on div "Комментарии для ПМ/исполнителей x" at bounding box center [170, 292] width 242 height 27
type textarea "x"
click at [161, 288] on textarea at bounding box center [210, 288] width 160 height 15
type textarea "x"
type textarea "Н"
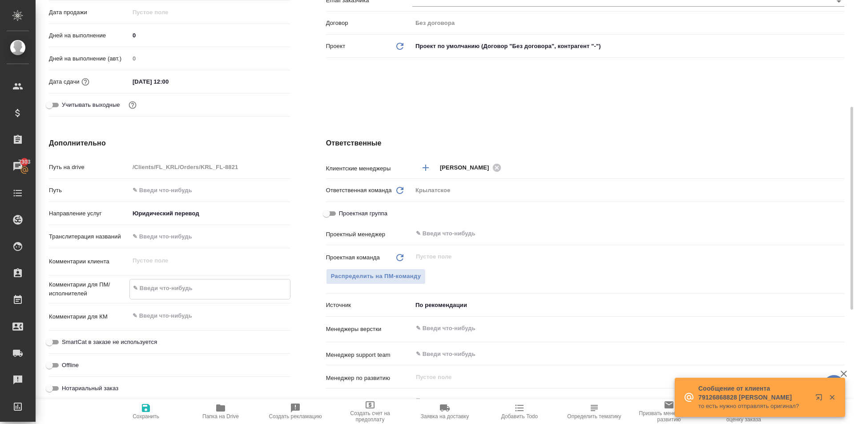
type textarea "x"
type textarea "НО"
type textarea "x"
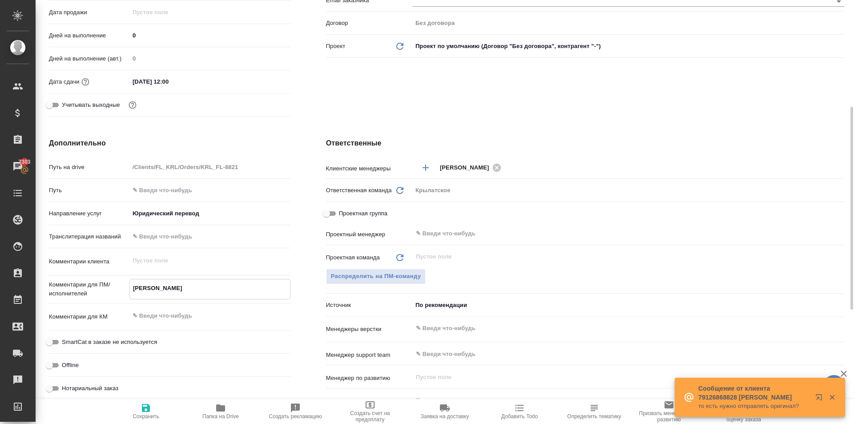
type textarea "x"
type textarea "НОТ"
type textarea "x"
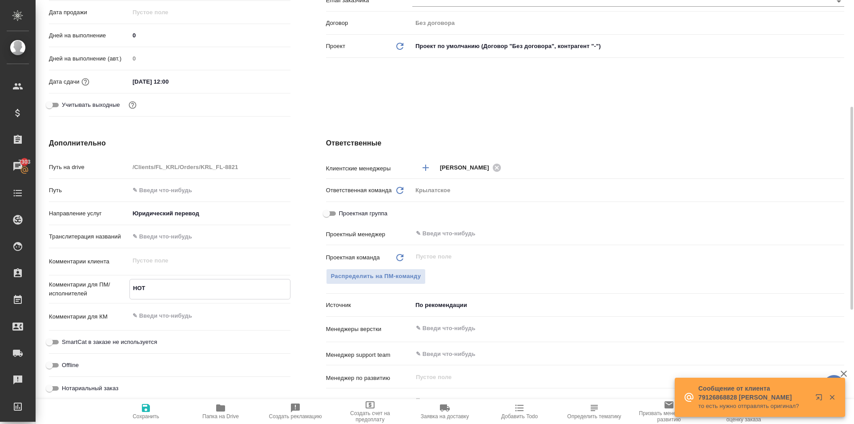
type textarea "x"
type textarea "НОТ"
type textarea "x"
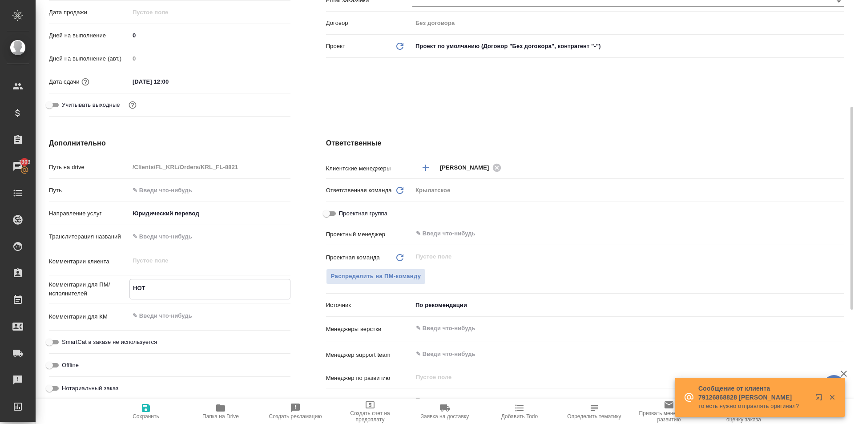
type textarea "НОТ"
type textarea "x"
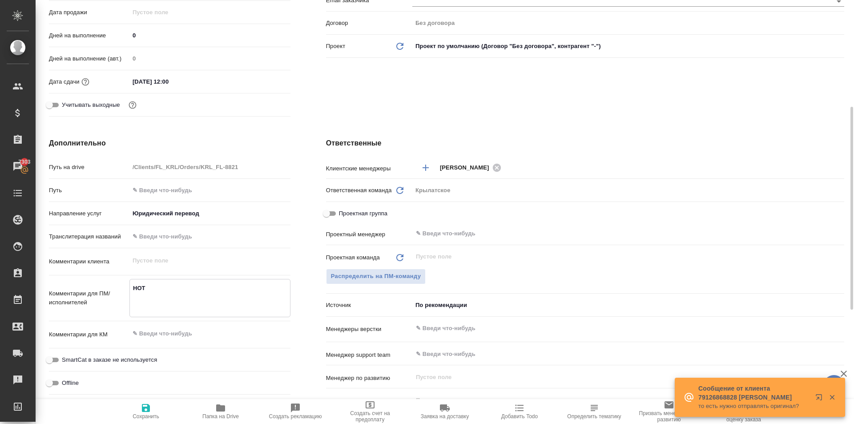
type textarea "x"
type textarea "НОТ В"
type textarea "x"
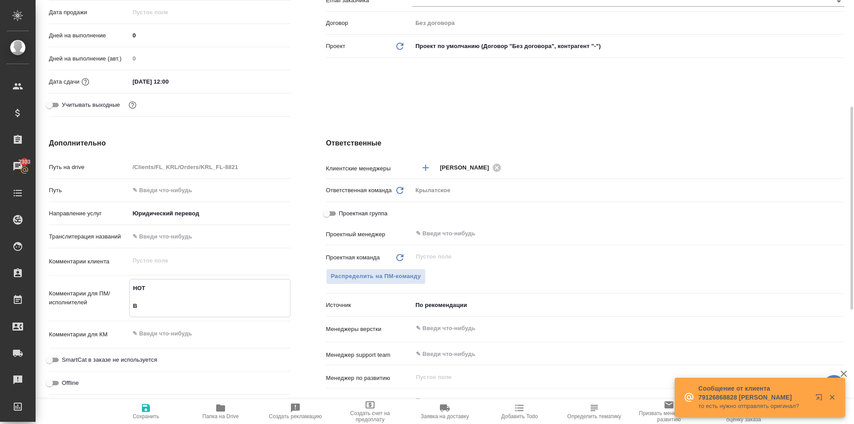
type textarea "НОТ В"
type textarea "x"
type textarea "НОТ В"
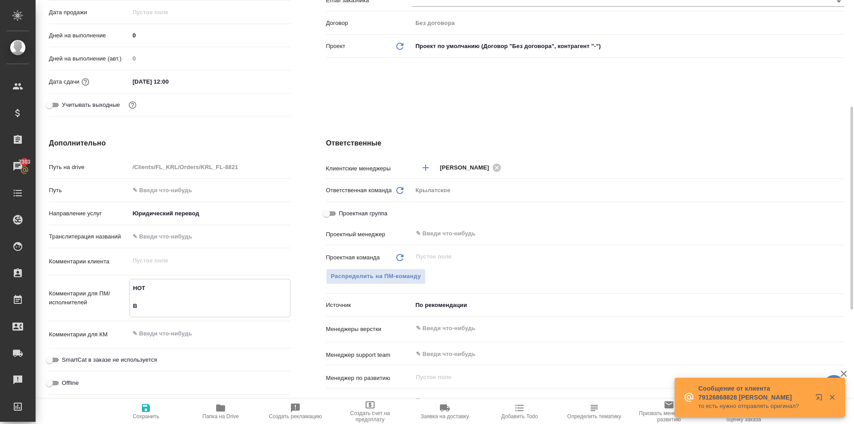
type textarea "x"
type textarea "НОТ"
type textarea "x"
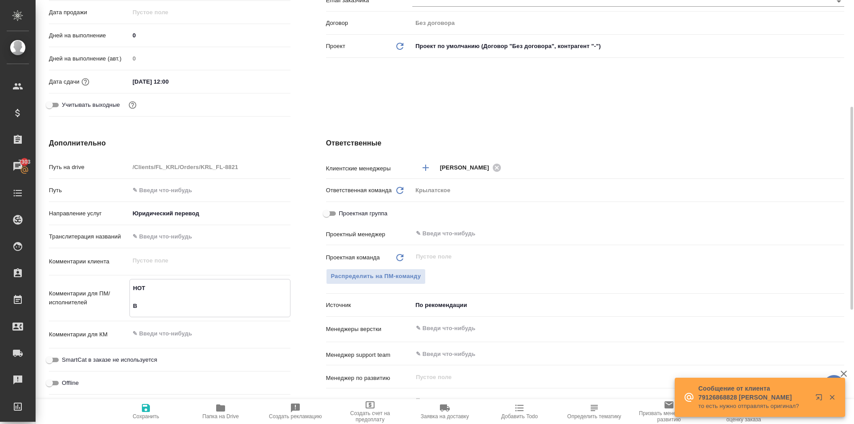
type textarea "x"
type textarea "НОТ в"
type textarea "x"
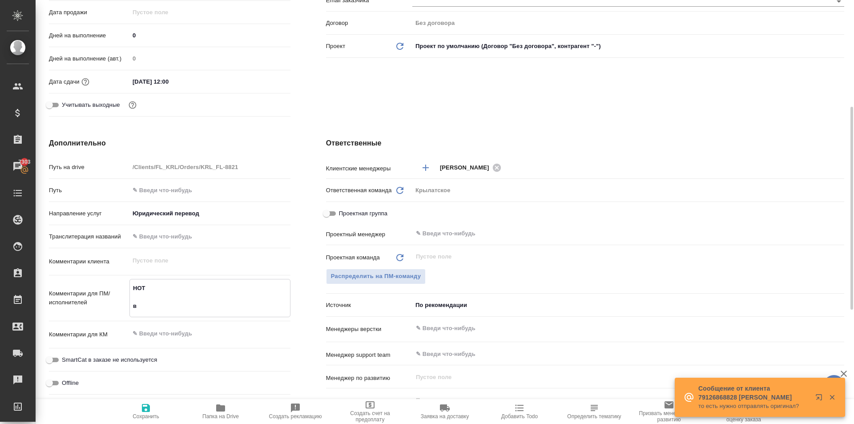
type textarea "x"
type textarea "НОТ в"
type textarea "x"
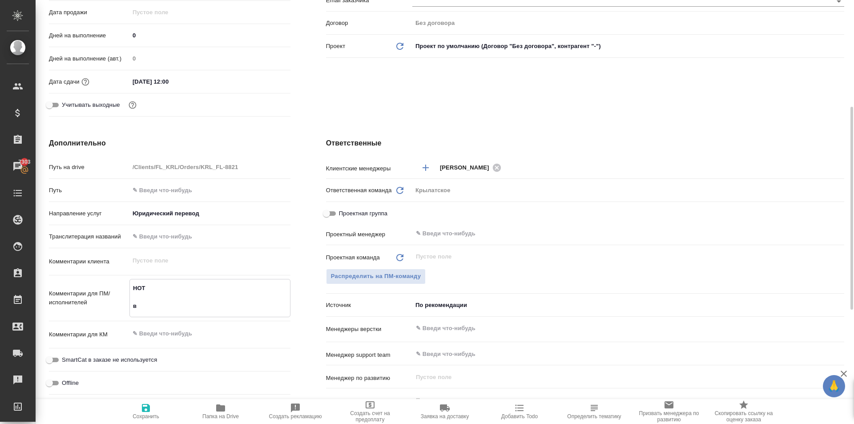
type textarea "x"
type textarea "НОТ в Р"
type textarea "x"
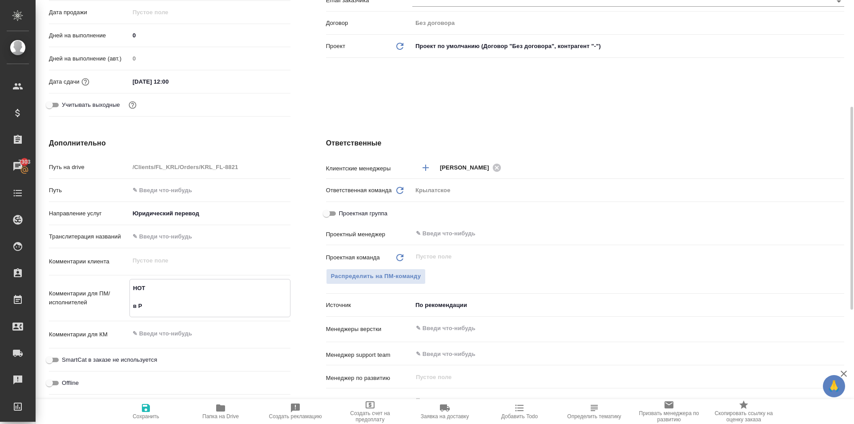
type textarea "НОТ в Ре"
type textarea "x"
type textarea "НОТ в Рееренс"
type textarea "x"
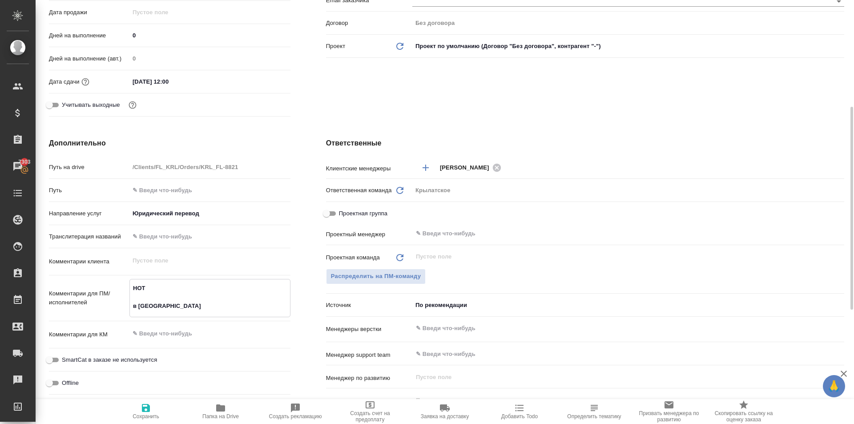
type textarea "НОТ в Рееренс"
type textarea "x"
type textarea "НОТ в Рееренс"
type textarea "x"
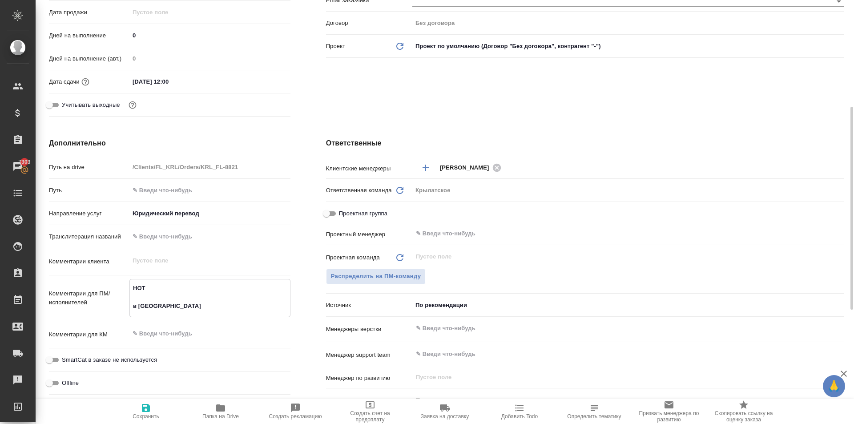
type textarea "x"
type textarea "НОТ в Реерен"
type textarea "x"
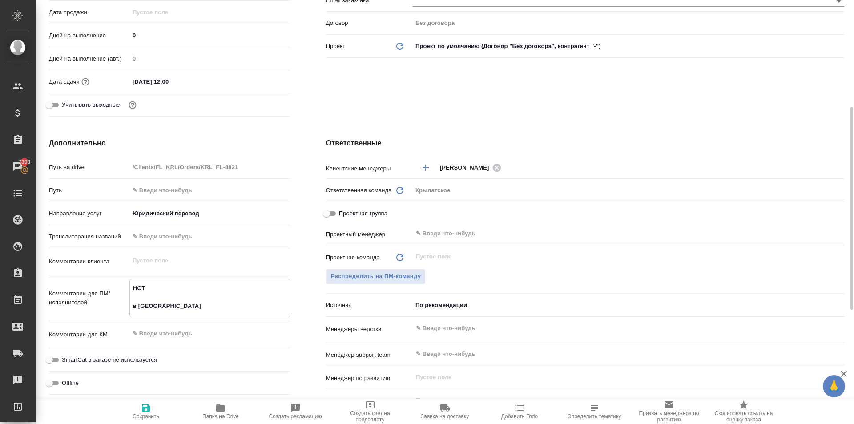
type textarea "x"
type textarea "НОТ в Реере"
type textarea "x"
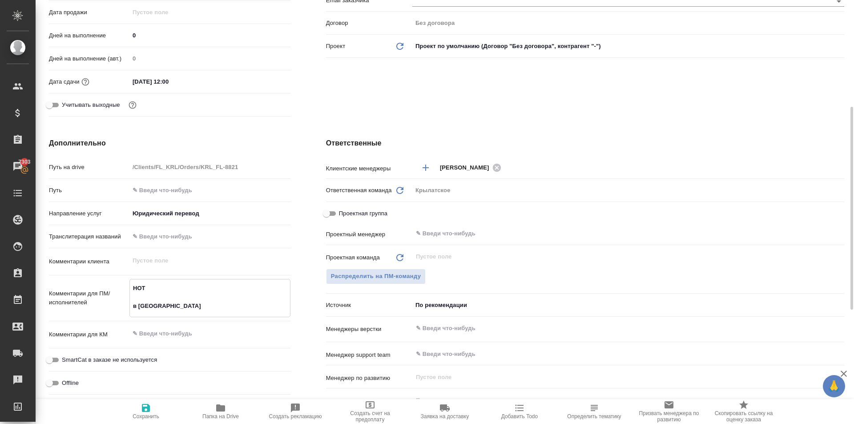
type textarea "x"
type textarea "НОТ в Реер"
type textarea "x"
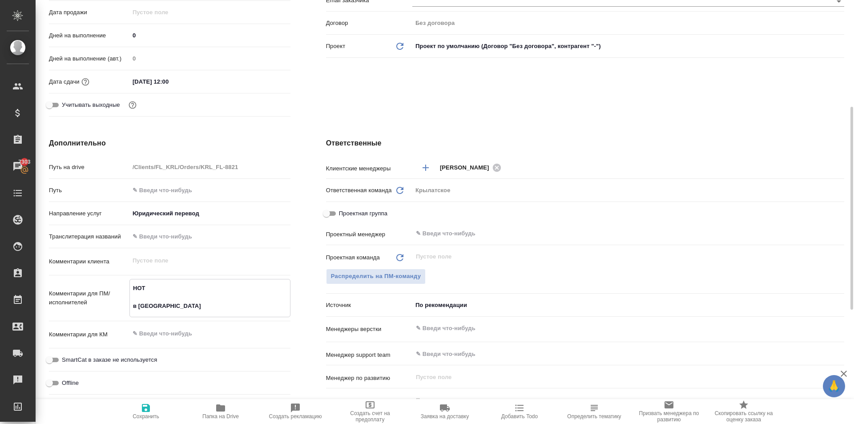
type textarea "НОТ в Рее"
type textarea "x"
type textarea "НОТ в Ре"
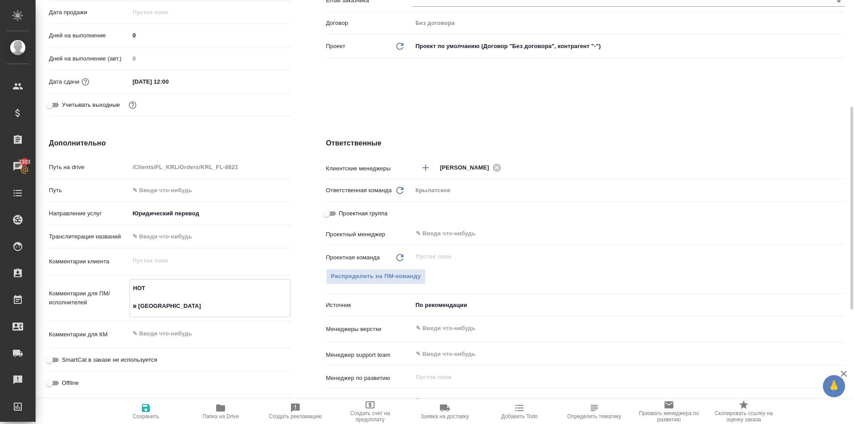
type textarea "x"
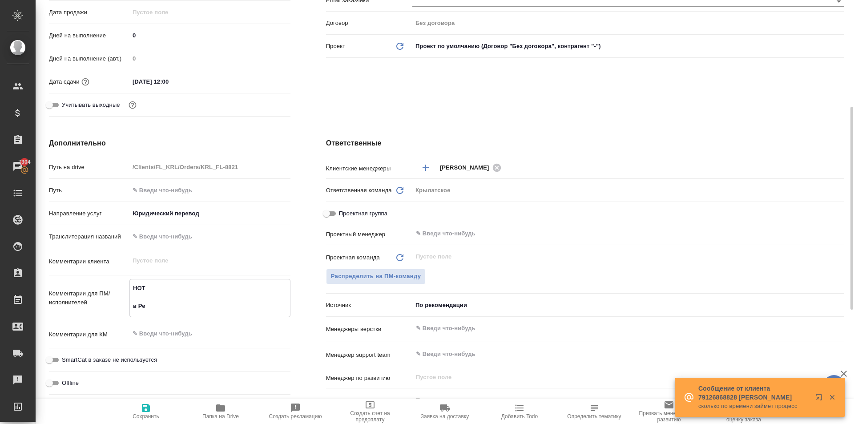
type textarea "x"
type textarea "НОТ в Реф"
type textarea "x"
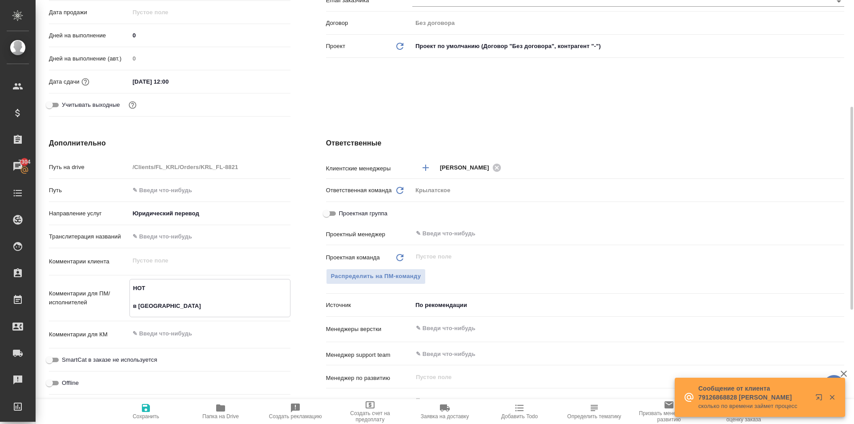
type textarea "НОТ в Рефе"
type textarea "x"
type textarea "НОТ в Рефер"
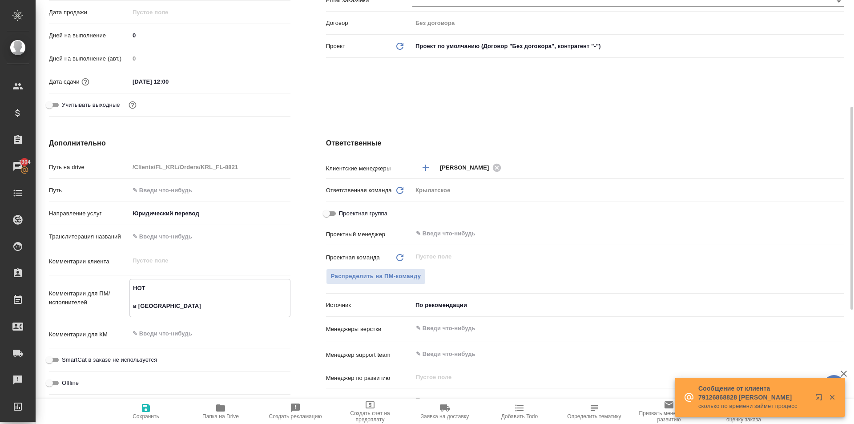
type textarea "x"
type textarea "НОТ в Рефере"
type textarea "x"
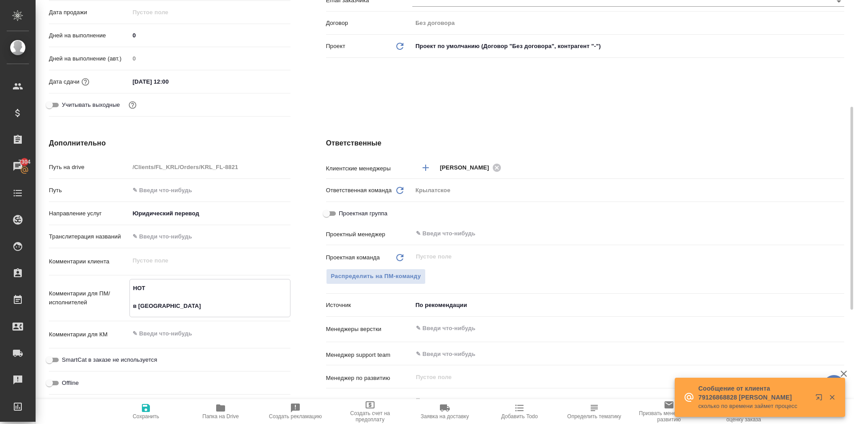
type textarea "x"
type textarea "НОТ в Референ"
type textarea "x"
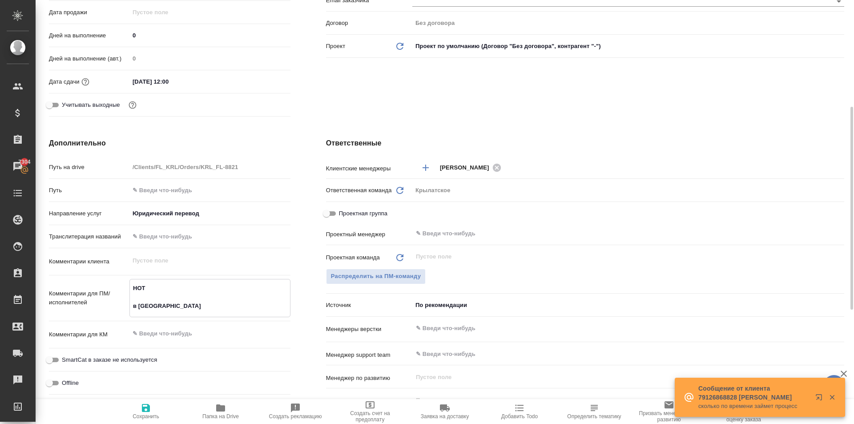
type textarea "x"
type textarea "НОТ в Референс"
type textarea "x"
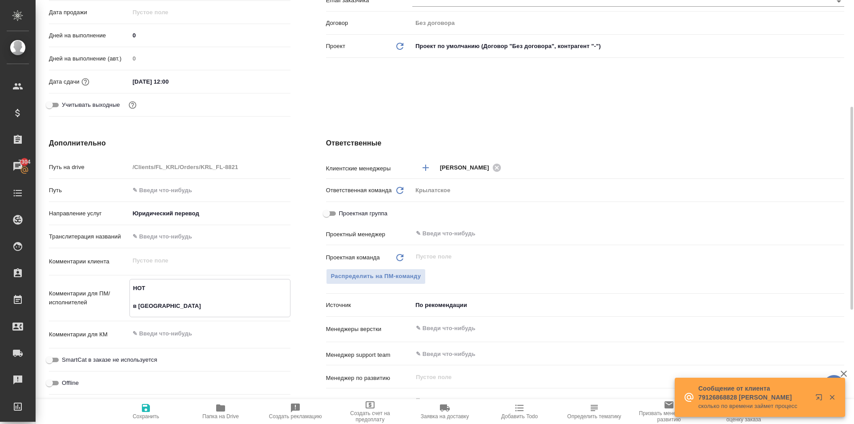
type textarea "НОТ в Референс"
type textarea "x"
type textarea "НОТ в Референс в"
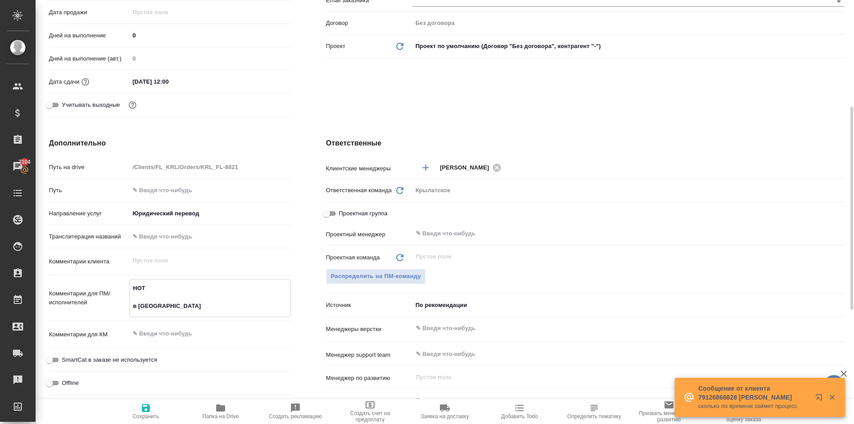
type textarea "x"
type textarea "НОТ в Референс вл"
type textarea "x"
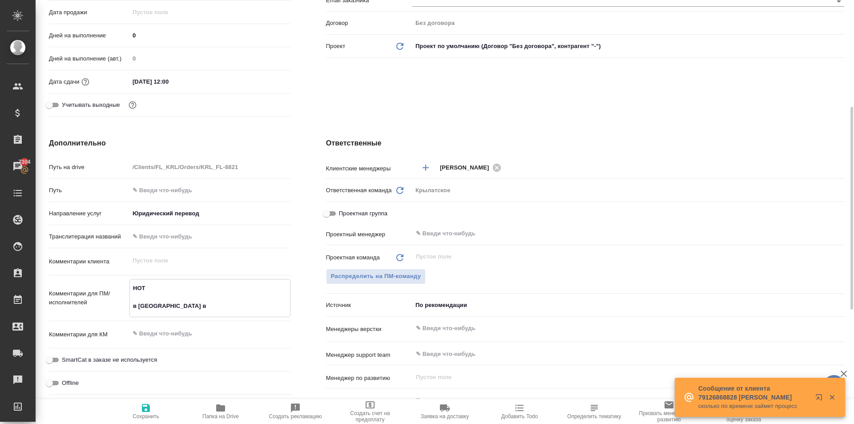
type textarea "x"
type textarea "НОТ в Референс вло"
type textarea "x"
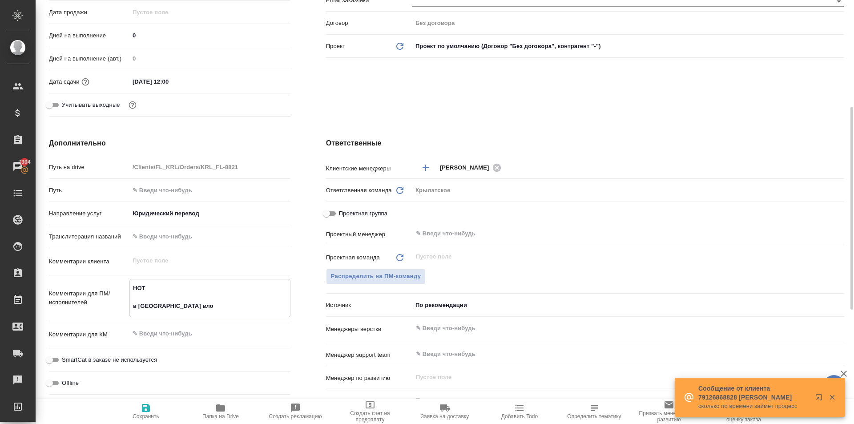
type textarea "x"
type textarea "НОТ в Референс влож"
type textarea "x"
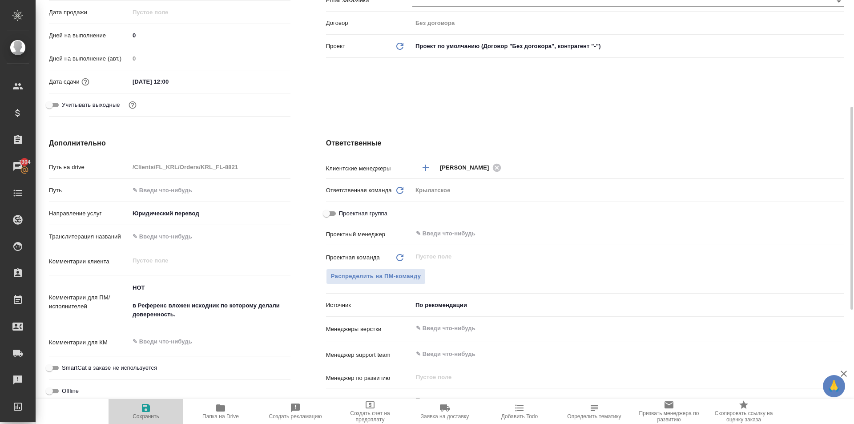
click at [149, 409] on icon "button" at bounding box center [146, 408] width 8 height 8
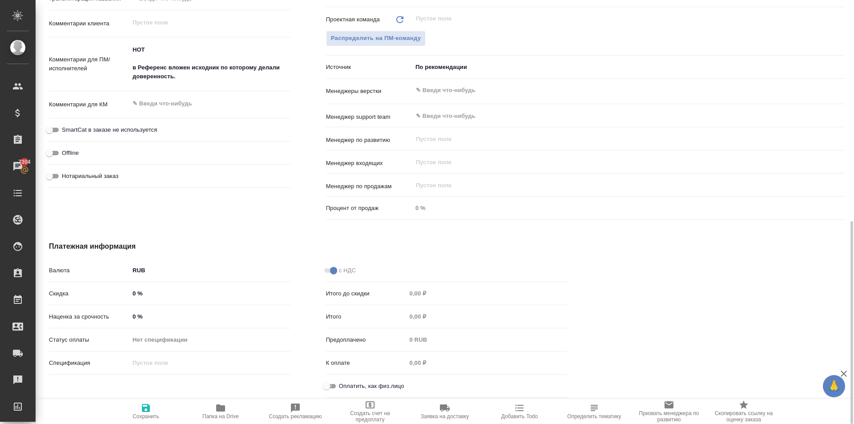
click at [327, 386] on input "Оплатить, как физ.лицо" at bounding box center [327, 386] width 32 height 11
click at [441, 70] on body "🙏 .cls-1 fill:#fff; AWATERA Kasymov Timur Клиенты Спецификации Заказы 7304 Чаты…" at bounding box center [427, 212] width 854 height 424
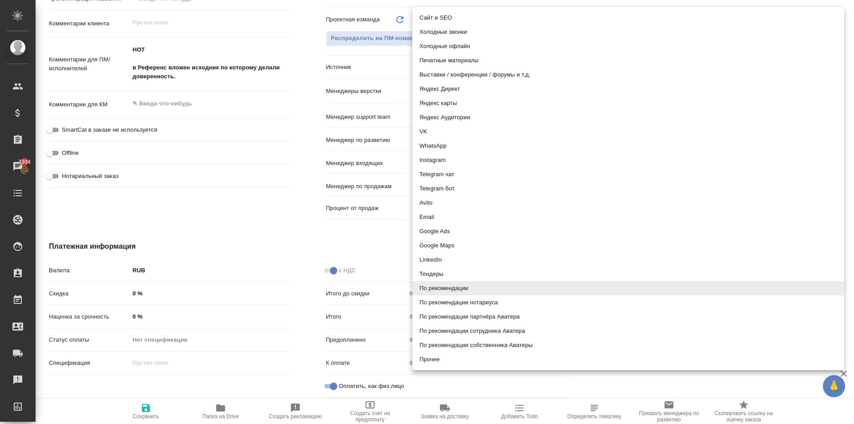
click at [487, 300] on li "По рекомендации нотариуса" at bounding box center [628, 302] width 432 height 14
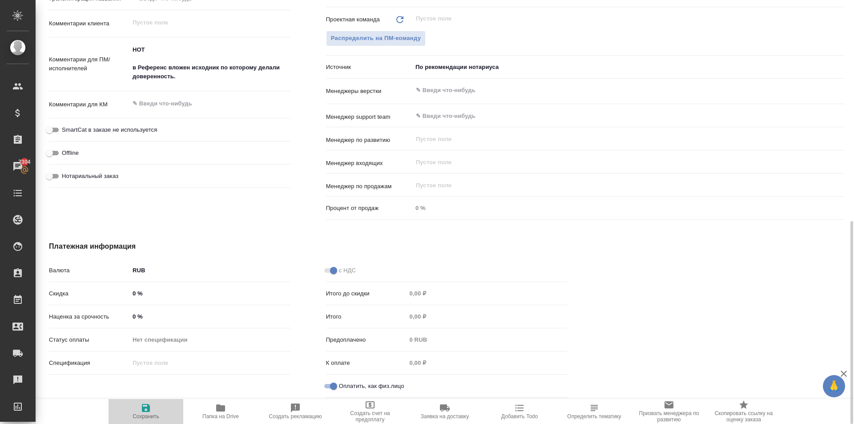
click at [167, 412] on span "Сохранить" at bounding box center [146, 411] width 64 height 17
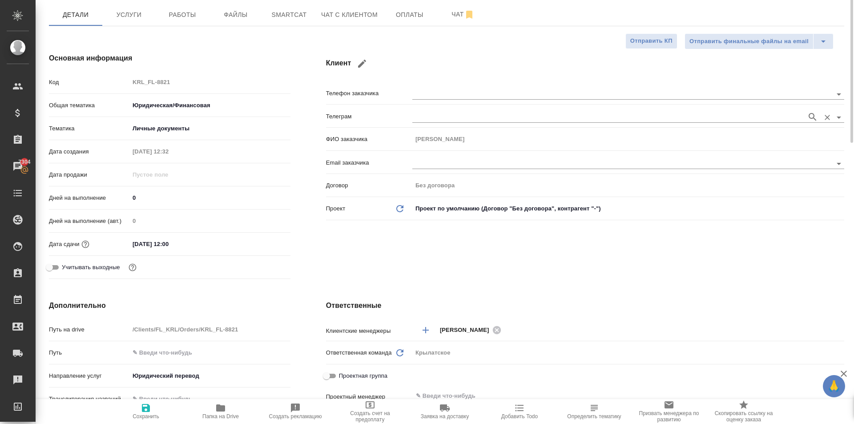
scroll to position [0, 0]
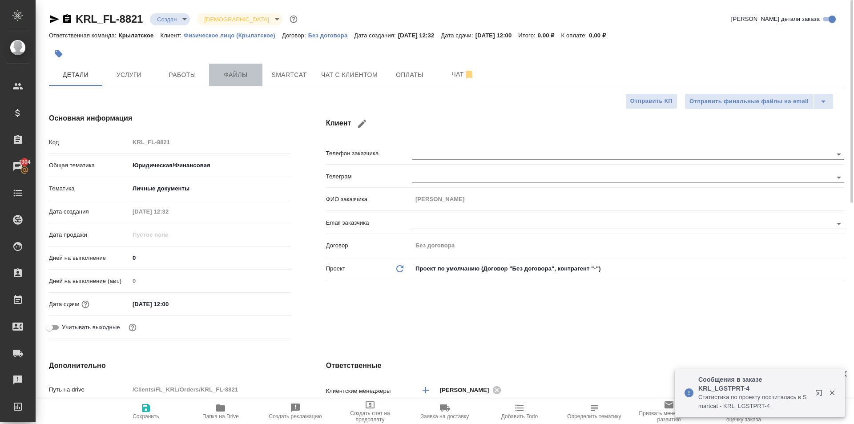
click at [244, 81] on button "Файлы" at bounding box center [235, 75] width 53 height 22
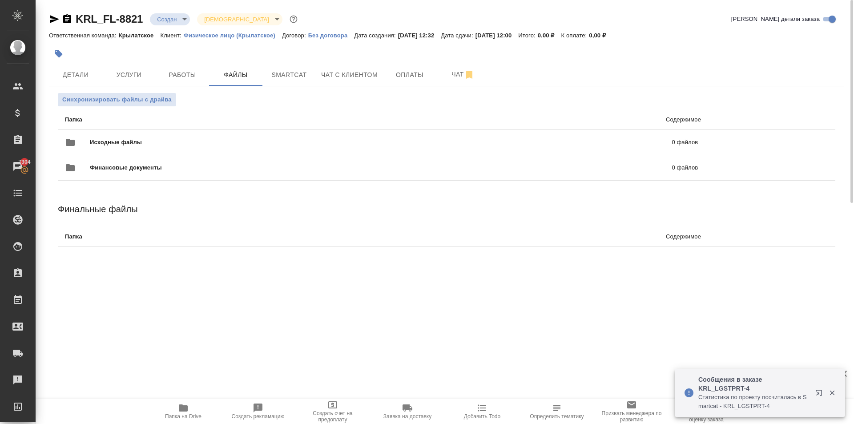
click at [156, 122] on p "Папка" at bounding box center [219, 119] width 309 height 9
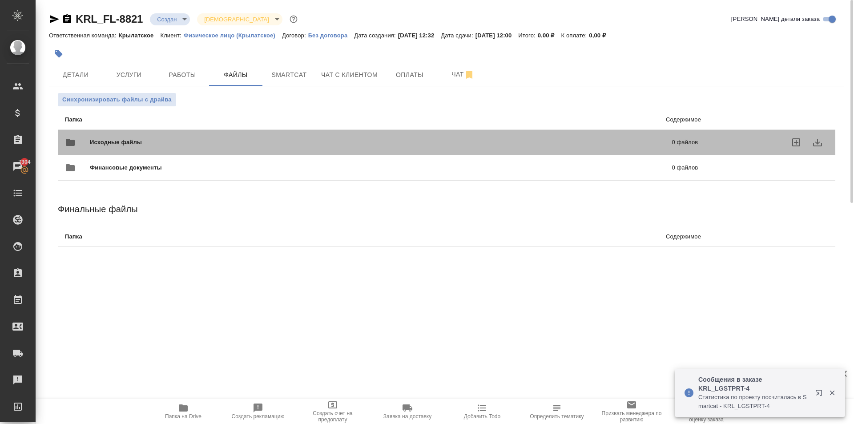
drag, startPoint x: 155, startPoint y: 137, endPoint x: 154, endPoint y: 144, distance: 6.7
click at [154, 137] on div "Исходные файлы 0 файлов" at bounding box center [381, 142] width 633 height 21
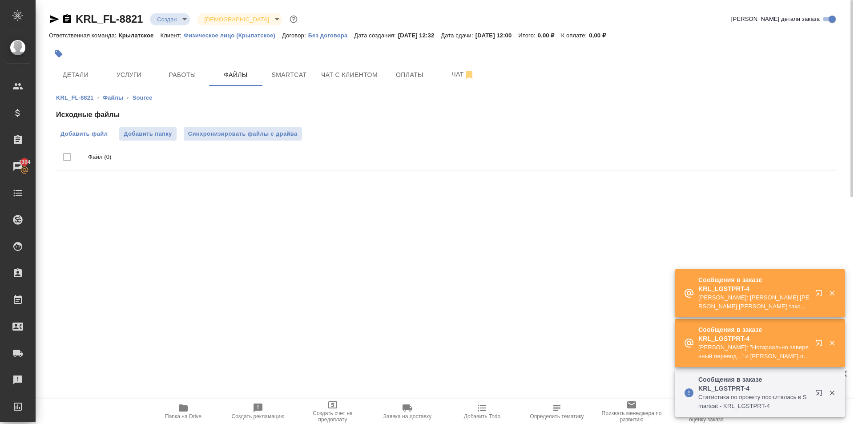
click at [103, 138] on label "Добавить файл" at bounding box center [84, 133] width 56 height 13
click at [0, 0] on input "Добавить файл" at bounding box center [0, 0] width 0 height 0
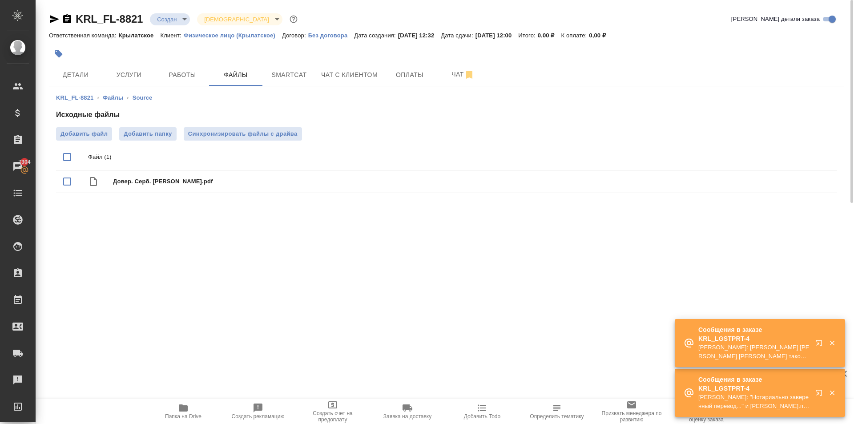
click at [819, 391] on icon "button" at bounding box center [821, 394] width 11 height 11
click at [146, 71] on span "Услуги" at bounding box center [129, 74] width 43 height 11
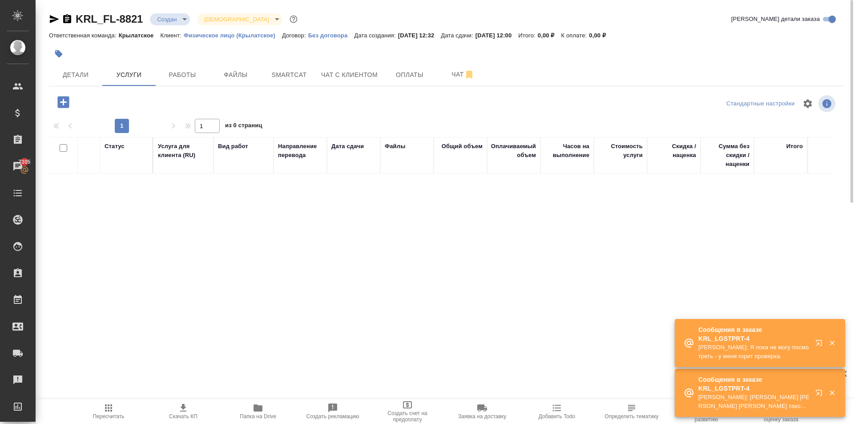
click at [64, 104] on icon "button" at bounding box center [64, 102] width 16 height 16
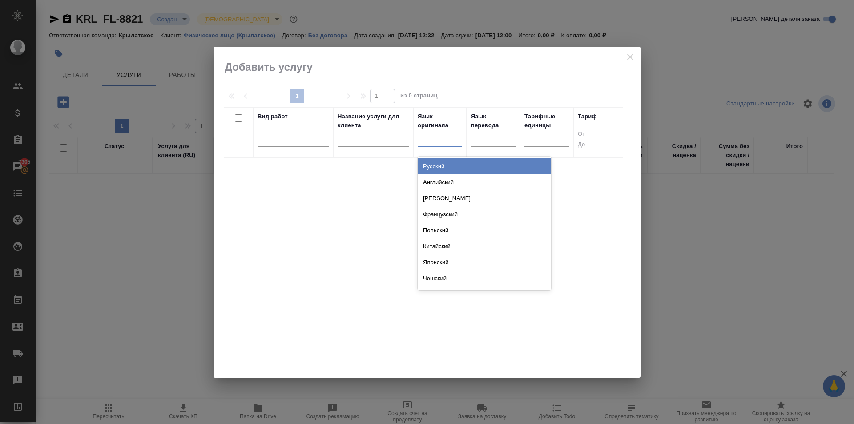
click at [422, 140] on div at bounding box center [440, 137] width 44 height 13
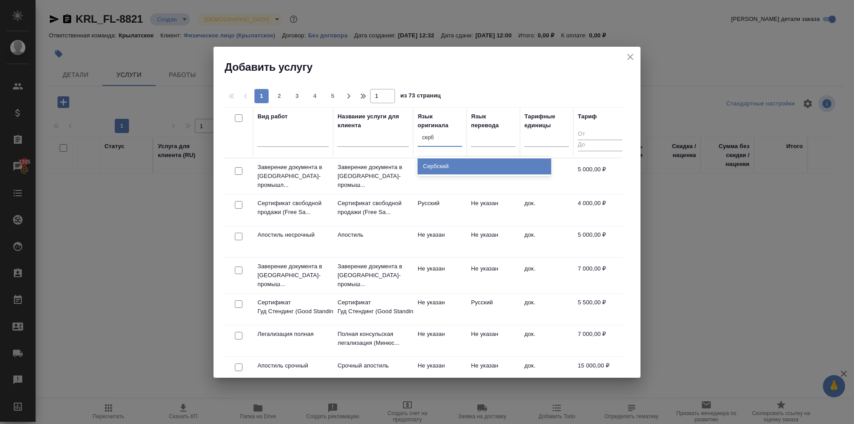
click at [461, 162] on div "Сербский" at bounding box center [484, 166] width 133 height 16
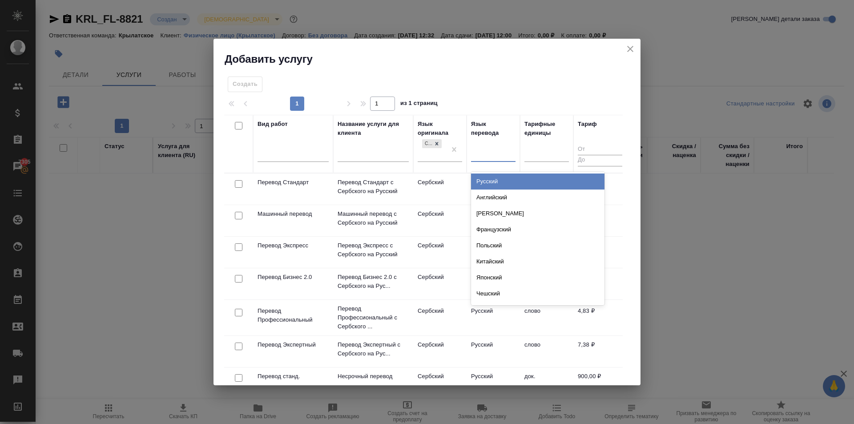
click at [495, 155] on div at bounding box center [493, 152] width 44 height 13
click at [499, 176] on div "Русский" at bounding box center [537, 182] width 133 height 16
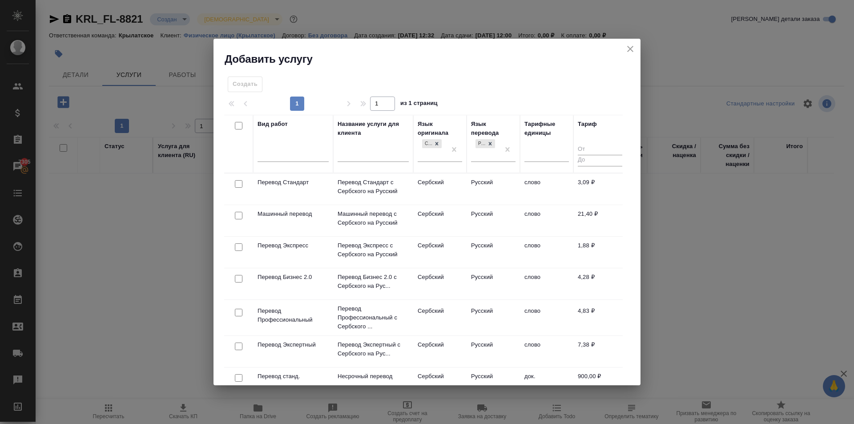
click at [425, 180] on td "Сербский" at bounding box center [439, 189] width 53 height 31
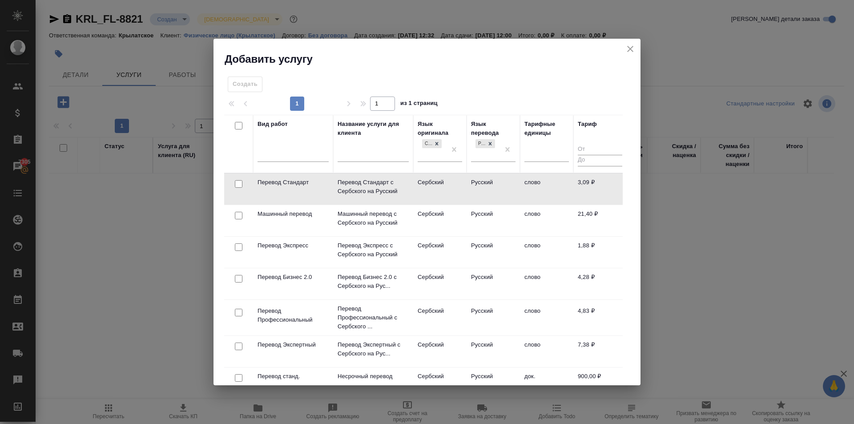
click at [451, 180] on td "Сербский" at bounding box center [439, 189] width 53 height 31
click at [452, 180] on td "Сербский" at bounding box center [439, 189] width 53 height 31
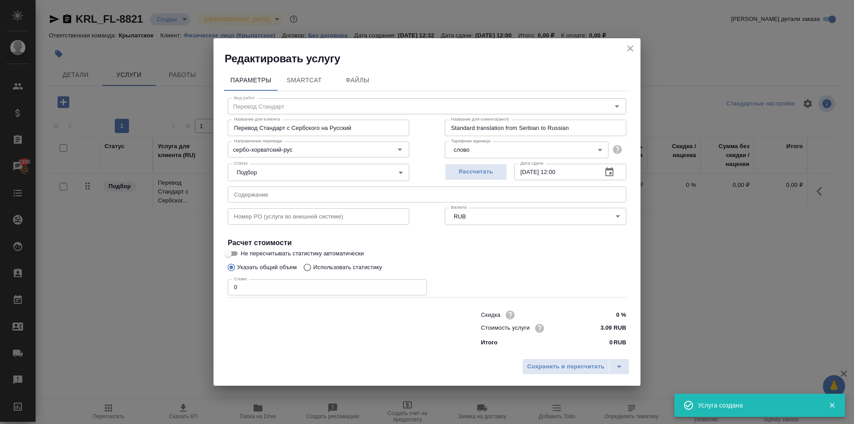
drag, startPoint x: 252, startPoint y: 290, endPoint x: 215, endPoint y: 290, distance: 36.9
click at [215, 290] on div "Параметры SmartCat Файлы Вид работ Перевод Стандарт Вид работ Название для клие…" at bounding box center [427, 210] width 427 height 288
click at [467, 166] on button "Рассчитать" at bounding box center [476, 172] width 62 height 16
click at [571, 364] on span "Сохранить и пересчитать" at bounding box center [565, 367] width 77 height 10
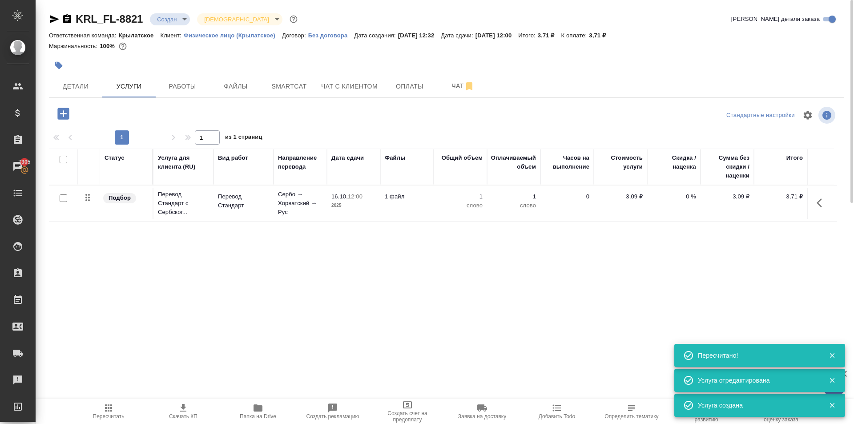
click at [62, 119] on icon "button" at bounding box center [63, 114] width 12 height 12
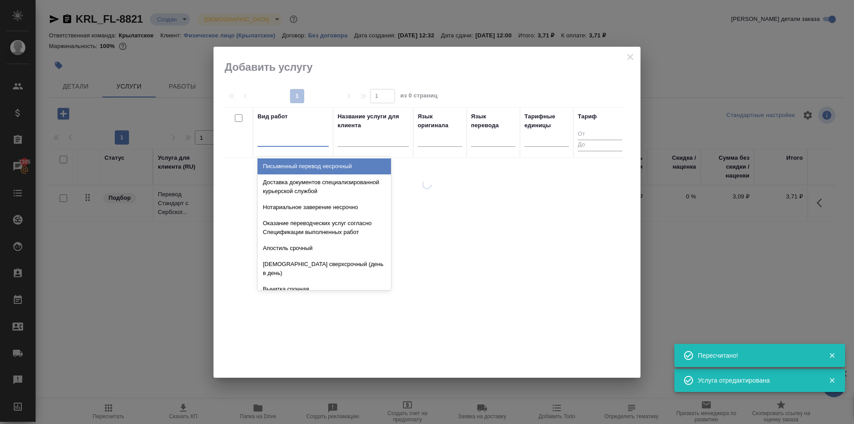
click at [306, 140] on div at bounding box center [293, 137] width 71 height 13
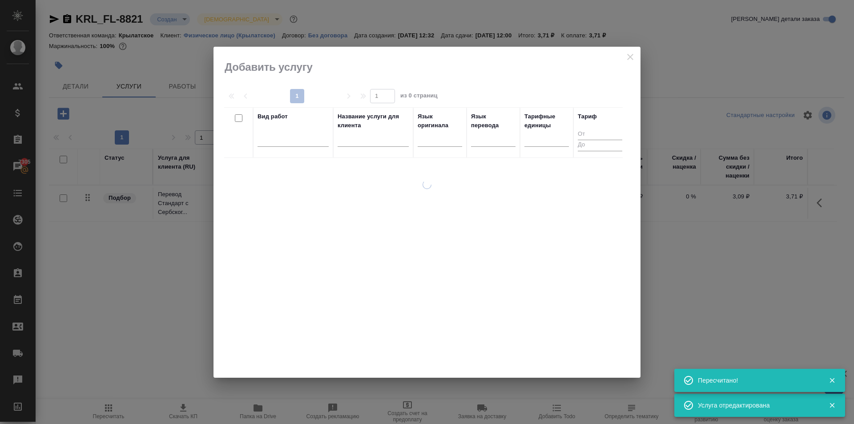
drag, startPoint x: 475, startPoint y: 223, endPoint x: 594, endPoint y: 98, distance: 172.5
click at [477, 221] on div at bounding box center [427, 279] width 427 height 198
click at [635, 50] on div at bounding box center [427, 212] width 427 height 331
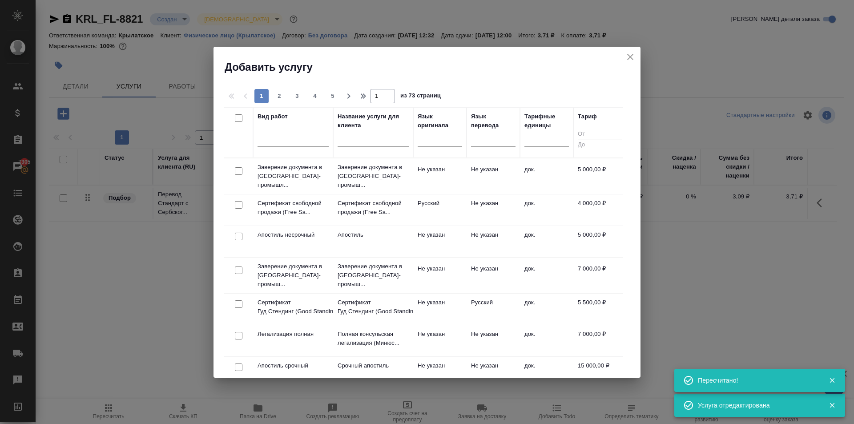
click at [640, 54] on div "Добавить услугу" at bounding box center [427, 61] width 427 height 28
drag, startPoint x: 632, startPoint y: 54, endPoint x: 574, endPoint y: 62, distance: 58.8
click at [632, 54] on icon "close" at bounding box center [630, 57] width 11 height 11
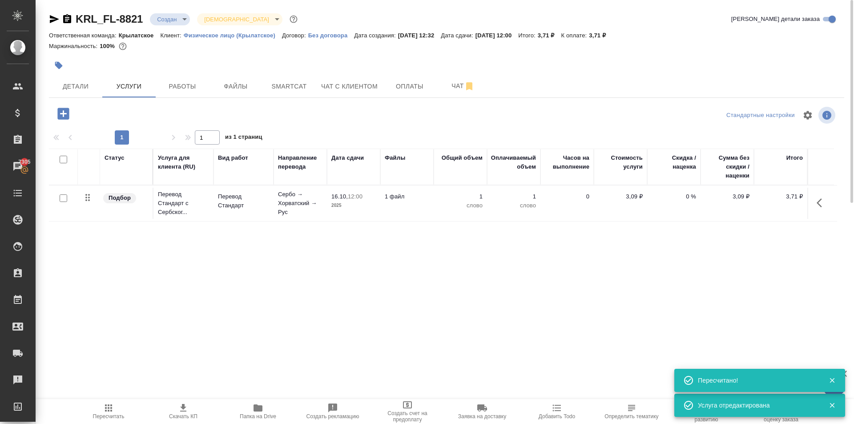
click at [181, 16] on body "🙏 .cls-1 fill:#fff; AWATERA Kasymov Timur Клиенты Спецификации Заказы 7305 Чаты…" at bounding box center [427, 212] width 854 height 424
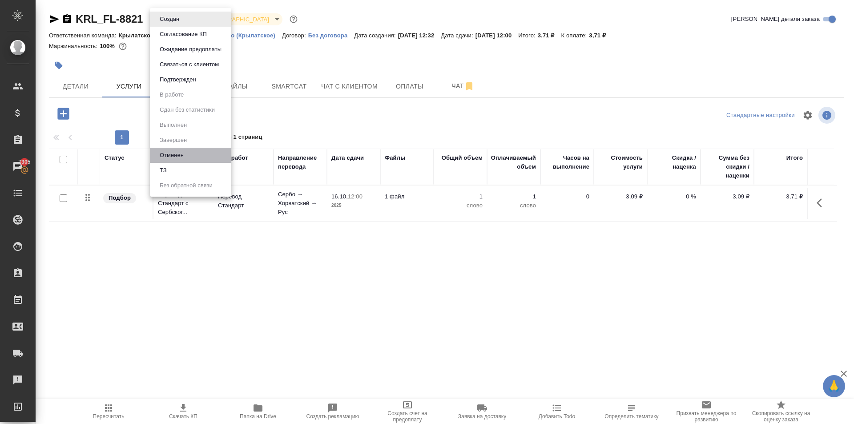
click at [175, 162] on li "Отменен" at bounding box center [190, 155] width 81 height 15
click at [169, 19] on body "🙏 .cls-1 fill:#fff; AWATERA Kasymov Timur Клиенты Спецификации Заказы 7305 Чаты…" at bounding box center [427, 212] width 854 height 424
drag, startPoint x: 167, startPoint y: 167, endPoint x: 226, endPoint y: 175, distance: 59.8
click at [171, 167] on li "ТЗ" at bounding box center [190, 170] width 81 height 15
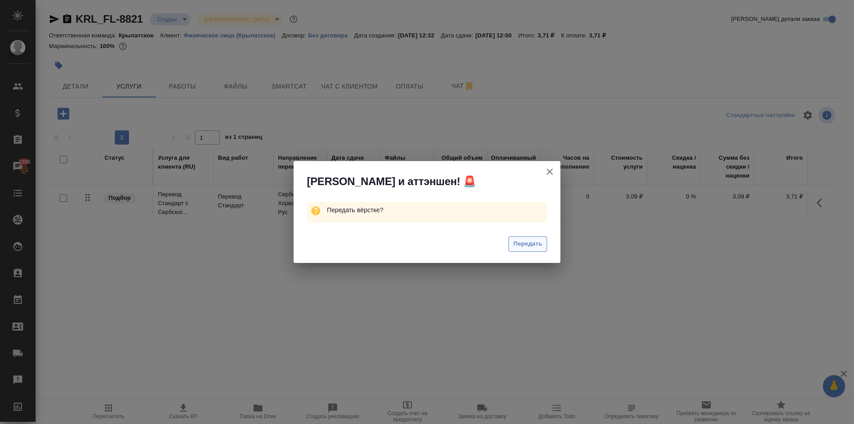
drag, startPoint x: 510, startPoint y: 235, endPoint x: 525, endPoint y: 243, distance: 16.7
click at [520, 240] on div "Передать" at bounding box center [427, 245] width 267 height 36
click at [525, 243] on span "Передать" at bounding box center [527, 244] width 29 height 10
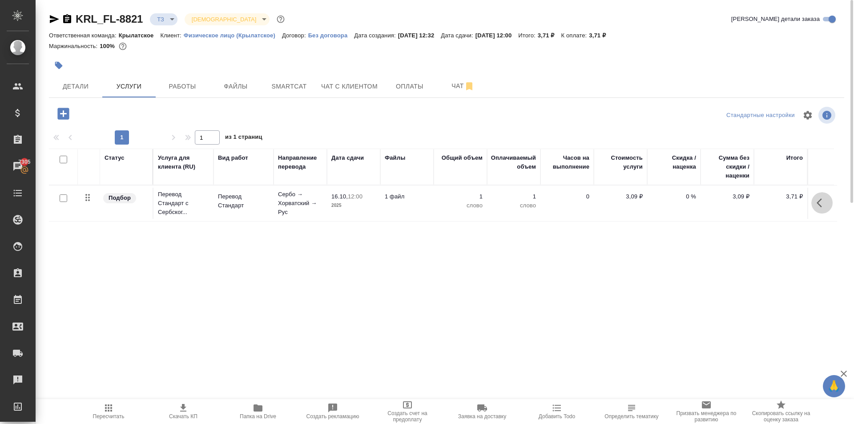
click at [828, 198] on button "button" at bounding box center [822, 202] width 21 height 21
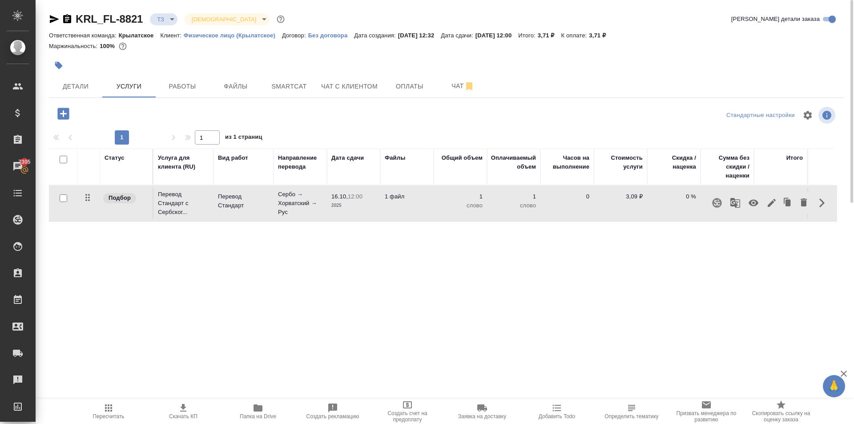
click at [771, 203] on icon "button" at bounding box center [772, 203] width 8 height 8
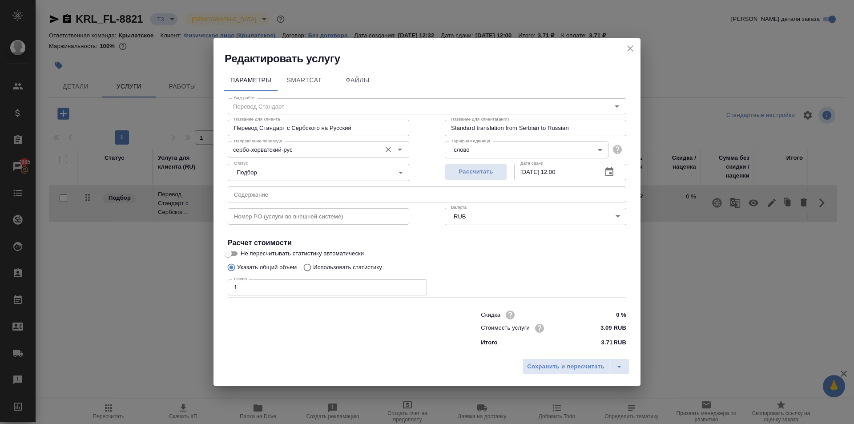
click at [327, 150] on input "сербо-хорватский-рус" at bounding box center [303, 149] width 146 height 11
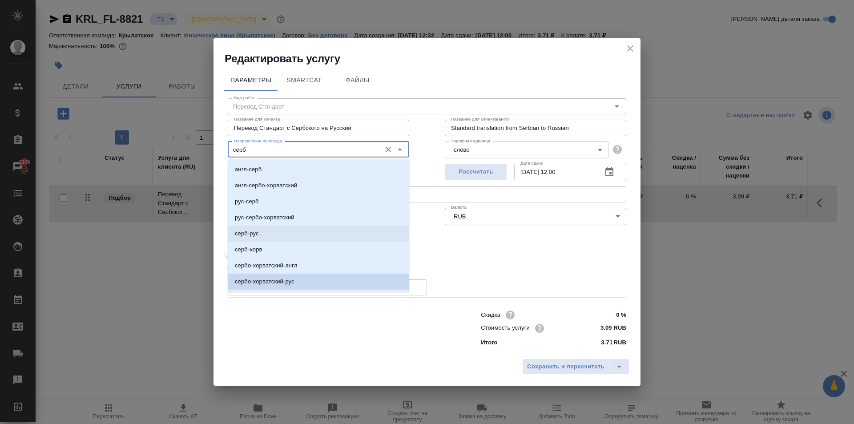
click at [272, 234] on li "серб-рус" at bounding box center [319, 234] width 182 height 16
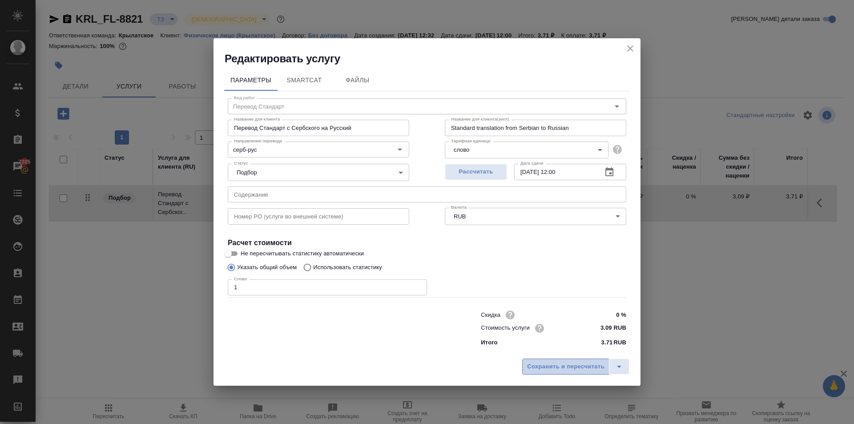
click at [556, 360] on button "Сохранить и пересчитать" at bounding box center [565, 367] width 87 height 16
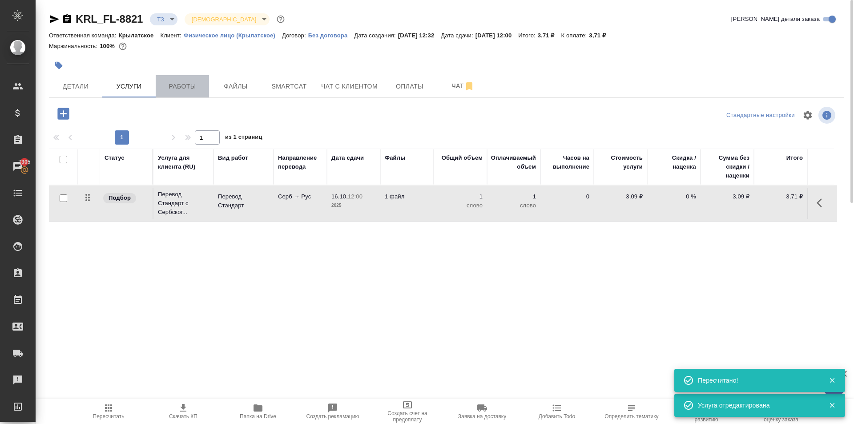
click at [187, 87] on span "Работы" at bounding box center [182, 86] width 43 height 11
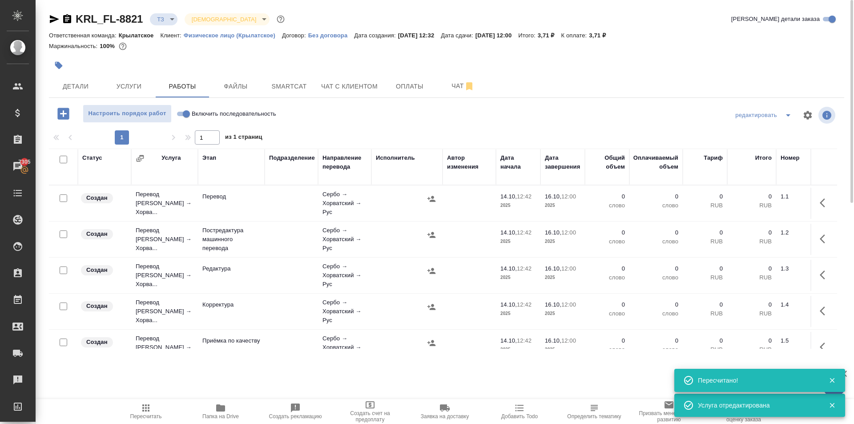
click at [64, 159] on input "checkbox" at bounding box center [64, 160] width 8 height 8
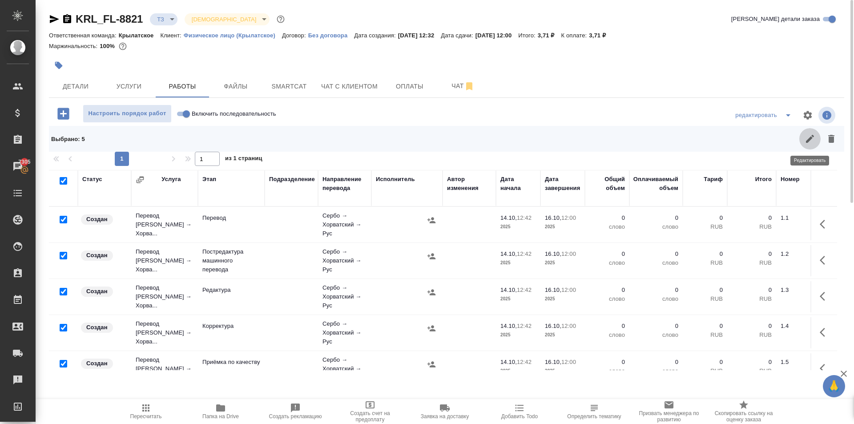
click at [806, 139] on icon "button" at bounding box center [810, 138] width 11 height 11
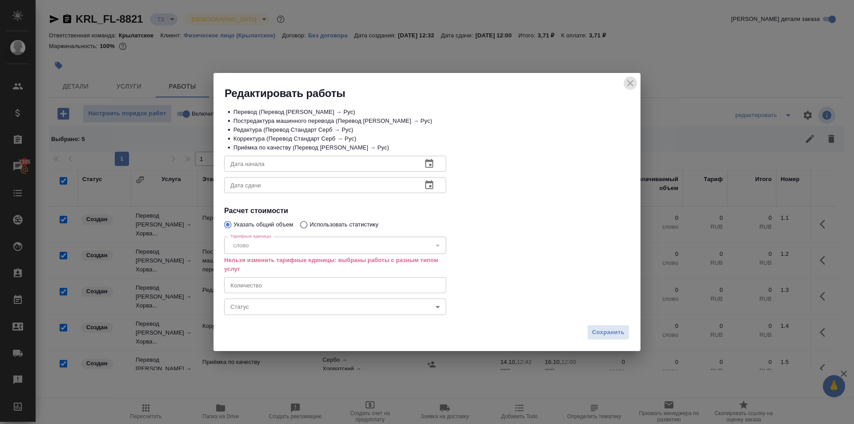
click at [628, 85] on icon "close" at bounding box center [630, 83] width 6 height 6
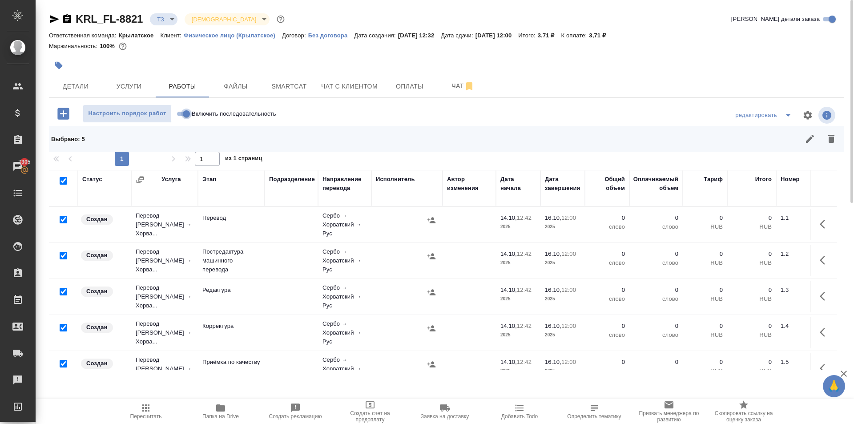
click at [188, 113] on input "Включить последовательность" at bounding box center [186, 114] width 32 height 11
click at [62, 220] on input "checkbox" at bounding box center [64, 220] width 8 height 8
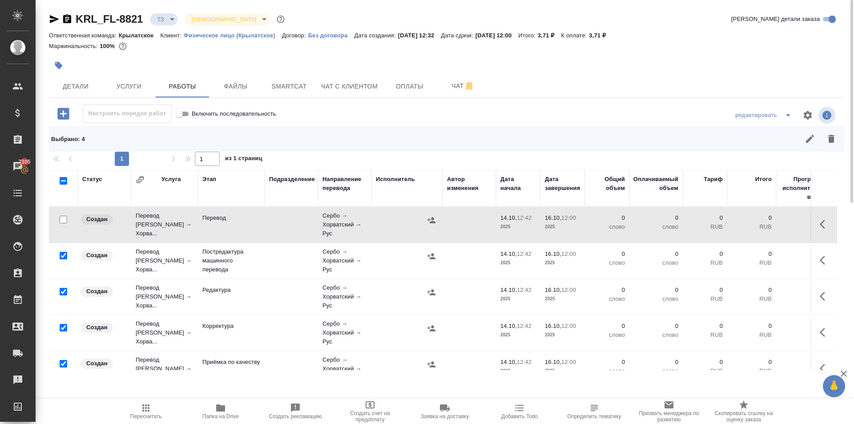
click at [62, 255] on div at bounding box center [63, 256] width 20 height 12
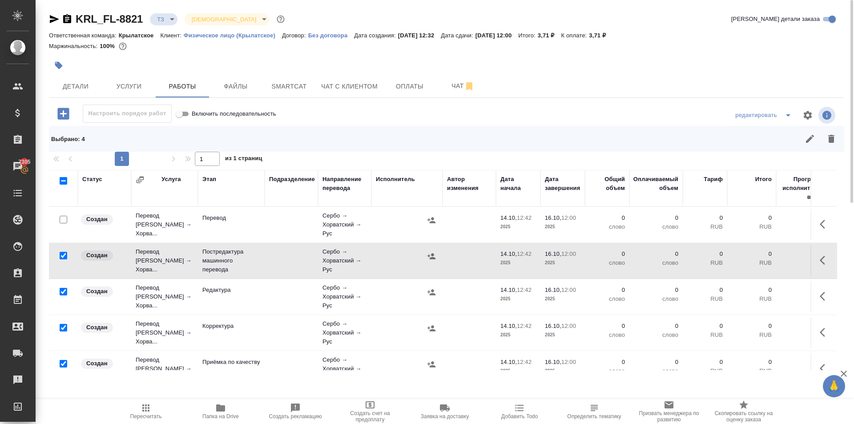
click at [63, 256] on input "checkbox" at bounding box center [64, 256] width 8 height 8
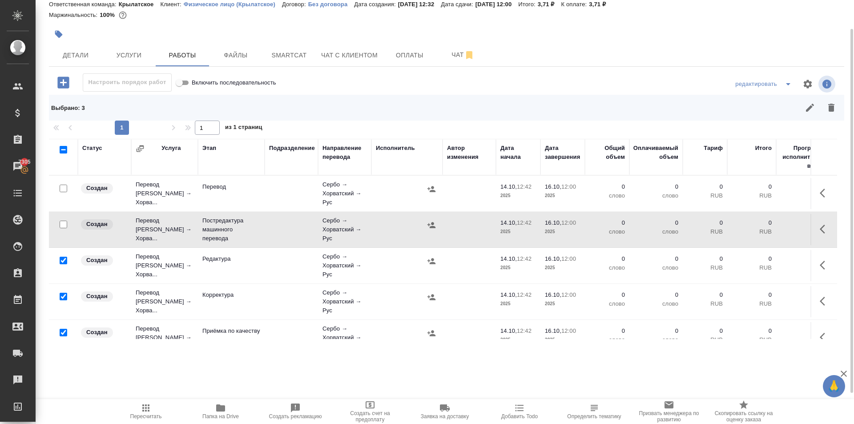
scroll to position [24, 0]
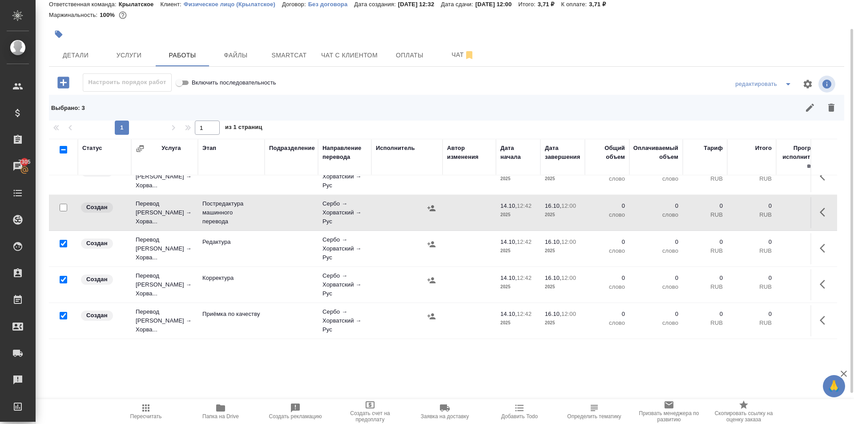
click at [61, 312] on input "checkbox" at bounding box center [64, 316] width 8 height 8
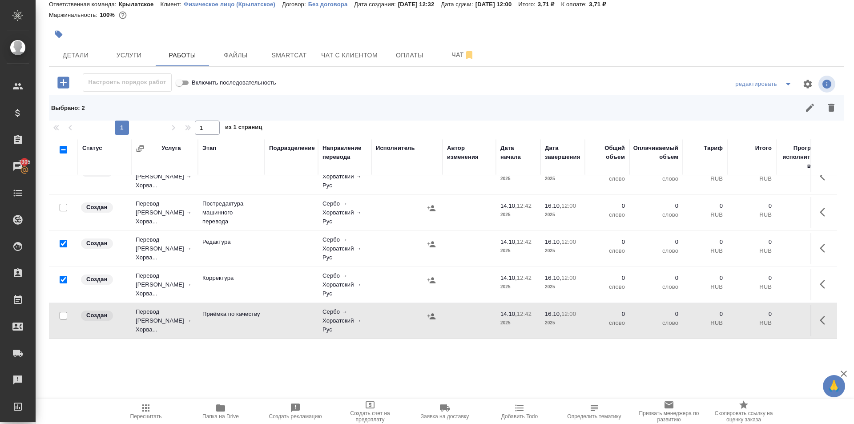
drag, startPoint x: 831, startPoint y: 109, endPoint x: 772, endPoint y: 135, distance: 64.4
click at [828, 111] on icon "button" at bounding box center [831, 107] width 11 height 11
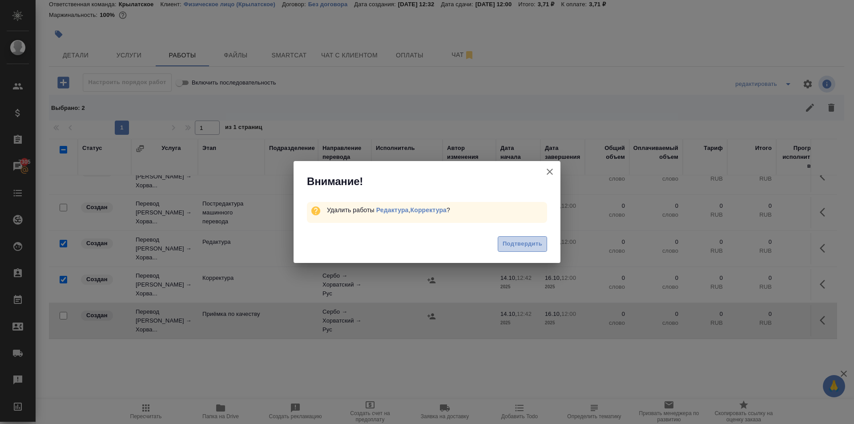
click at [509, 238] on button "Подтвердить" at bounding box center [522, 244] width 49 height 16
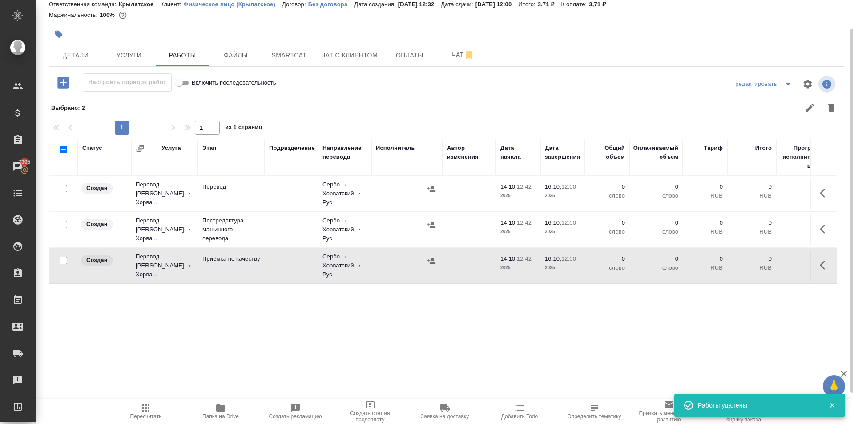
scroll to position [0, 0]
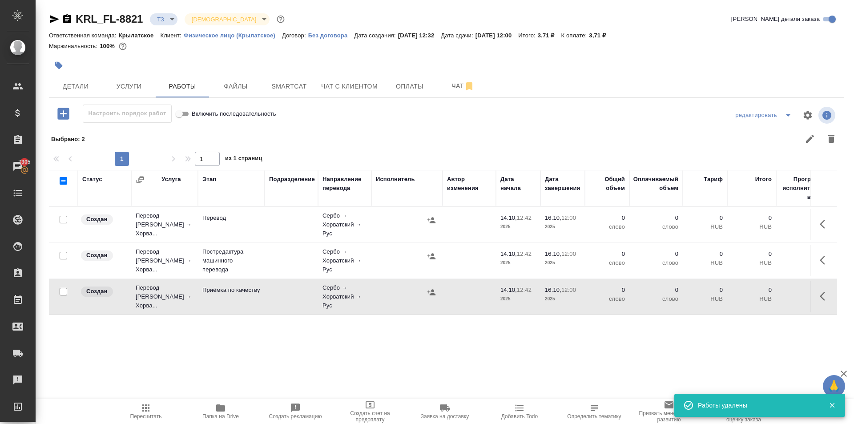
click at [824, 224] on icon "button" at bounding box center [825, 224] width 11 height 11
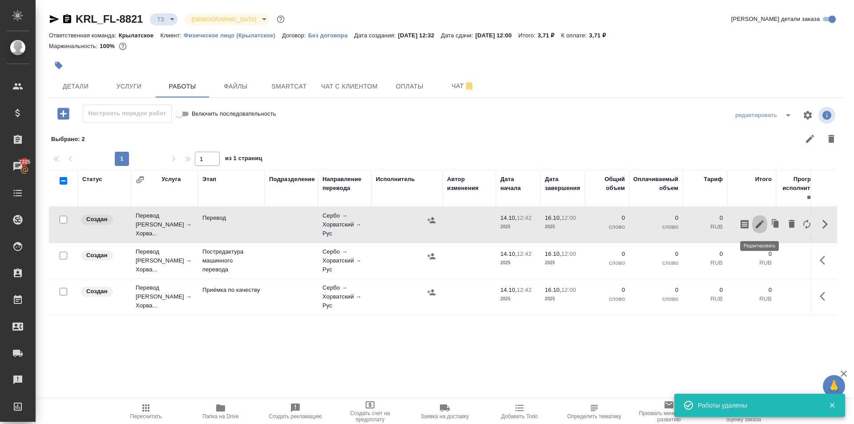
click at [759, 227] on icon "button" at bounding box center [760, 224] width 11 height 11
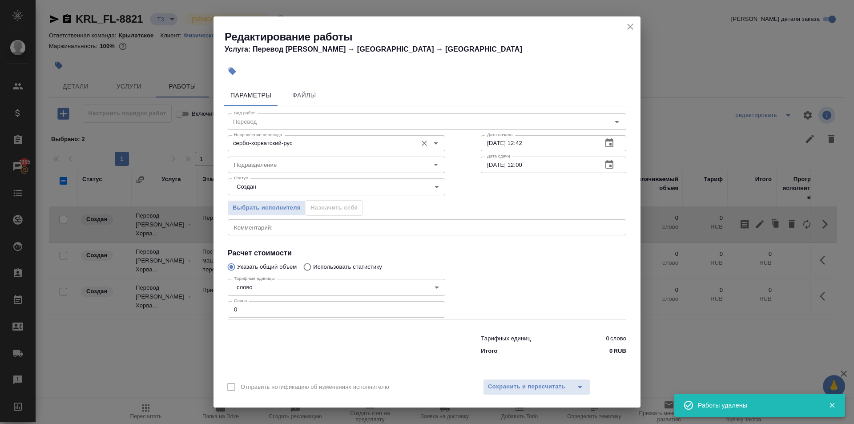
click at [335, 150] on div "сербо-хорватский-рус Направление перевода" at bounding box center [337, 143] width 218 height 16
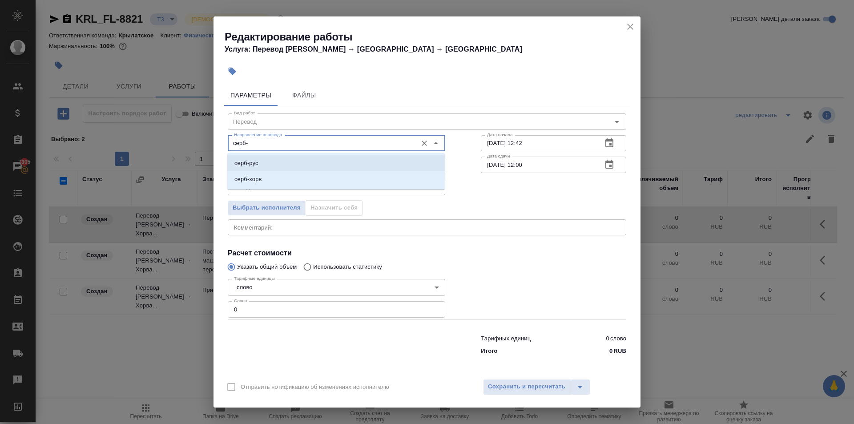
click at [321, 165] on li "серб-рус" at bounding box center [336, 163] width 218 height 16
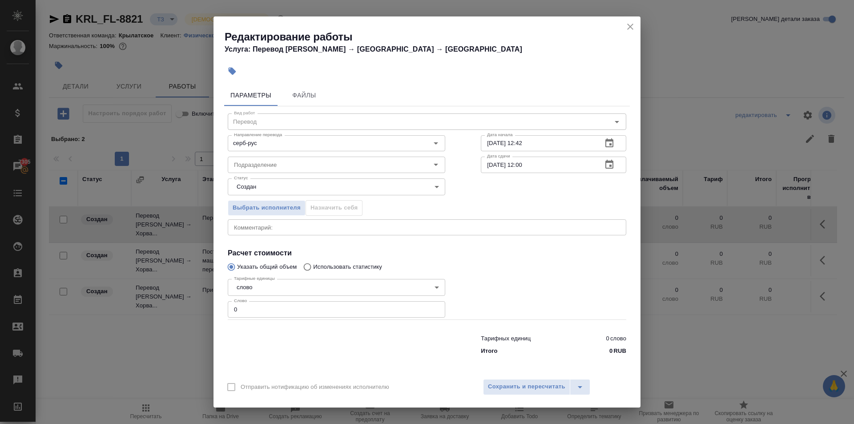
click at [522, 396] on div "Отправить нотификацию об изменениях исполнителю Сохранить и пересчитать" at bounding box center [427, 390] width 427 height 34
click at [522, 388] on span "Сохранить и пересчитать" at bounding box center [526, 387] width 77 height 10
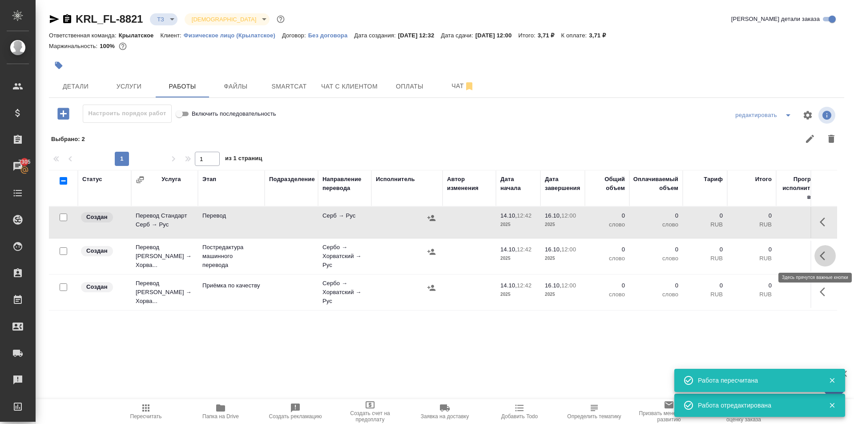
click at [822, 253] on icon "button" at bounding box center [825, 255] width 11 height 11
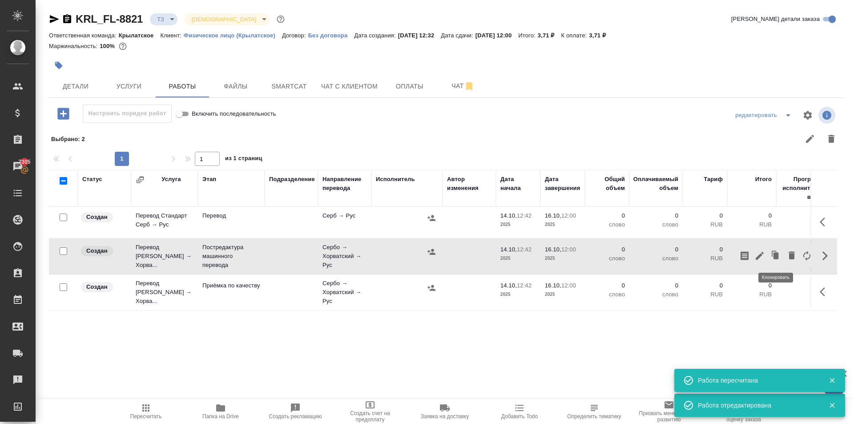
click at [761, 254] on icon "button" at bounding box center [760, 256] width 8 height 8
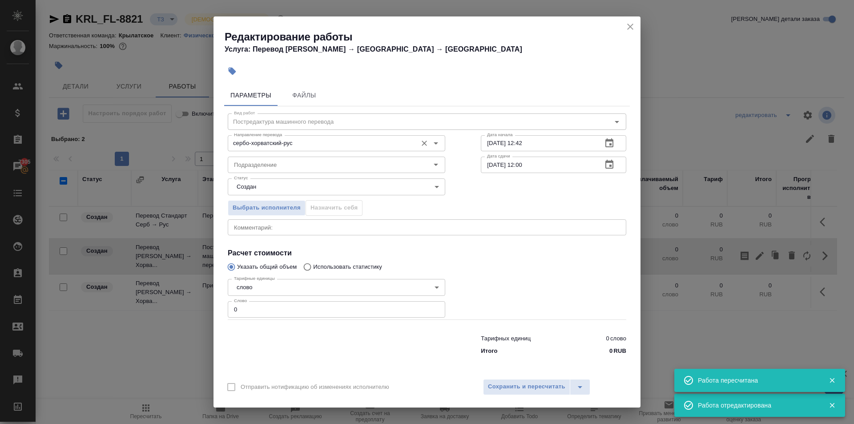
click at [343, 146] on input "сербо-хорватский-рус" at bounding box center [321, 143] width 182 height 11
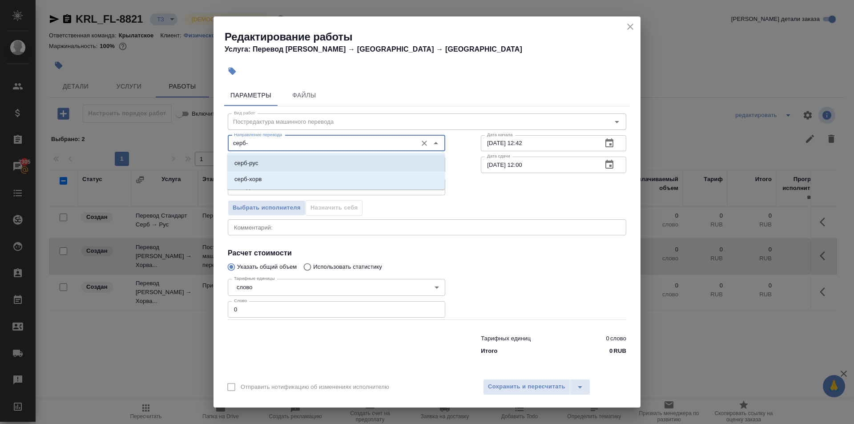
click at [341, 168] on li "серб-рус" at bounding box center [336, 163] width 218 height 16
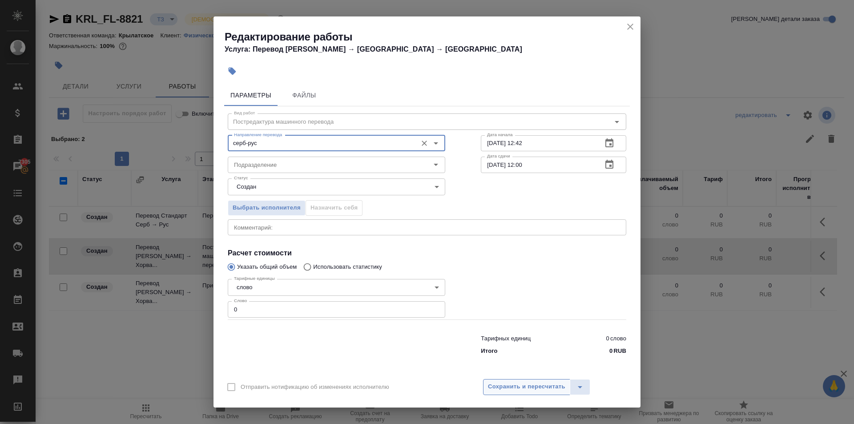
click at [531, 379] on button "Сохранить и пересчитать" at bounding box center [526, 387] width 87 height 16
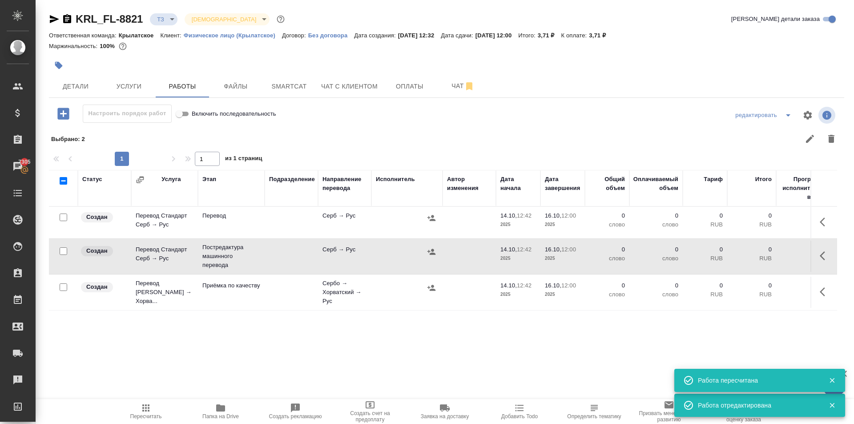
click at [822, 294] on icon "button" at bounding box center [822, 291] width 5 height 9
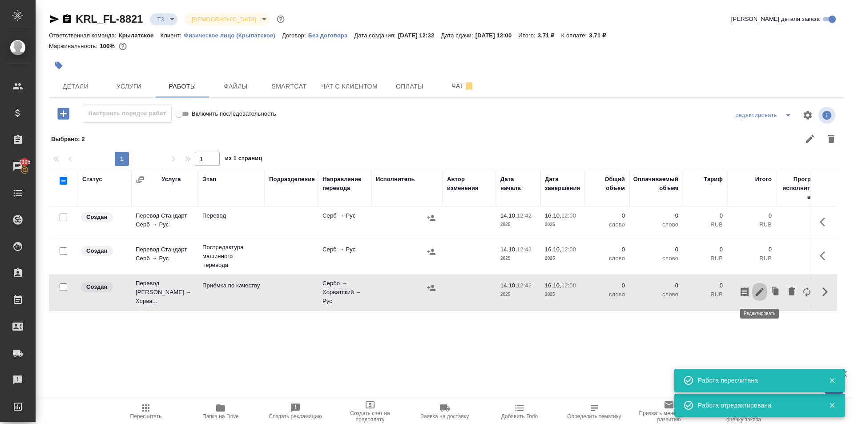
click at [757, 297] on icon "button" at bounding box center [760, 292] width 11 height 11
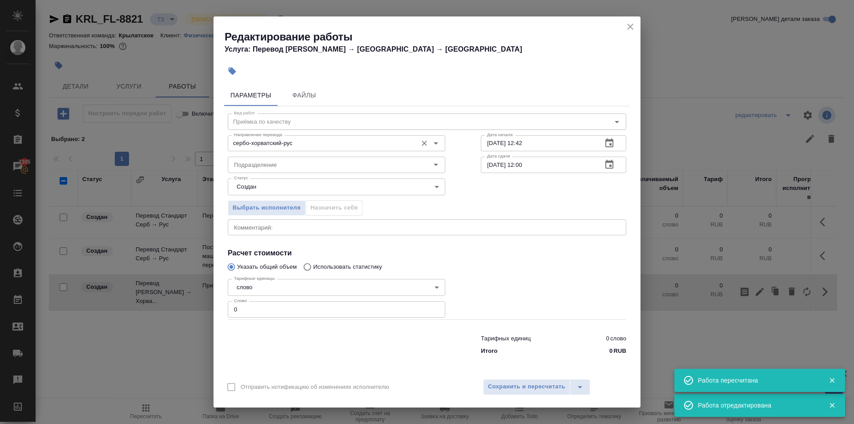
click at [306, 143] on input "сербо-хорватский-рус" at bounding box center [321, 143] width 182 height 11
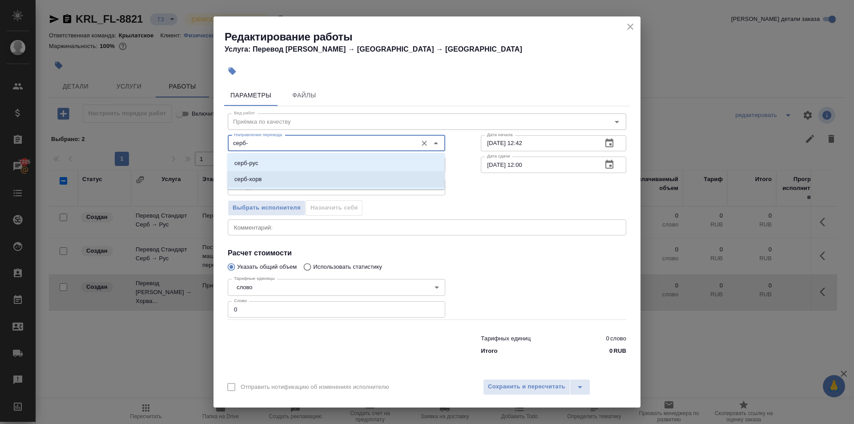
click at [299, 168] on li "серб-рус" at bounding box center [336, 163] width 218 height 16
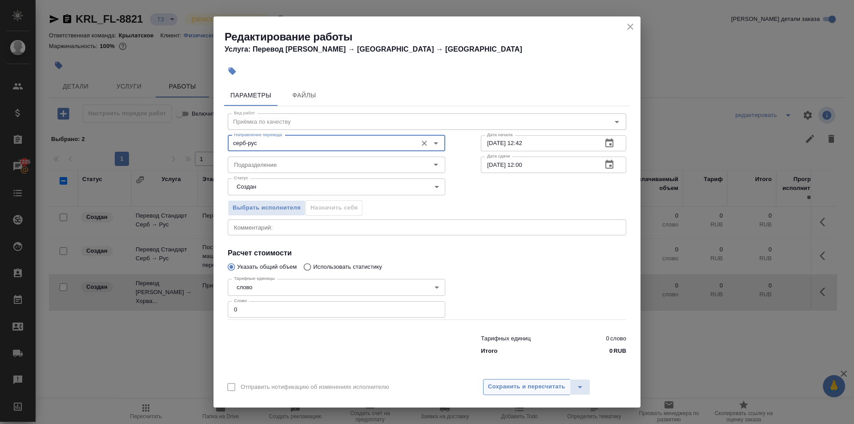
click at [528, 390] on span "Сохранить и пересчитать" at bounding box center [526, 387] width 77 height 10
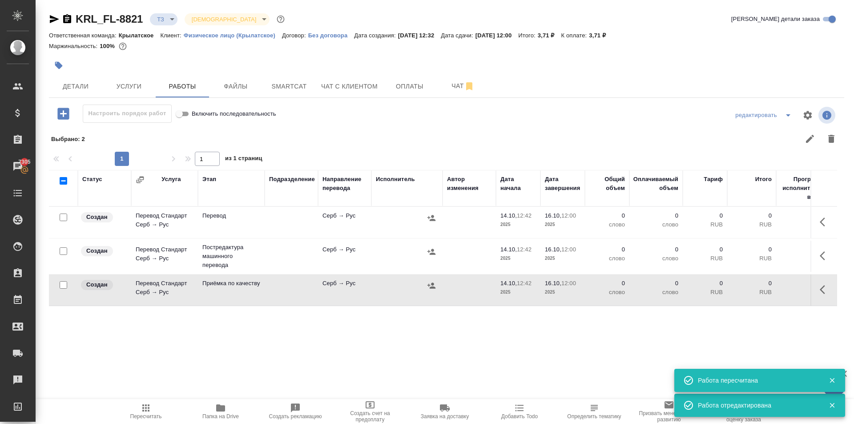
click at [158, 408] on span "Пересчитать" at bounding box center [146, 411] width 64 height 17
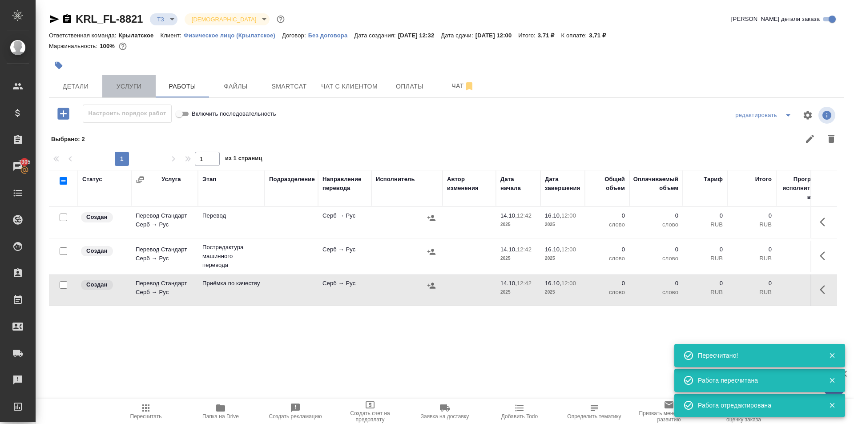
click at [140, 93] on button "Услуги" at bounding box center [128, 86] width 53 height 22
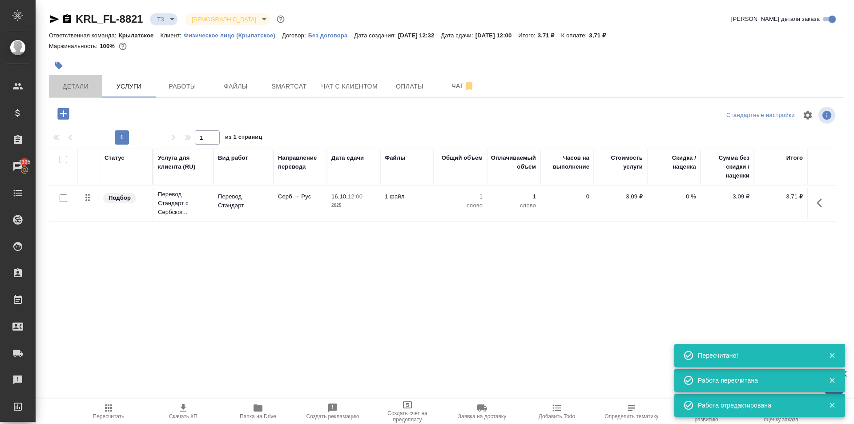
drag, startPoint x: 75, startPoint y: 93, endPoint x: 72, endPoint y: 107, distance: 14.1
click at [75, 96] on button "Детали" at bounding box center [75, 86] width 53 height 22
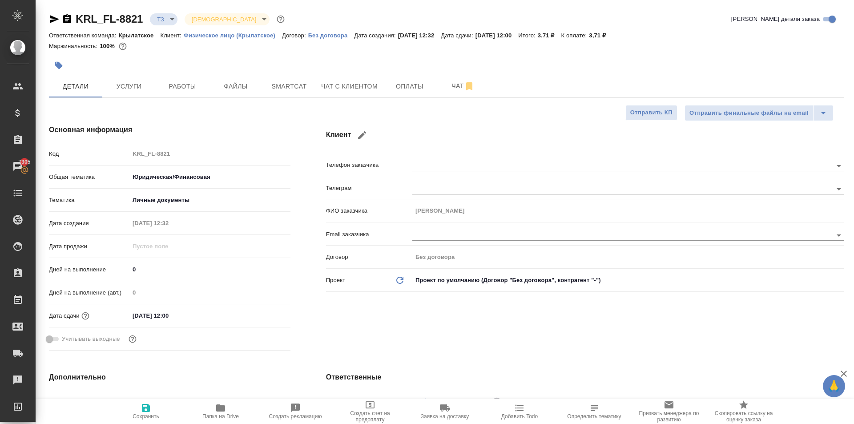
click at [214, 410] on span "Папка на Drive" at bounding box center [221, 411] width 64 height 17
drag, startPoint x: 189, startPoint y: 75, endPoint x: 192, endPoint y: 84, distance: 9.0
click at [190, 76] on button "Работы" at bounding box center [182, 86] width 53 height 22
click at [235, 89] on span "Файлы" at bounding box center [235, 86] width 43 height 11
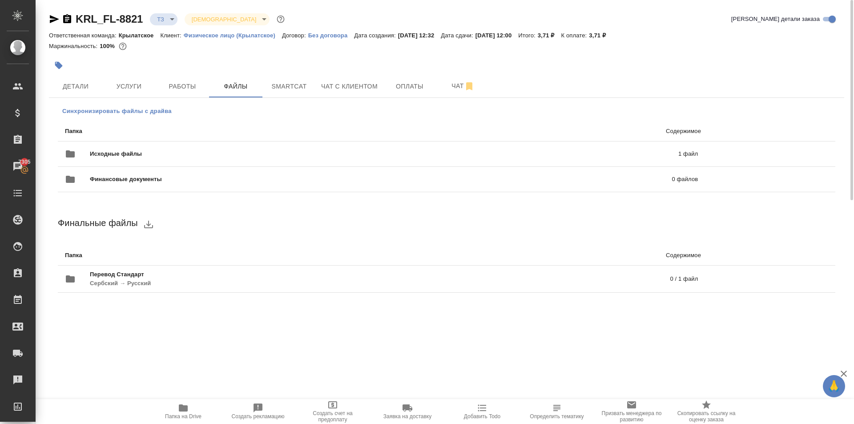
click at [172, 108] on button "Синхронизировать файлы с драйва" at bounding box center [117, 111] width 118 height 13
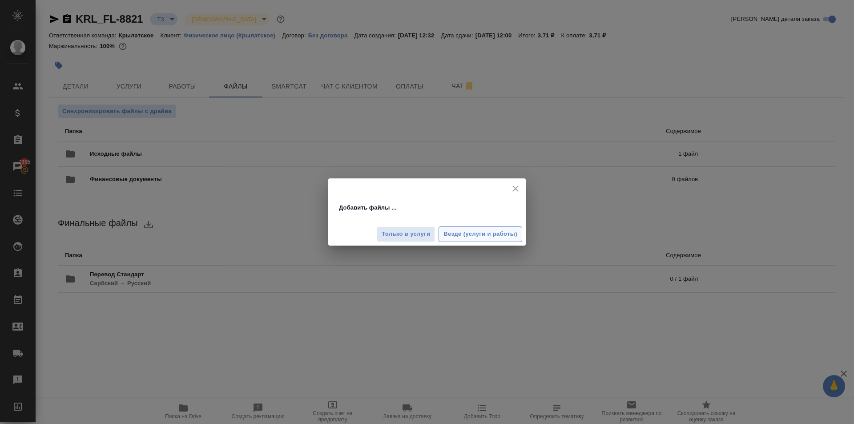
click at [506, 229] on span "Везде (услуги и работы)" at bounding box center [481, 234] width 74 height 10
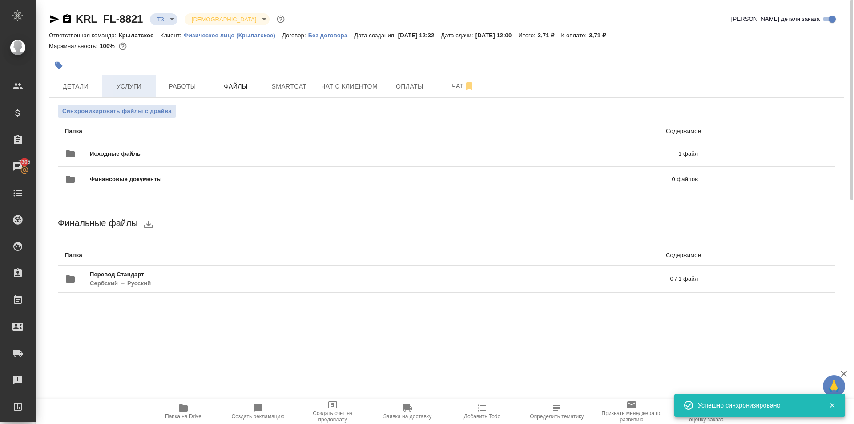
click at [133, 85] on span "Услуги" at bounding box center [129, 86] width 43 height 11
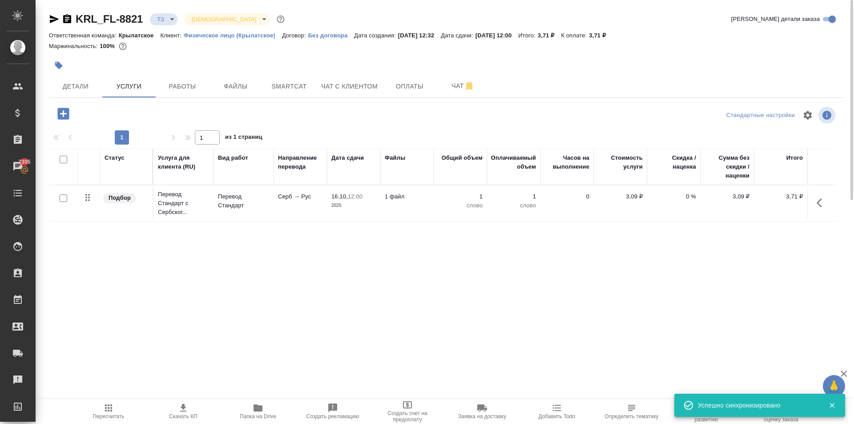
click at [64, 198] on input "checkbox" at bounding box center [64, 198] width 8 height 8
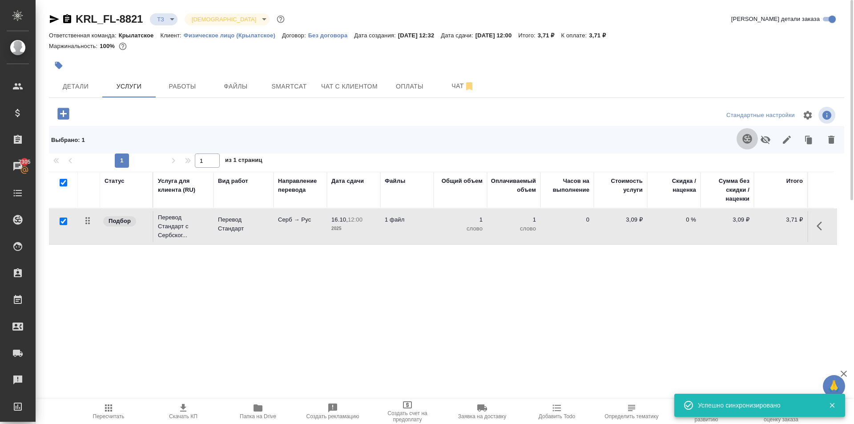
click at [742, 140] on icon "button" at bounding box center [747, 138] width 11 height 11
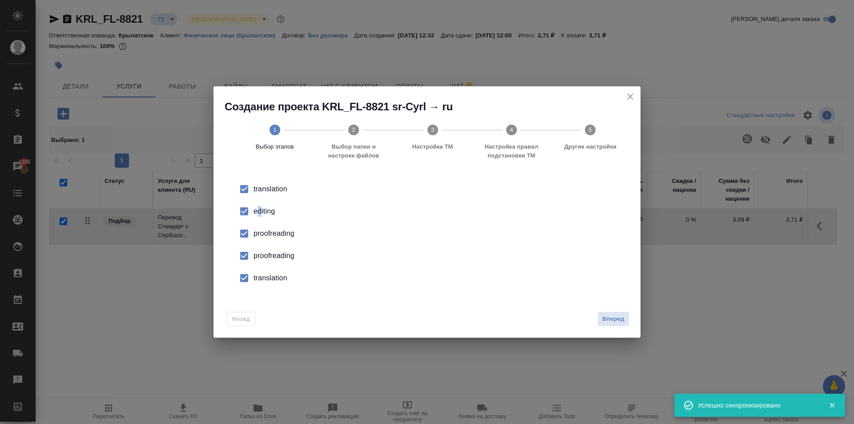
drag, startPoint x: 261, startPoint y: 210, endPoint x: 256, endPoint y: 211, distance: 4.5
click at [256, 211] on div "editing" at bounding box center [437, 211] width 366 height 11
click at [247, 242] on input "checkbox" at bounding box center [244, 233] width 19 height 19
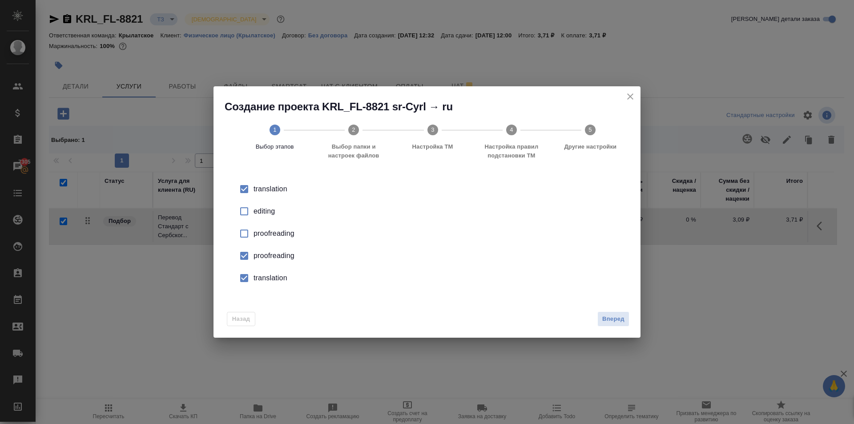
drag, startPoint x: 242, startPoint y: 252, endPoint x: 246, endPoint y: 259, distance: 8.0
click at [246, 259] on input "checkbox" at bounding box center [244, 255] width 19 height 19
click at [248, 285] on input "checkbox" at bounding box center [244, 278] width 19 height 19
click at [616, 316] on span "Вперед" at bounding box center [613, 319] width 22 height 10
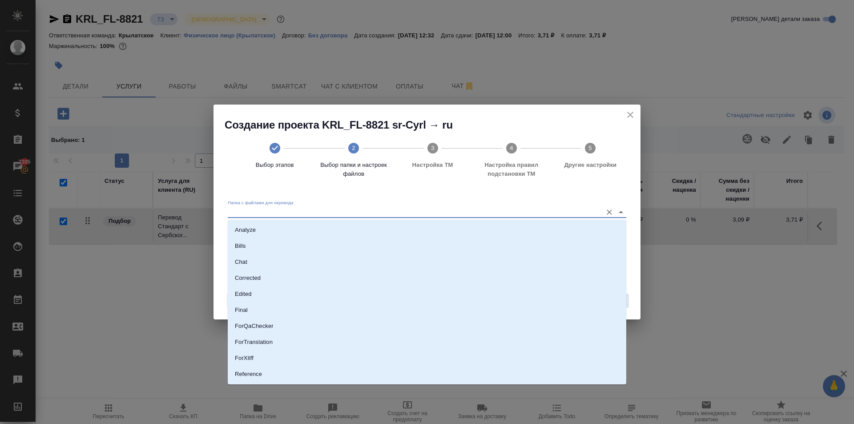
click at [368, 217] on input "Папка с файлами для перевода" at bounding box center [413, 212] width 370 height 11
click at [244, 349] on li "Source" at bounding box center [427, 344] width 399 height 16
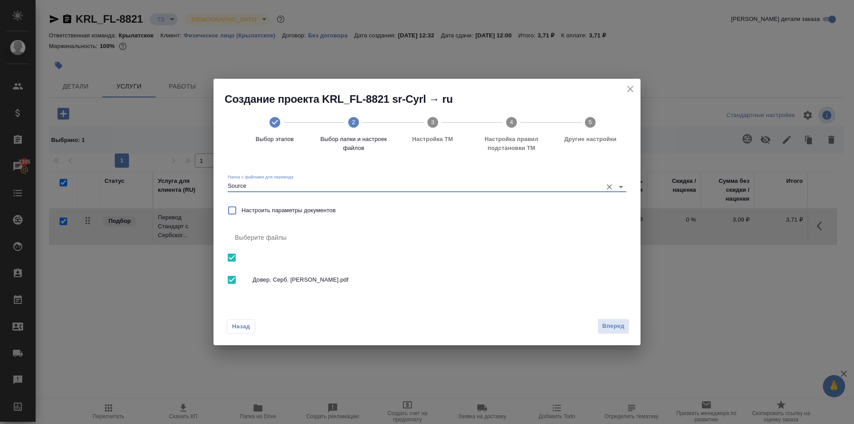
click at [602, 331] on span "Вперед" at bounding box center [613, 326] width 22 height 10
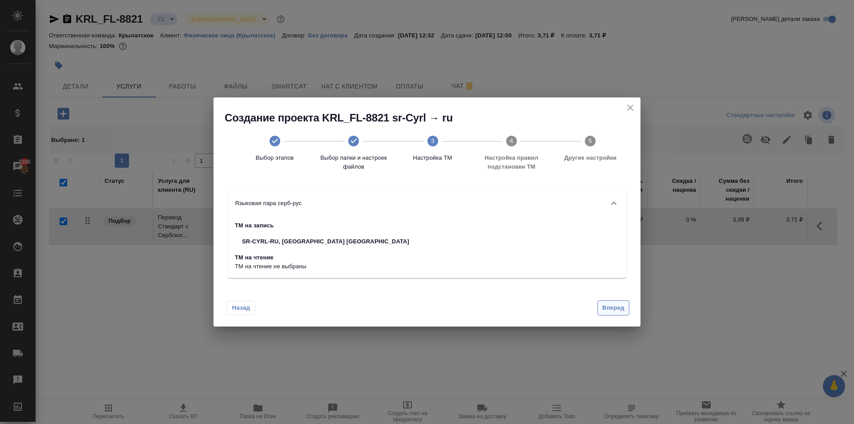
click at [602, 303] on button "Вперед" at bounding box center [614, 308] width 32 height 16
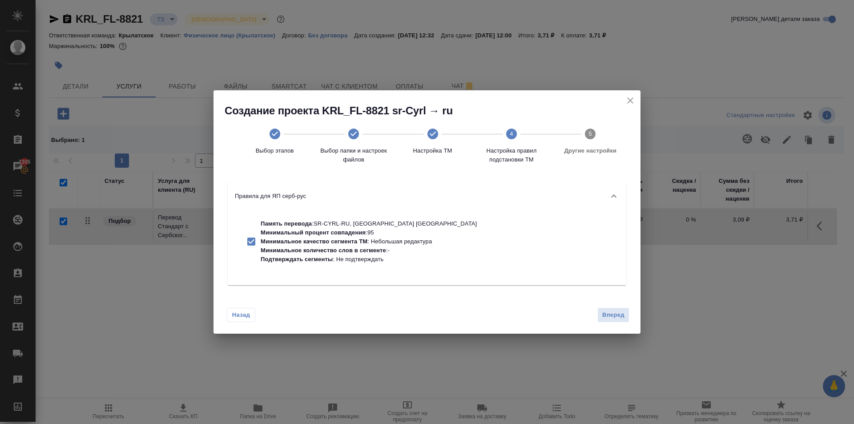
drag, startPoint x: 624, startPoint y: 311, endPoint x: 601, endPoint y: 311, distance: 23.1
click at [622, 311] on span "Вперед" at bounding box center [613, 315] width 22 height 10
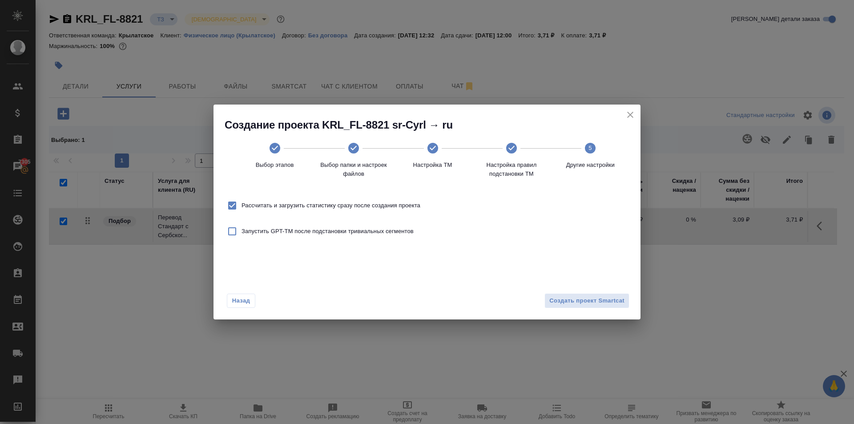
click at [375, 202] on span "Рассчитать и загрузить статистику сразу после создания проекта" at bounding box center [331, 205] width 179 height 9
click at [242, 202] on input "Рассчитать и загрузить статистику сразу после создания проекта" at bounding box center [232, 205] width 19 height 19
click at [590, 301] on span "Создать проект Smartcat" at bounding box center [586, 301] width 75 height 10
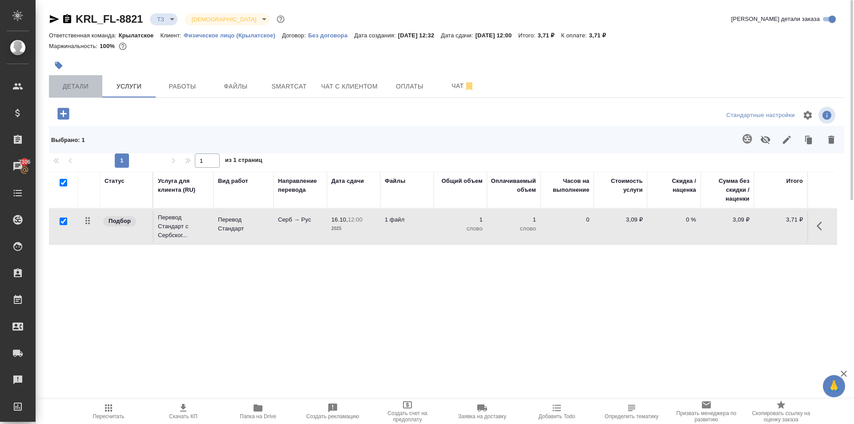
click at [83, 89] on span "Детали" at bounding box center [75, 86] width 43 height 11
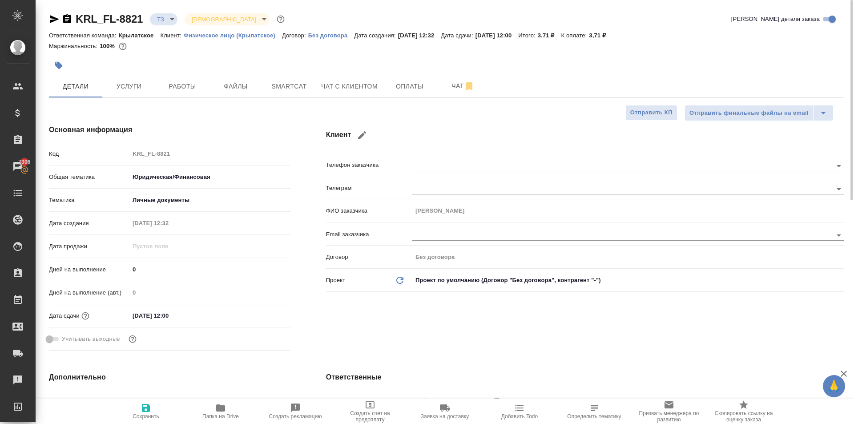
scroll to position [311, 0]
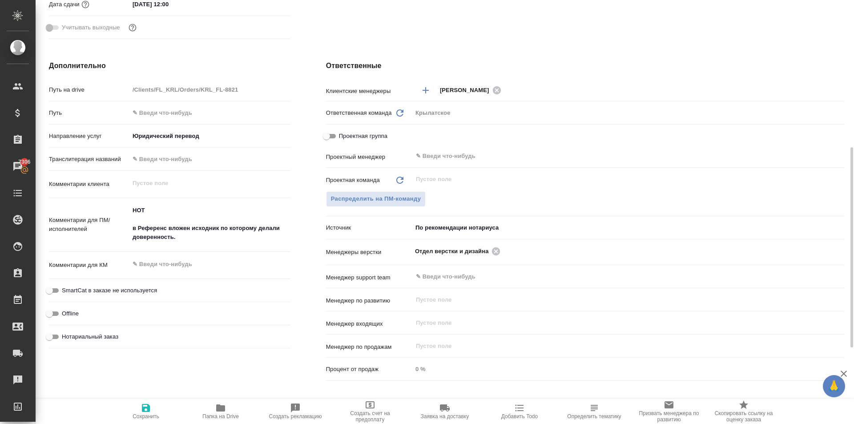
click at [246, 243] on textarea "НОТ в Референс вложен исходник по которому делали доверенность." at bounding box center [209, 224] width 161 height 42
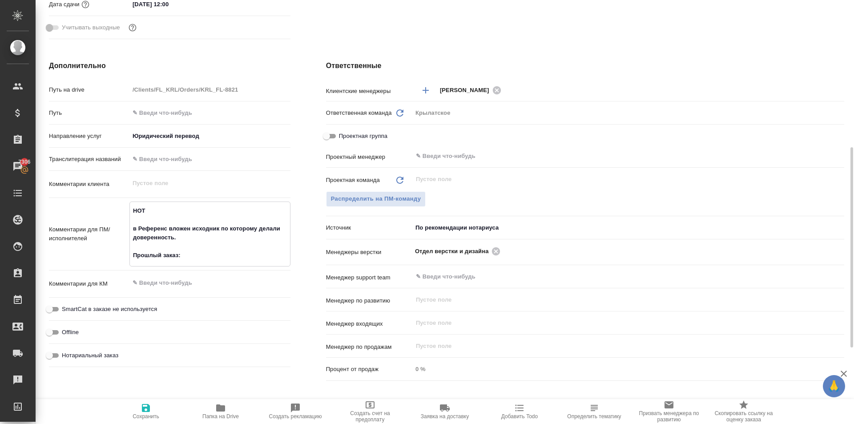
paste textarea "KRL_FL-8582"
click at [138, 405] on span "Сохранить" at bounding box center [146, 411] width 64 height 17
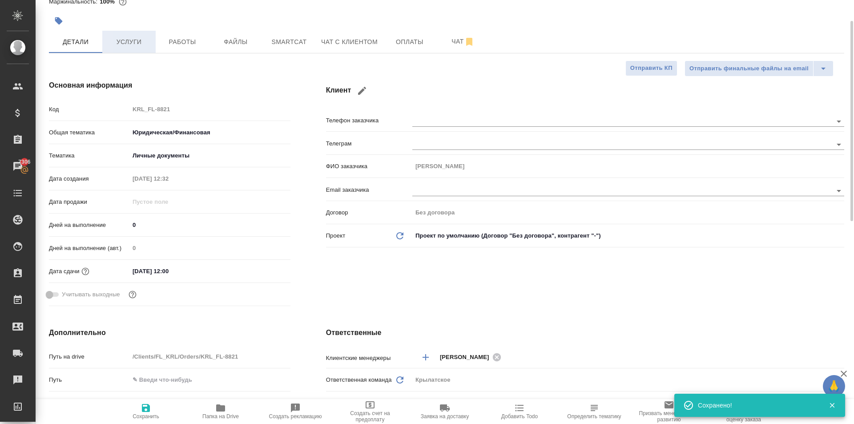
scroll to position [0, 0]
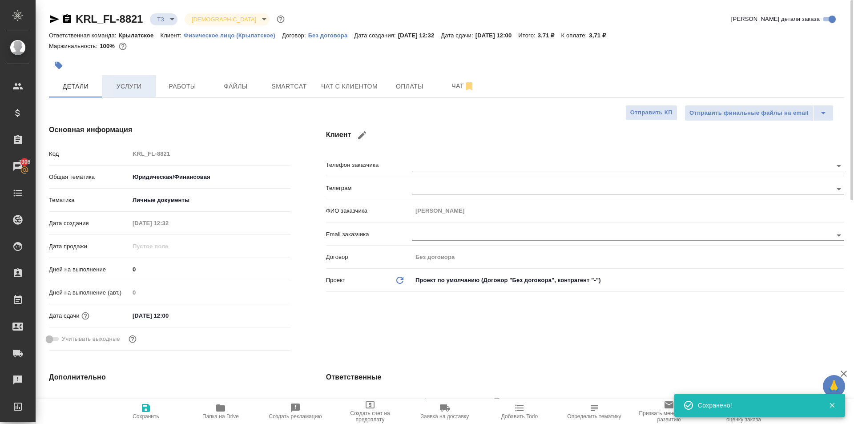
click at [133, 82] on span "Услуги" at bounding box center [129, 86] width 43 height 11
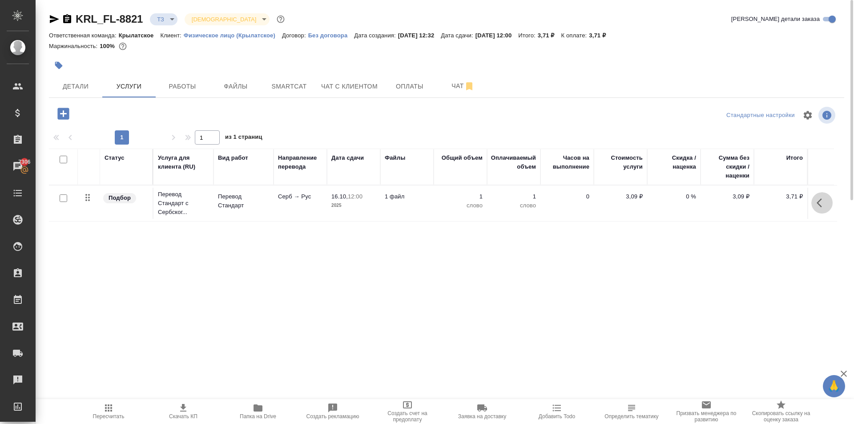
click at [820, 202] on icon "button" at bounding box center [822, 203] width 11 height 11
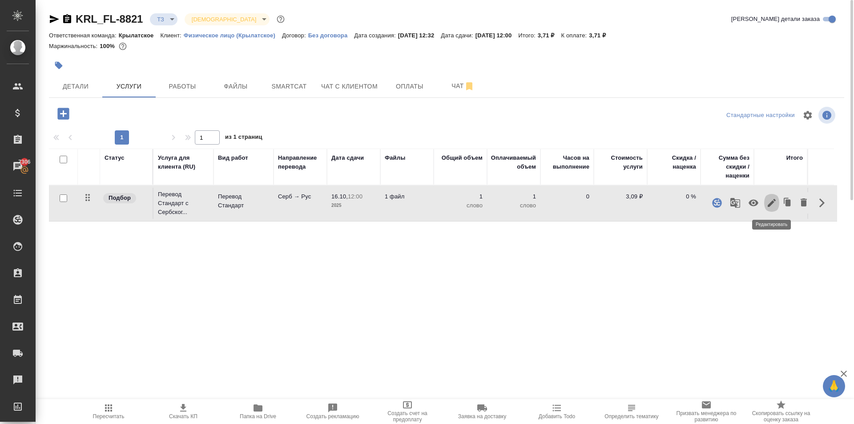
click at [772, 204] on icon "button" at bounding box center [772, 203] width 8 height 8
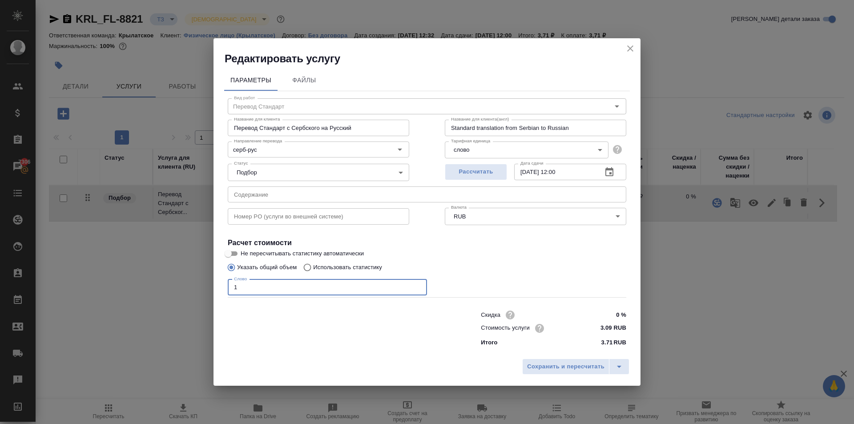
drag, startPoint x: 245, startPoint y: 287, endPoint x: 201, endPoint y: 293, distance: 44.0
click at [201, 293] on div "Редактировать услугу Параметры Файлы Вид работ Перевод Стандарт Вид работ Назва…" at bounding box center [427, 212] width 854 height 424
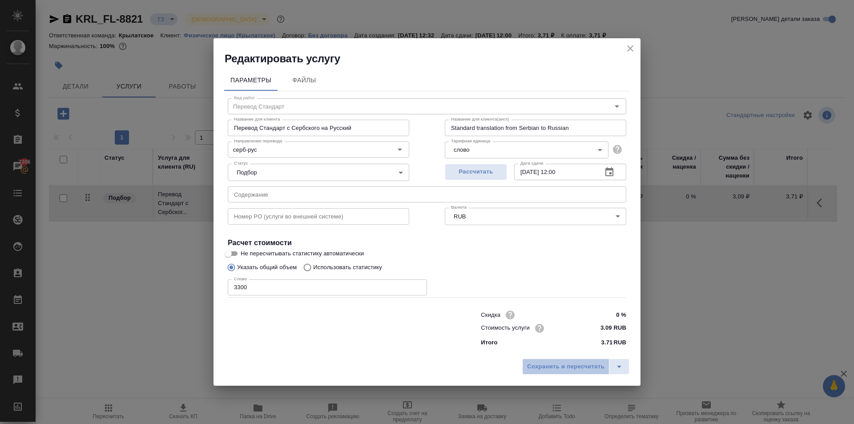
drag, startPoint x: 555, startPoint y: 368, endPoint x: 535, endPoint y: 376, distance: 21.6
click at [553, 368] on span "Сохранить и пересчитать" at bounding box center [565, 367] width 77 height 10
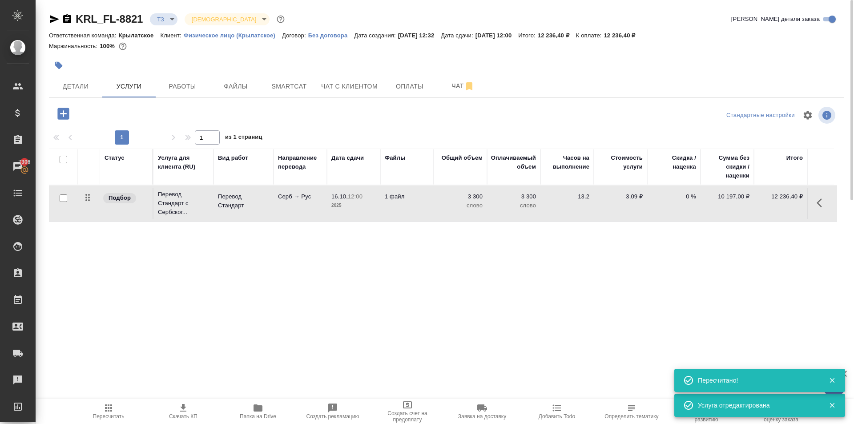
click at [101, 405] on span "Пересчитать" at bounding box center [109, 411] width 64 height 17
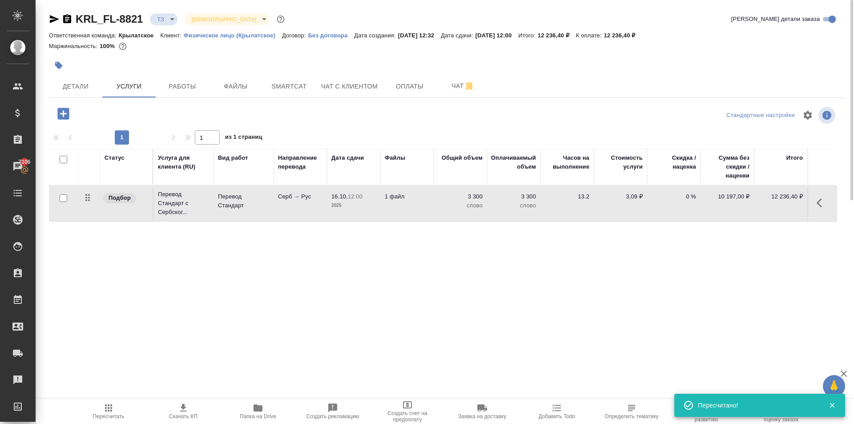
click at [72, 108] on button "button" at bounding box center [63, 114] width 24 height 18
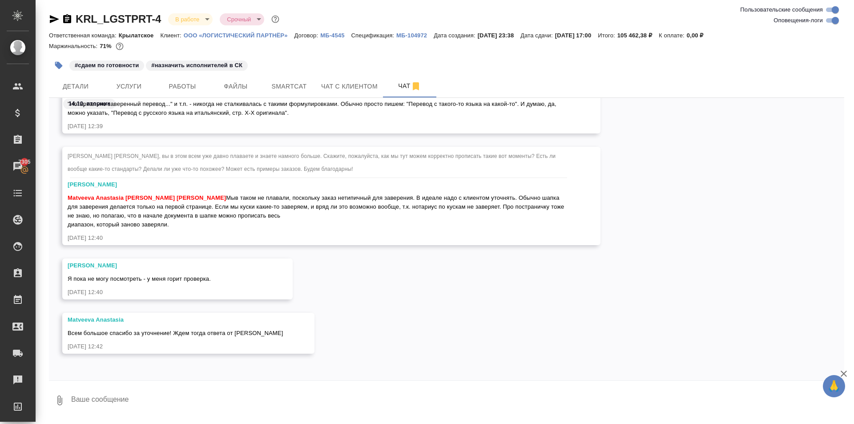
scroll to position [8302, 0]
click at [231, 309] on div "[PERSON_NAME] пока не могу посмотреть - у меня горит проверка. [DATE] 12:40" at bounding box center [447, 285] width 796 height 54
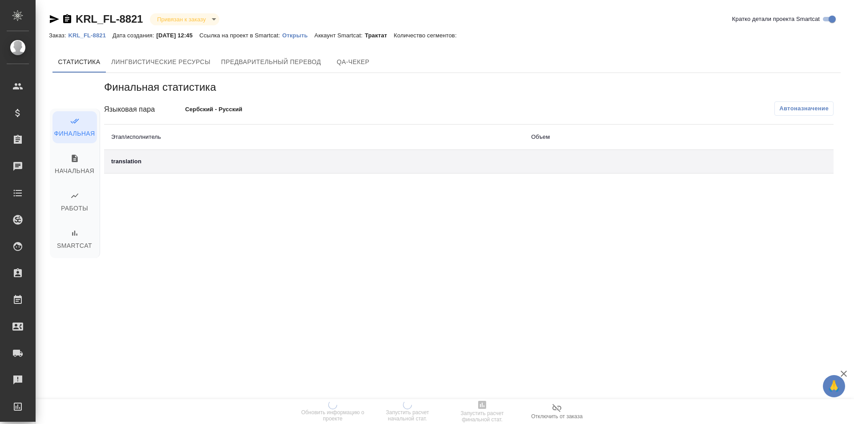
click at [312, 36] on p "Открыть" at bounding box center [298, 35] width 32 height 7
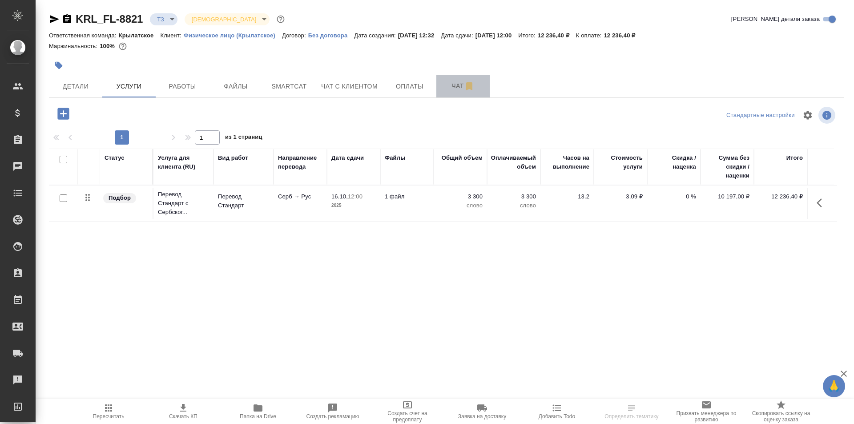
click at [437, 93] on button "Чат" at bounding box center [462, 86] width 53 height 22
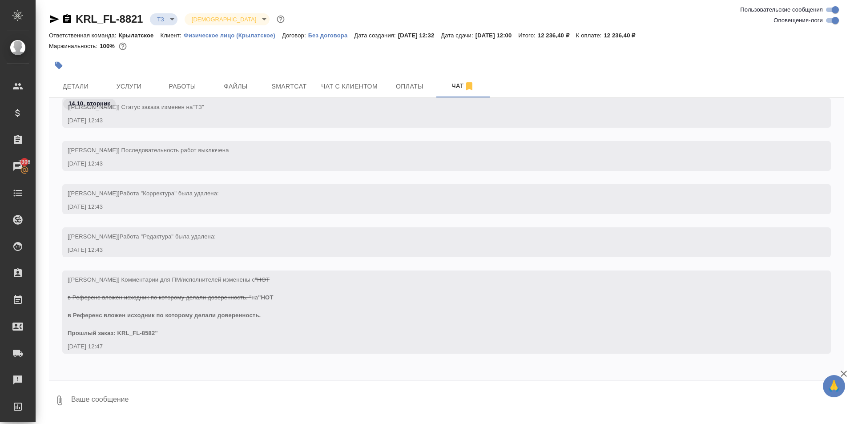
scroll to position [110, 0]
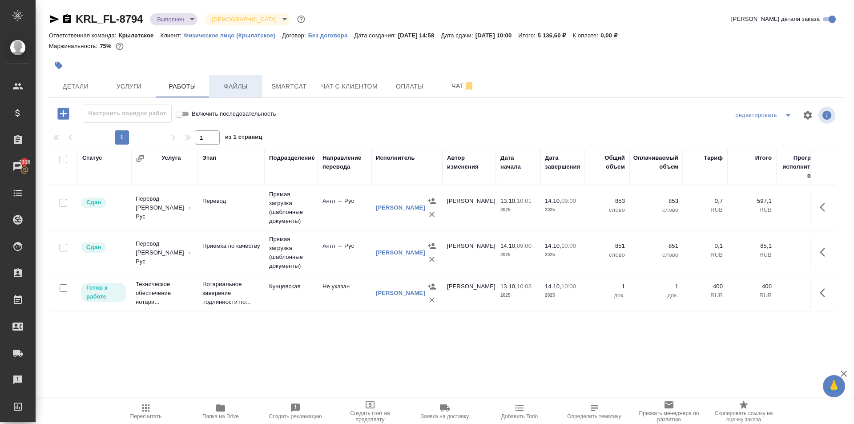
click at [238, 86] on span "Файлы" at bounding box center [235, 86] width 43 height 11
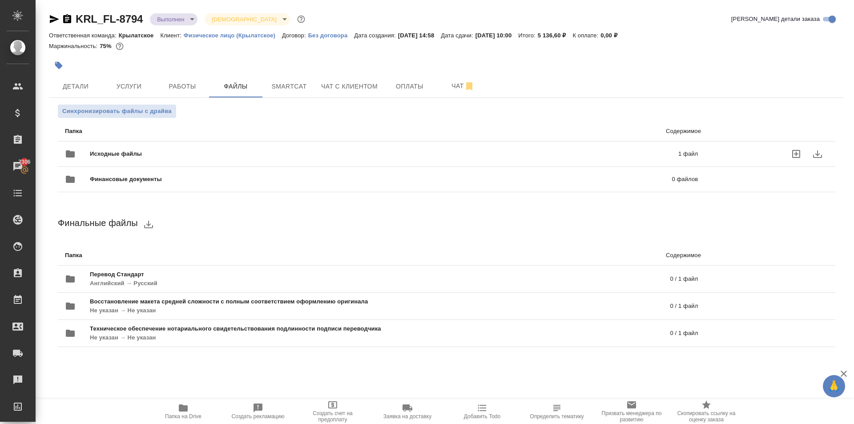
click at [140, 145] on div "Исходные файлы 1 файл" at bounding box center [381, 153] width 633 height 21
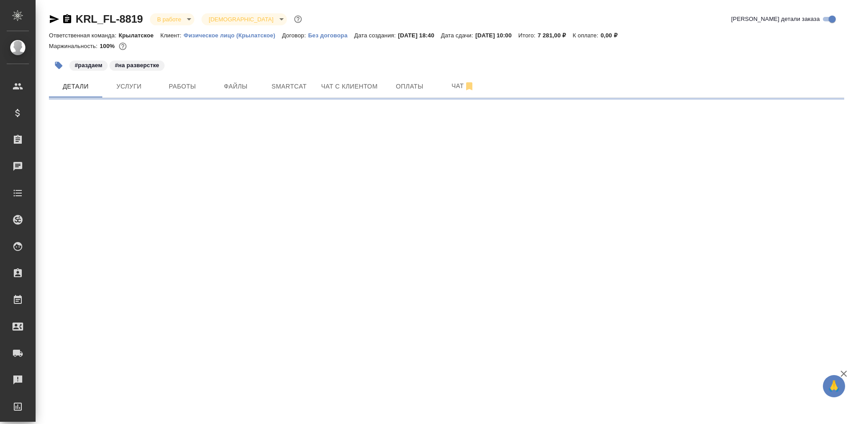
drag, startPoint x: 146, startPoint y: 93, endPoint x: 182, endPoint y: 99, distance: 36.4
click at [181, 116] on div ".cls-1 fill:#fff; AWATERA [PERSON_NAME] Клиенты Спецификации Заказы Чаты Todo П…" at bounding box center [427, 212] width 854 height 424
click at [181, 89] on span "Работы" at bounding box center [182, 86] width 43 height 11
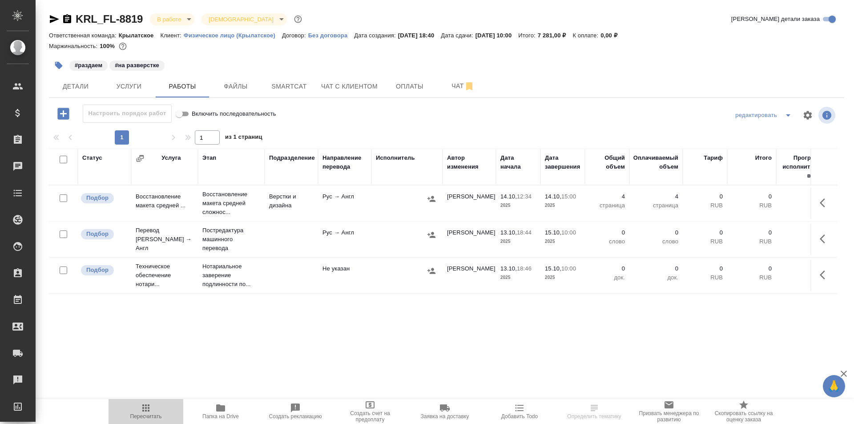
click at [152, 408] on span "Пересчитать" at bounding box center [146, 411] width 64 height 17
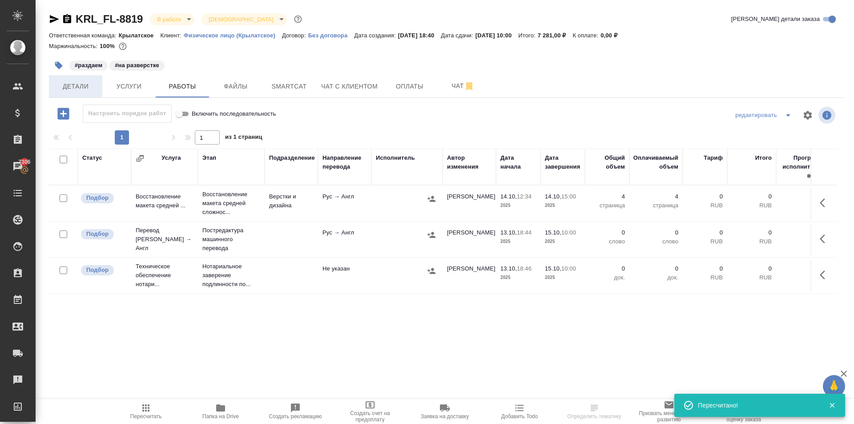
click at [84, 92] on button "Детали" at bounding box center [75, 86] width 53 height 22
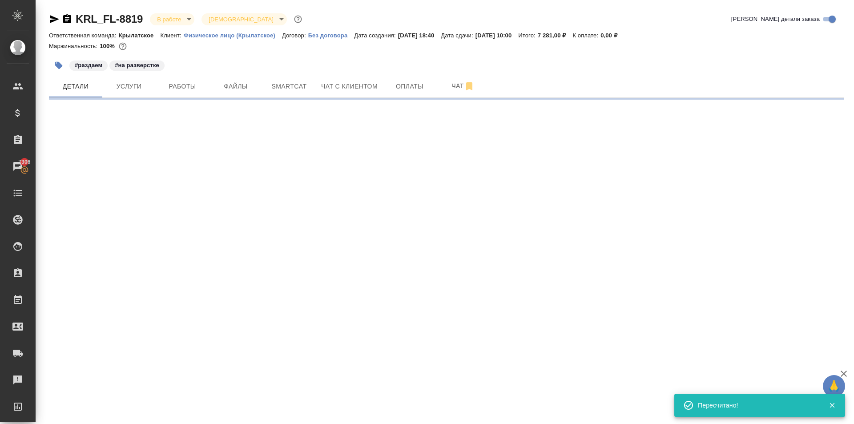
select select "RU"
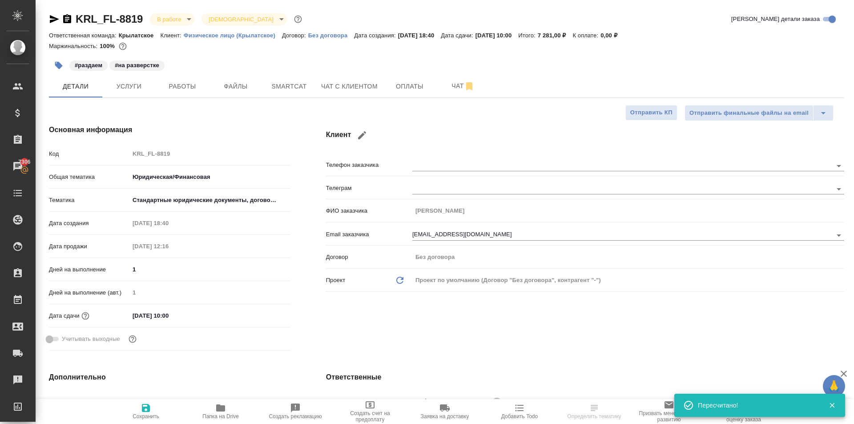
type textarea "x"
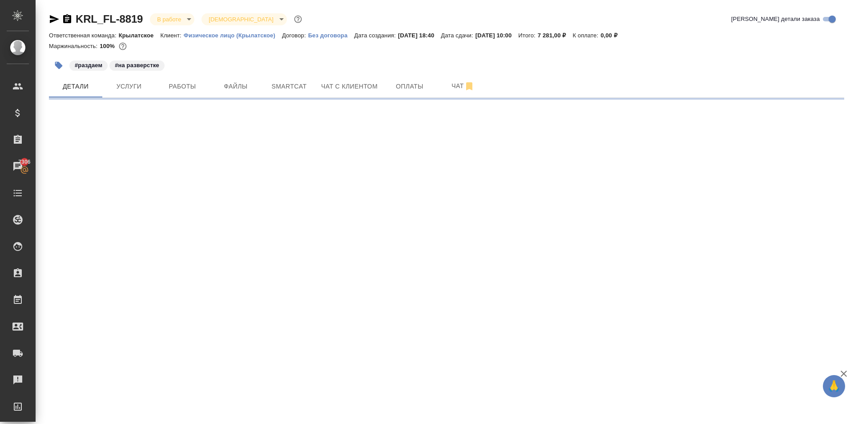
select select "RU"
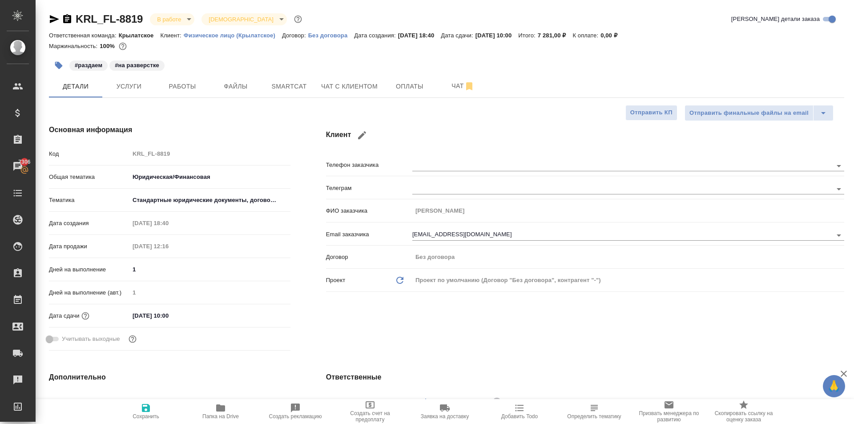
type textarea "x"
click at [176, 95] on button "Работы" at bounding box center [182, 86] width 53 height 22
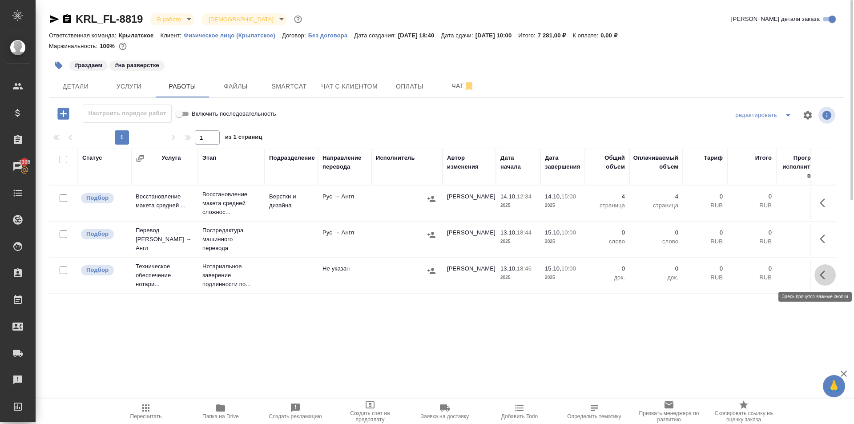
click at [828, 278] on icon "button" at bounding box center [825, 275] width 11 height 11
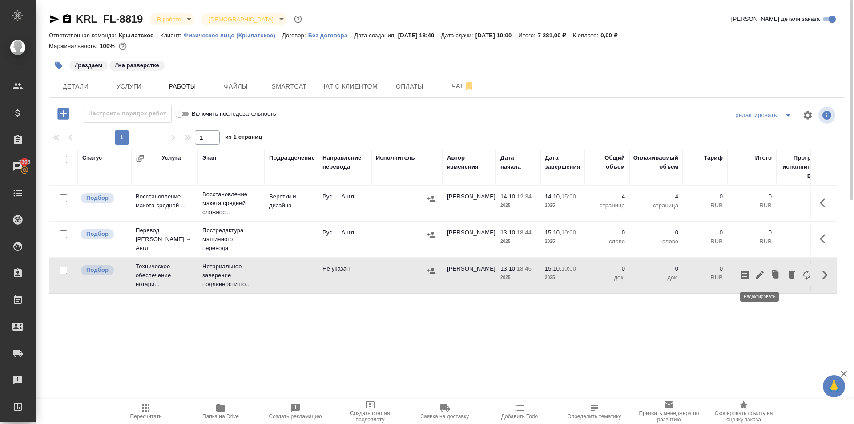
click at [760, 275] on icon "button" at bounding box center [760, 275] width 8 height 8
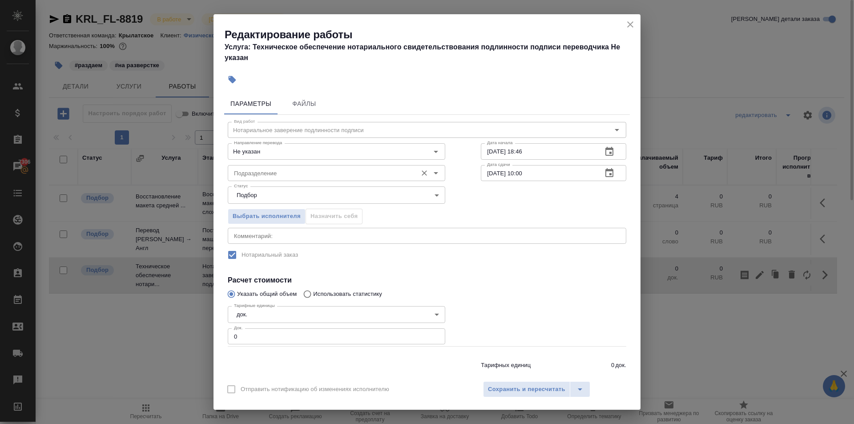
click at [275, 170] on input "Подразделение" at bounding box center [321, 173] width 182 height 11
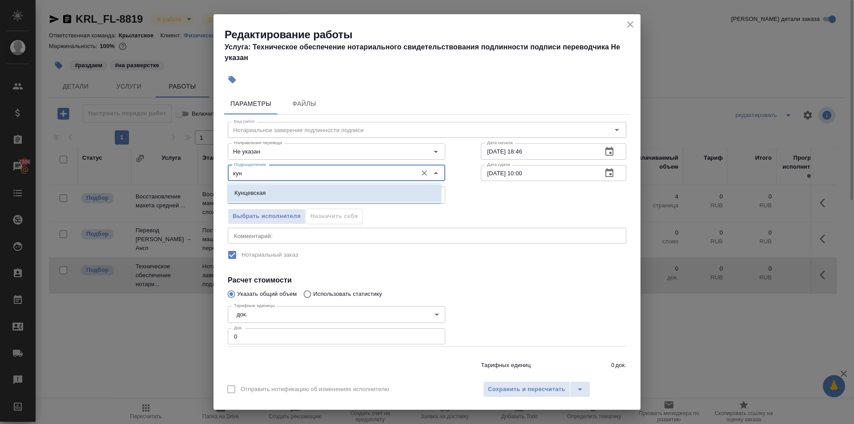
click at [256, 193] on p "Кунцевская" at bounding box center [250, 193] width 32 height 9
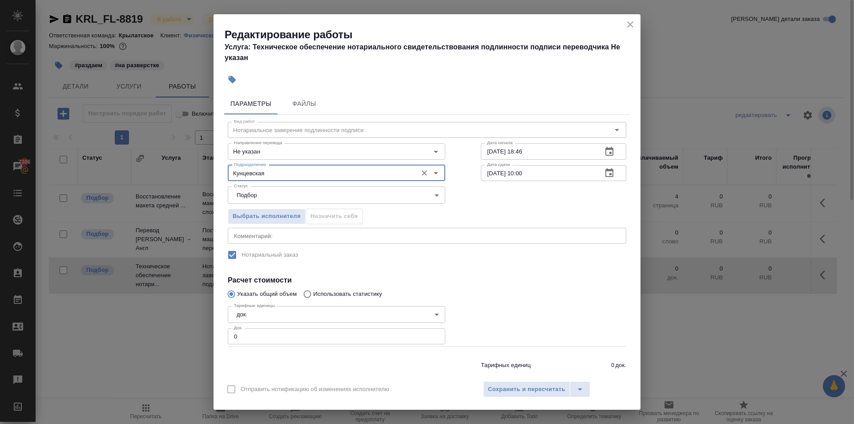
type input "Кунцевская"
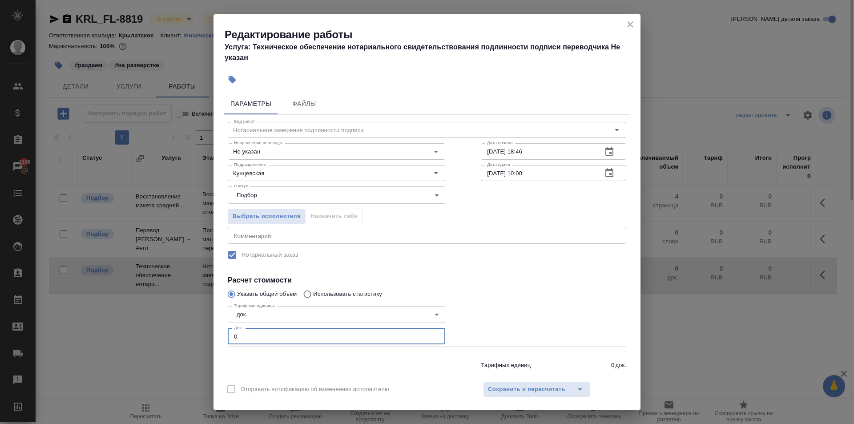
drag, startPoint x: 227, startPoint y: 342, endPoint x: 173, endPoint y: 345, distance: 53.9
click at [173, 345] on div "Редактирование работы Услуга: Техническое обеспечение нотариального свидетельст…" at bounding box center [427, 212] width 854 height 424
type input "1"
click at [510, 390] on span "Сохранить и пересчитать" at bounding box center [526, 389] width 77 height 10
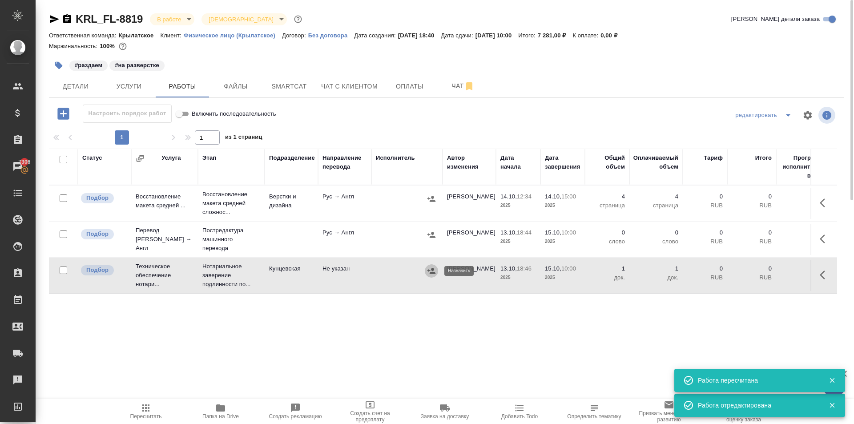
click at [432, 271] on icon "button" at bounding box center [431, 271] width 9 height 9
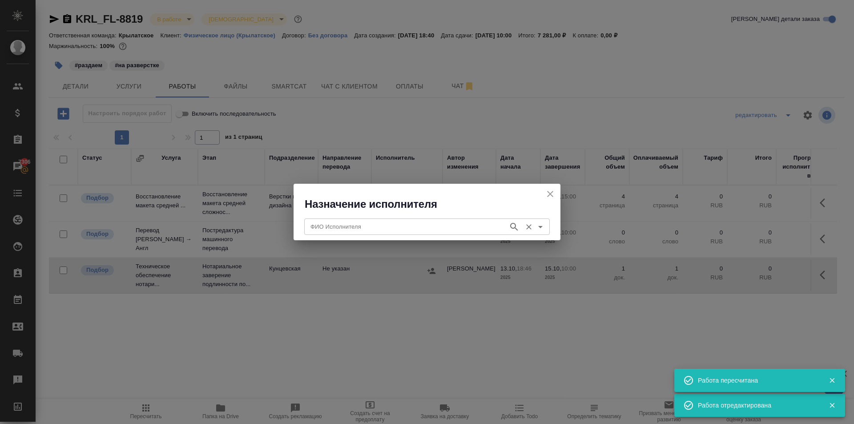
click at [350, 219] on div "ФИО Исполнителя" at bounding box center [427, 226] width 246 height 16
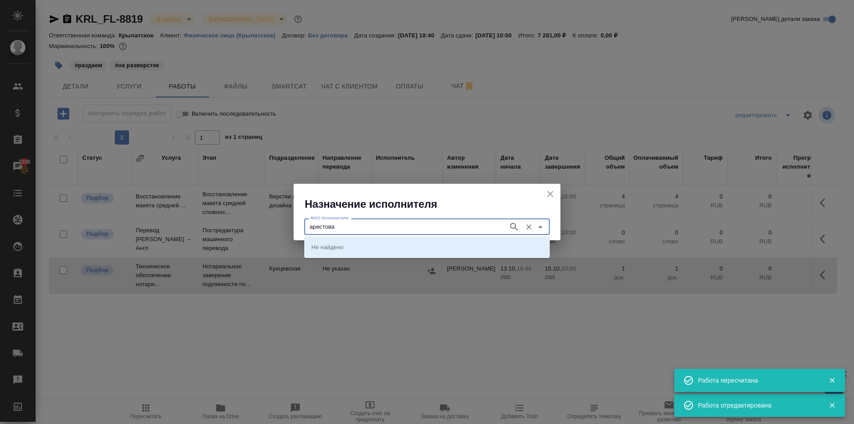
type input "аристова"
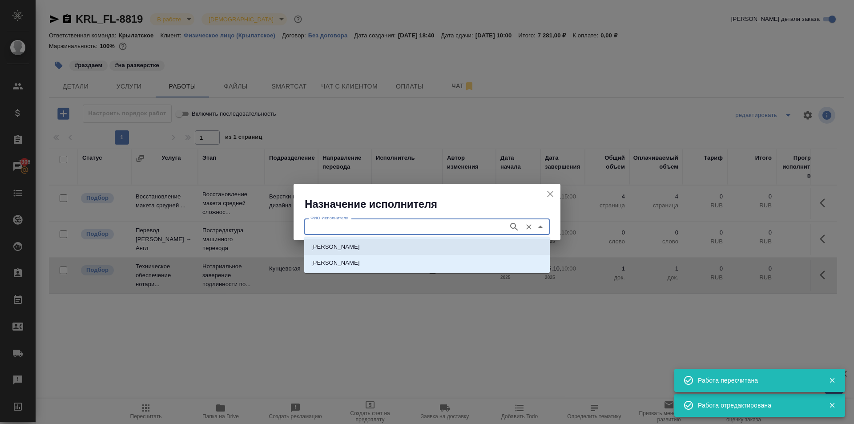
click at [354, 243] on p "НОТАРИУС Аристова Анна Дмитриевна" at bounding box center [335, 246] width 48 height 9
type input "НОТАРИУС Аристова Анна Дмитриевна"
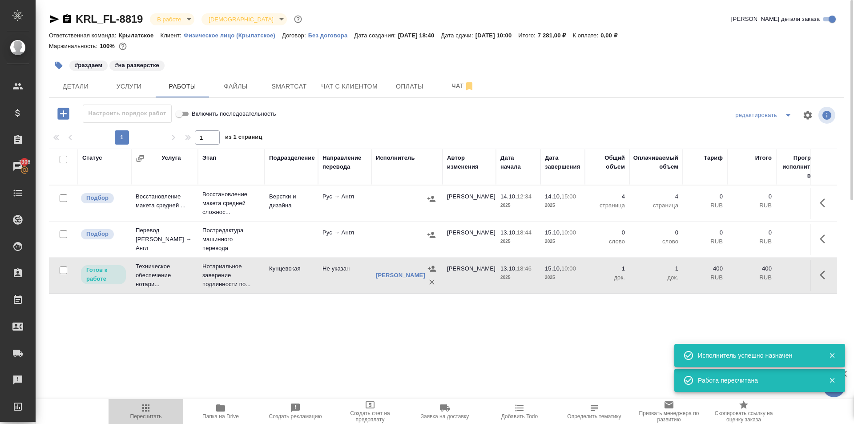
click at [151, 406] on icon "button" at bounding box center [146, 408] width 11 height 11
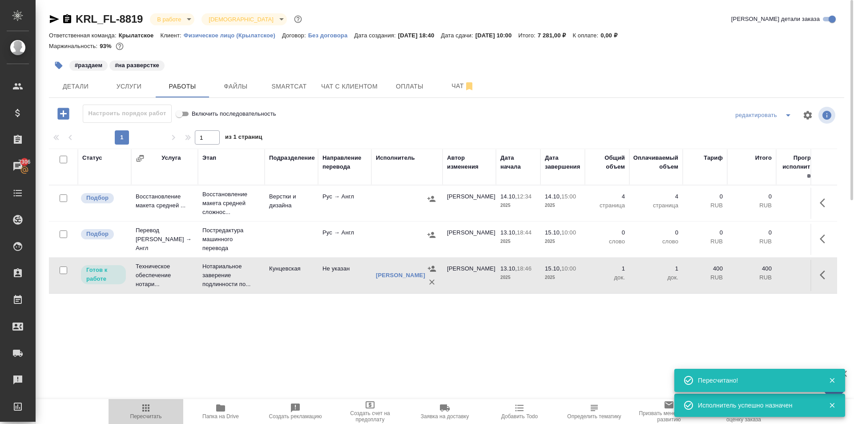
click at [149, 409] on icon "button" at bounding box center [145, 407] width 7 height 7
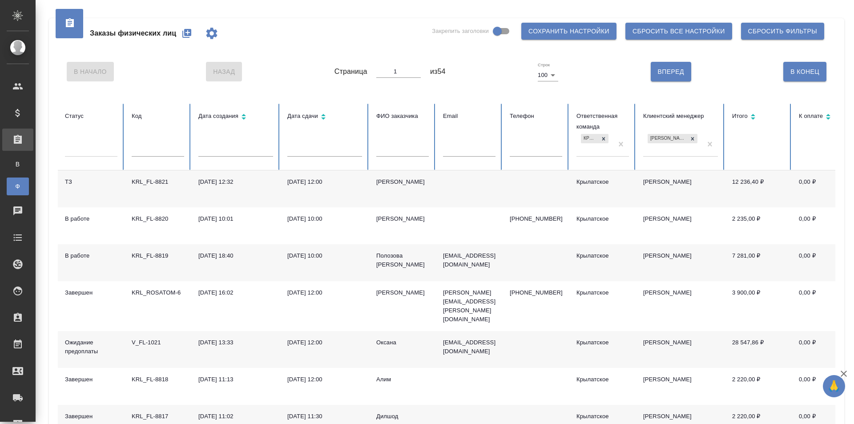
click at [180, 34] on button "button" at bounding box center [186, 33] width 21 height 21
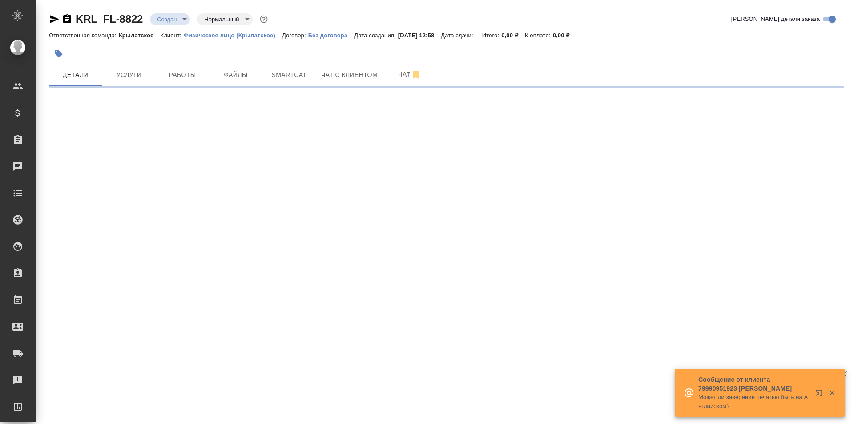
select select "RU"
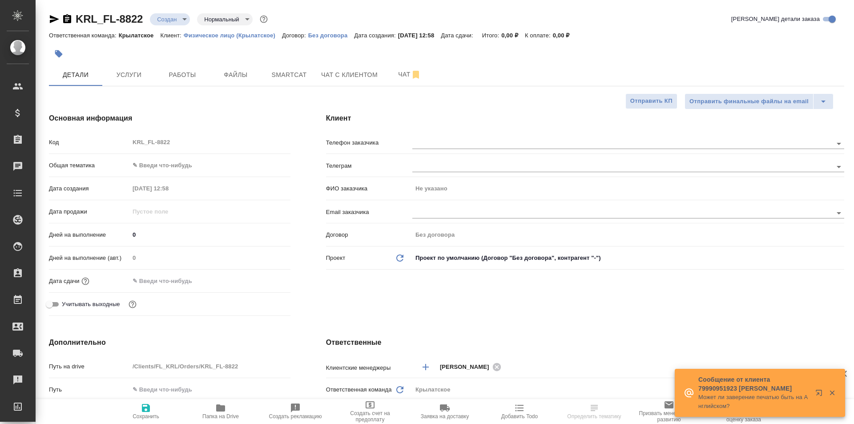
type textarea "x"
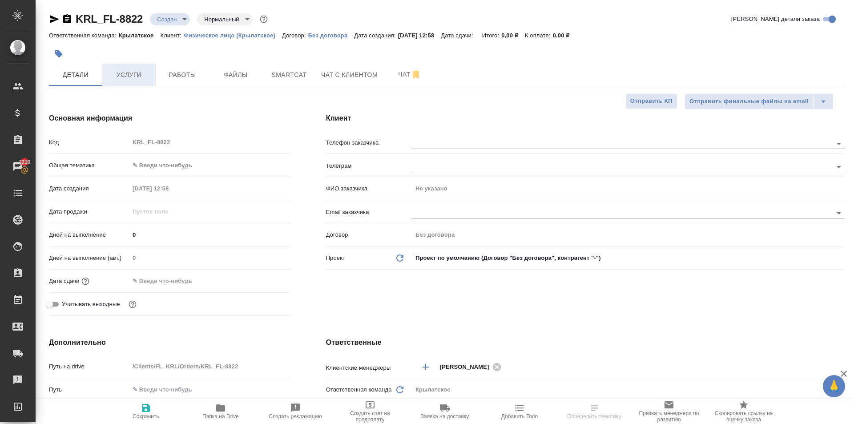
click at [137, 75] on span "Услуги" at bounding box center [129, 74] width 43 height 11
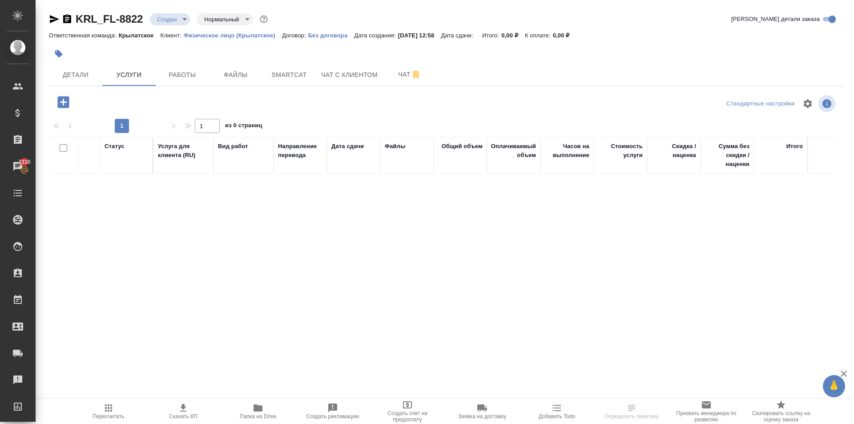
click at [67, 101] on icon "button" at bounding box center [63, 102] width 12 height 12
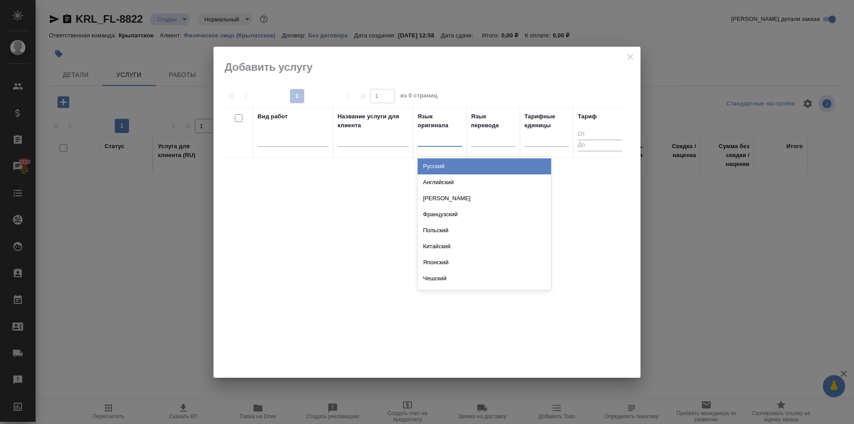
click at [441, 138] on div at bounding box center [440, 137] width 44 height 13
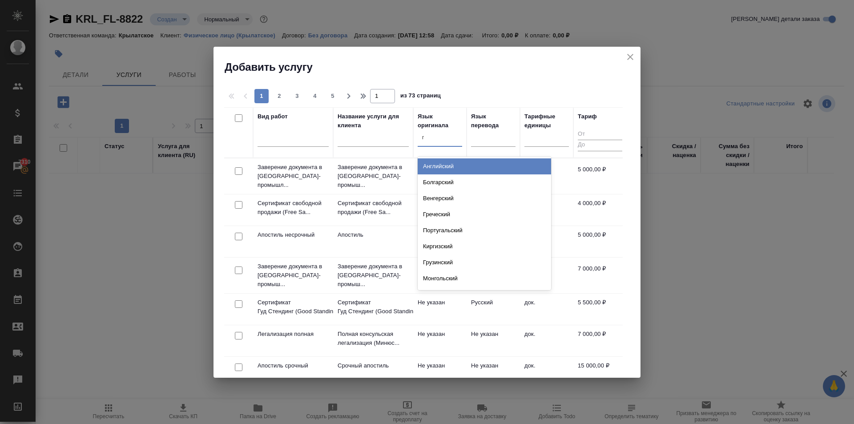
type input "гр"
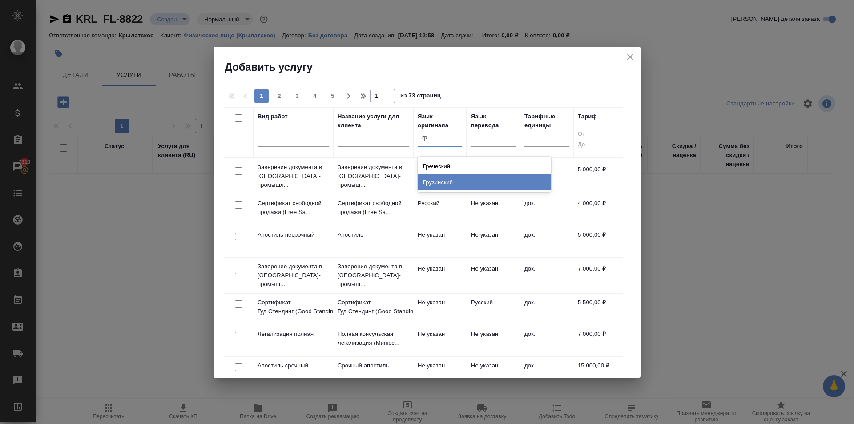
click at [433, 188] on div "Грузинский" at bounding box center [484, 182] width 133 height 16
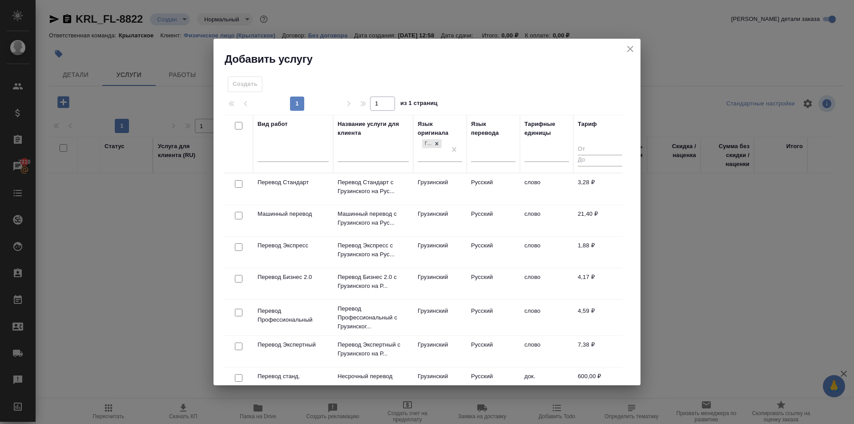
click at [433, 184] on td "Грузинский" at bounding box center [439, 189] width 53 height 31
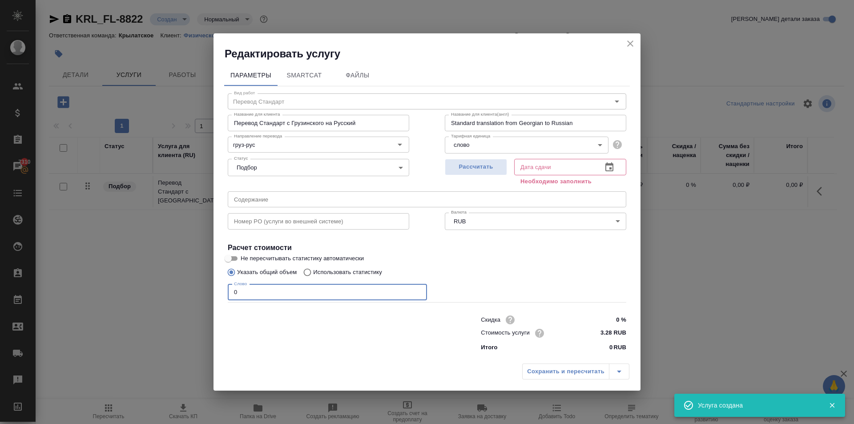
drag, startPoint x: 283, startPoint y: 285, endPoint x: 167, endPoint y: 289, distance: 116.2
click at [167, 289] on div "Редактировать услугу Параметры SmartCat Файлы Вид работ Перевод Стандарт Вид ра…" at bounding box center [427, 212] width 854 height 424
type input "300"
click at [493, 167] on span "Рассчитать" at bounding box center [476, 167] width 53 height 10
type input "[DATE] 14:11"
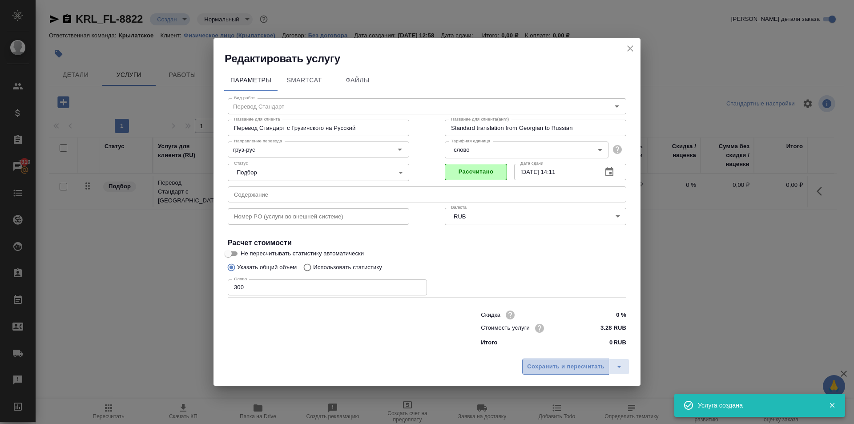
click at [559, 368] on span "Сохранить и пересчитать" at bounding box center [565, 367] width 77 height 10
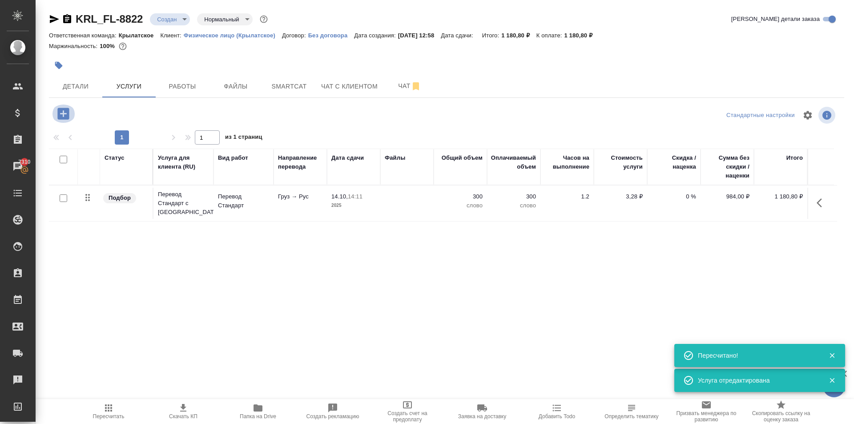
click at [71, 113] on button "button" at bounding box center [63, 114] width 24 height 18
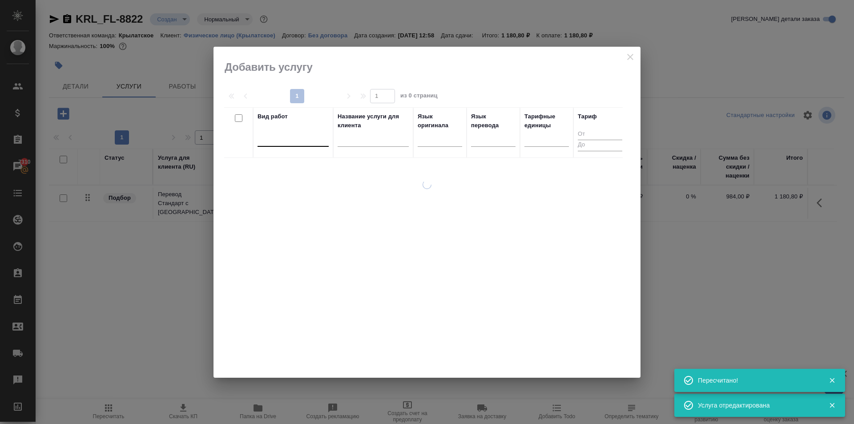
click at [296, 145] on div at bounding box center [293, 138] width 71 height 17
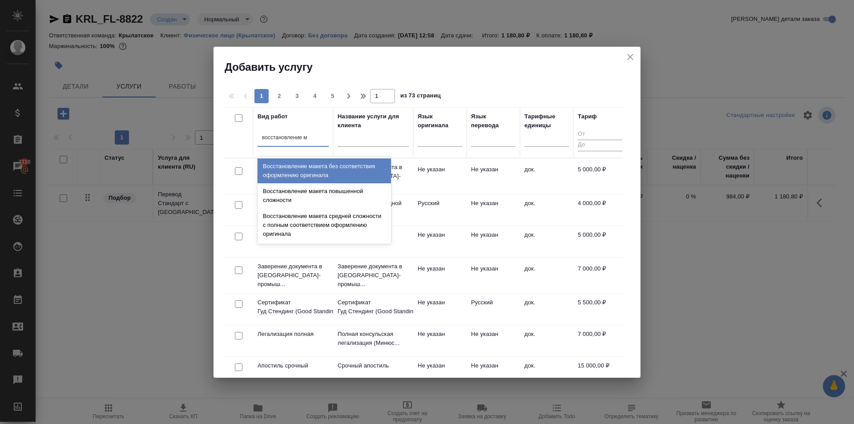
type input "восстановление ма"
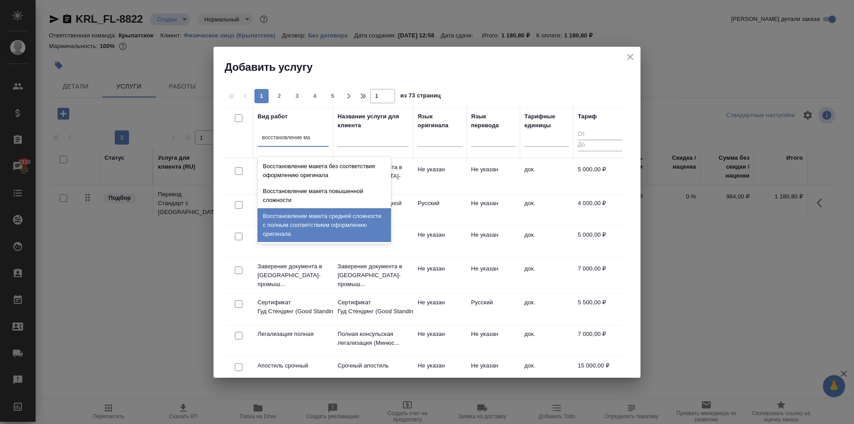
drag, startPoint x: 379, startPoint y: 225, endPoint x: 440, endPoint y: 198, distance: 66.5
click at [380, 223] on div "Восстановление макета средней сложности с полным соответствием оформлению ориги…" at bounding box center [324, 225] width 133 height 34
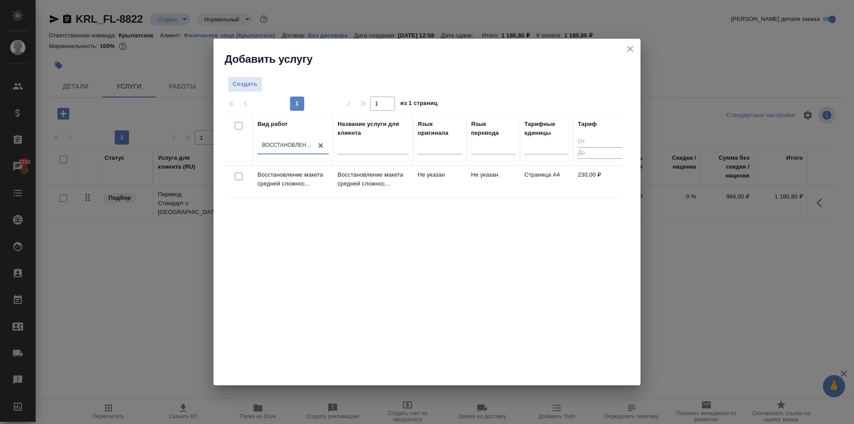
click at [461, 191] on td "Не указан" at bounding box center [439, 181] width 53 height 31
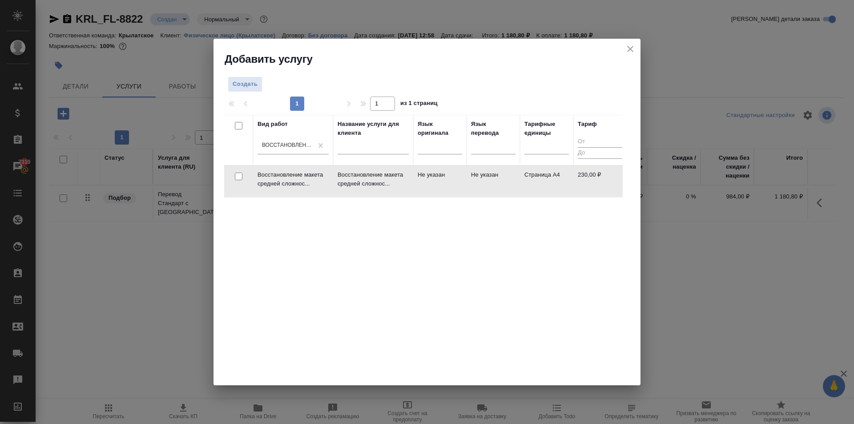
click at [461, 191] on td "Не указан" at bounding box center [439, 181] width 53 height 31
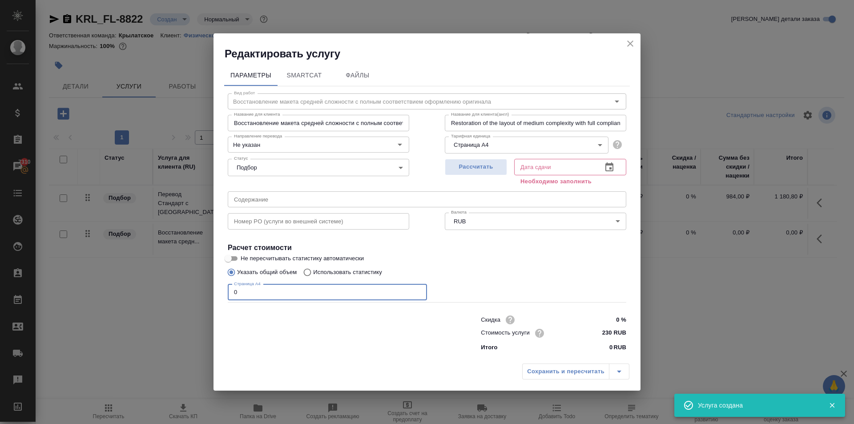
drag, startPoint x: 230, startPoint y: 287, endPoint x: 213, endPoint y: 286, distance: 16.5
click at [213, 286] on div "Редактировать услугу Параметры SmartCat Файлы Вид работ Восстановление макета с…" at bounding box center [427, 212] width 854 height 424
type input "1"
click at [489, 165] on span "Рассчитать" at bounding box center [476, 167] width 53 height 10
type input "[DATE] 13:05"
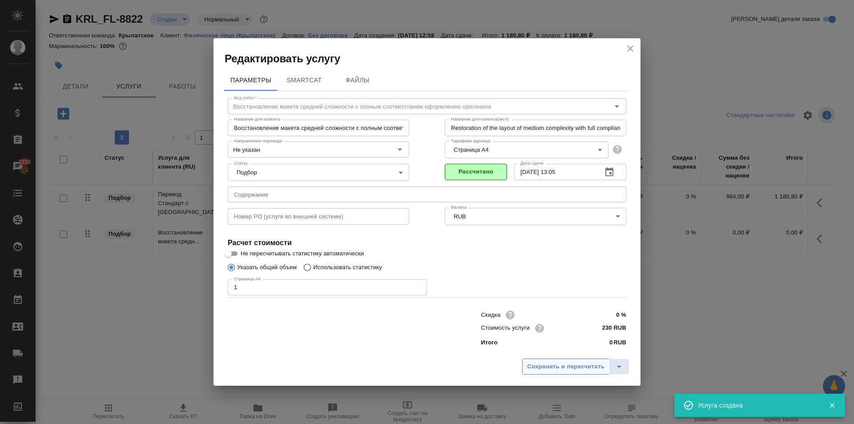
click at [550, 368] on span "Сохранить и пересчитать" at bounding box center [565, 367] width 77 height 10
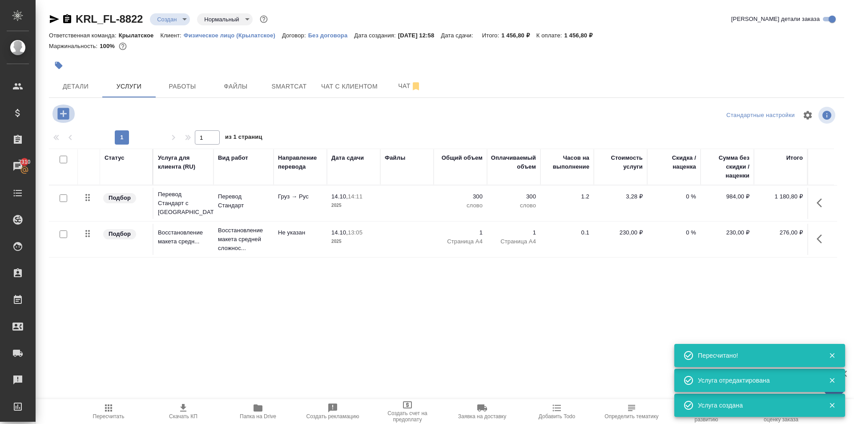
click at [73, 115] on button "button" at bounding box center [63, 114] width 24 height 18
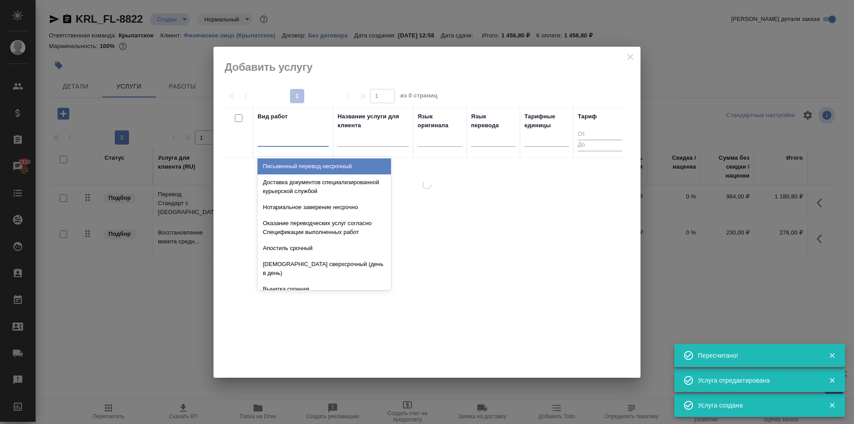
click at [313, 142] on div at bounding box center [293, 137] width 71 height 13
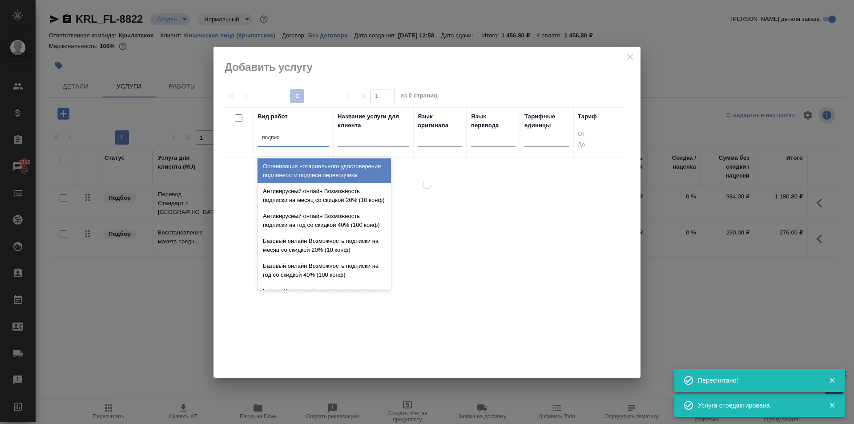
type input "подписи"
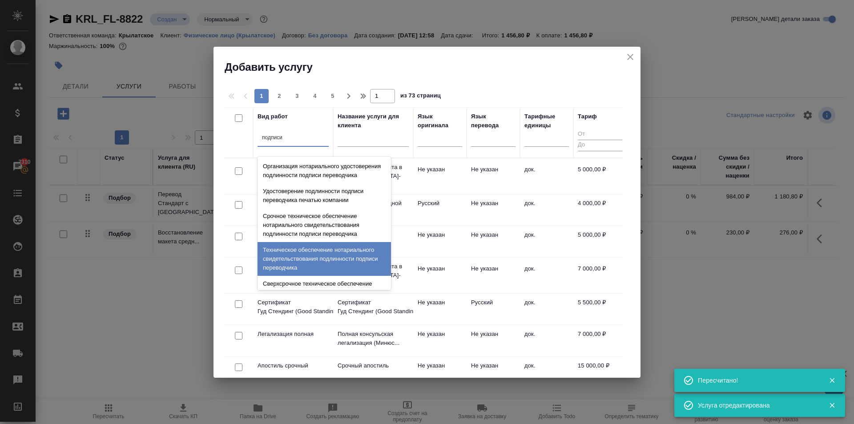
click at [339, 265] on div "Техническое обеспечение нотариального свидетельствования подлинности подписи пе…" at bounding box center [324, 259] width 133 height 34
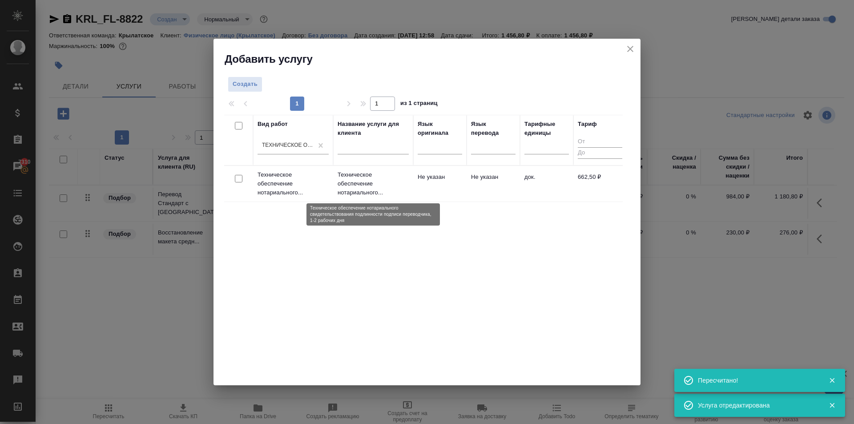
click at [403, 187] on p "Техническое обеспечение нотариального..." at bounding box center [373, 183] width 71 height 27
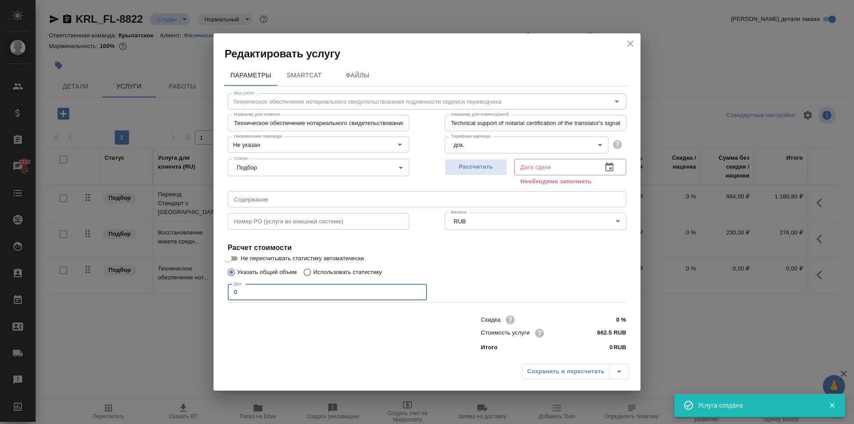
drag, startPoint x: 275, startPoint y: 293, endPoint x: 201, endPoint y: 283, distance: 74.6
click at [201, 283] on div "Редактировать услугу Параметры SmartCat Файлы Вид работ Техническое обеспечение…" at bounding box center [427, 212] width 854 height 424
type input "1"
click at [501, 169] on span "Рассчитать" at bounding box center [476, 167] width 53 height 10
type input "[DATE] 13:11"
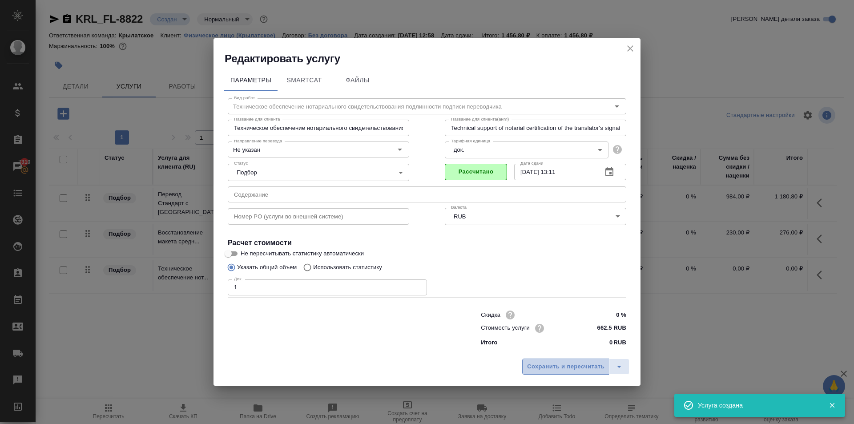
click at [592, 361] on button "Сохранить и пересчитать" at bounding box center [565, 367] width 87 height 16
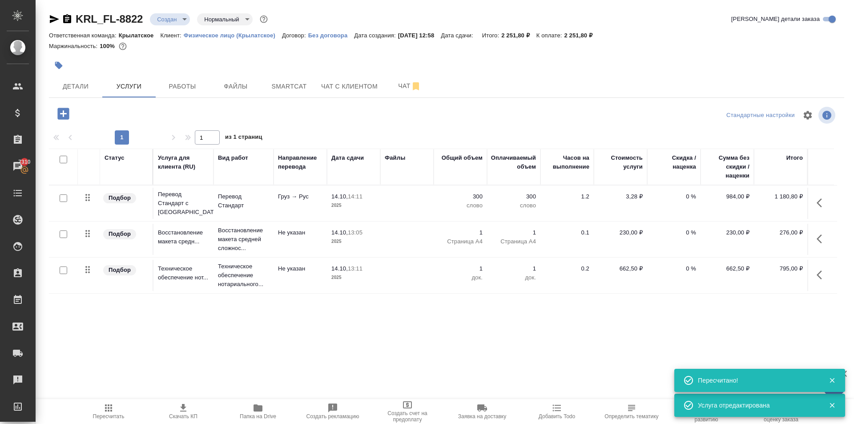
click at [117, 398] on div ".cls-1 fill:#fff; AWATERA [PERSON_NAME] Клиенты Спецификации Заказы 7310 Чаты T…" at bounding box center [427, 212] width 854 height 424
click at [117, 403] on span "Пересчитать" at bounding box center [109, 411] width 64 height 17
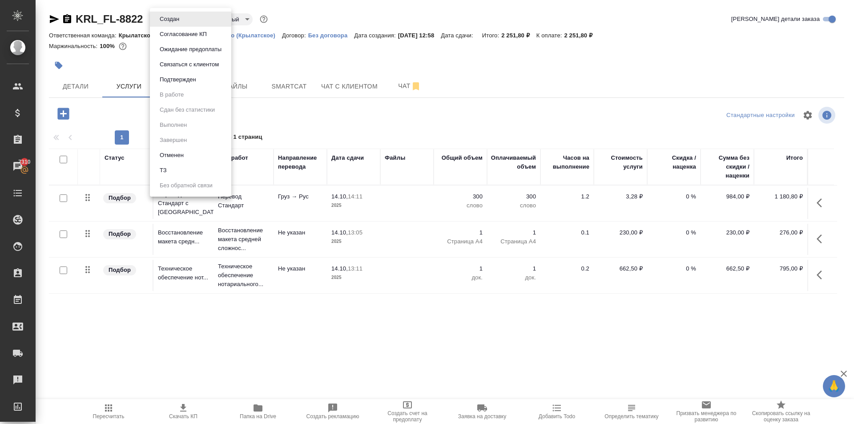
click at [167, 13] on body "🙏 .cls-1 fill:#fff; AWATERA [PERSON_NAME] Клиенты Спецификации Заказы 7310 Чаты…" at bounding box center [427, 212] width 854 height 424
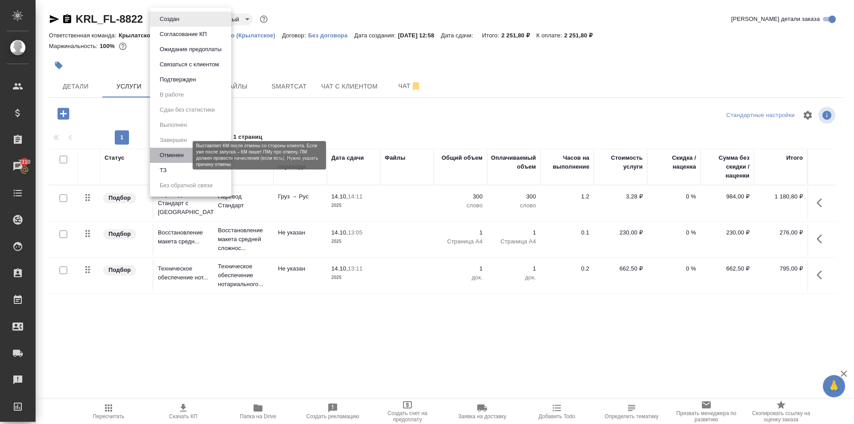
click at [175, 157] on button "Отменен" at bounding box center [171, 155] width 29 height 10
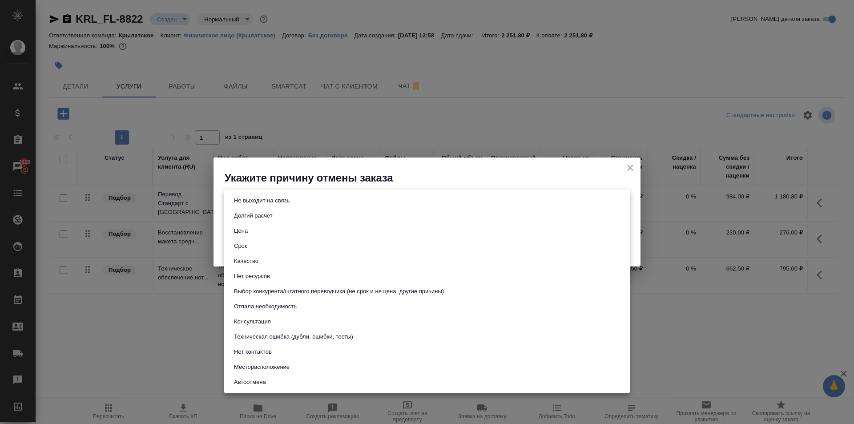
drag, startPoint x: 402, startPoint y: 206, endPoint x: 397, endPoint y: 204, distance: 5.2
click at [398, 203] on body "🙏 .cls-1 fill:#fff; AWATERA [PERSON_NAME] Клиенты Спецификации Заказы 7310 Чаты…" at bounding box center [427, 212] width 854 height 424
drag, startPoint x: 314, startPoint y: 338, endPoint x: 289, endPoint y: 321, distance: 30.1
click at [289, 321] on ul "Не выходит на связь Долгий расчет Цена Срок Качество Нет ресурсов Выбор конкуре…" at bounding box center [427, 292] width 406 height 204
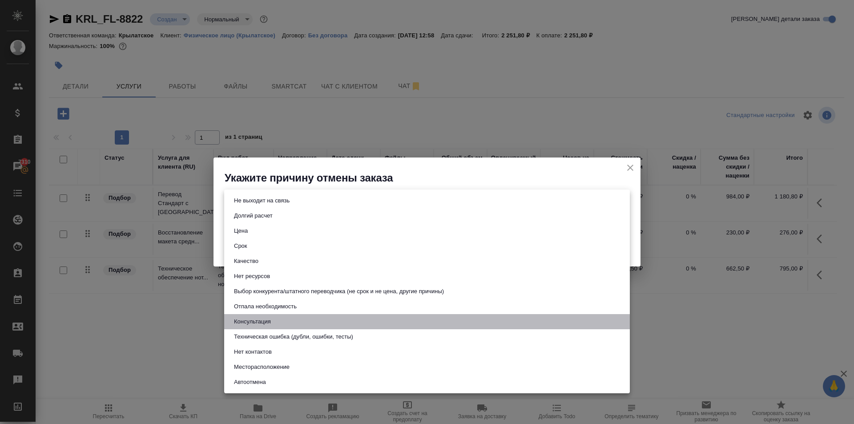
click at [289, 321] on li "Консультация" at bounding box center [427, 321] width 406 height 15
type input "consultation"
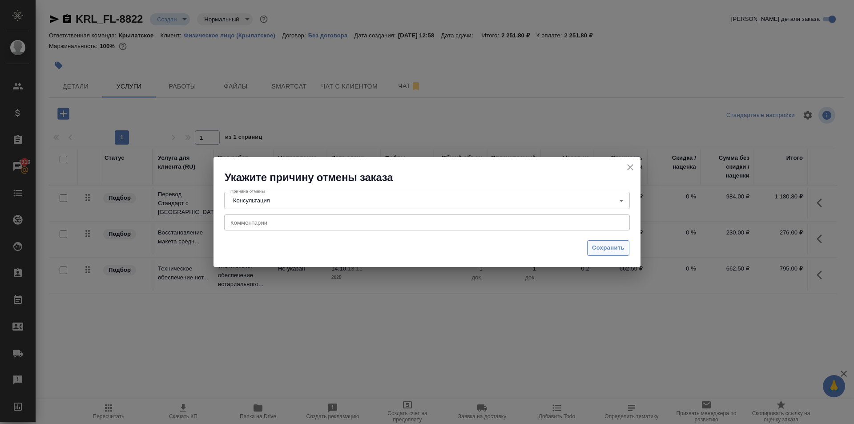
drag, startPoint x: 600, startPoint y: 237, endPoint x: 605, endPoint y: 243, distance: 7.9
click at [605, 243] on div "Сохранить" at bounding box center [427, 251] width 427 height 31
click at [605, 243] on span "Сохранить" at bounding box center [608, 248] width 32 height 10
